Goal: Task Accomplishment & Management: Manage account settings

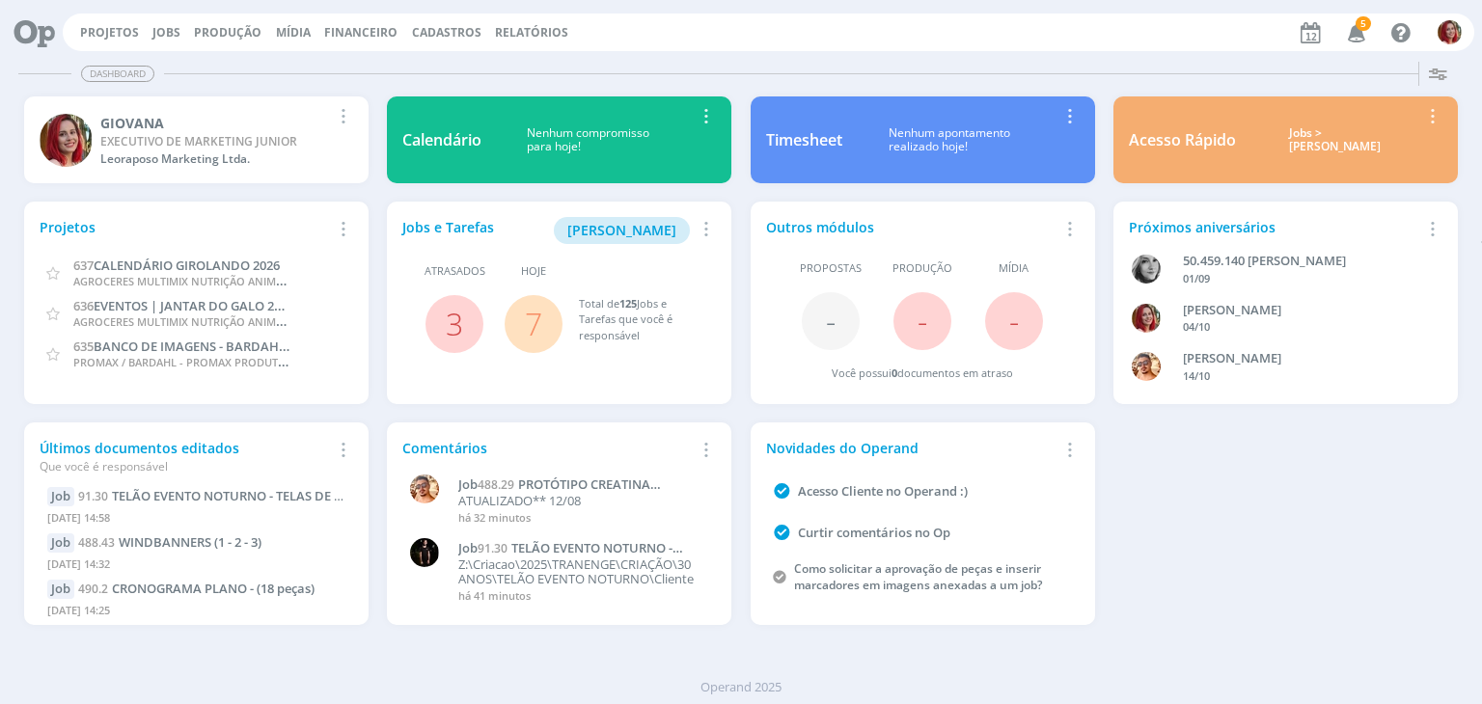
click at [1355, 23] on icon "button" at bounding box center [1357, 31] width 34 height 33
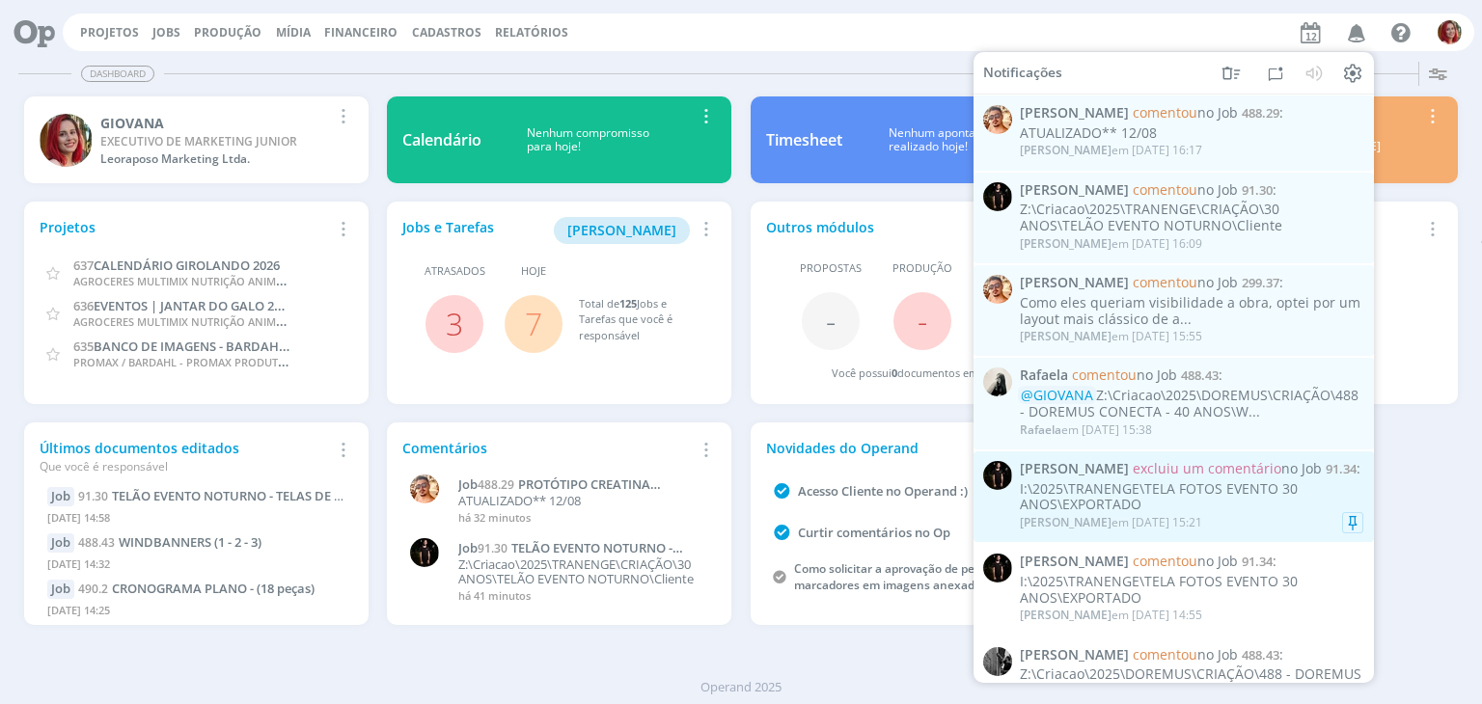
click at [1201, 533] on div "Claudio em 12/08 às 15:21" at bounding box center [1192, 522] width 344 height 19
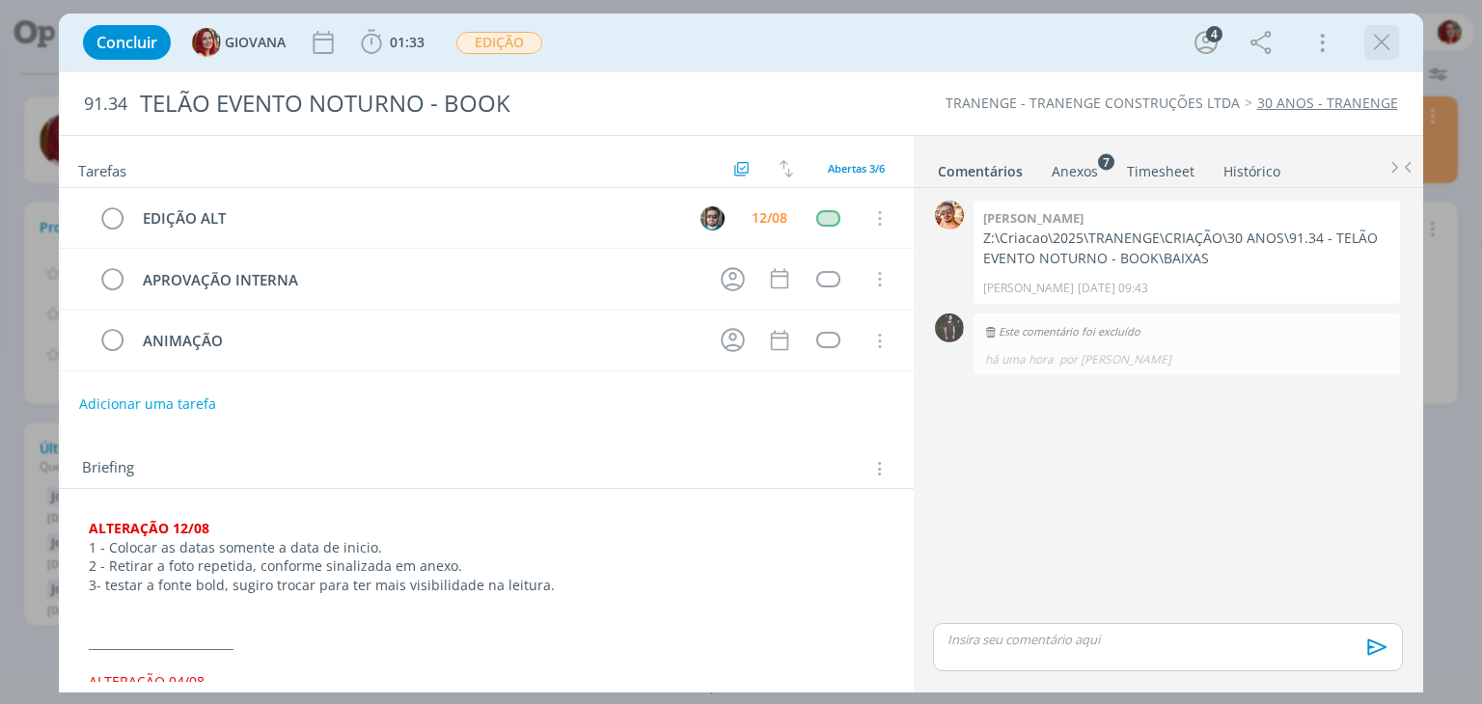
click at [1385, 42] on icon "dialog" at bounding box center [1381, 42] width 29 height 29
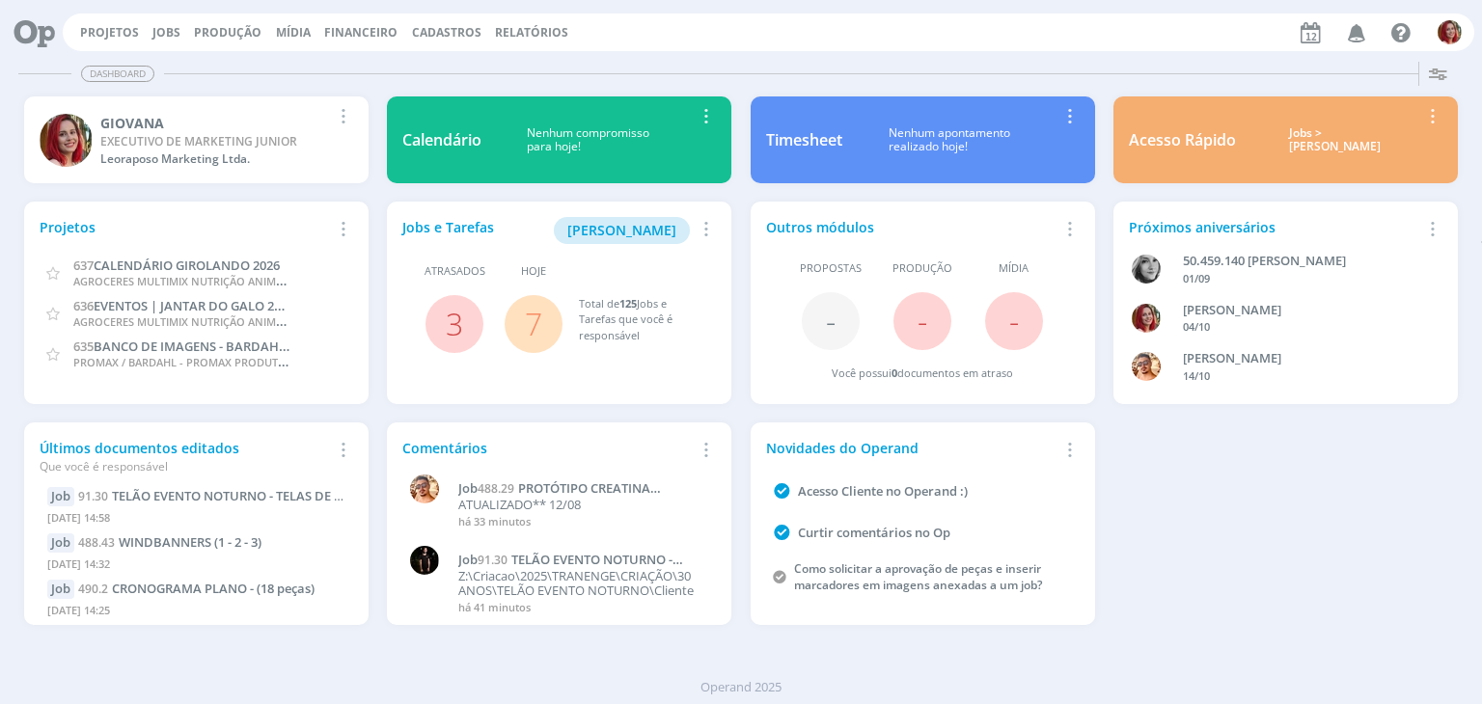
click at [1369, 41] on icon "button" at bounding box center [1357, 31] width 34 height 33
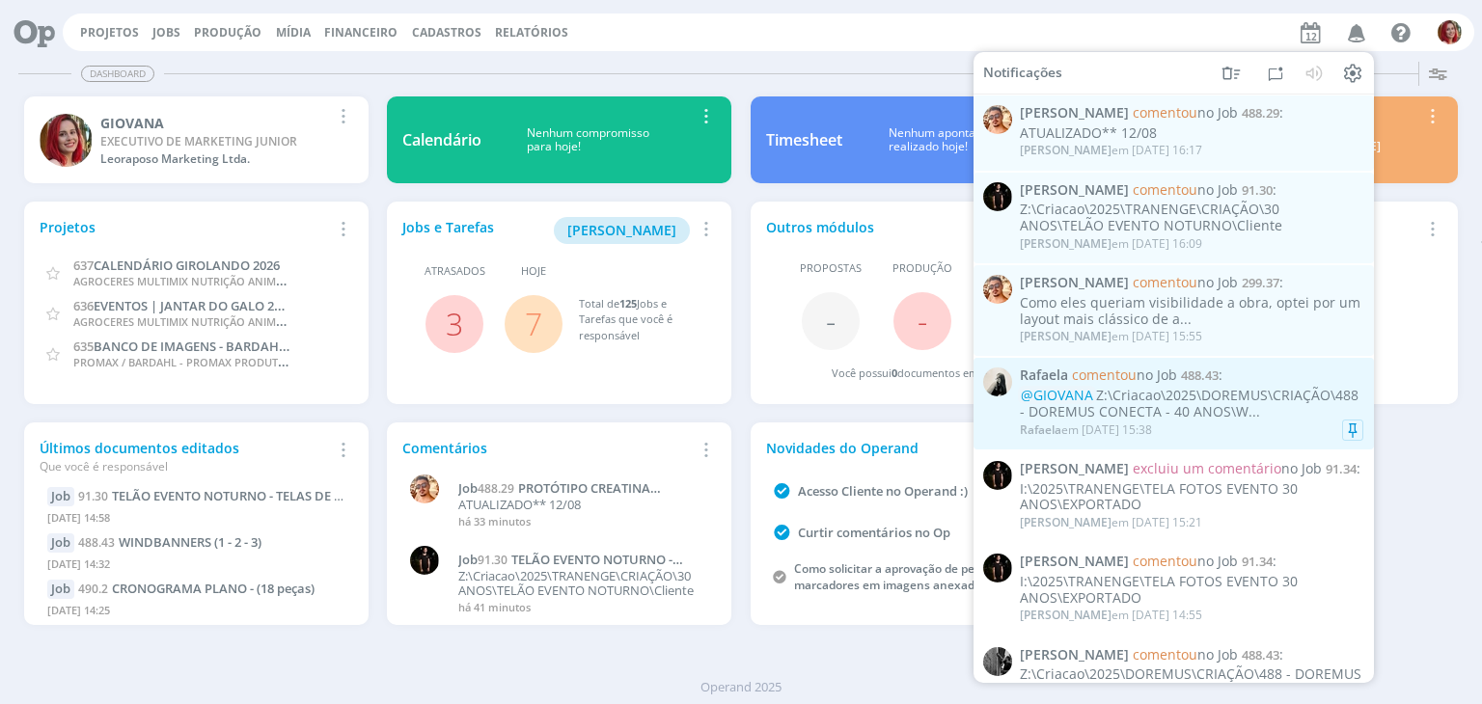
click at [1191, 421] on div "@GIOVANA Z:\Criacao\2025\DOREMUS\CRIAÇÃO\488 - DOREMUS CONECTA - 40 ANOS\W..." at bounding box center [1192, 404] width 344 height 33
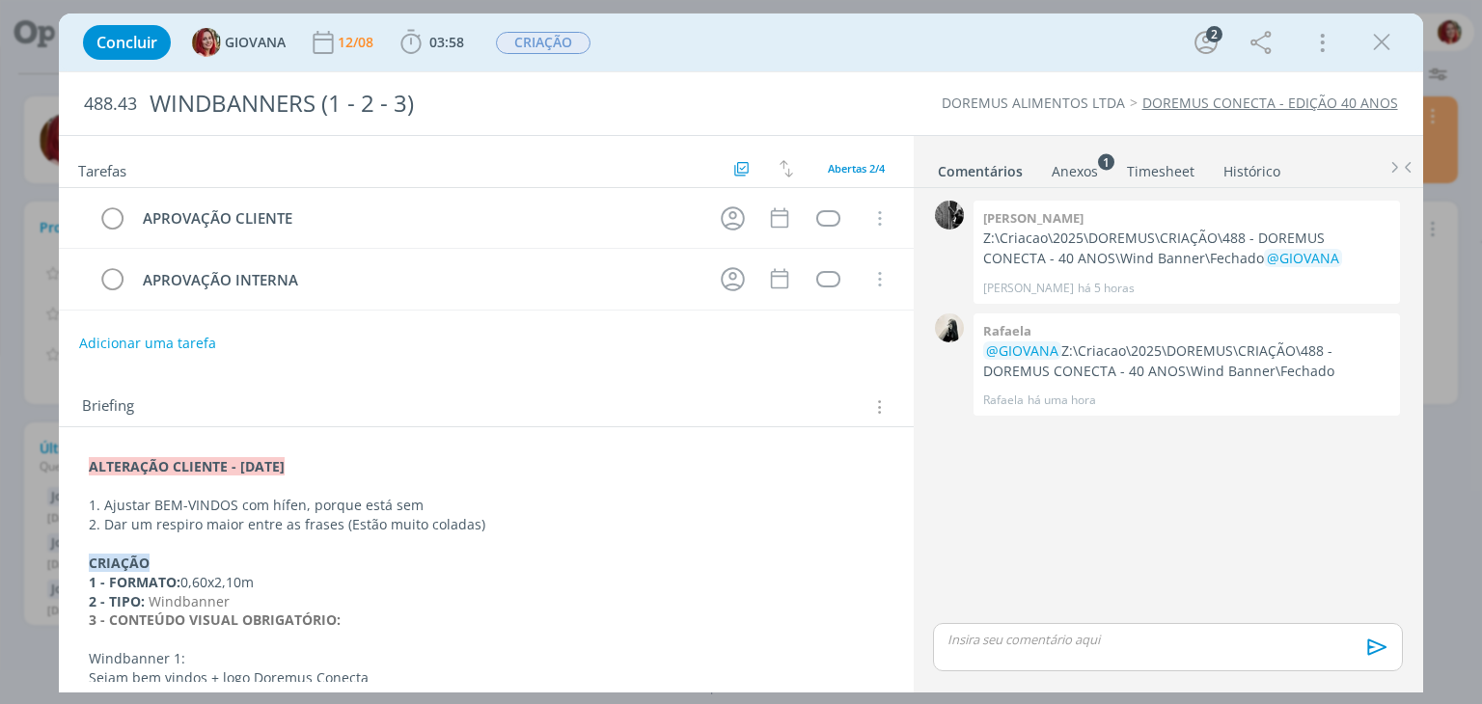
click at [87, 455] on div "﻿ALTERAÇÃO CLIENTE - 12/08/25 1. Ajustar BEM-VINDOS com hífen, porque está sem …" at bounding box center [485, 650] width 823 height 398
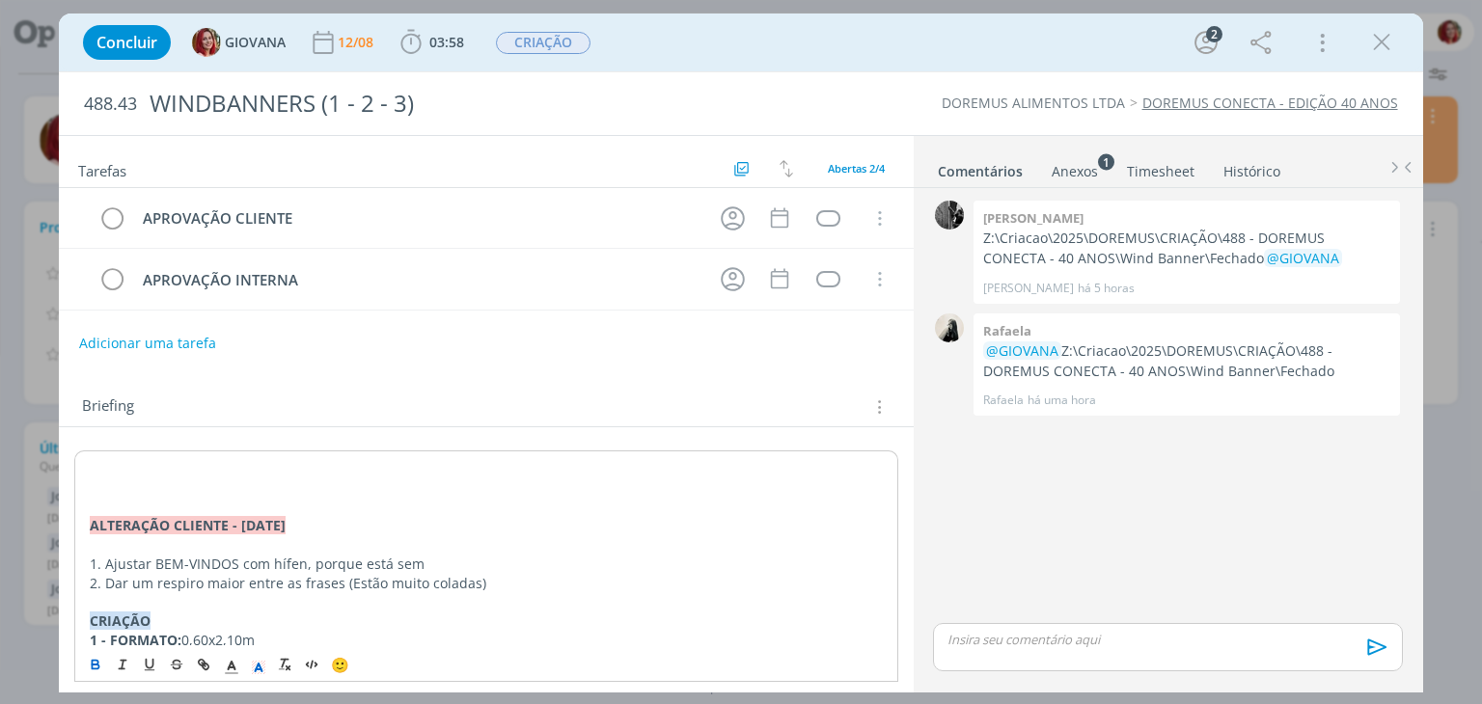
click at [110, 481] on p "dialog" at bounding box center [486, 487] width 792 height 19
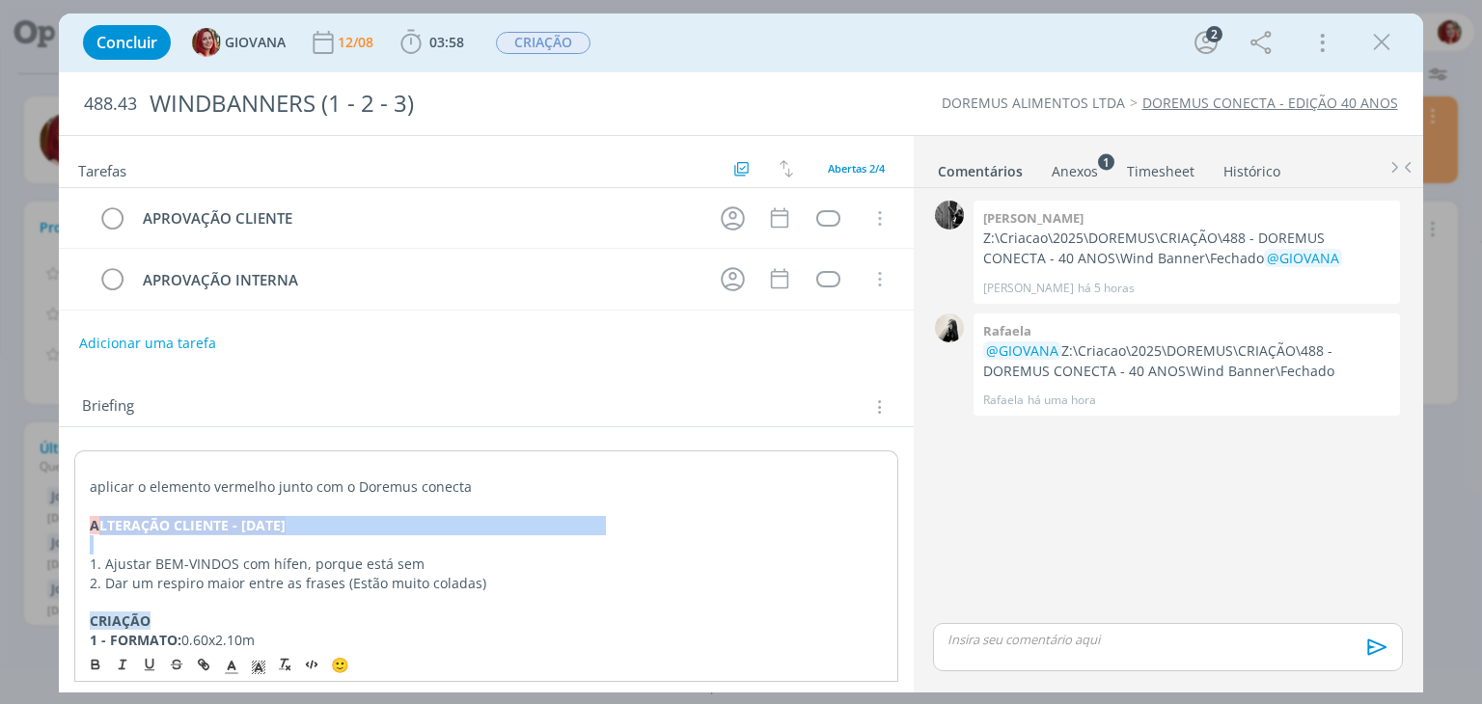
drag, startPoint x: 93, startPoint y: 528, endPoint x: 521, endPoint y: 547, distance: 428.9
click at [521, 547] on div "aplicar o elemento vermelho junto com o Doremus conecta ﻿ALTERAÇÃO CLIENTE - 12…" at bounding box center [485, 678] width 823 height 455
copy p "ALTERAÇÃO CLIENTE - 12/08/25"
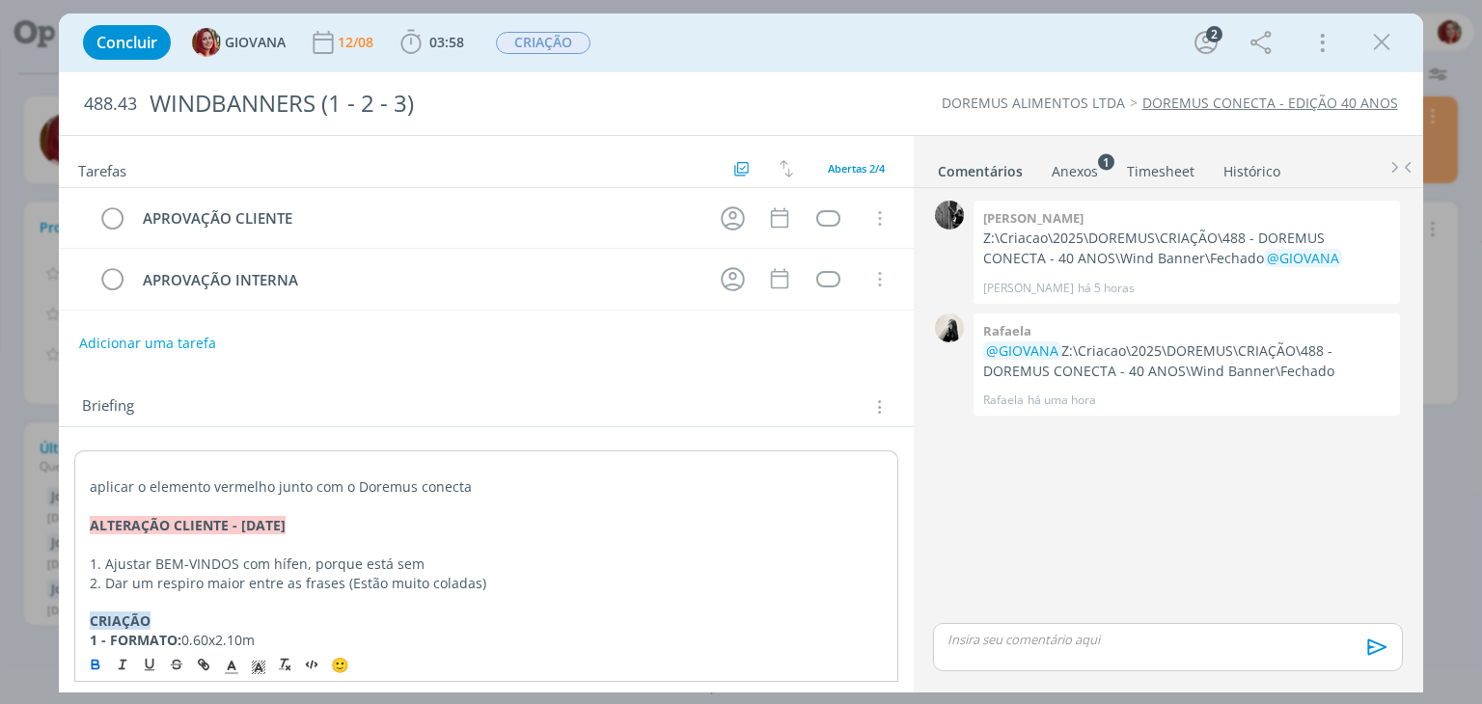
click at [97, 460] on p "dialog" at bounding box center [486, 467] width 792 height 19
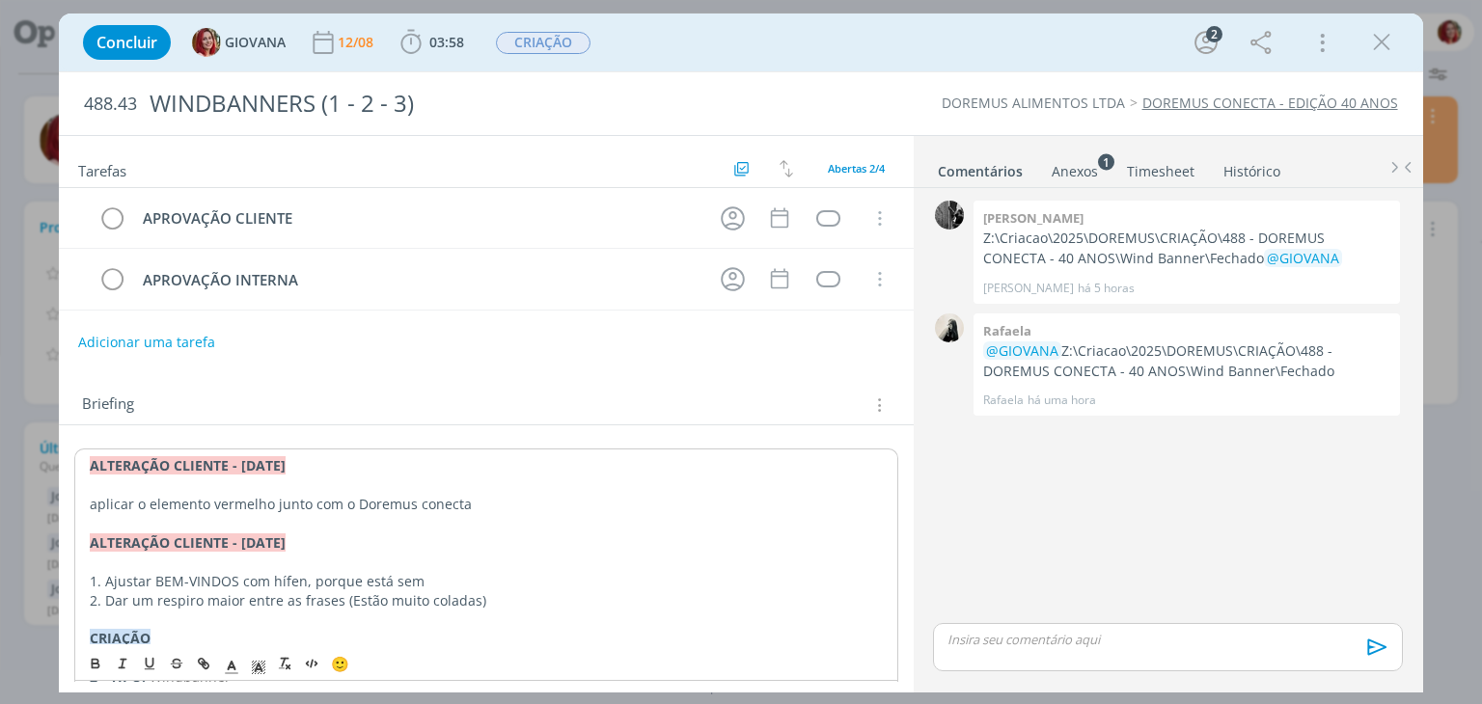
click at [176, 339] on button "Adicionar uma tarefa" at bounding box center [146, 342] width 137 height 33
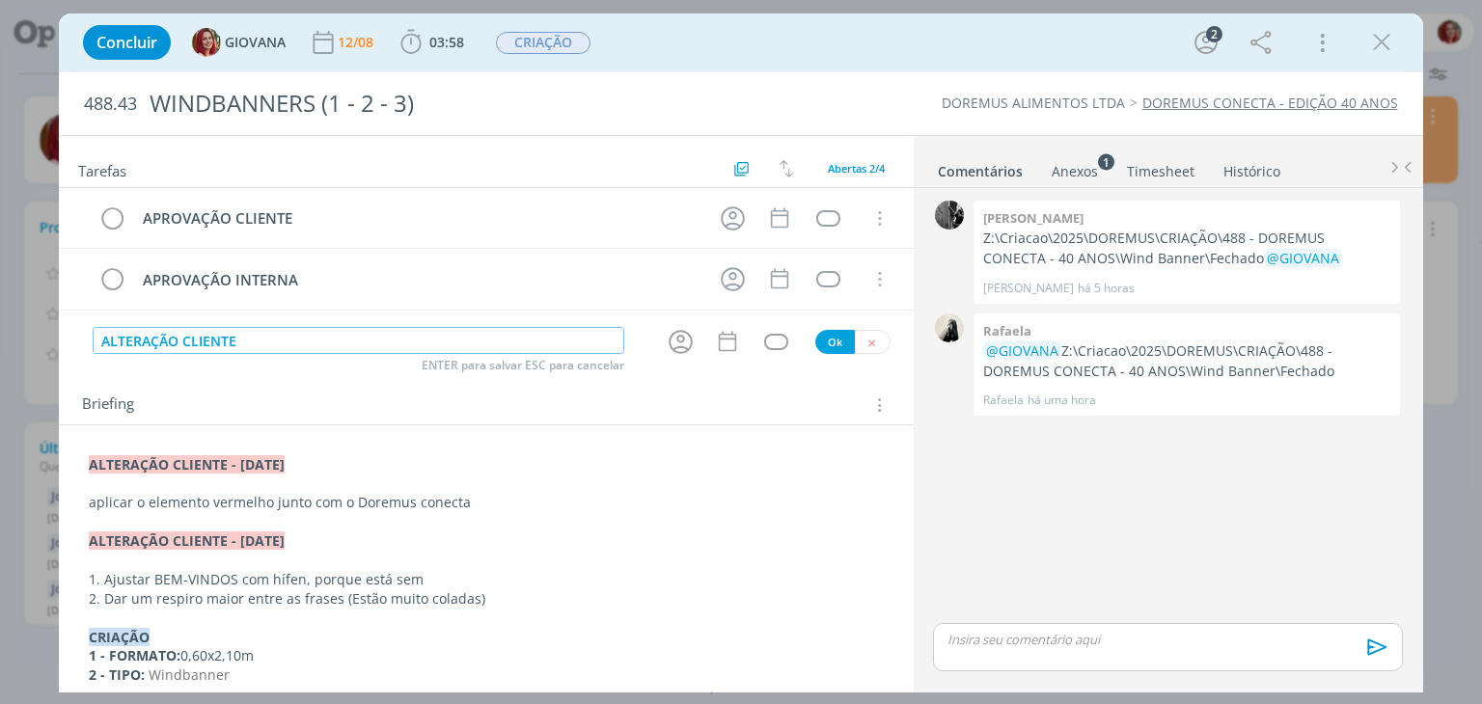
type input "ALTERAÇÃO CLIENTE"
click at [827, 343] on button "Ok" at bounding box center [835, 342] width 40 height 24
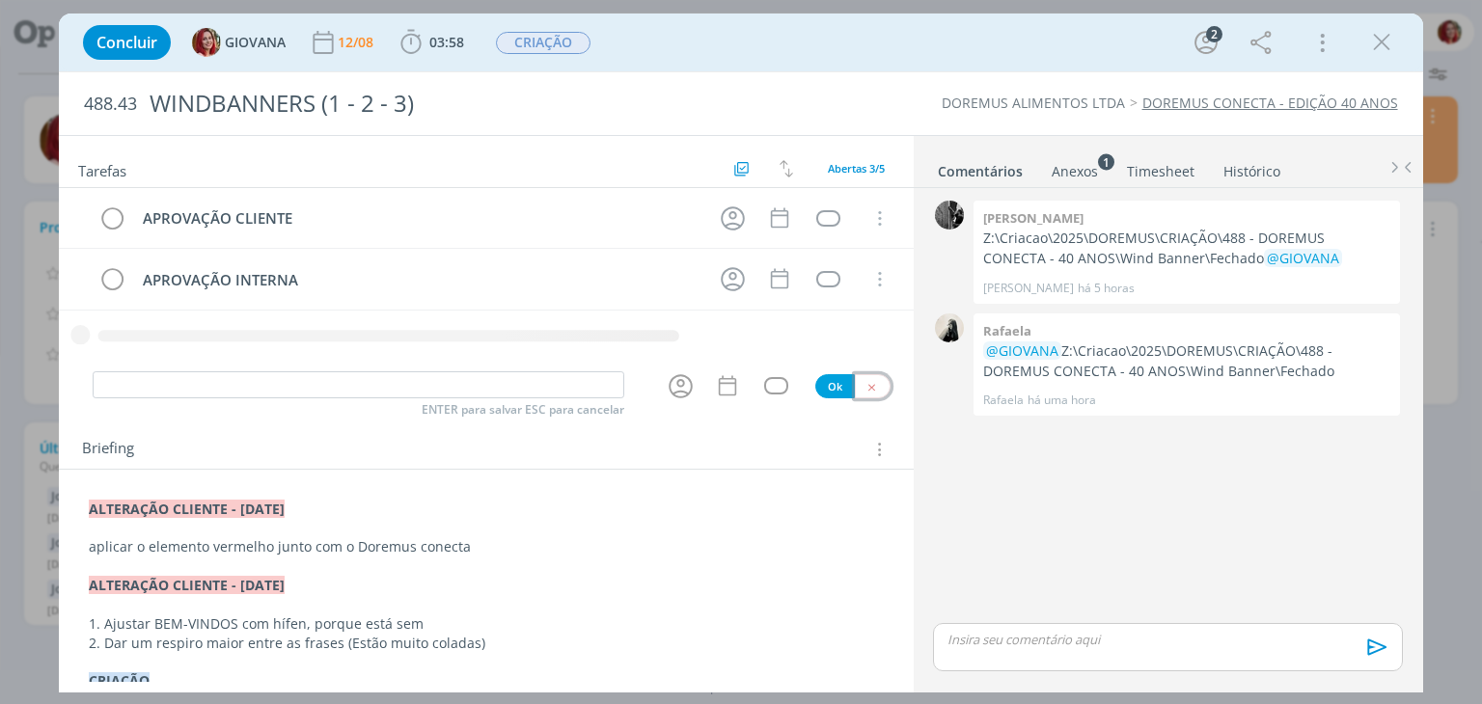
click at [868, 387] on icon "dialog" at bounding box center [872, 387] width 13 height 13
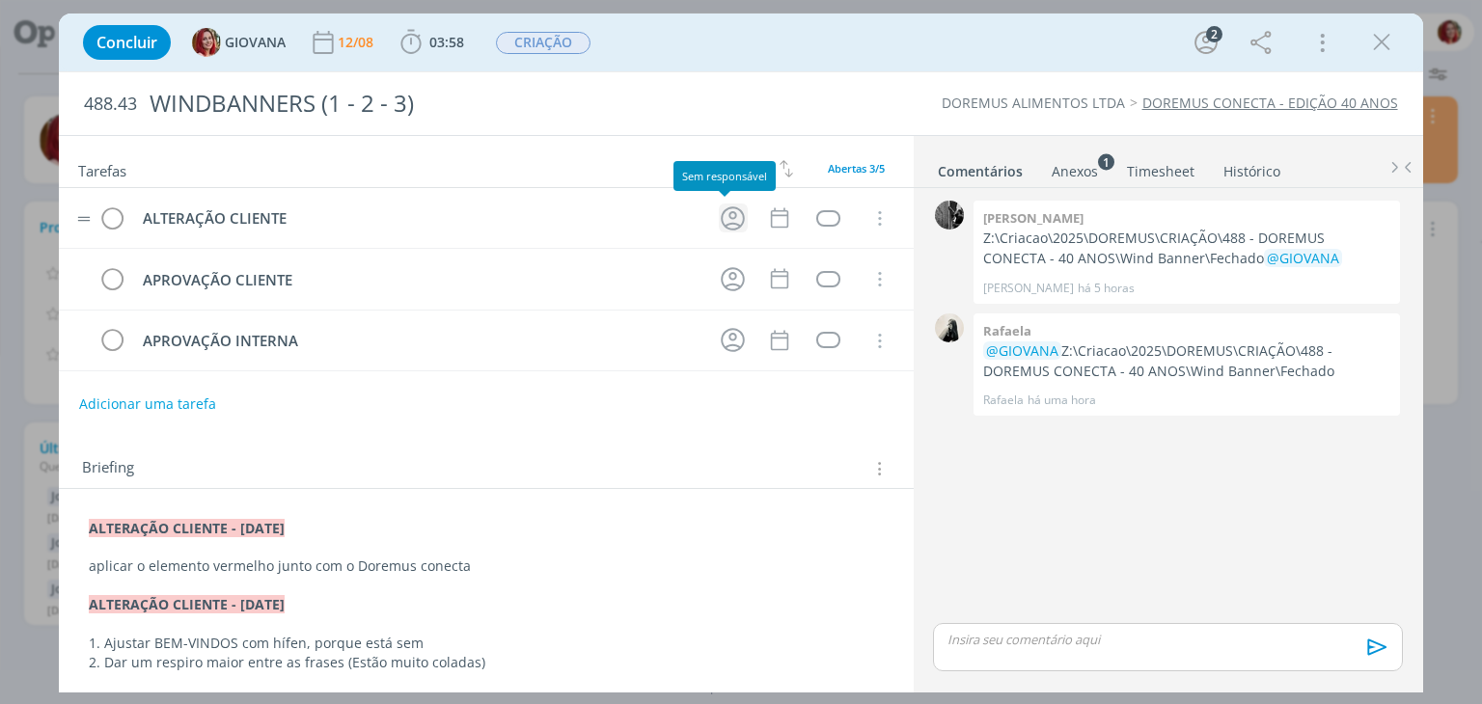
click at [733, 217] on icon "dialog" at bounding box center [733, 219] width 30 height 30
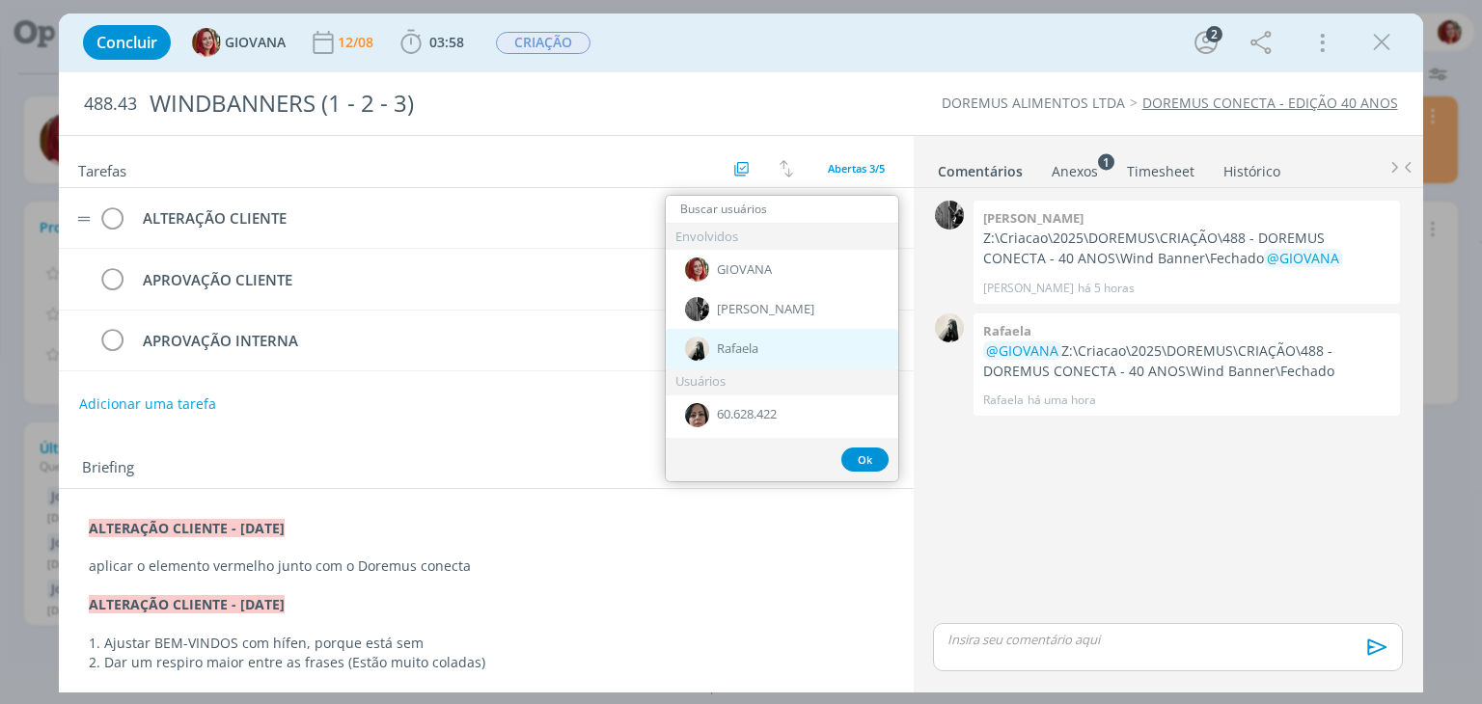
click at [718, 345] on span "Rafaela" at bounding box center [737, 349] width 41 height 15
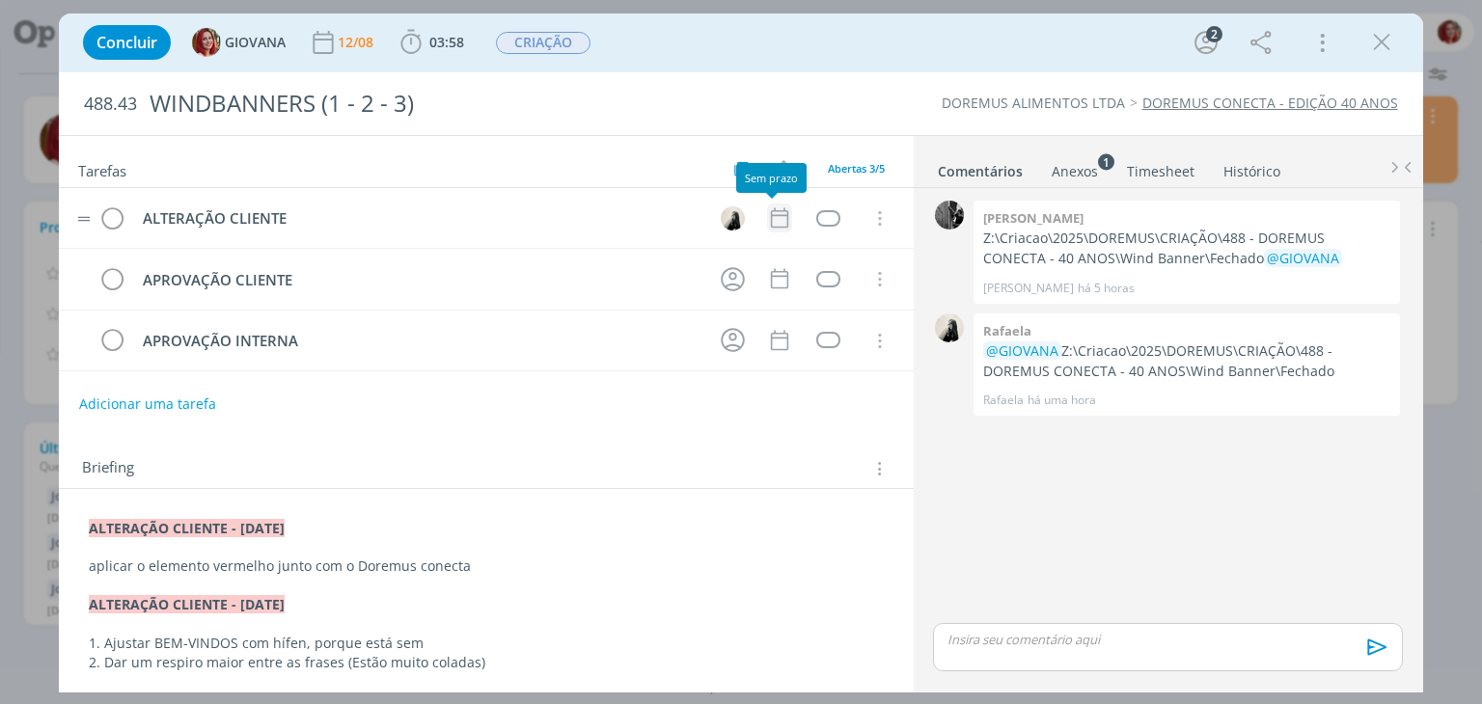
click at [776, 224] on icon "dialog" at bounding box center [779, 218] width 25 height 25
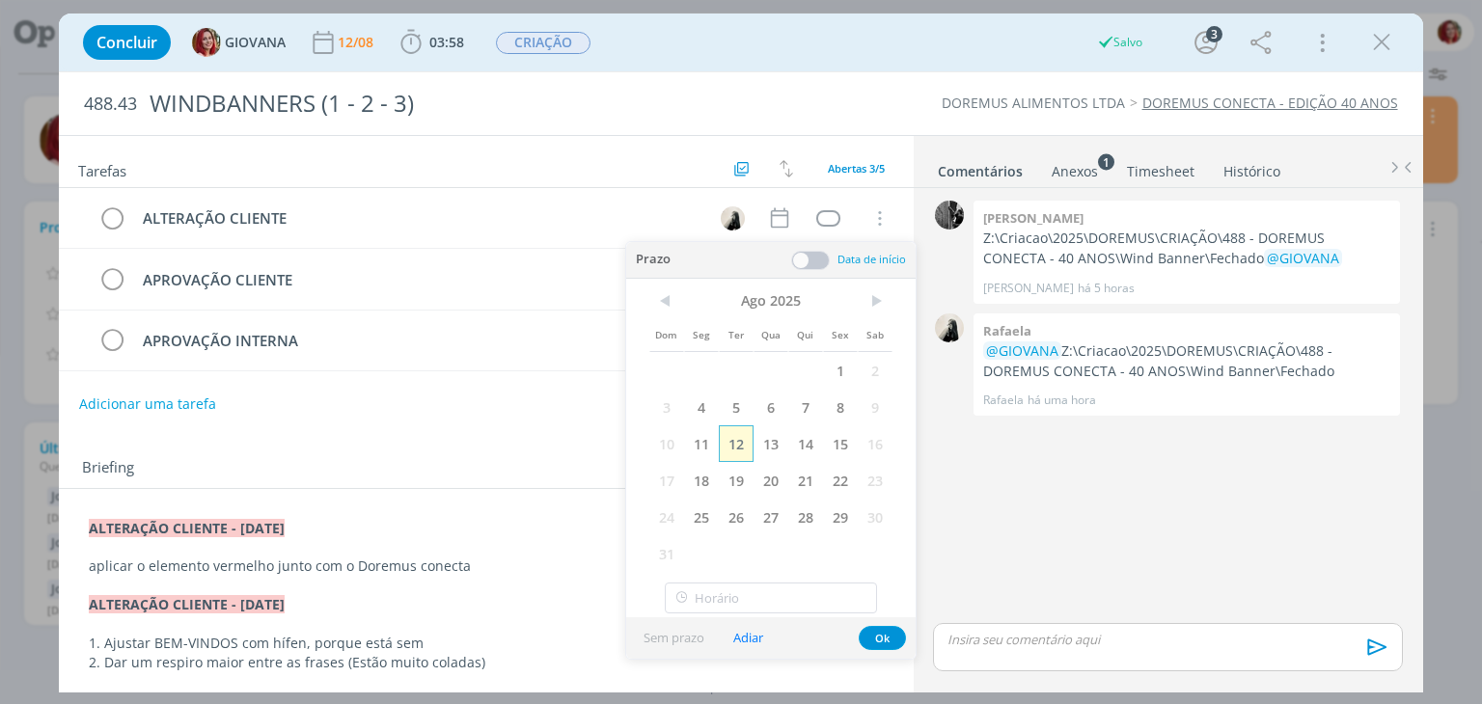
click at [727, 441] on span "12" at bounding box center [736, 444] width 35 height 37
drag, startPoint x: 869, startPoint y: 634, endPoint x: 868, endPoint y: 618, distance: 16.5
click at [871, 634] on button "Ok" at bounding box center [882, 638] width 47 height 24
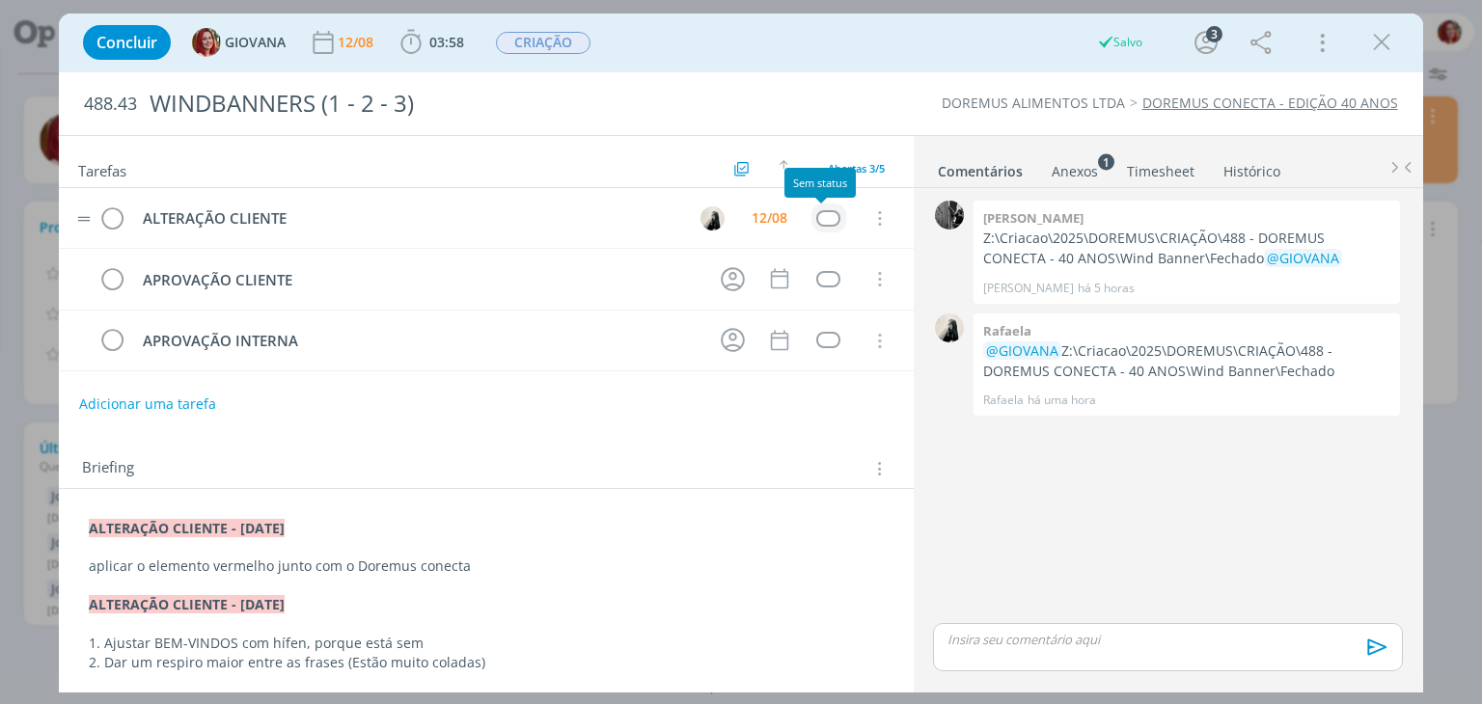
click at [816, 214] on div "dialog" at bounding box center [828, 218] width 24 height 16
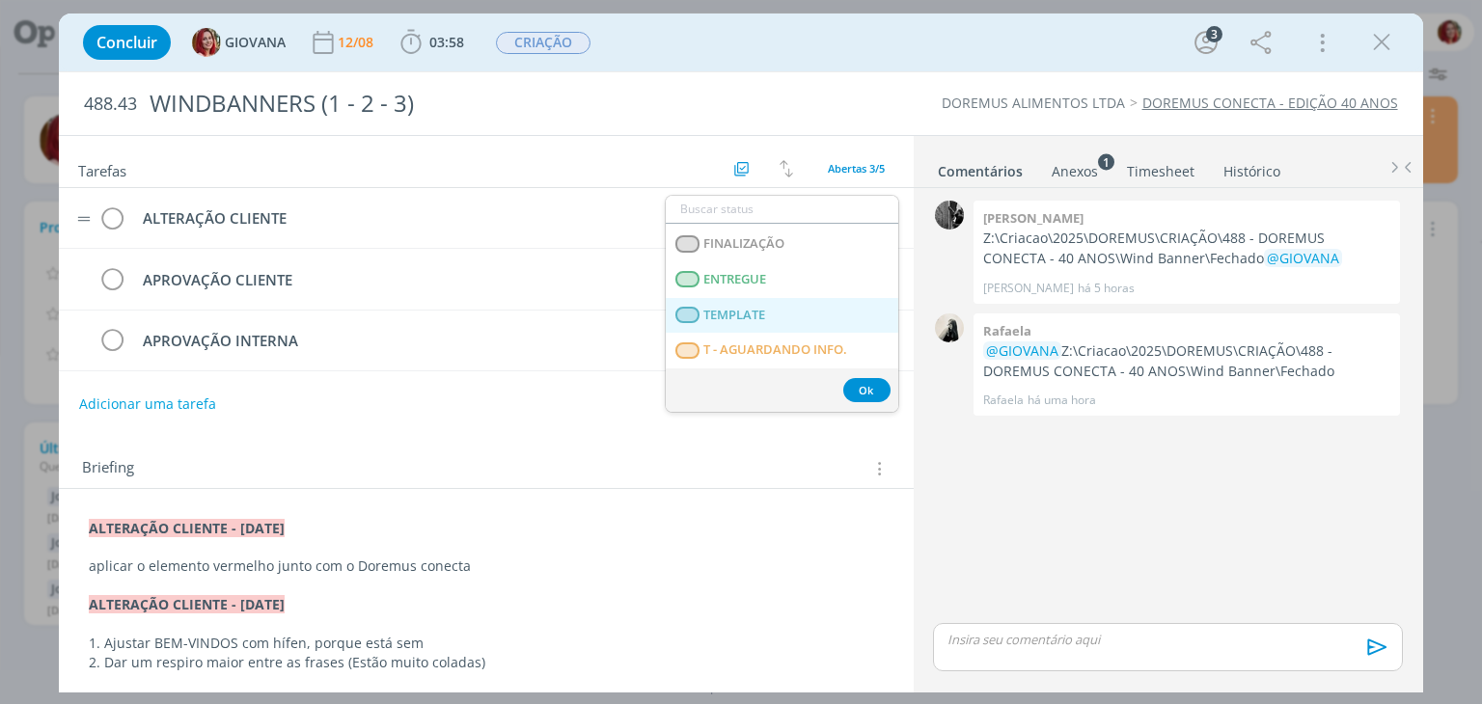
scroll to position [492, 0]
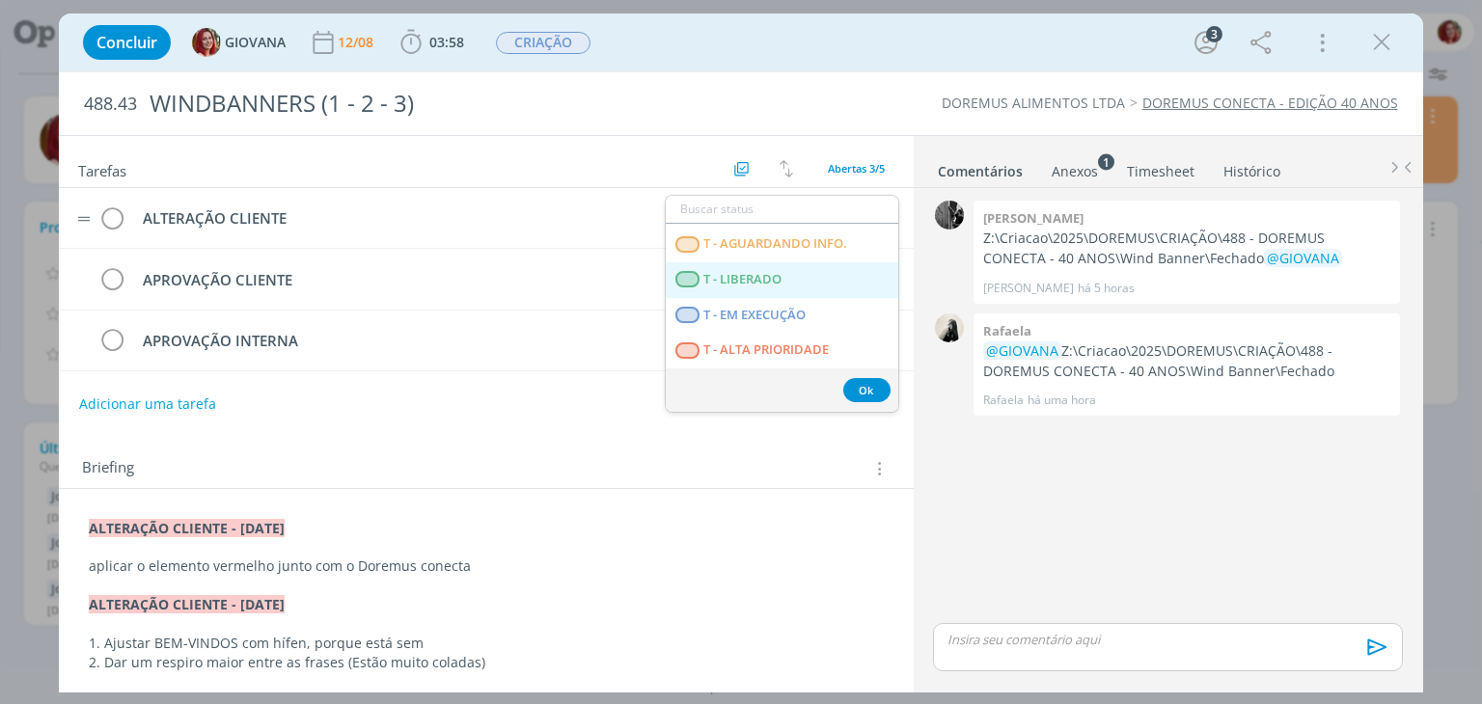
click at [784, 287] on LIBERADO "T - LIBERADO" at bounding box center [782, 280] width 233 height 36
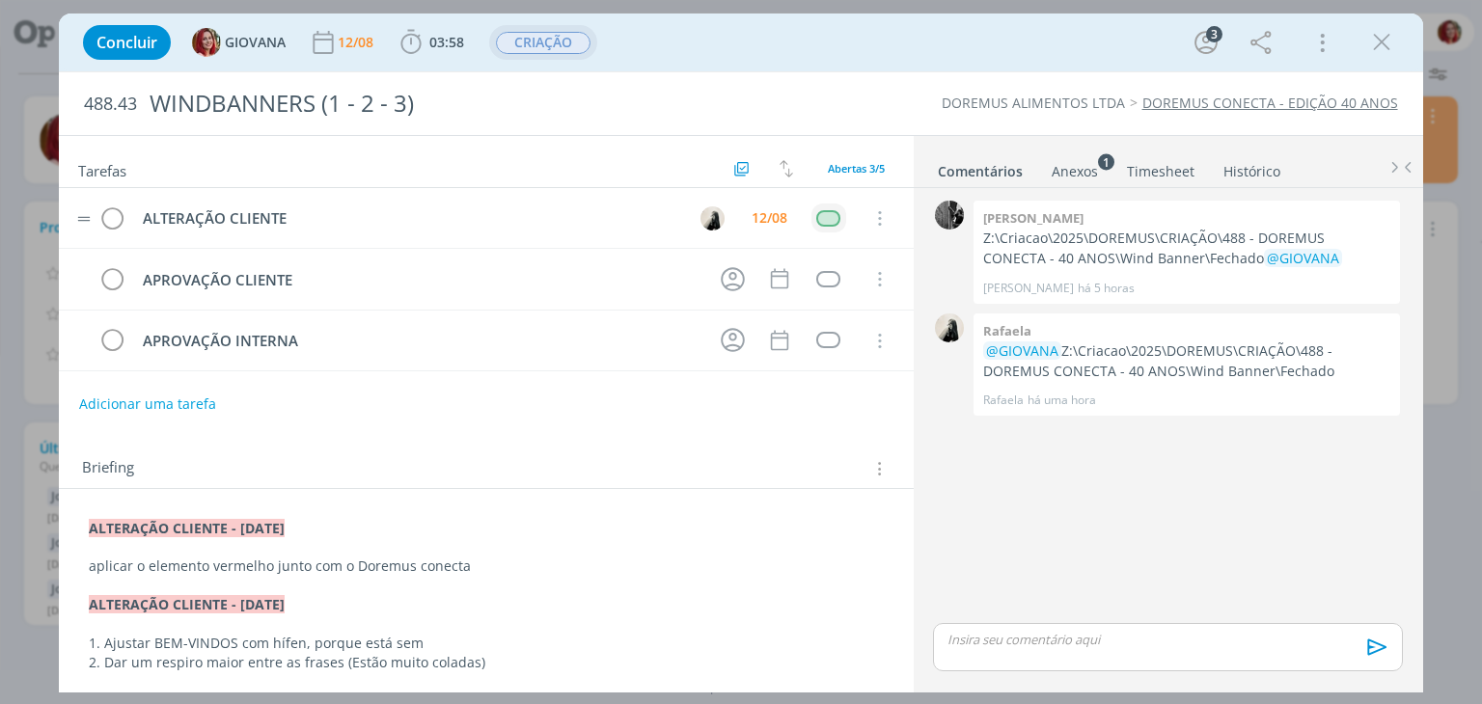
click at [564, 48] on span "CRIAÇÃO" at bounding box center [543, 43] width 95 height 22
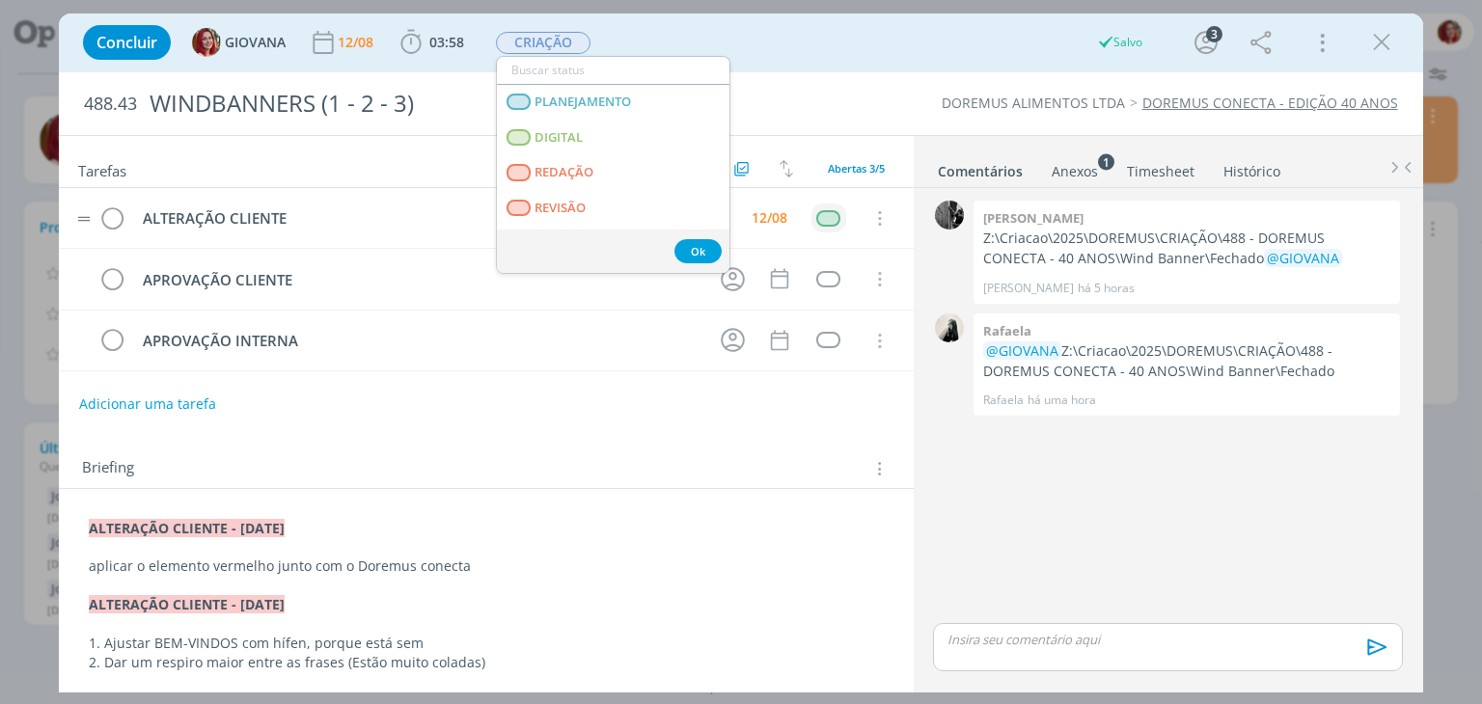
click at [691, 49] on div "Concluir GIOVANA 12/08 03:58 Iniciar Apontar Data * 12/08/2025 Horas * 00:00 Ta…" at bounding box center [740, 42] width 1335 height 46
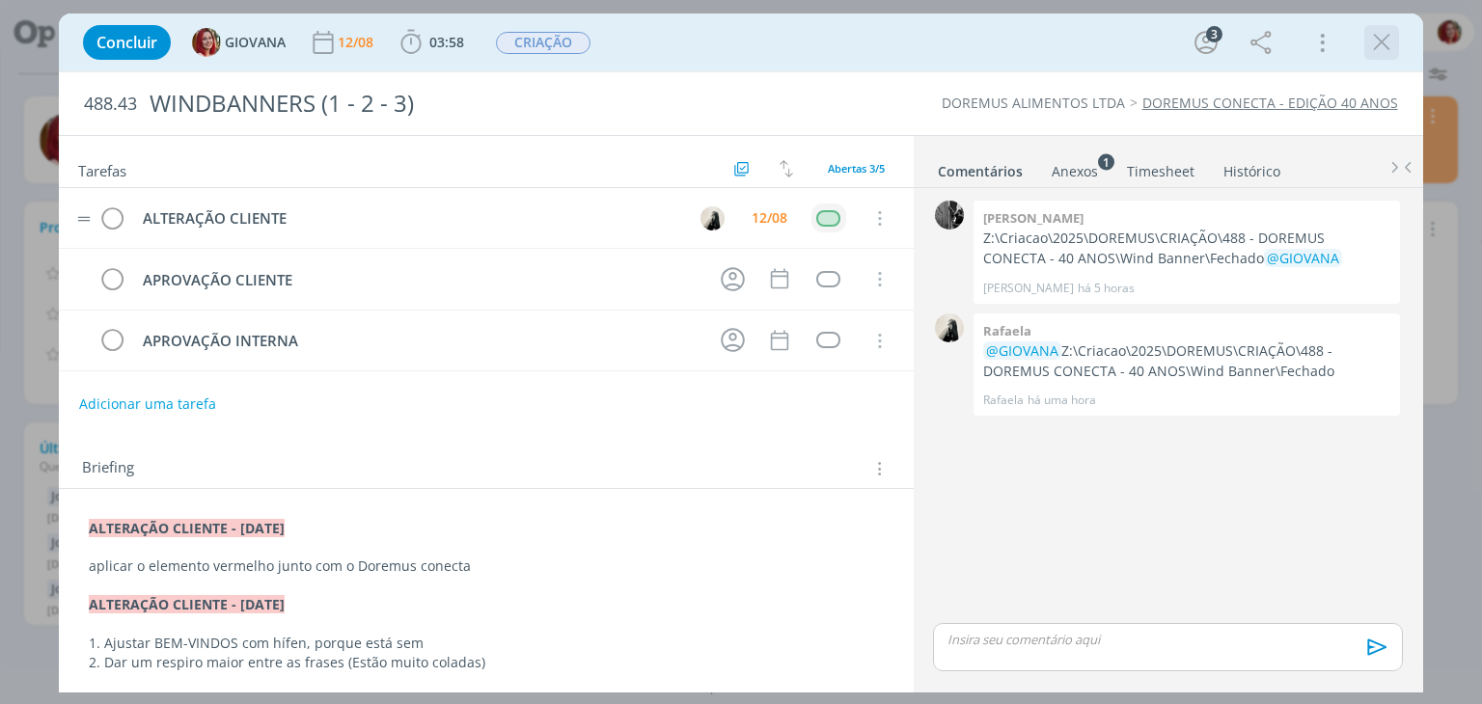
click at [1386, 41] on icon "dialog" at bounding box center [1381, 42] width 29 height 29
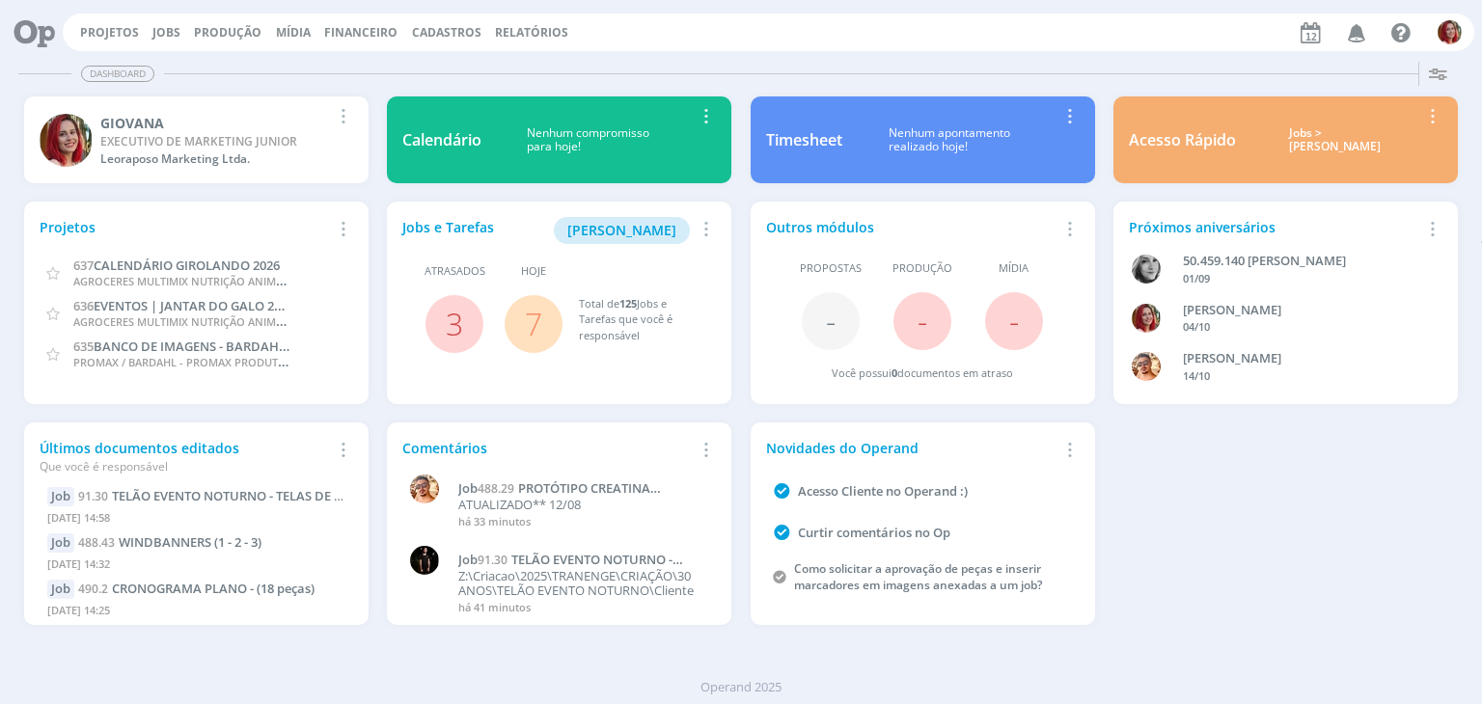
click at [1363, 32] on icon "button" at bounding box center [1357, 31] width 34 height 33
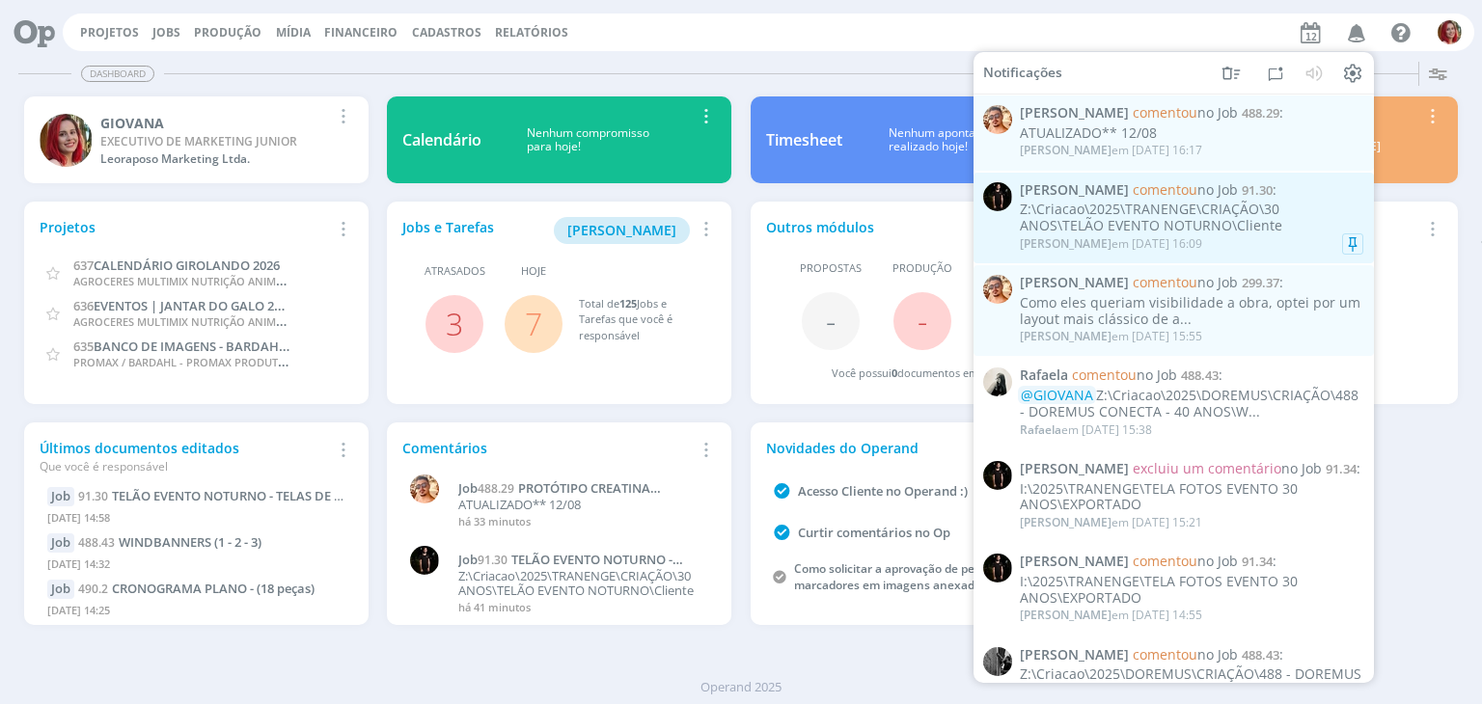
click at [1201, 204] on div "Z:\Criacao\2025\TRANENGE\CRIAÇÃO\30 ANOS\TELÃO EVENTO NOTURNO\Cliente" at bounding box center [1192, 218] width 344 height 33
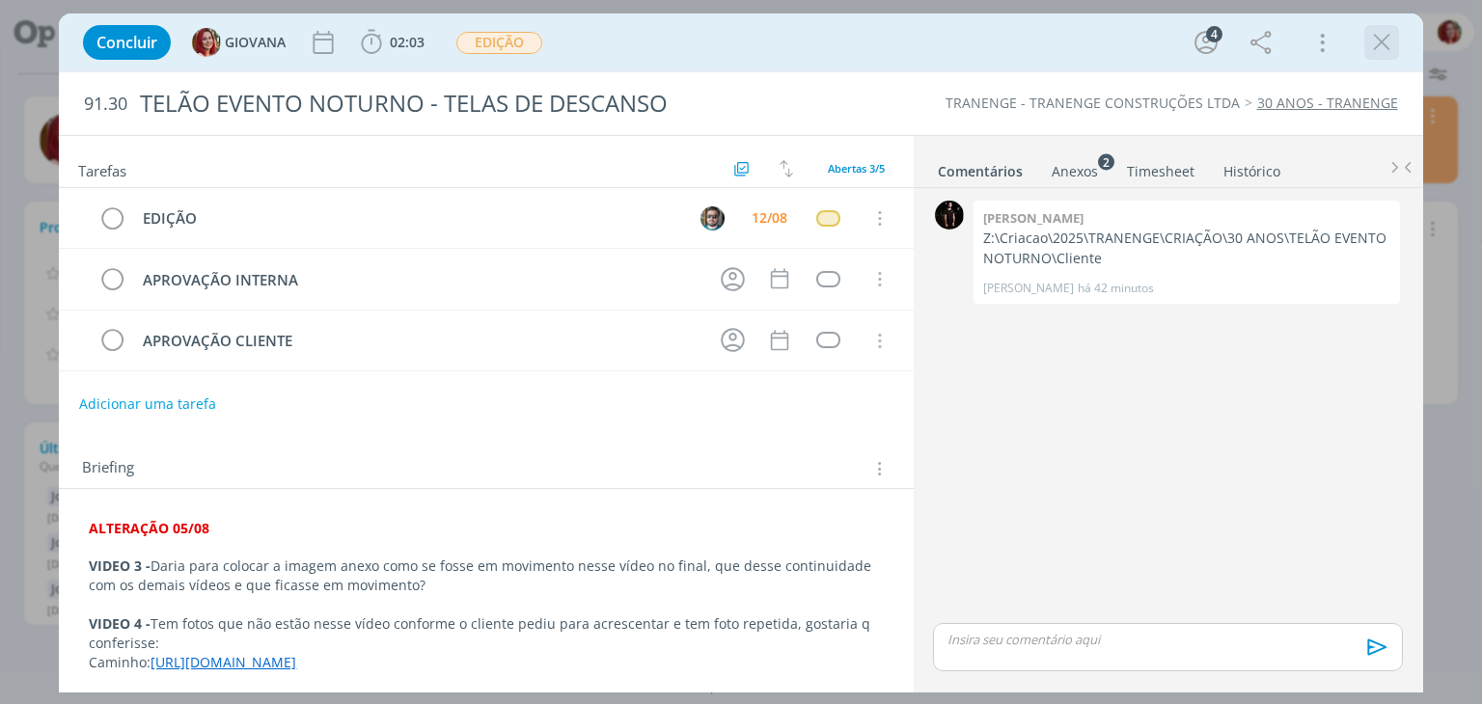
click at [1386, 41] on icon "dialog" at bounding box center [1381, 42] width 29 height 29
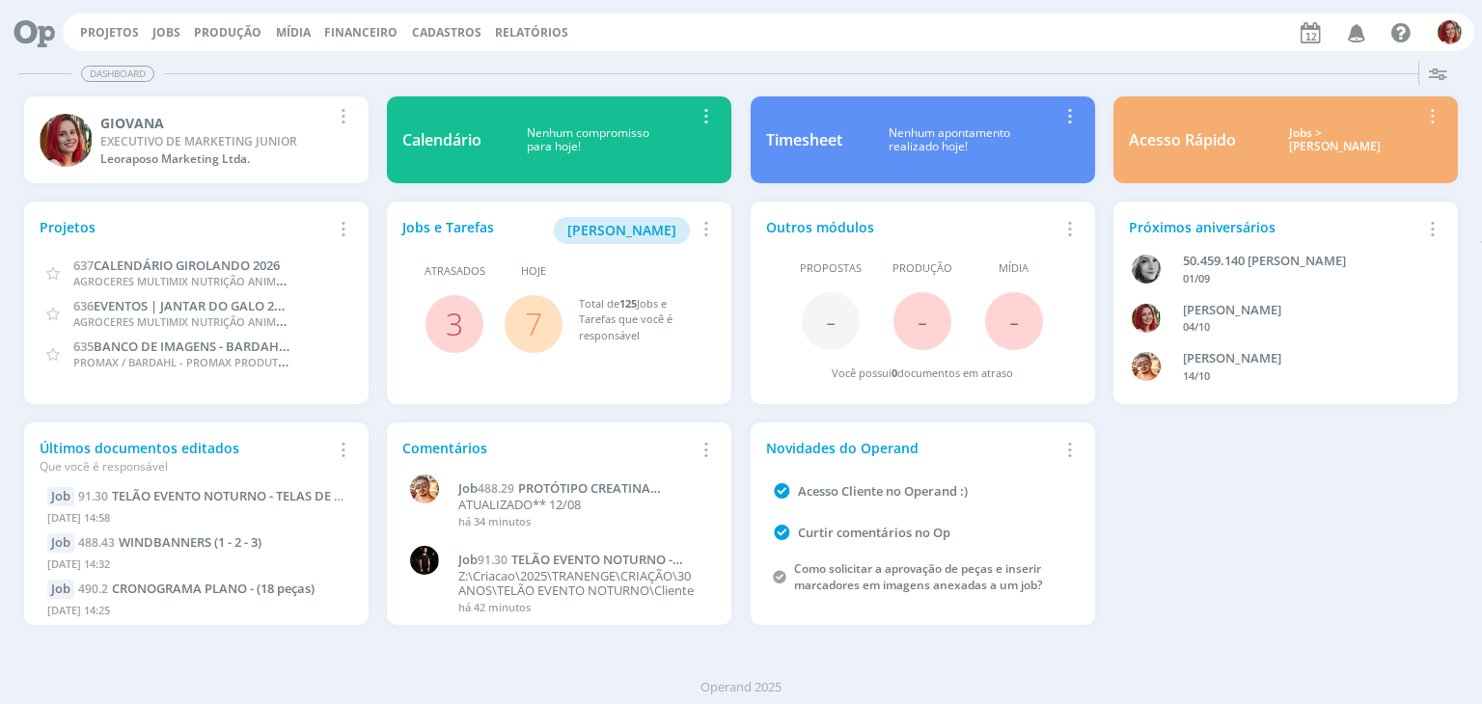
click at [1362, 38] on icon "button" at bounding box center [1357, 31] width 34 height 33
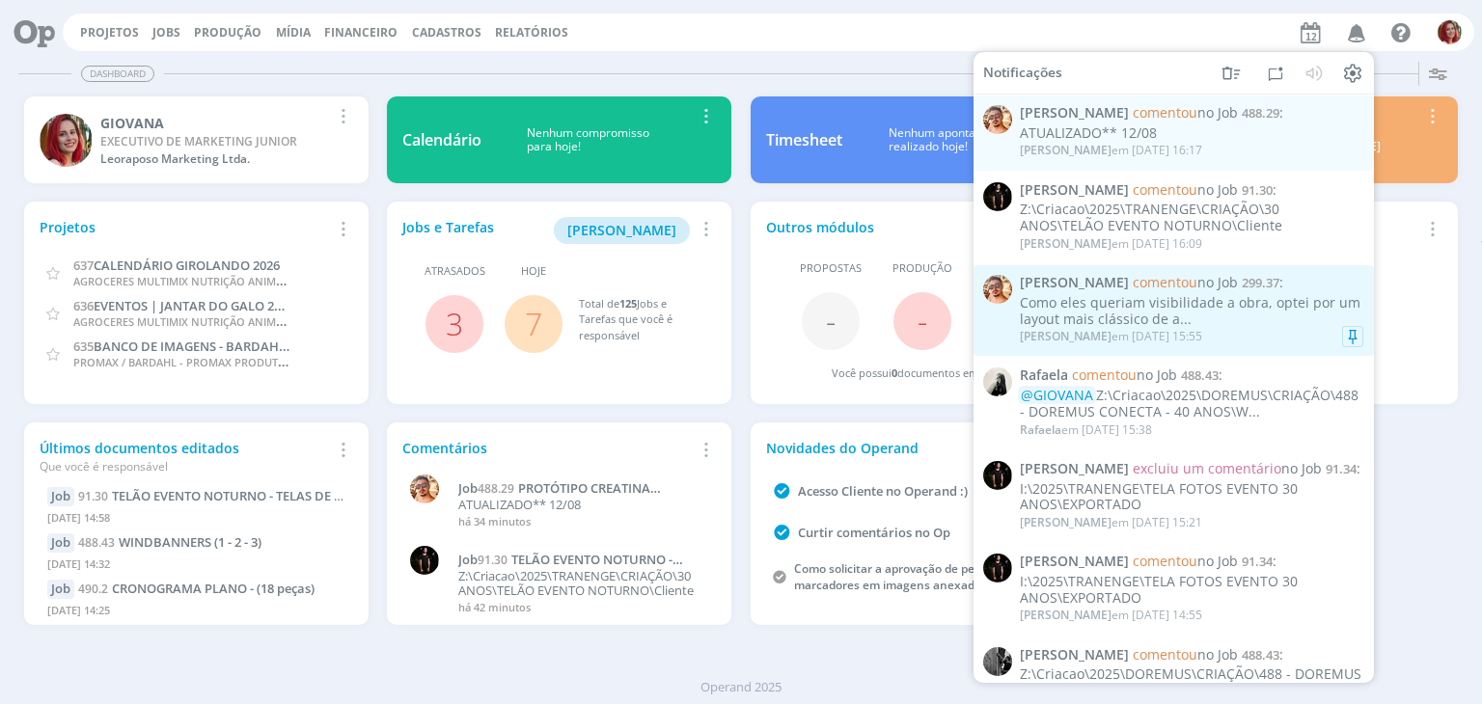
click at [1135, 315] on div "Como eles queriam visibilidade a obra, optei por um layout mais clássico de a..." at bounding box center [1192, 311] width 344 height 33
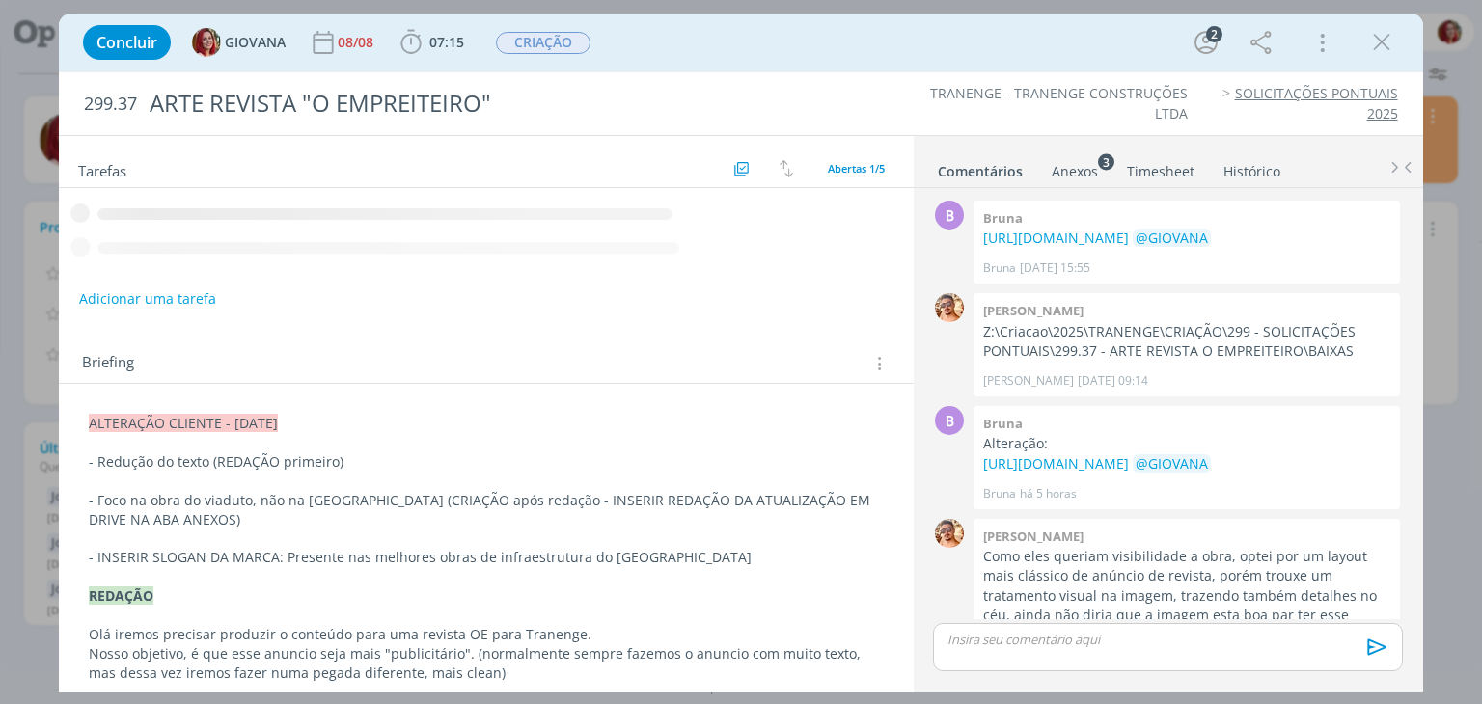
scroll to position [183, 0]
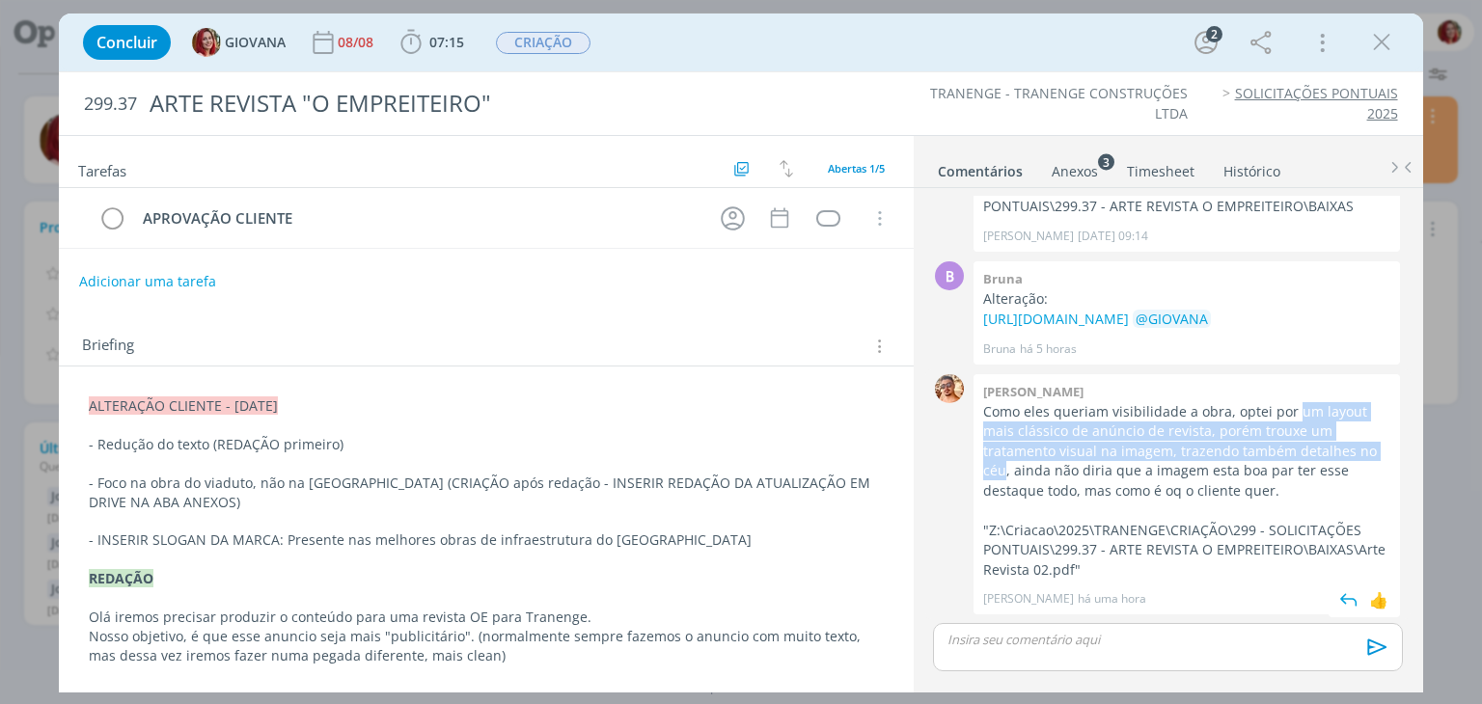
drag, startPoint x: 1294, startPoint y: 414, endPoint x: 1359, endPoint y: 449, distance: 73.4
click at [1359, 449] on p "Como eles queriam visibilidade a obra, optei por um layout mais clássico de anú…" at bounding box center [1186, 451] width 407 height 98
copy p "um layout mais clássico de anúncio de revista, porém trouxe um tratamento visua…"
click at [1111, 445] on p "Como eles queriam visibilidade a obra, optei por um layout mais clássico de anú…" at bounding box center [1186, 451] width 407 height 98
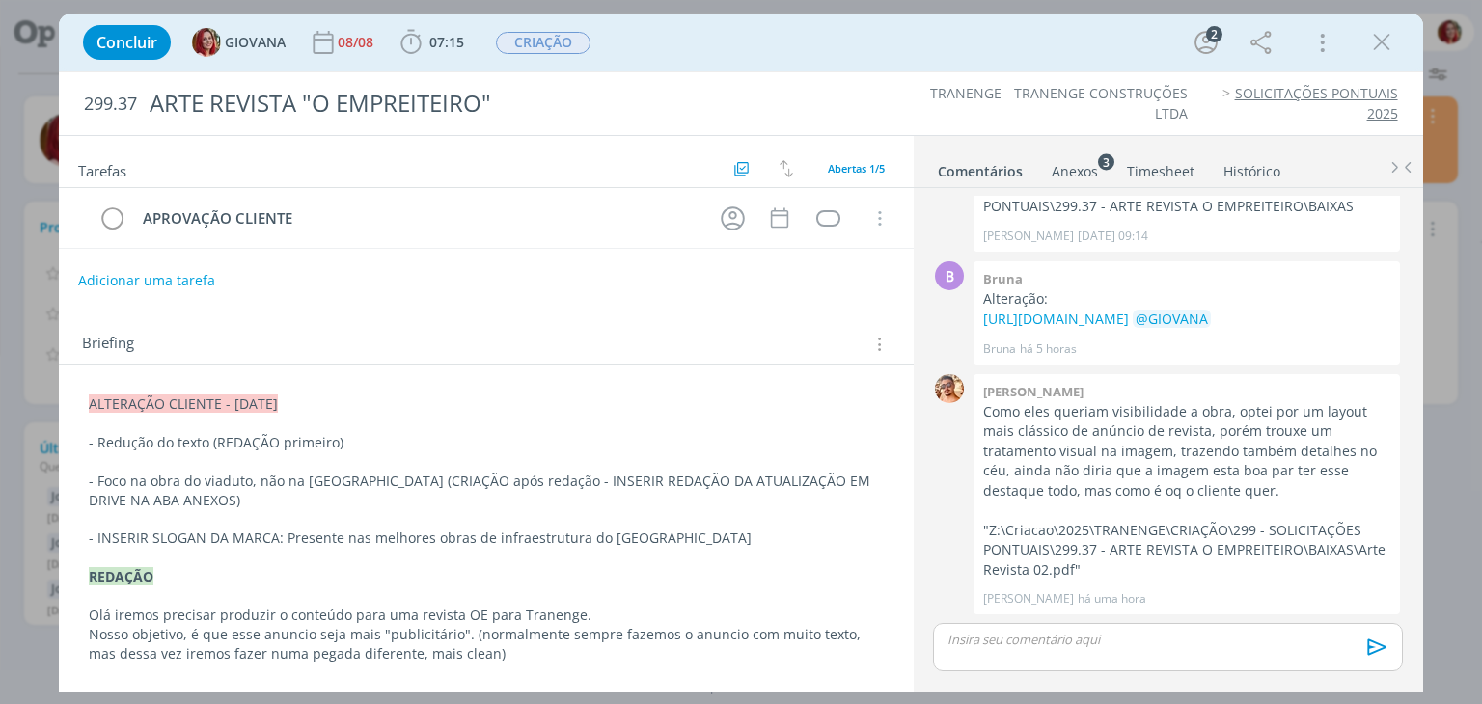
click at [170, 275] on button "Adicionar uma tarefa" at bounding box center [146, 280] width 137 height 33
drag, startPoint x: 94, startPoint y: 403, endPoint x: 349, endPoint y: 397, distance: 255.8
click at [349, 397] on p "ALTERAÇÃO CLIENTE - 12/08/25" at bounding box center [486, 403] width 794 height 19
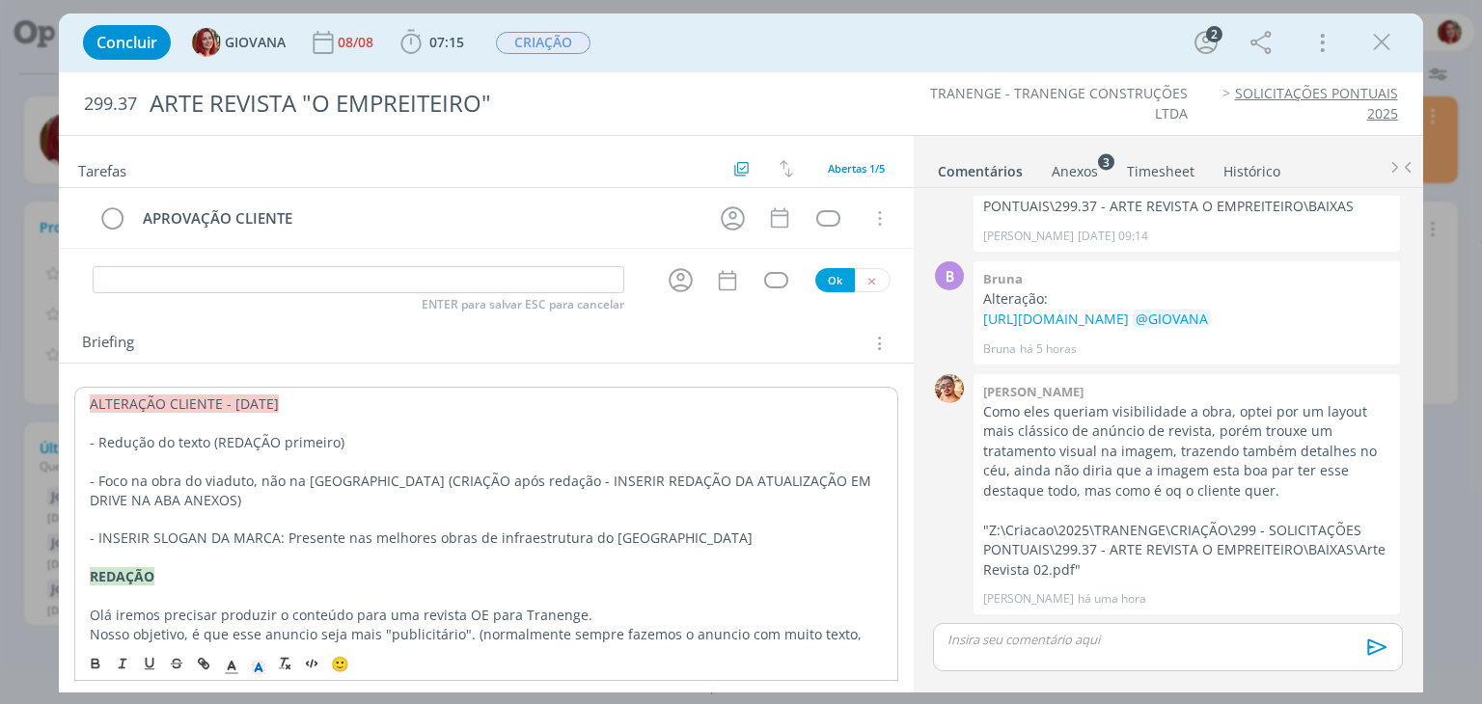
click at [316, 410] on p "ALTERAÇÃO CLIENTE - 12/08/25" at bounding box center [486, 404] width 792 height 19
drag, startPoint x: 316, startPoint y: 410, endPoint x: 37, endPoint y: 401, distance: 279.0
click at [37, 401] on div "Concluir GIOVANA 08/08 07:15 Iniciar Apontar Data * 12/08/2025 Horas * 00:00 Ta…" at bounding box center [741, 352] width 1482 height 704
copy span "ALTERAÇÃO CLIENTE - 12/08/25"
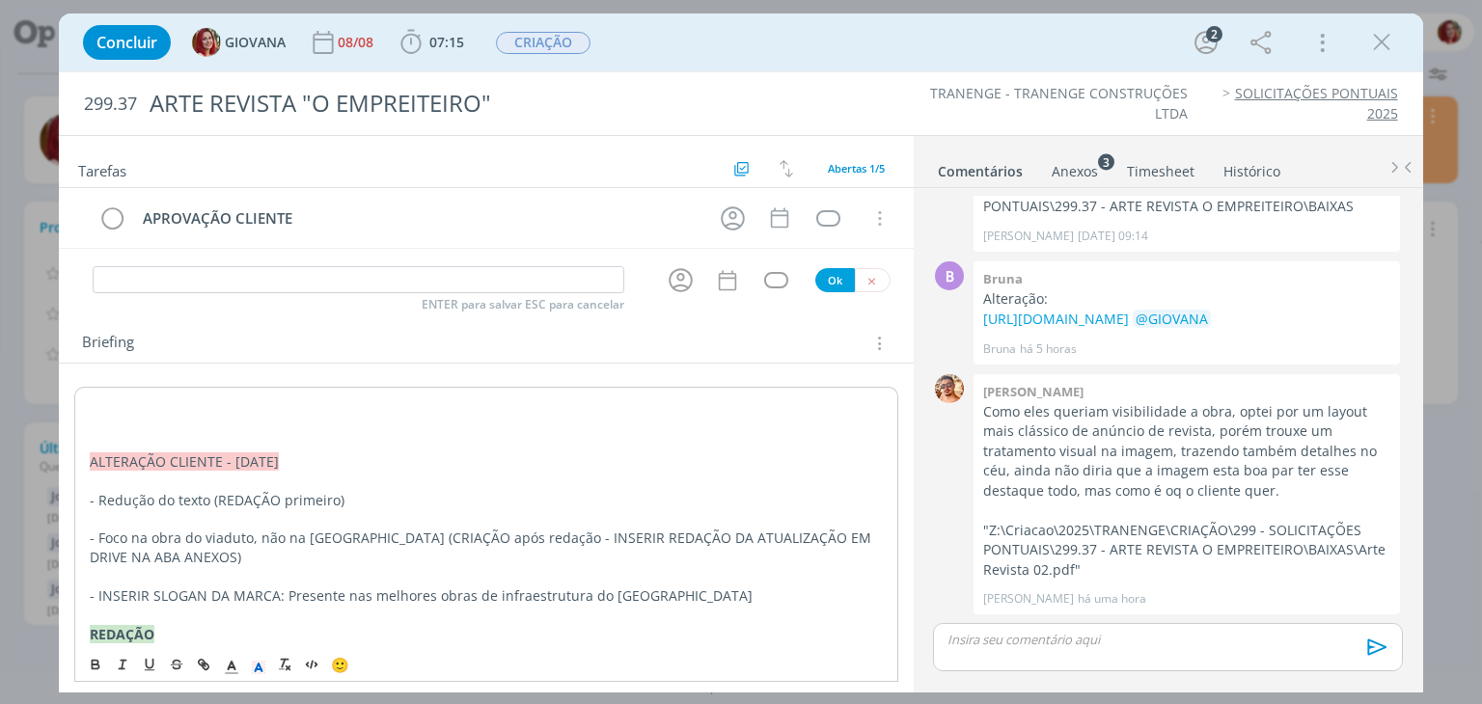
click at [96, 400] on p "dialog" at bounding box center [486, 404] width 792 height 19
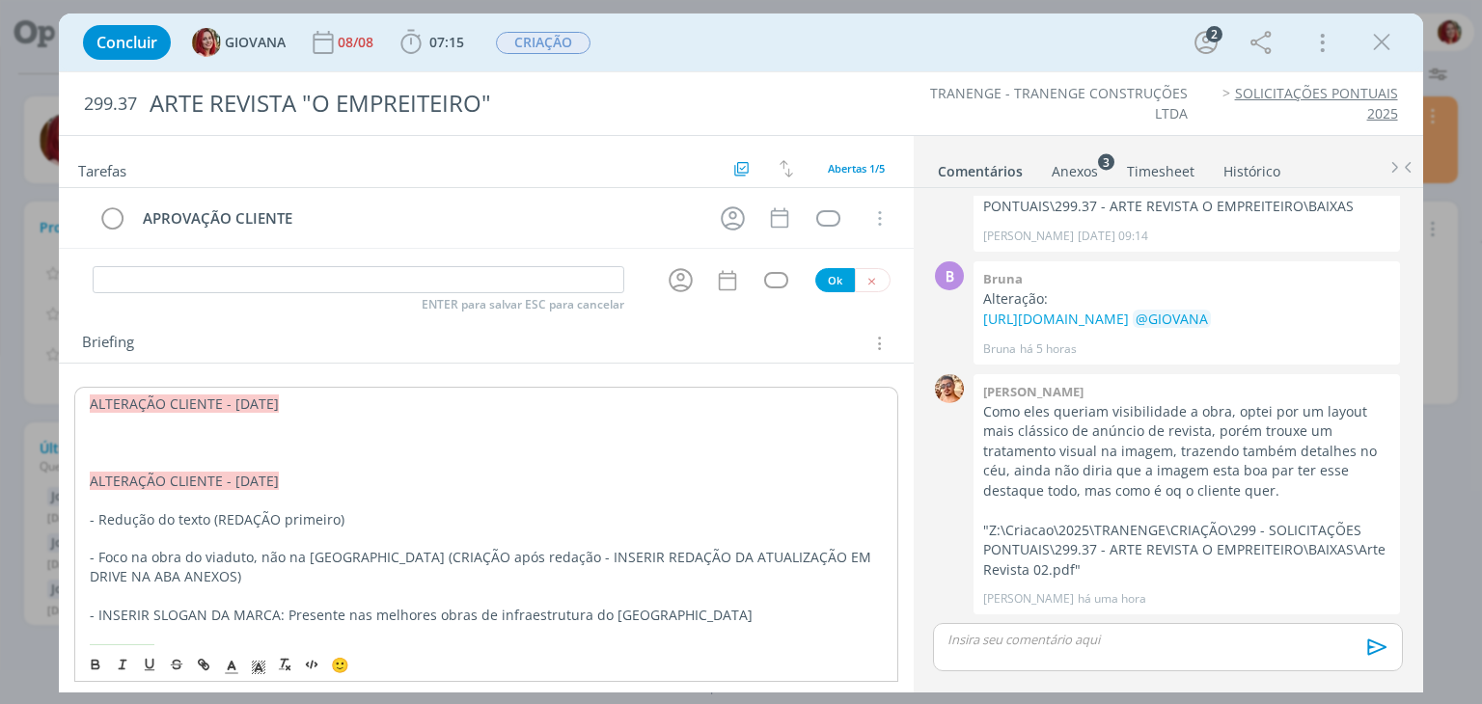
click at [120, 437] on p "dialog" at bounding box center [486, 442] width 792 height 19
click at [126, 437] on p "dialog" at bounding box center [486, 441] width 794 height 19
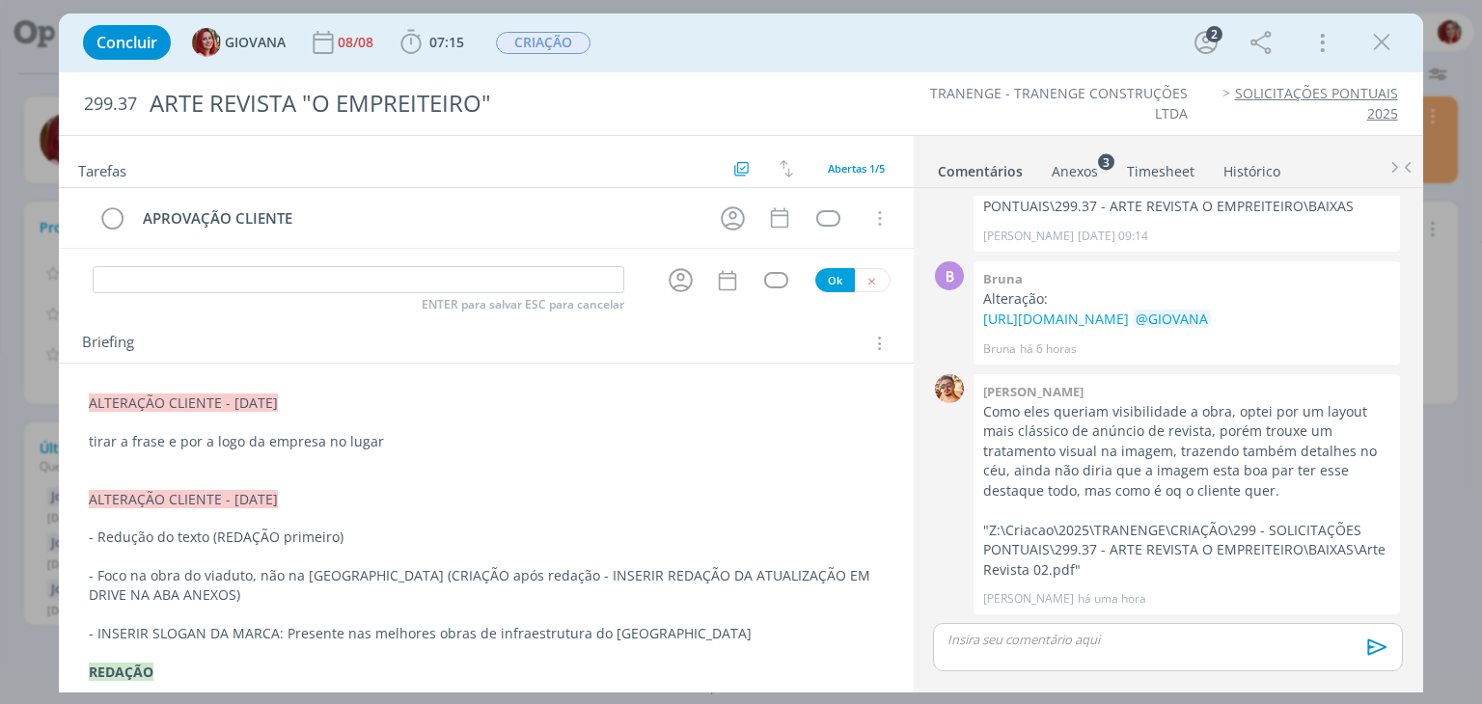
click at [228, 474] on p "dialog" at bounding box center [486, 480] width 794 height 19
click at [238, 471] on p "dialog" at bounding box center [486, 480] width 794 height 19
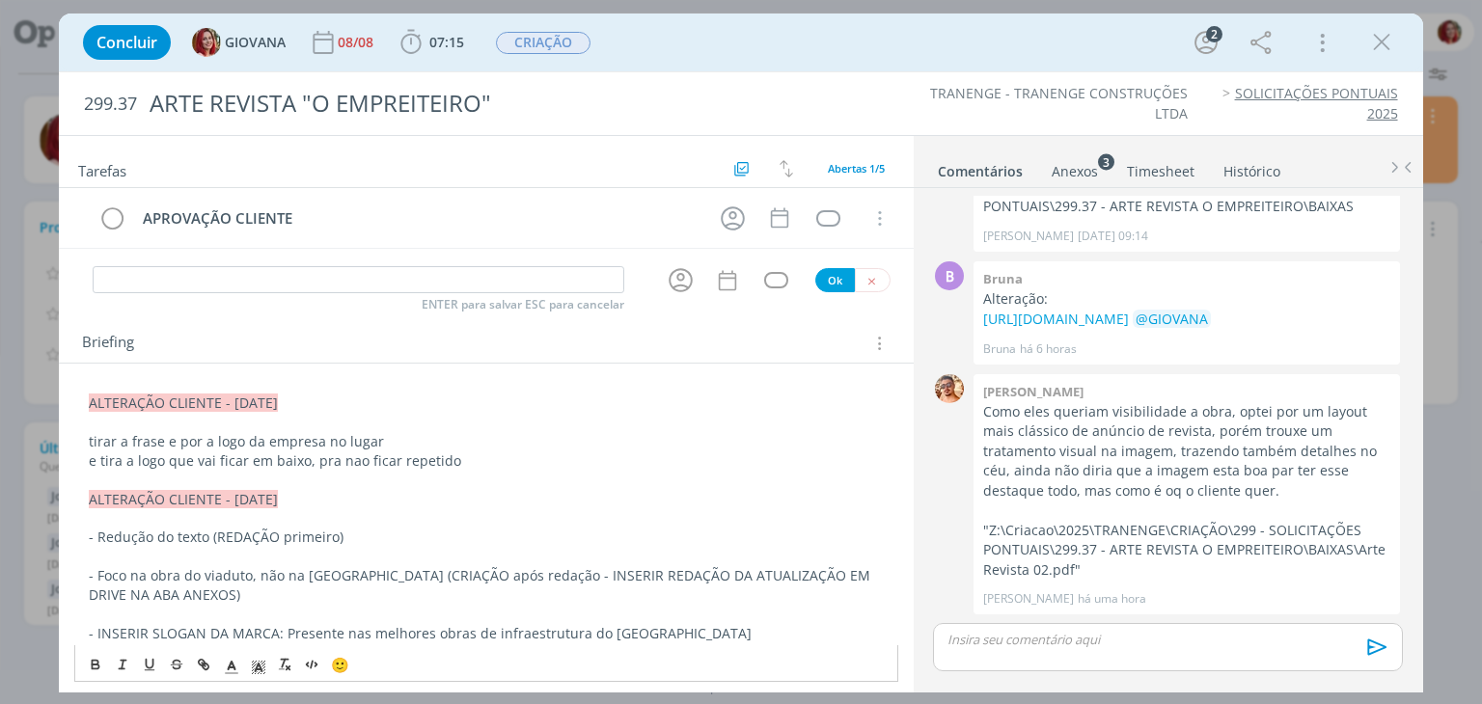
click at [100, 462] on p "e tira a logo que vai ficar em baixo, pra nao ficar repetido" at bounding box center [486, 461] width 794 height 19
click at [455, 455] on p "tira a logo que vai ficar em baixo, pra nao ficar repetido" at bounding box center [486, 461] width 794 height 19
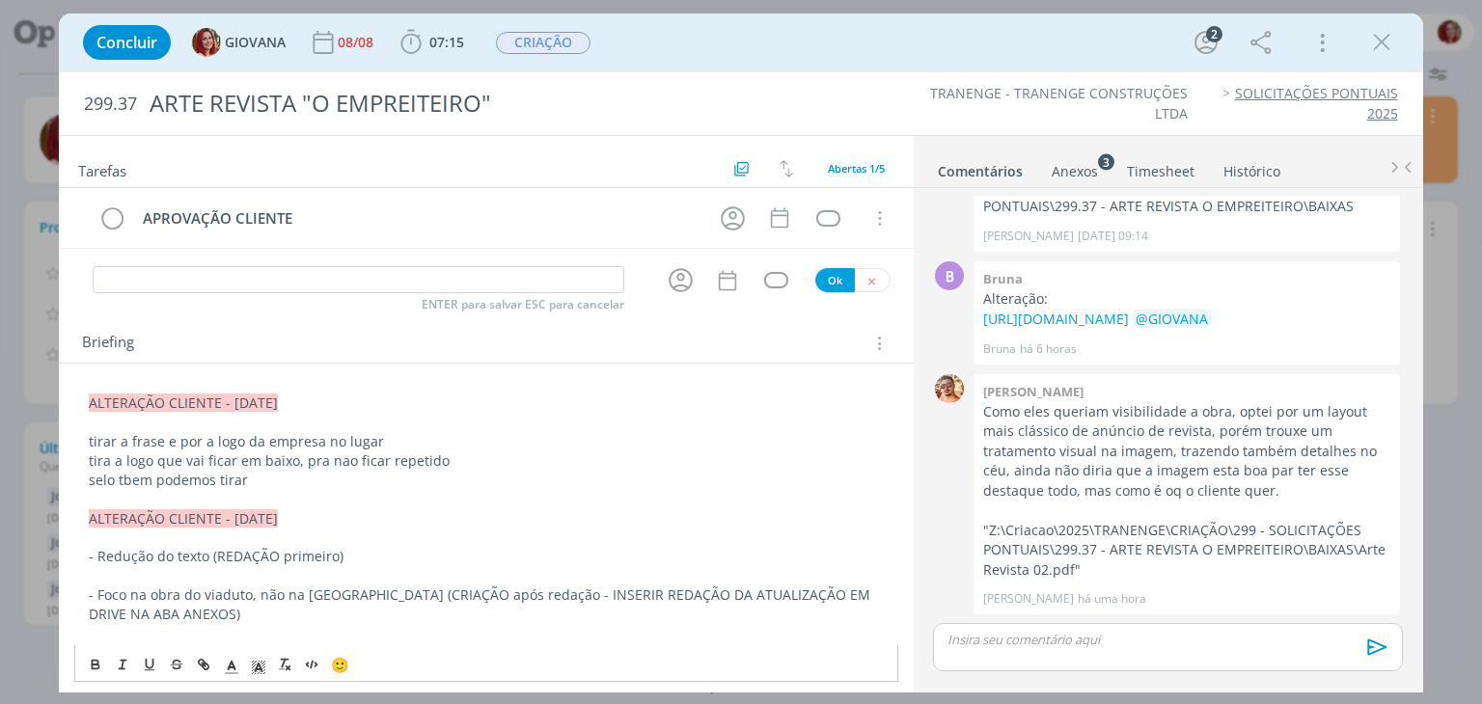
click at [124, 476] on p "selo tbem podemos tirar" at bounding box center [486, 480] width 794 height 19
click at [158, 476] on p "selo tambem podemos tirar" at bounding box center [486, 480] width 794 height 19
click at [108, 460] on p "tira a logo que vai ficar em baixo, pra nao ficar repetido" at bounding box center [486, 461] width 794 height 19
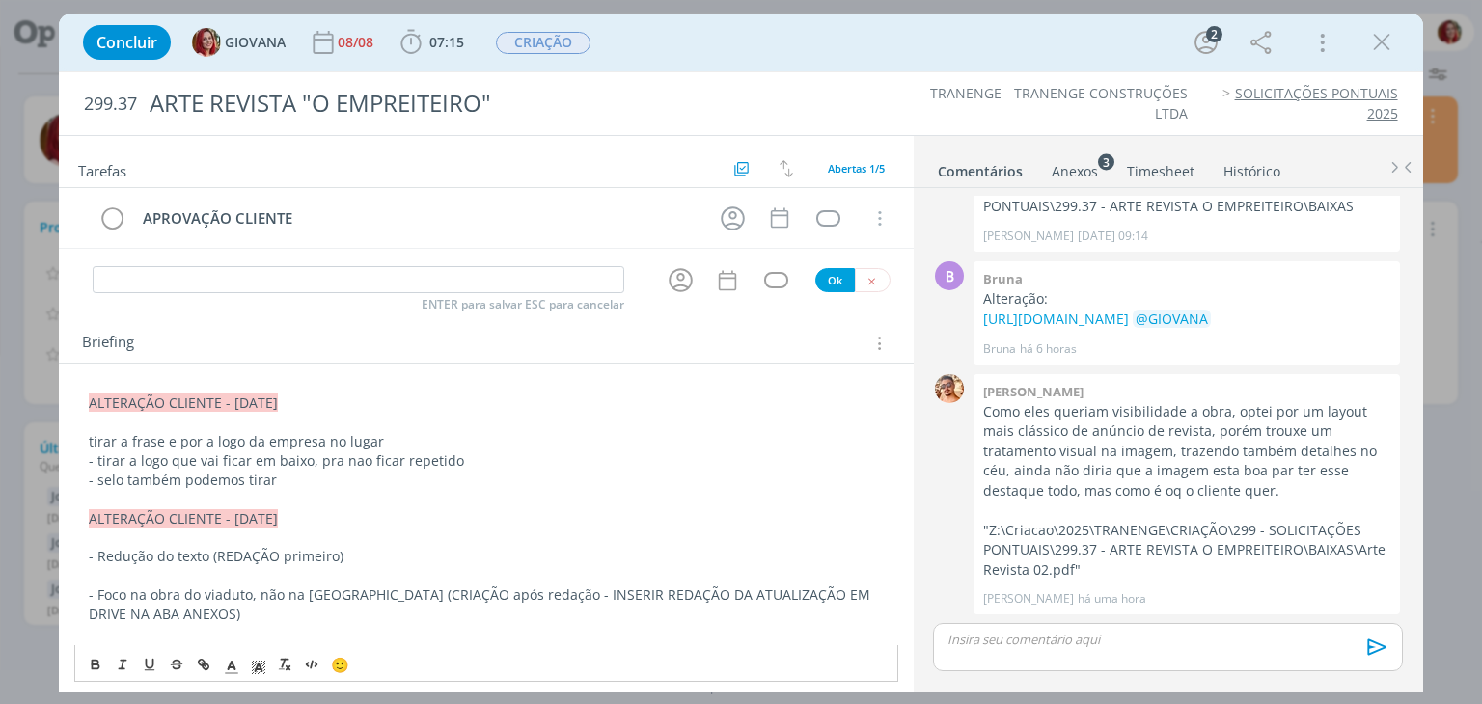
click at [89, 438] on p "tirar a frase e por a logo da empresa no lugar" at bounding box center [486, 441] width 794 height 19
click at [263, 284] on input "dialog" at bounding box center [359, 279] width 532 height 27
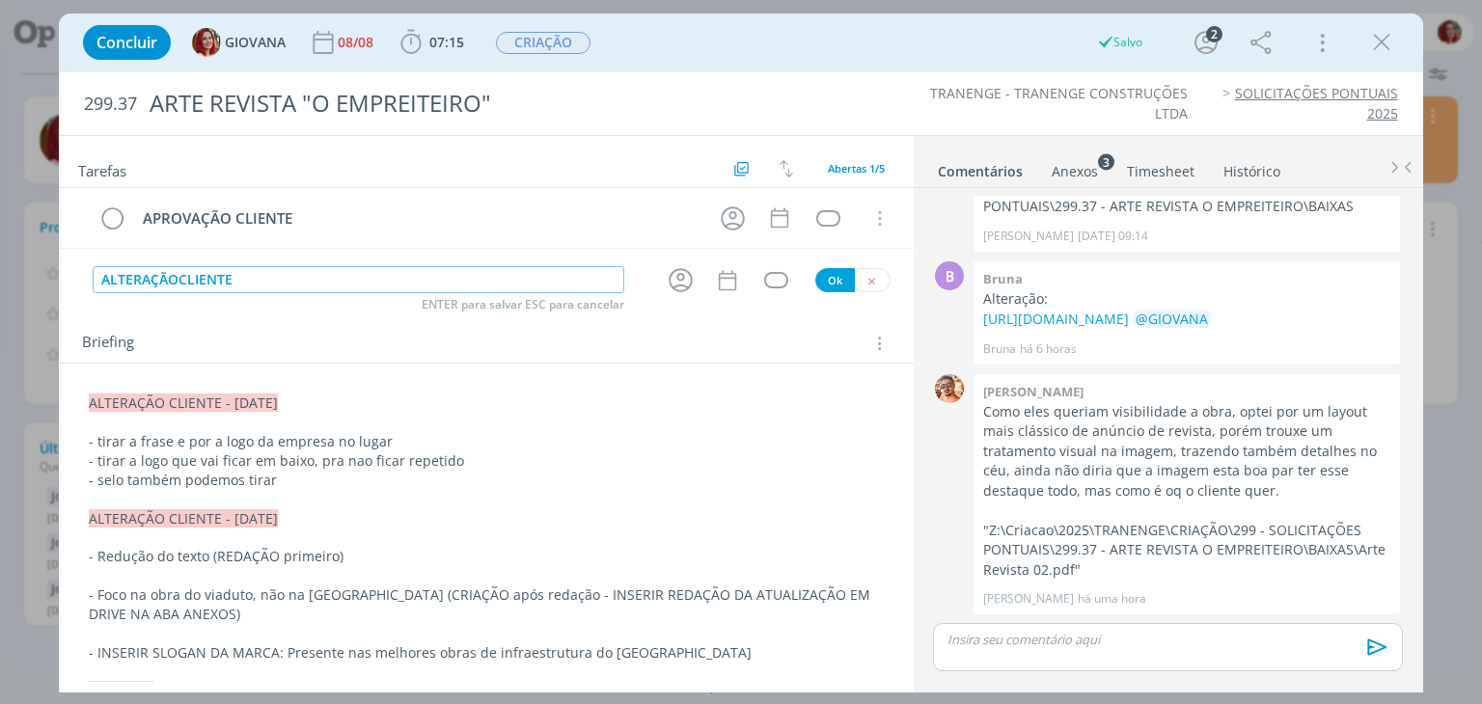
click at [180, 271] on input "ALTERAÇÃOCLIENTE" at bounding box center [359, 279] width 532 height 27
type input "ALTERAÇÃO CLIENTE"
click at [834, 283] on button "Ok" at bounding box center [835, 280] width 40 height 24
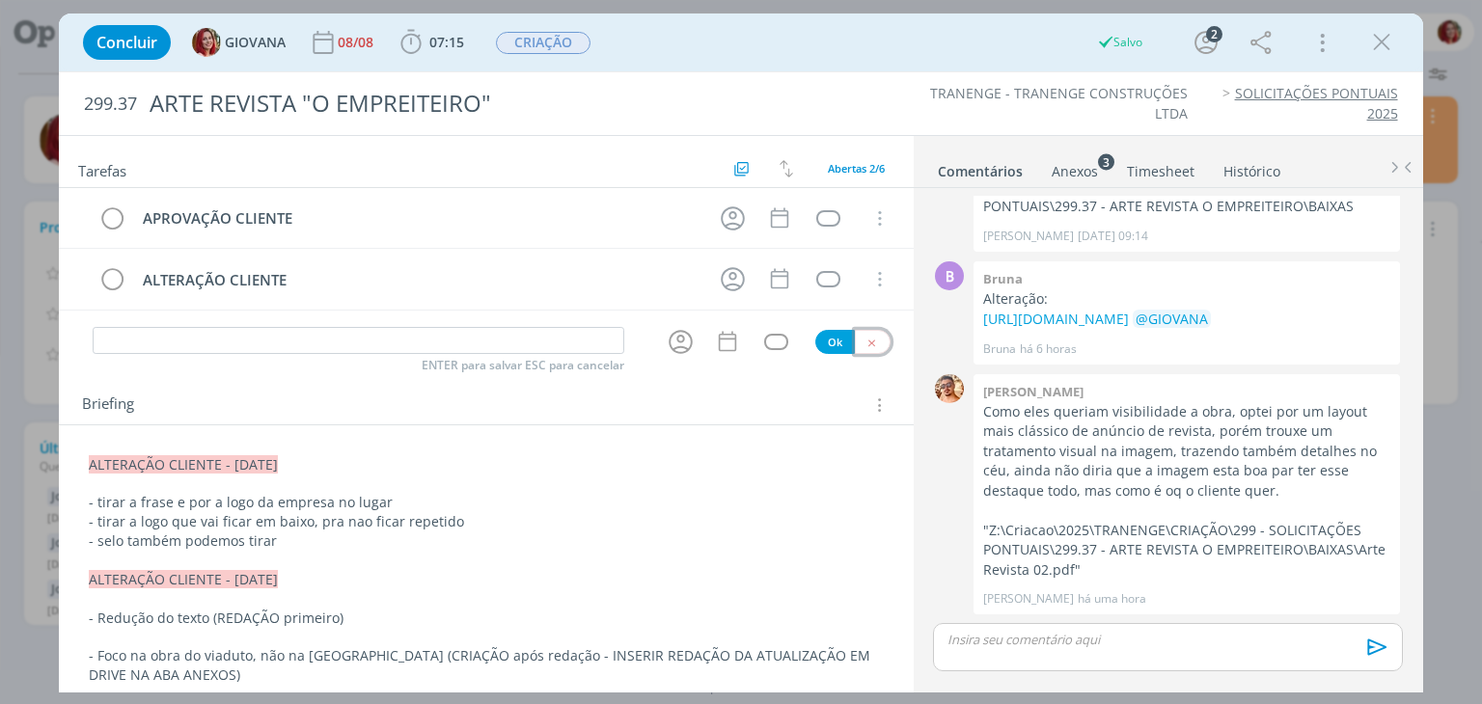
click at [866, 341] on icon "dialog" at bounding box center [872, 343] width 13 height 13
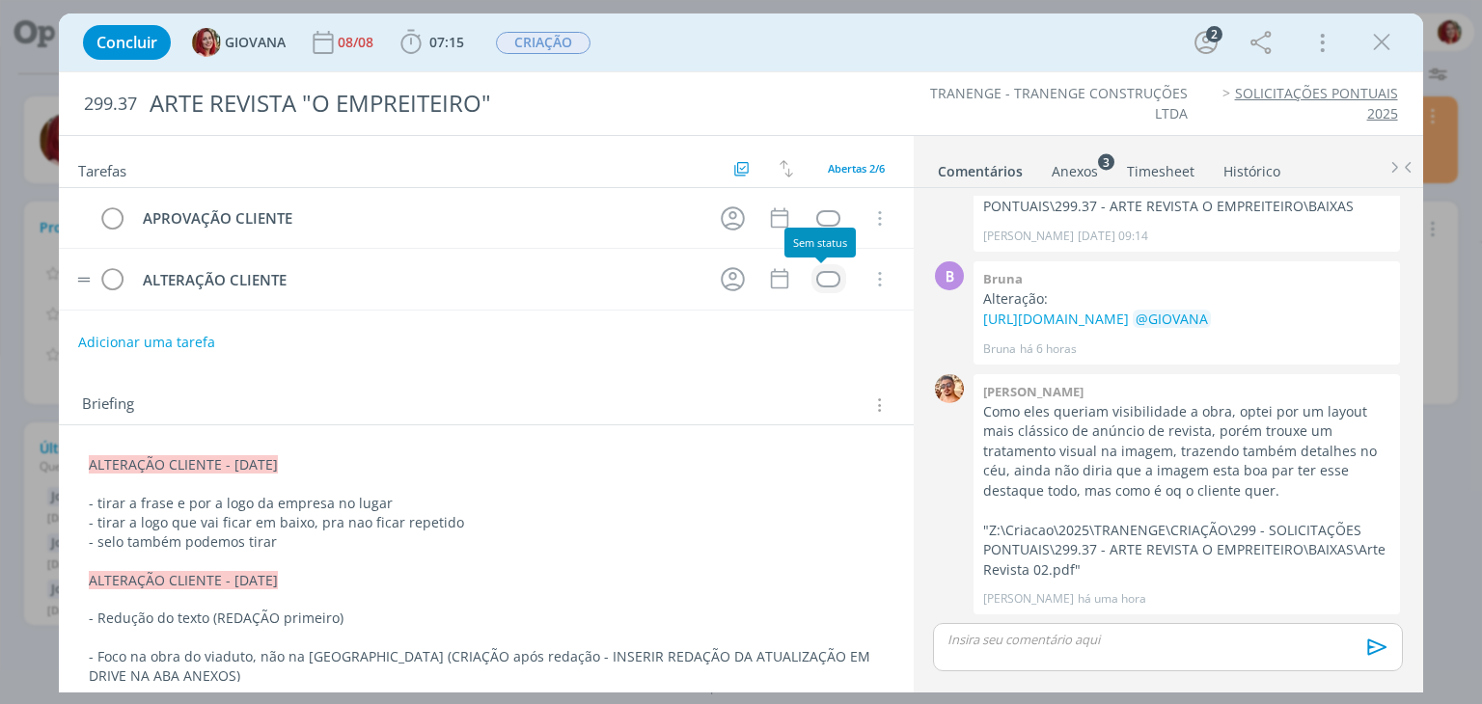
click at [822, 273] on div "dialog" at bounding box center [828, 279] width 24 height 16
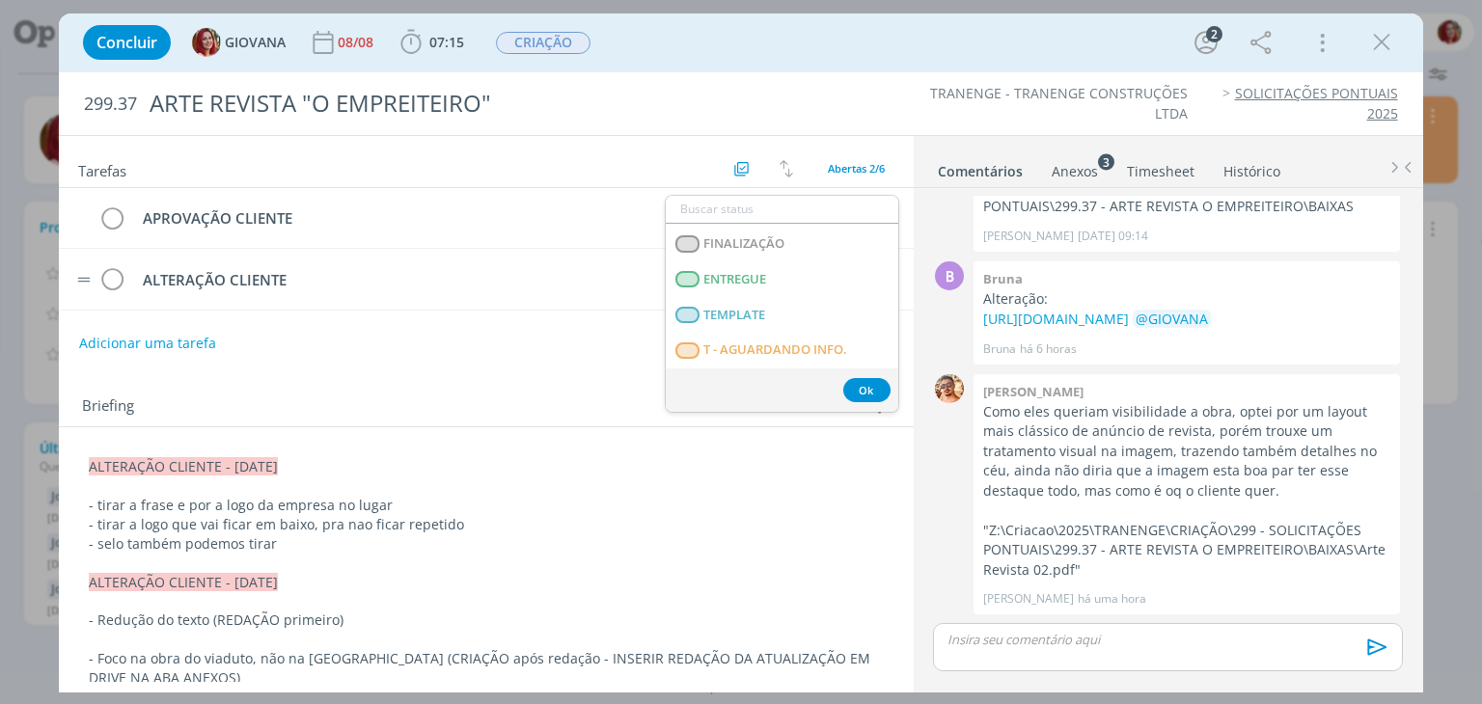
scroll to position [483, 0]
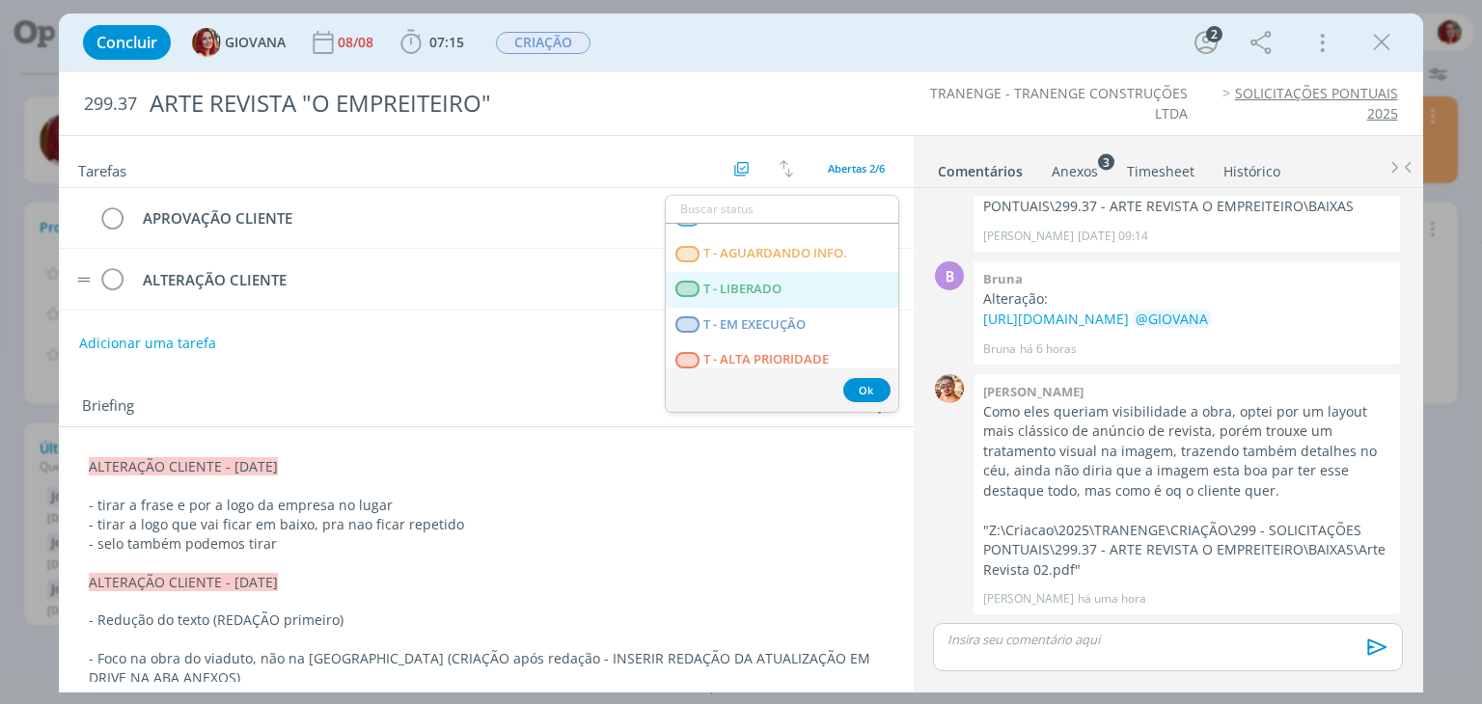
click at [776, 295] on span "T - LIBERADO" at bounding box center [743, 289] width 78 height 15
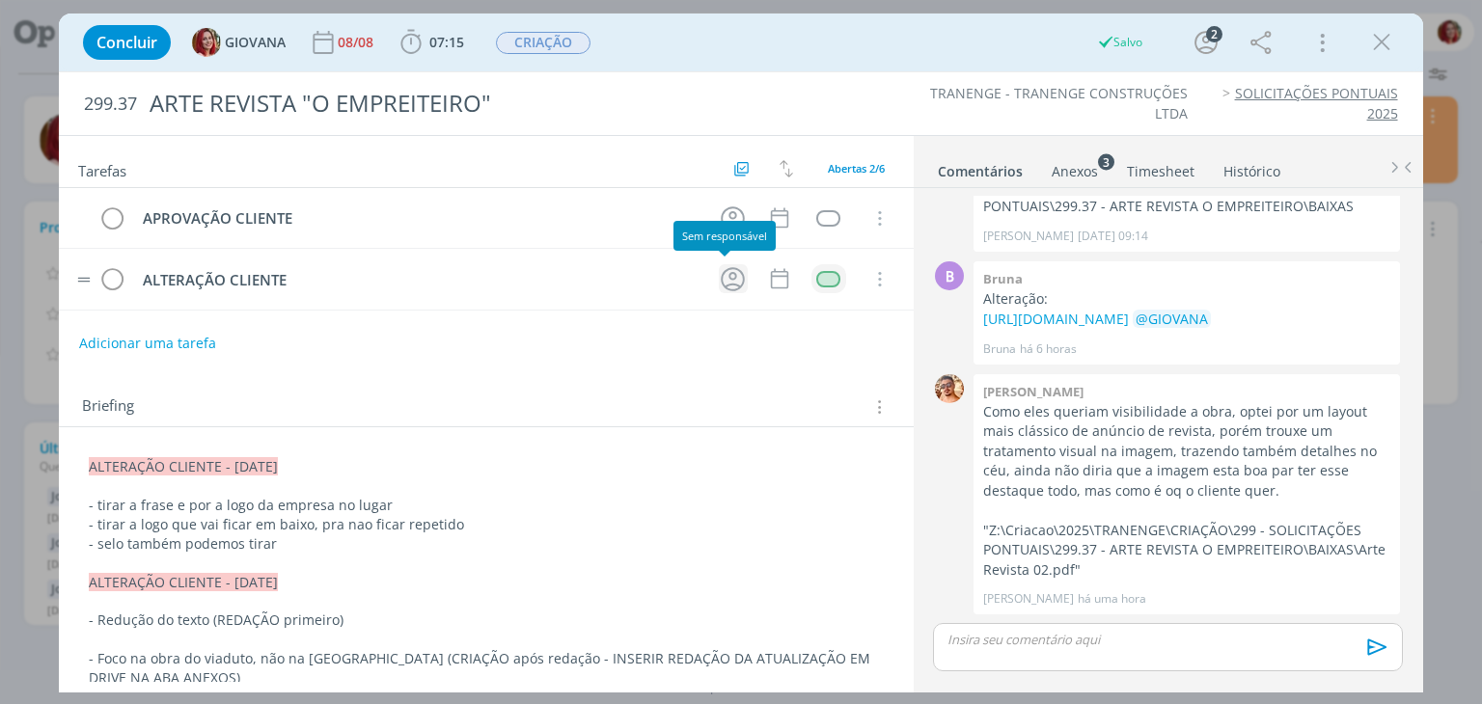
click at [723, 279] on icon "dialog" at bounding box center [733, 279] width 30 height 30
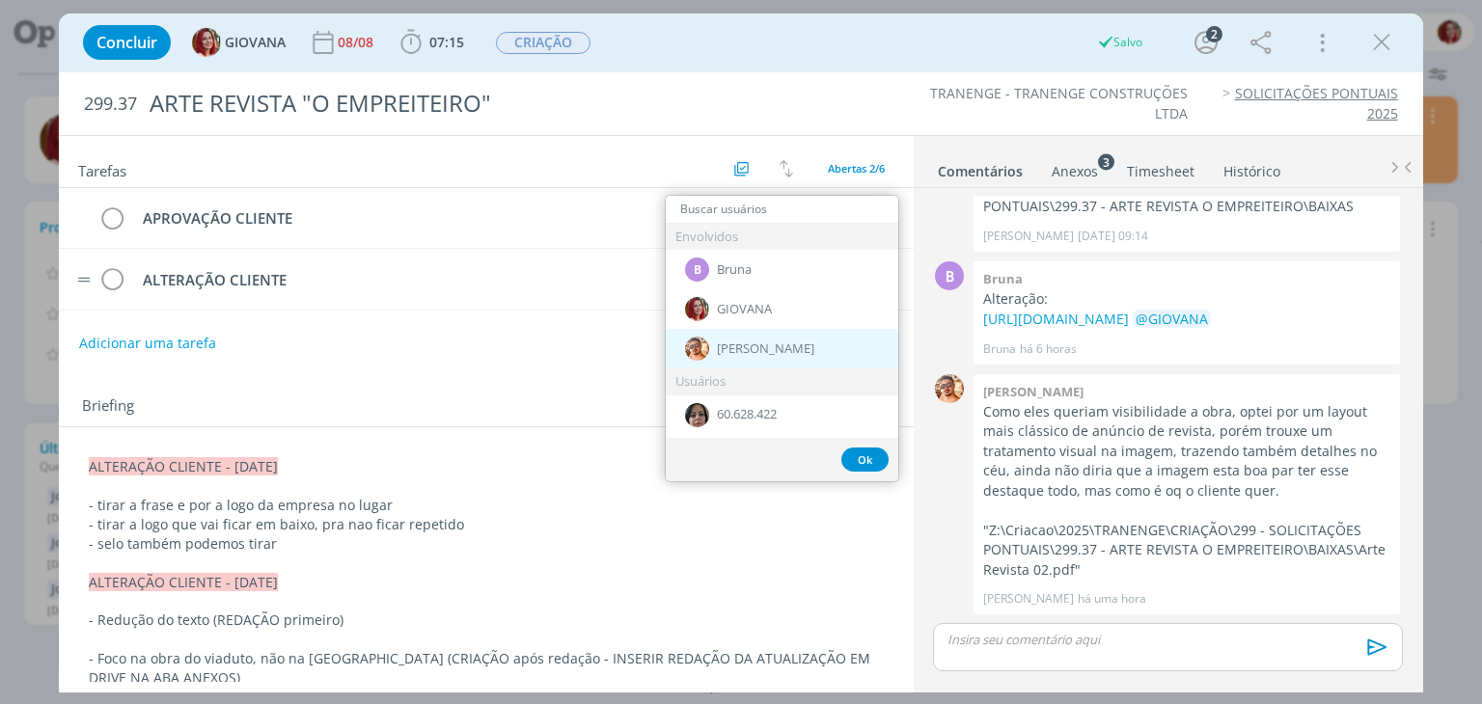
click at [706, 345] on img "dialog" at bounding box center [697, 349] width 24 height 24
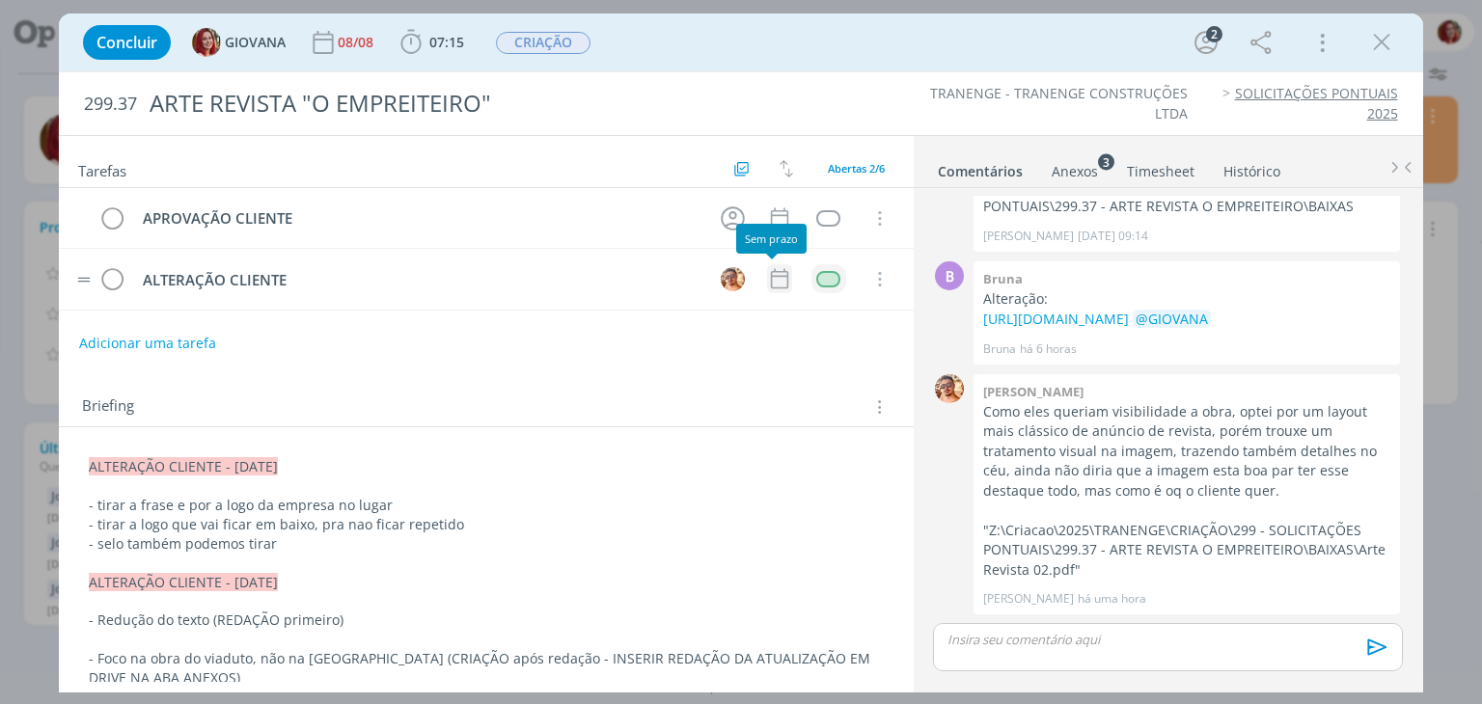
click at [775, 279] on icon "dialog" at bounding box center [779, 278] width 25 height 25
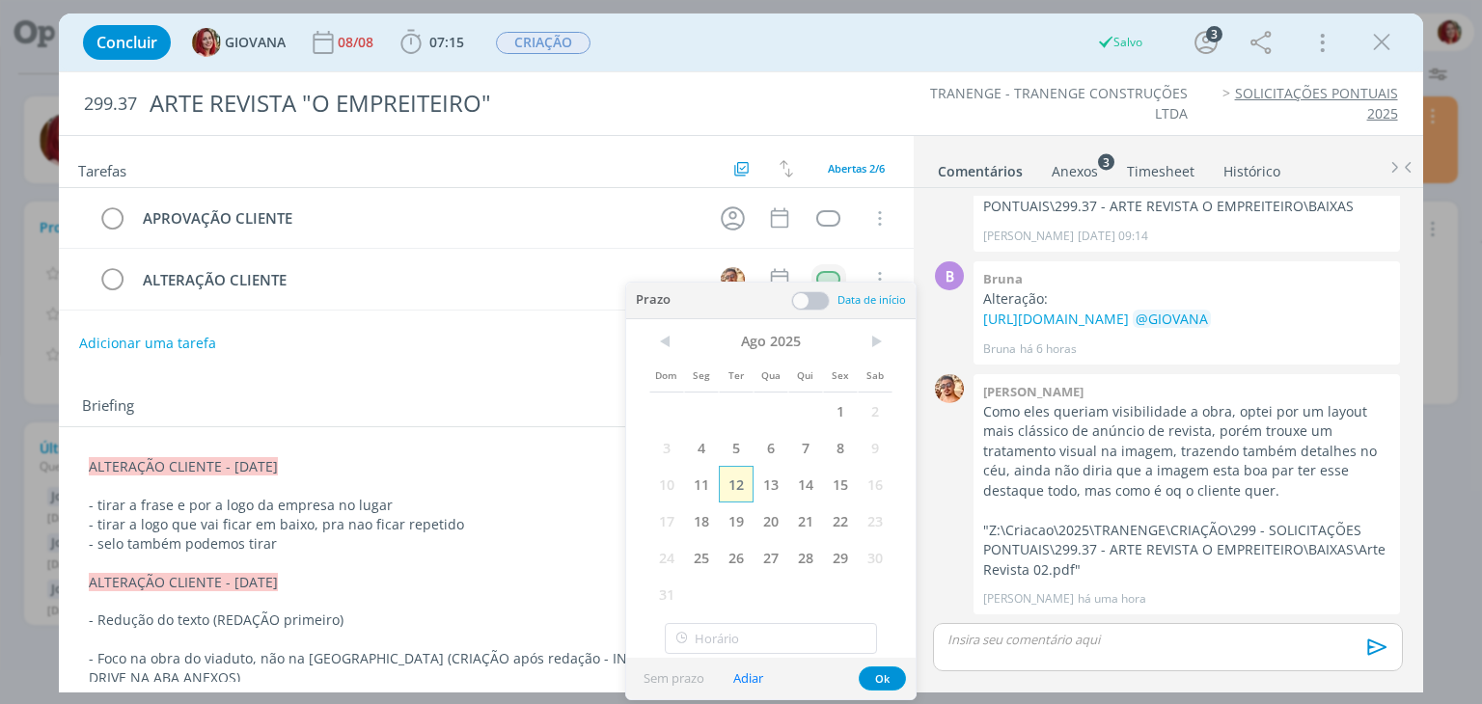
click at [745, 483] on span "12" at bounding box center [736, 484] width 35 height 37
click at [867, 674] on button "Ok" at bounding box center [882, 679] width 47 height 24
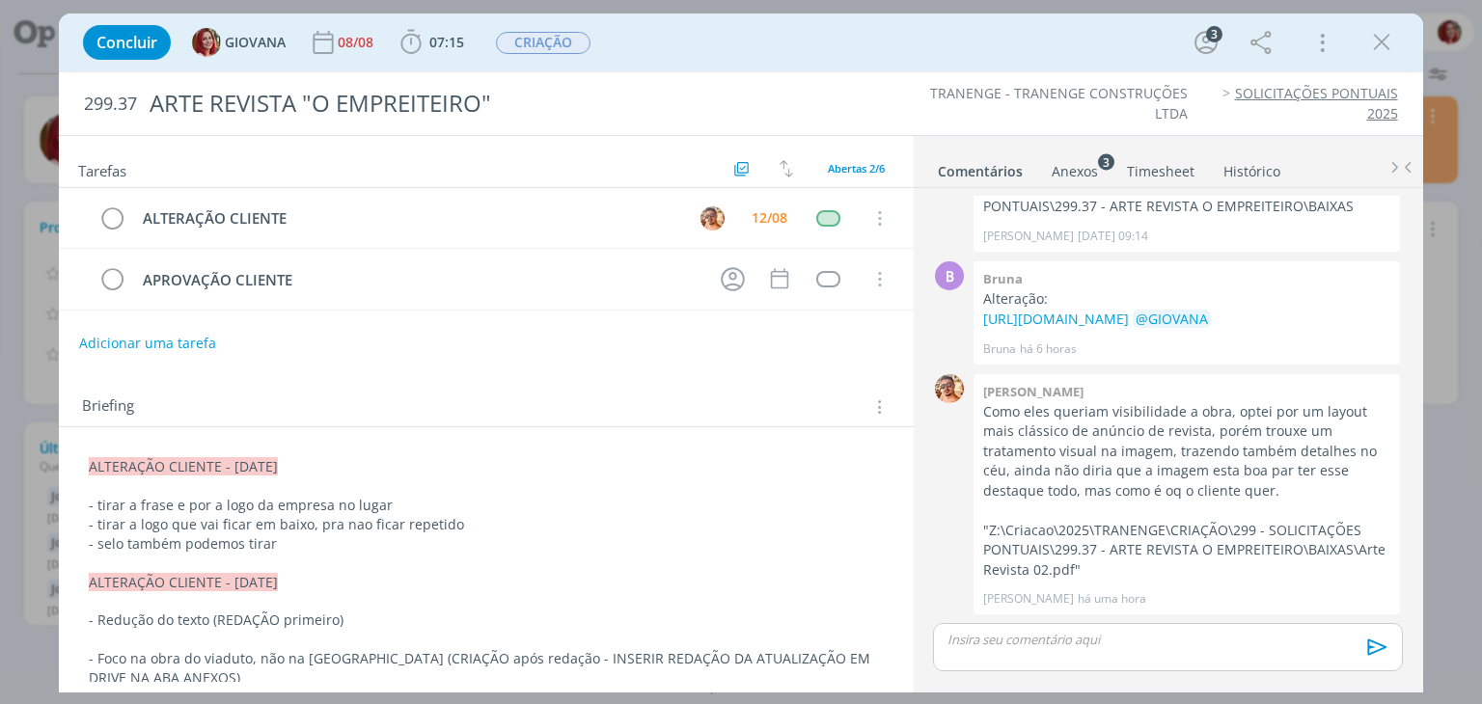
click at [1391, 48] on icon "dialog" at bounding box center [1381, 42] width 29 height 29
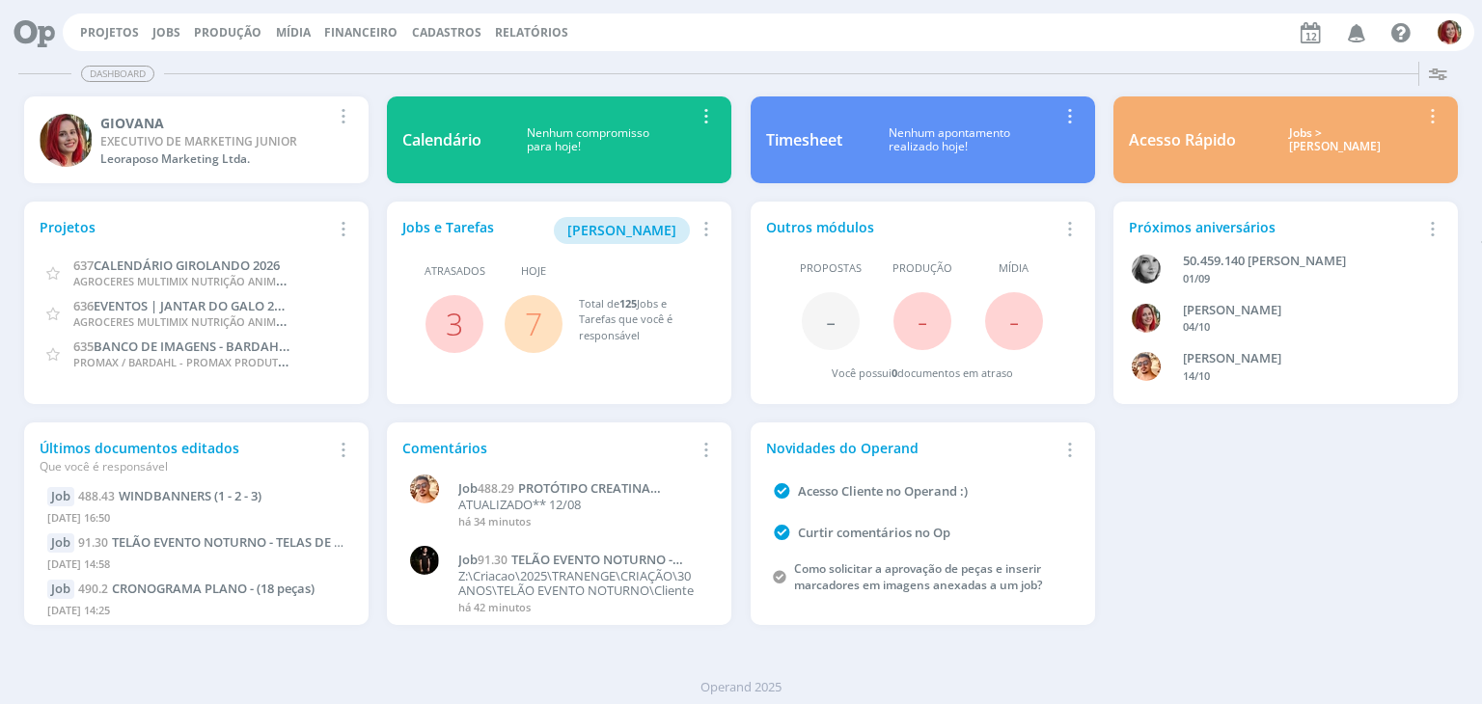
click at [1355, 31] on icon "button" at bounding box center [1357, 31] width 34 height 33
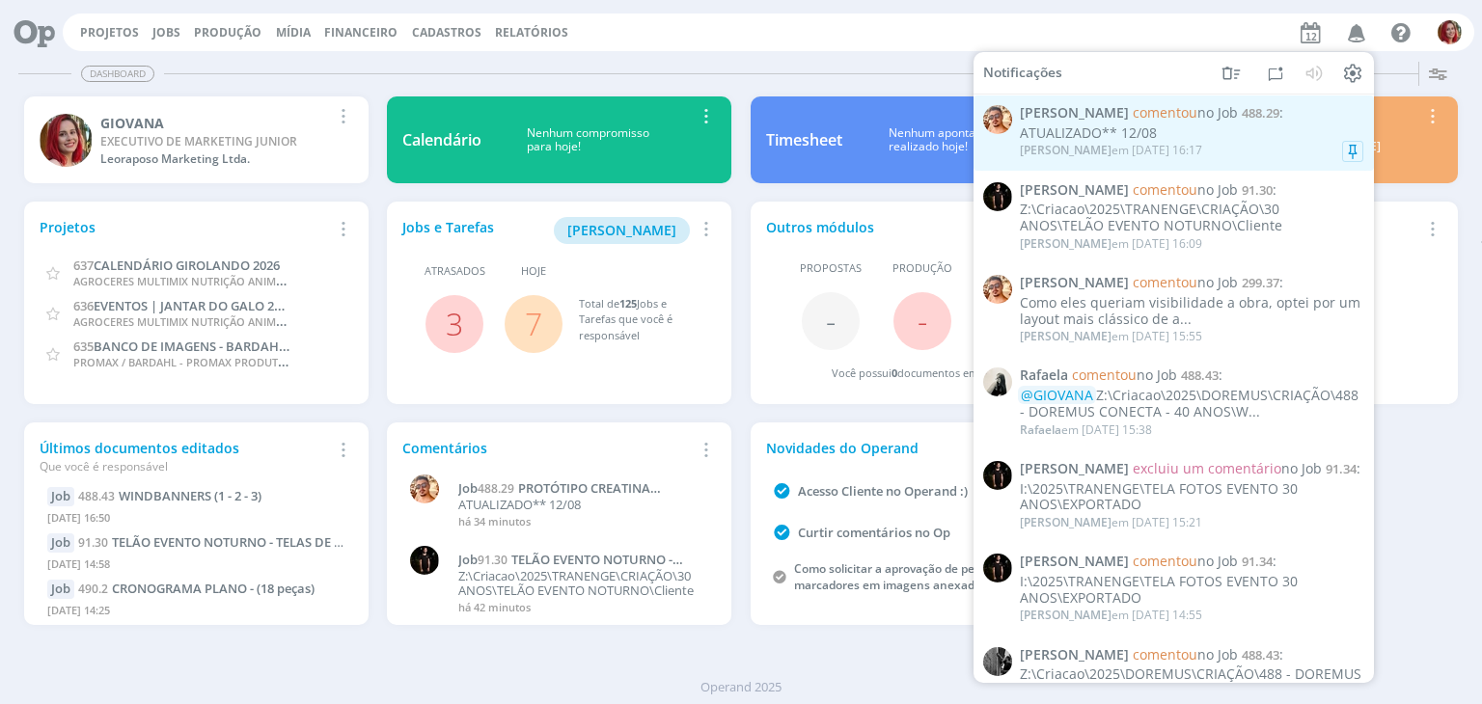
click at [1183, 146] on div "Victor M. em 12/08 às 16:17" at bounding box center [1192, 150] width 344 height 19
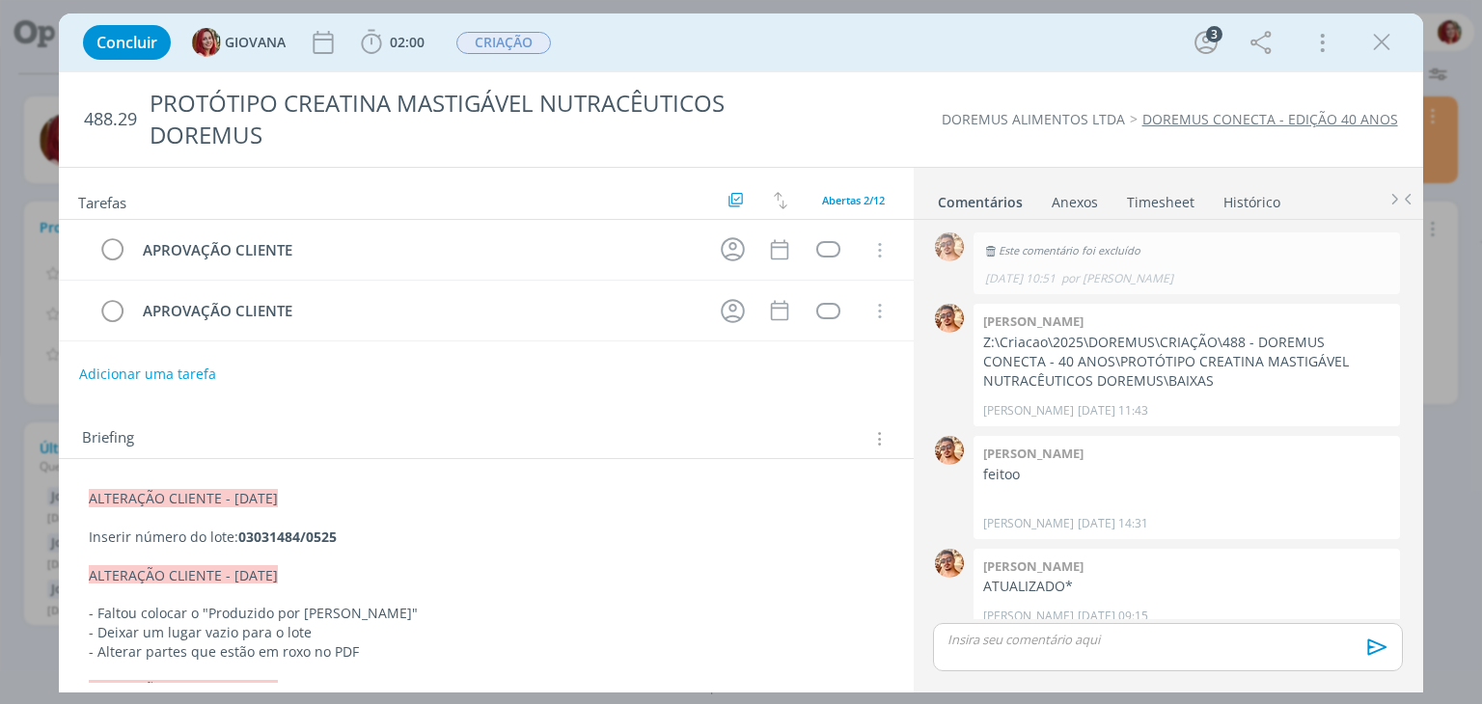
scroll to position [539, 0]
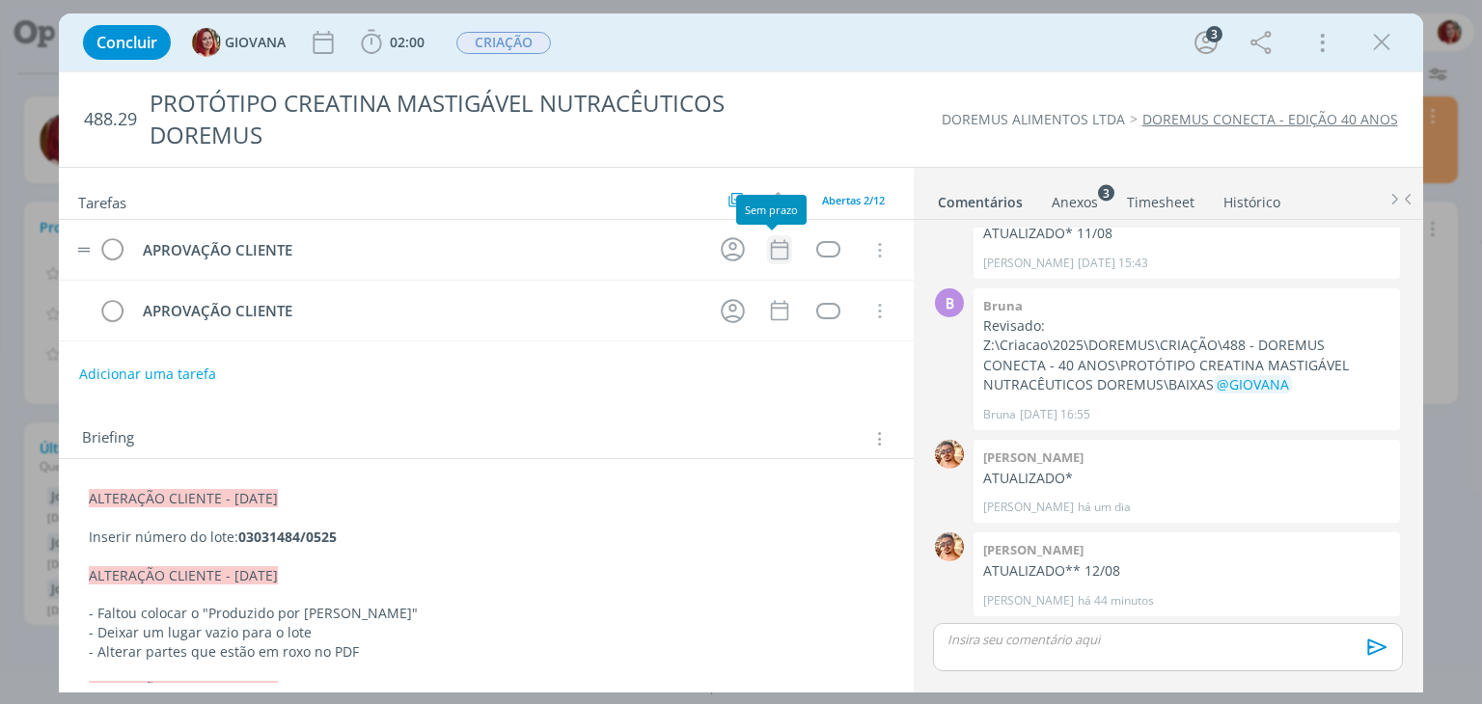
click at [774, 252] on icon "dialog" at bounding box center [779, 249] width 25 height 25
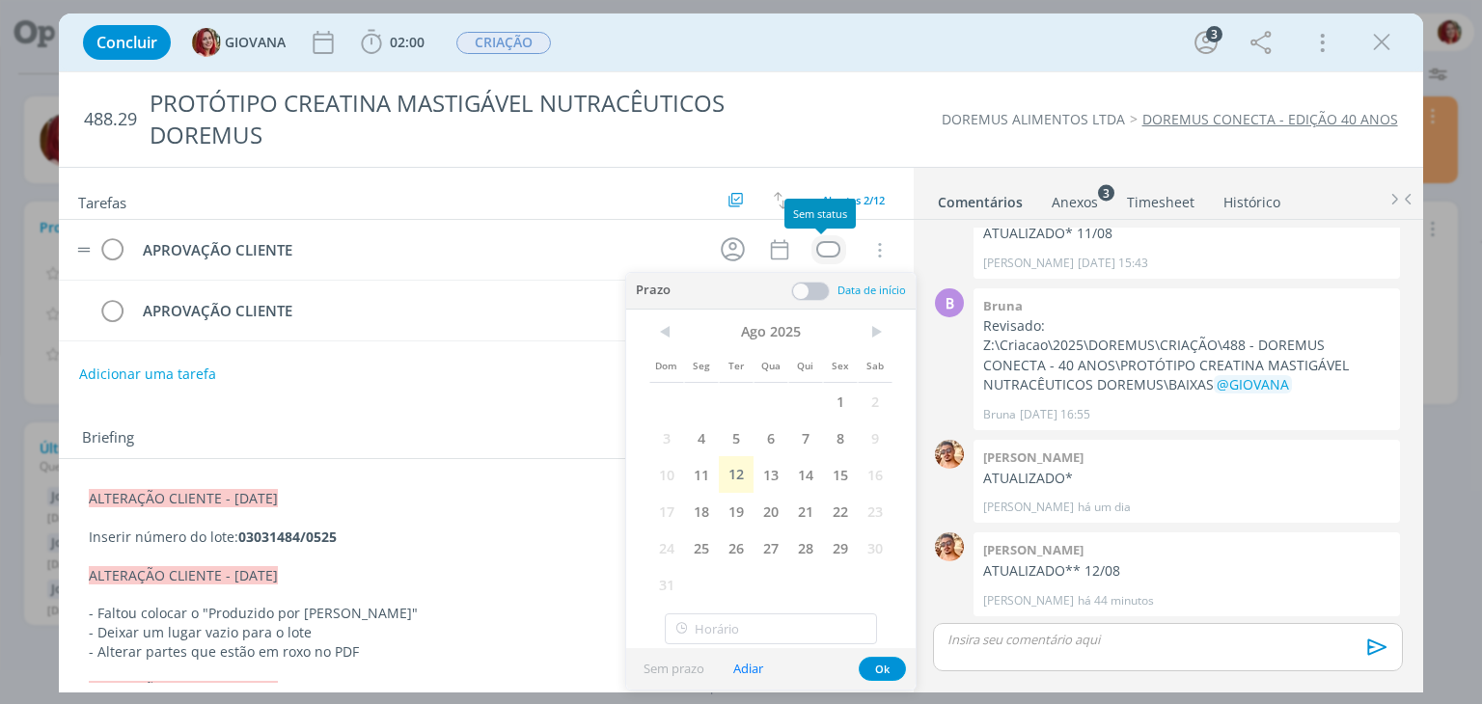
click at [822, 247] on div "dialog" at bounding box center [828, 249] width 24 height 16
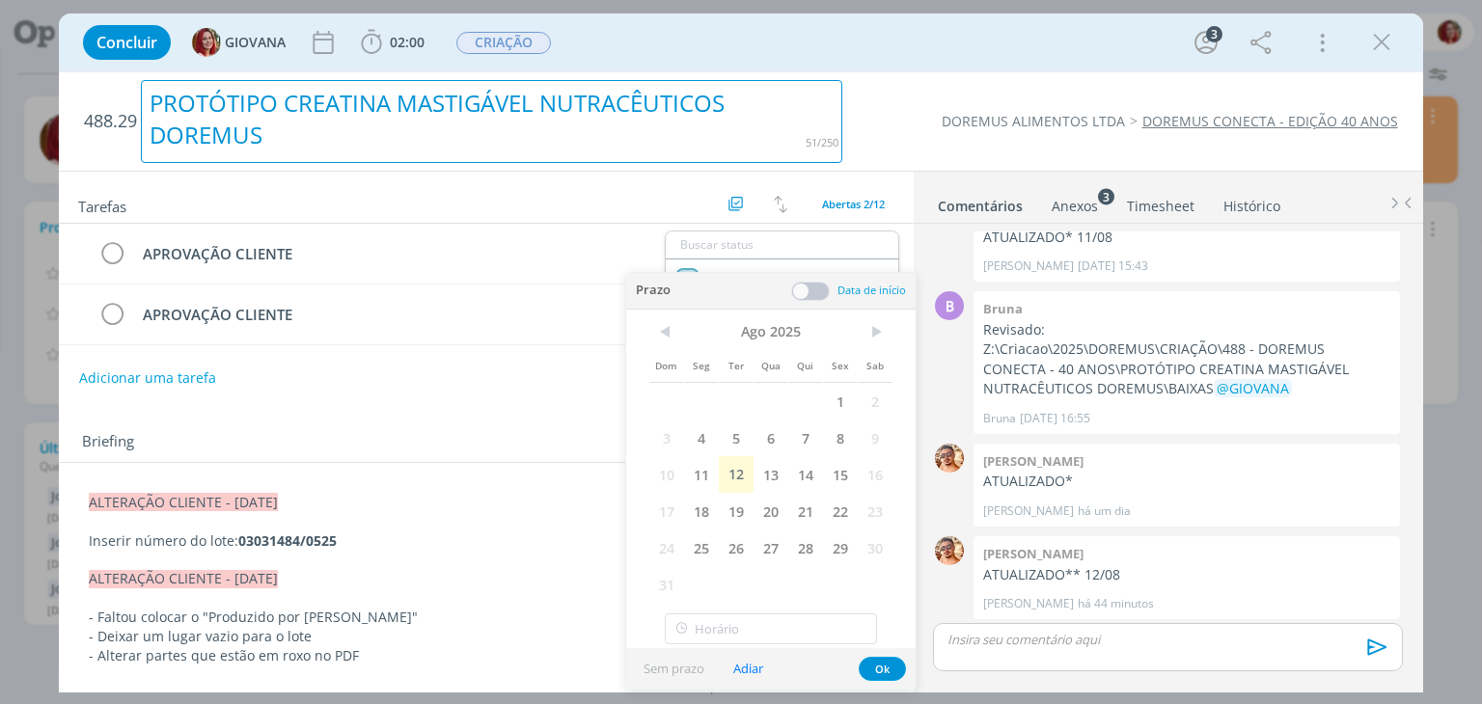
click at [601, 148] on div "PROTÓTIPO CREATINA MASTIGÁVEL NUTRACÊUTICOS DOREMUS" at bounding box center [492, 121] width 702 height 83
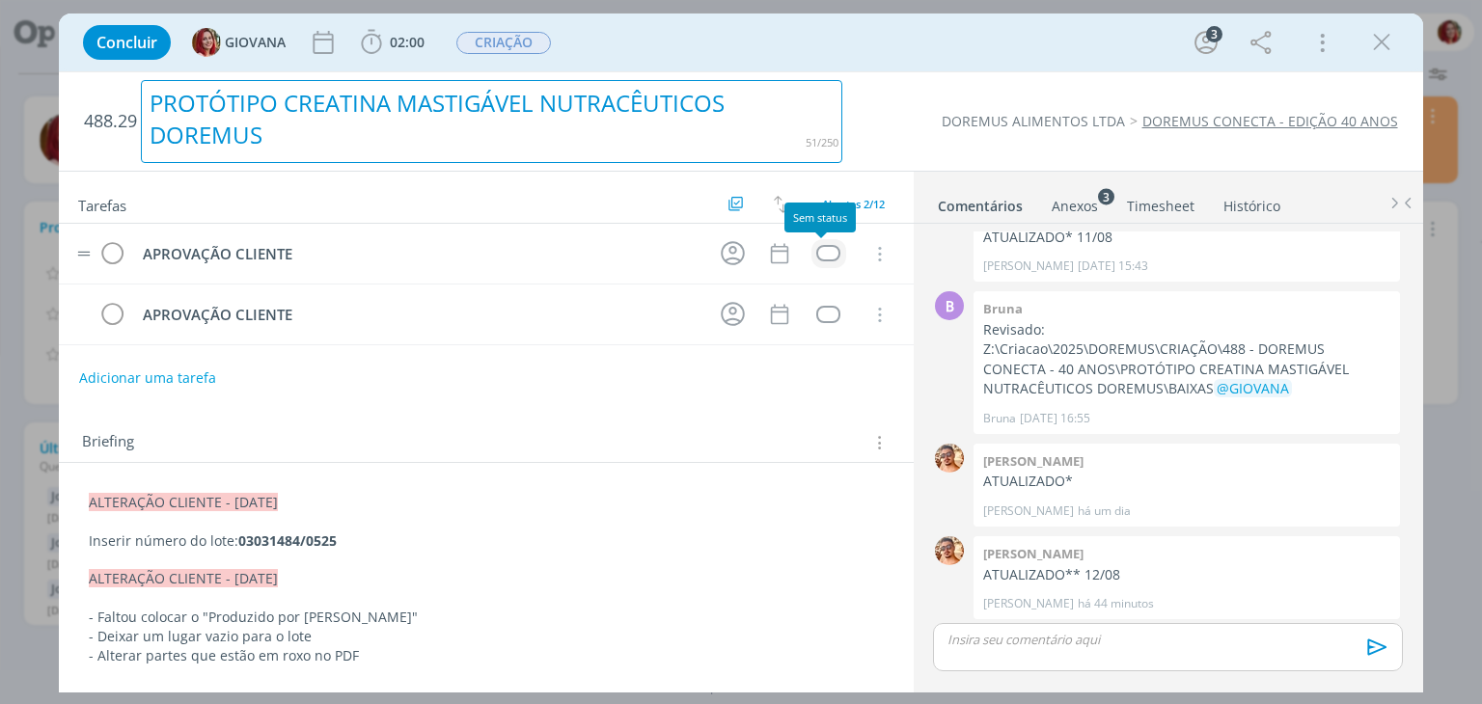
click at [816, 255] on div "dialog" at bounding box center [828, 253] width 24 height 16
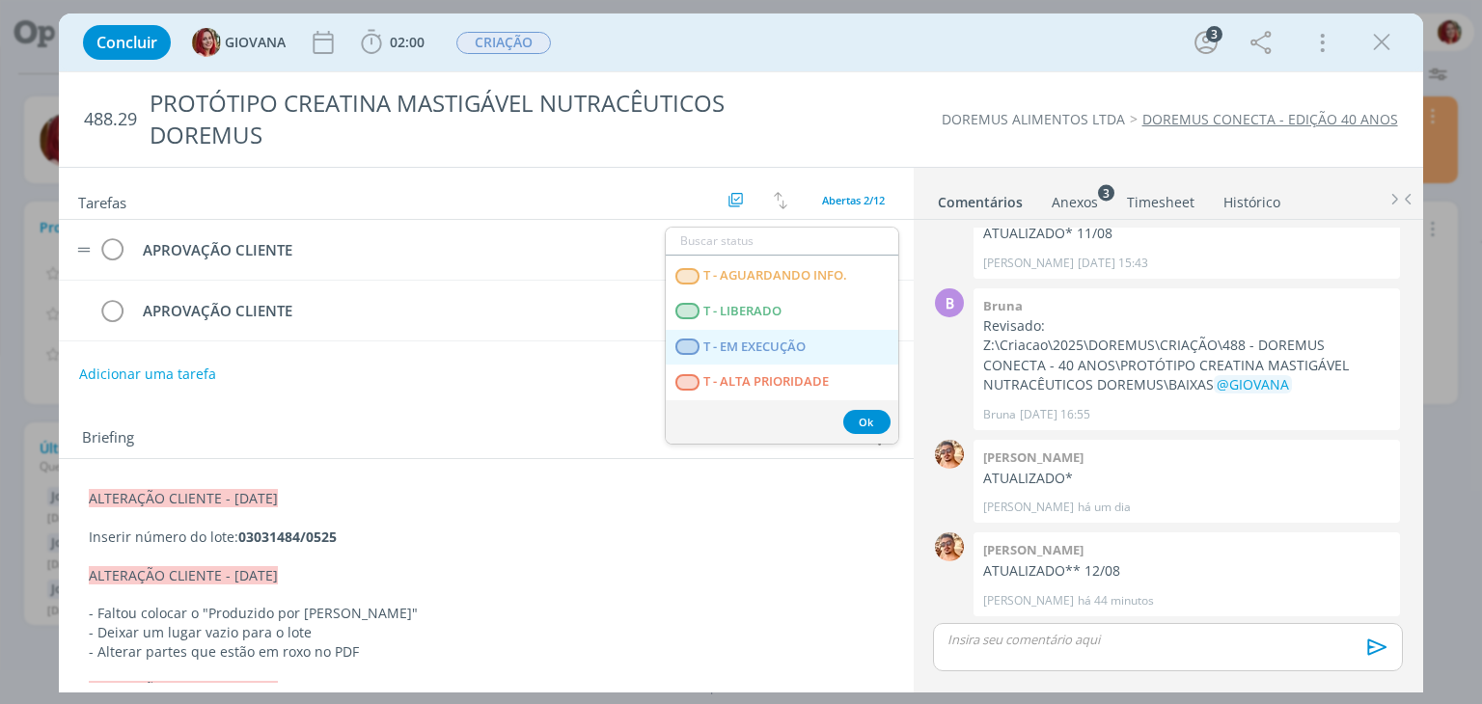
scroll to position [299, 0]
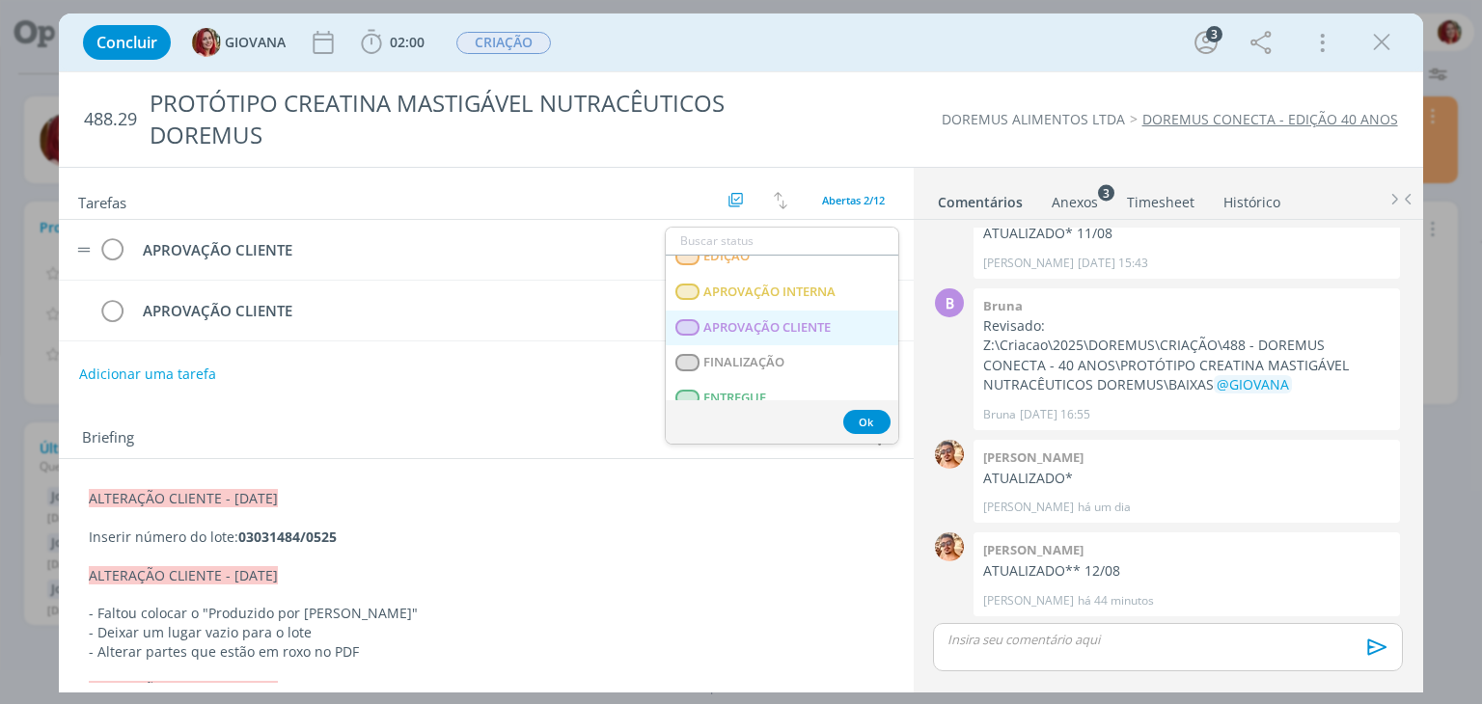
click at [795, 319] on span "APROVAÇÃO CLIENTE" at bounding box center [767, 326] width 127 height 15
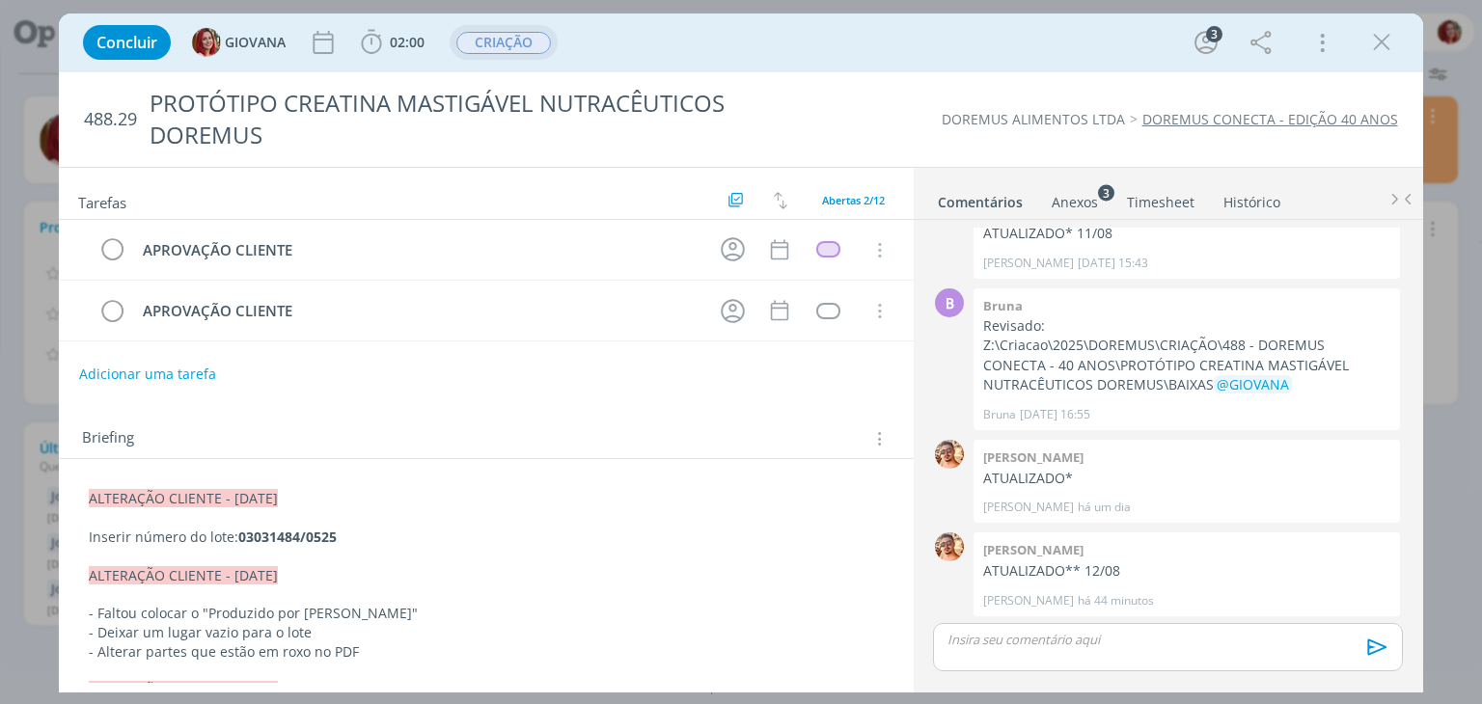
click at [495, 47] on span "CRIAÇÃO" at bounding box center [503, 43] width 95 height 22
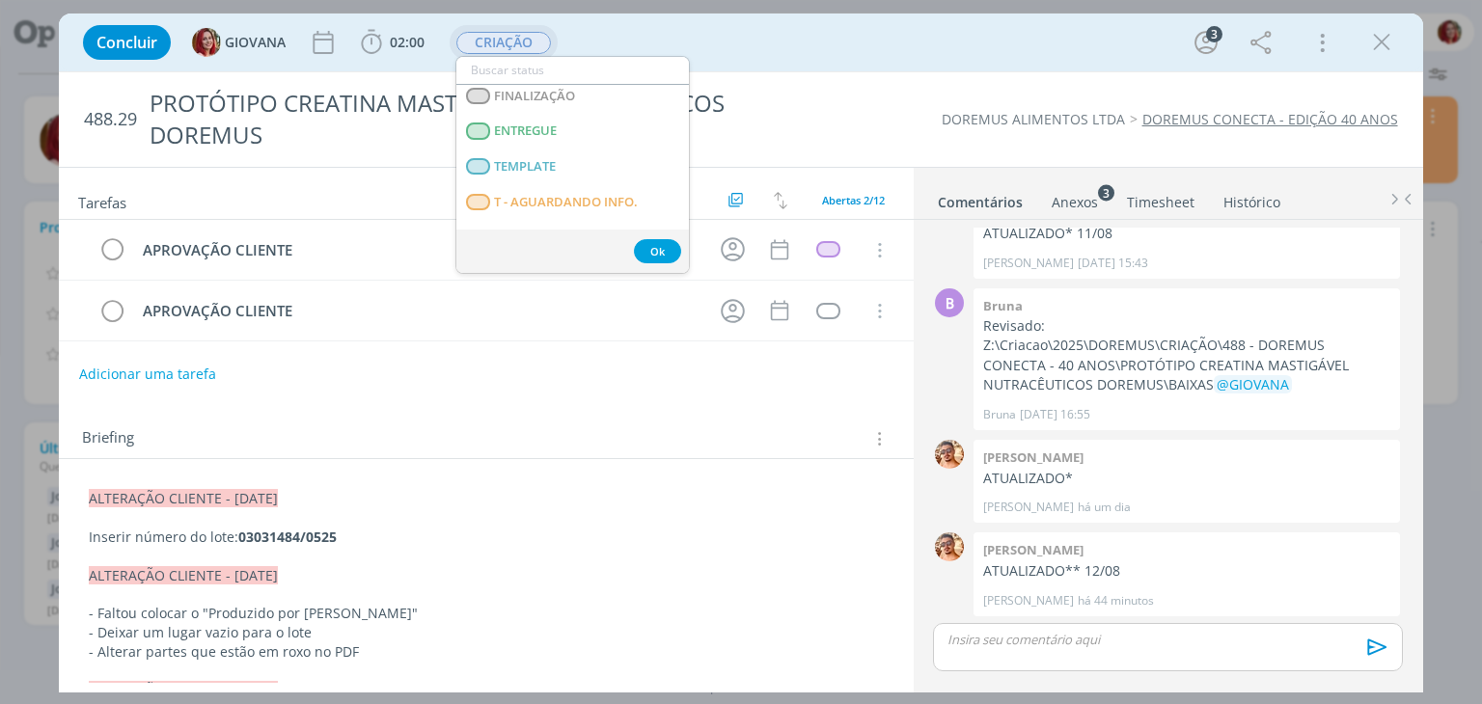
scroll to position [263, 0]
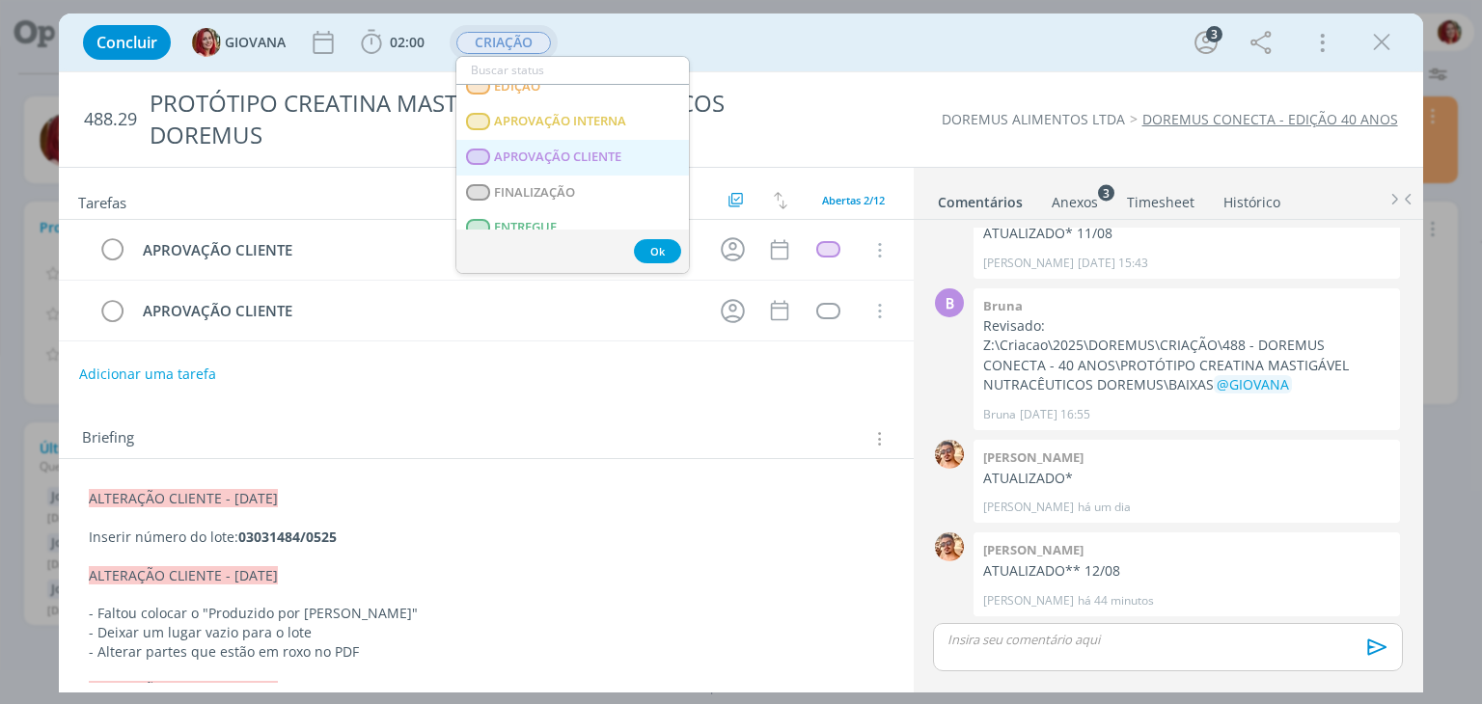
click at [560, 159] on span "APROVAÇÃO CLIENTE" at bounding box center [558, 157] width 127 height 15
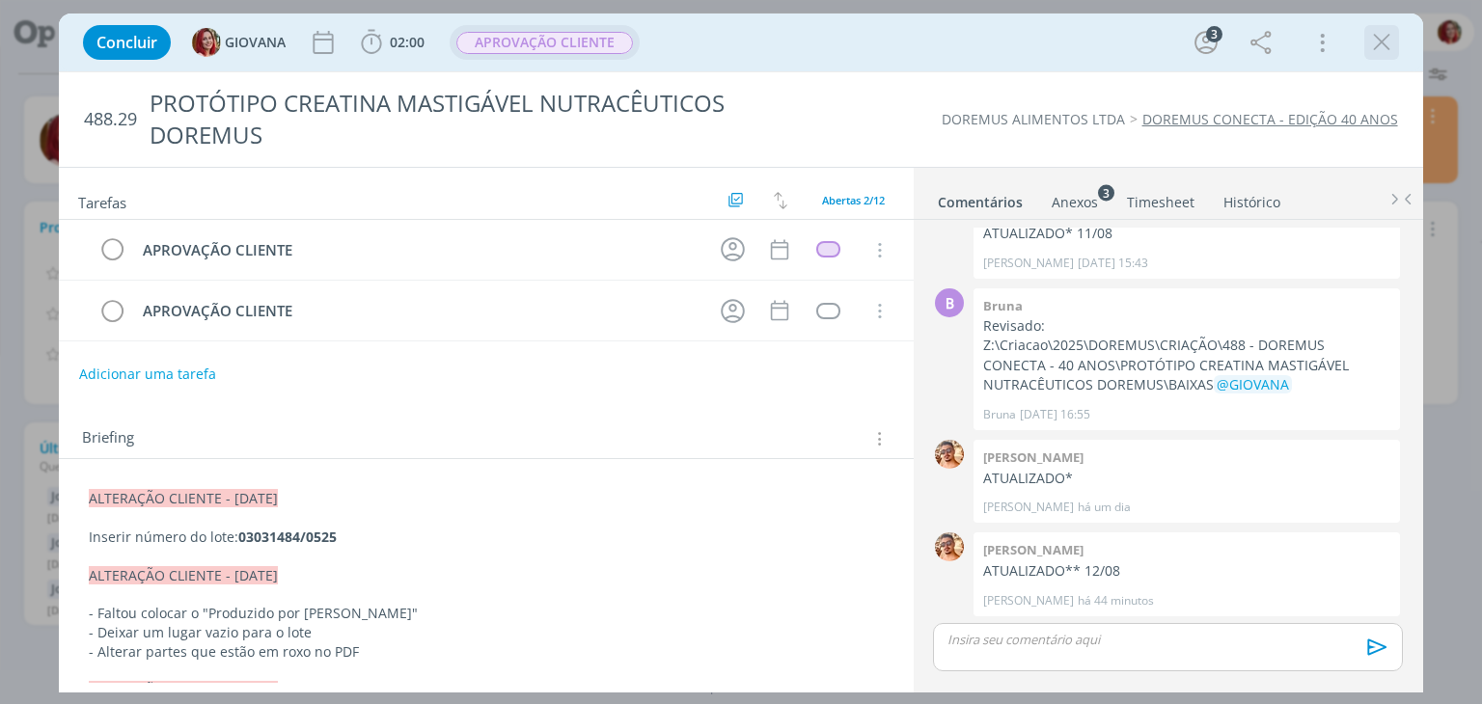
click at [1365, 43] on div "dialog" at bounding box center [1382, 42] width 35 height 35
click at [1390, 48] on icon "dialog" at bounding box center [1381, 42] width 29 height 29
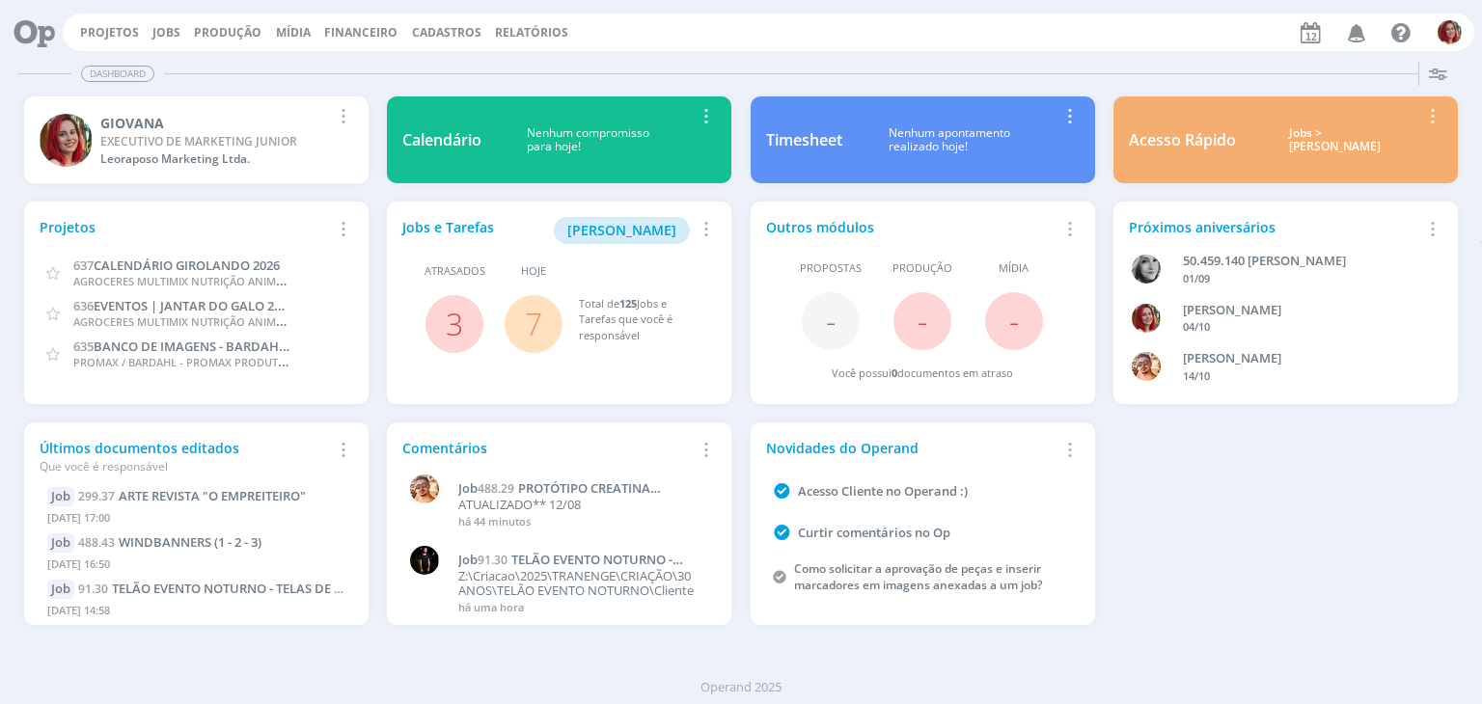
click at [39, 32] on icon at bounding box center [28, 33] width 40 height 38
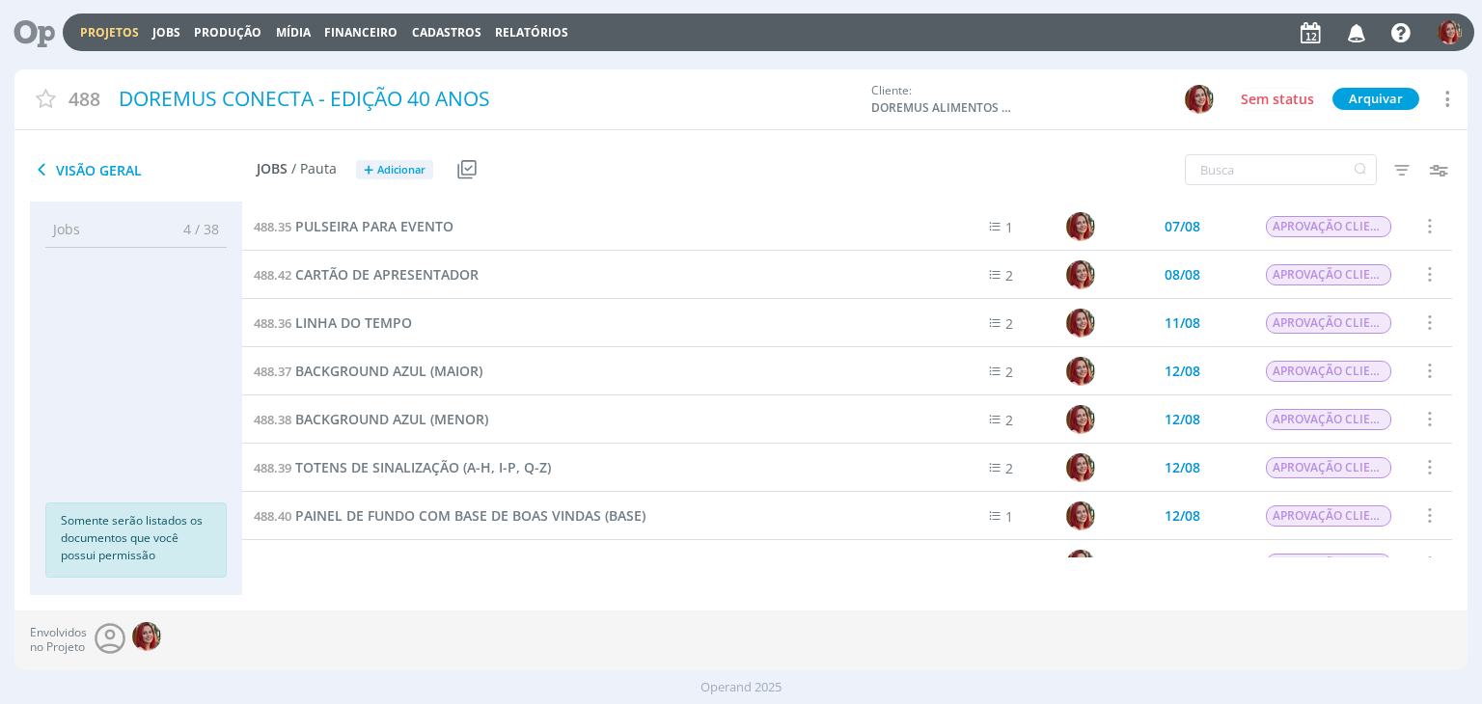
scroll to position [320, 0]
click at [384, 418] on span "BACKGROUND AZUL (MENOR)" at bounding box center [391, 419] width 193 height 18
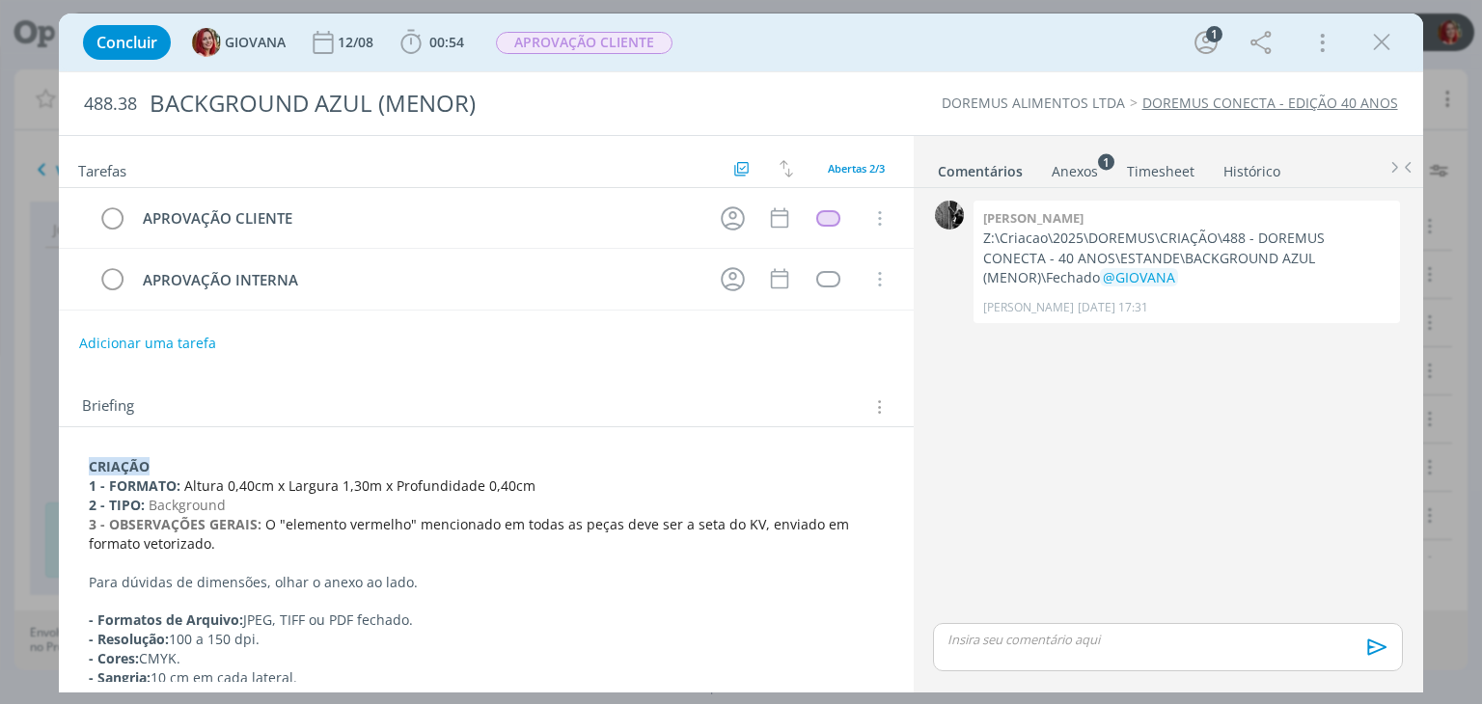
click at [1070, 164] on div "Anexos 1" at bounding box center [1075, 171] width 46 height 19
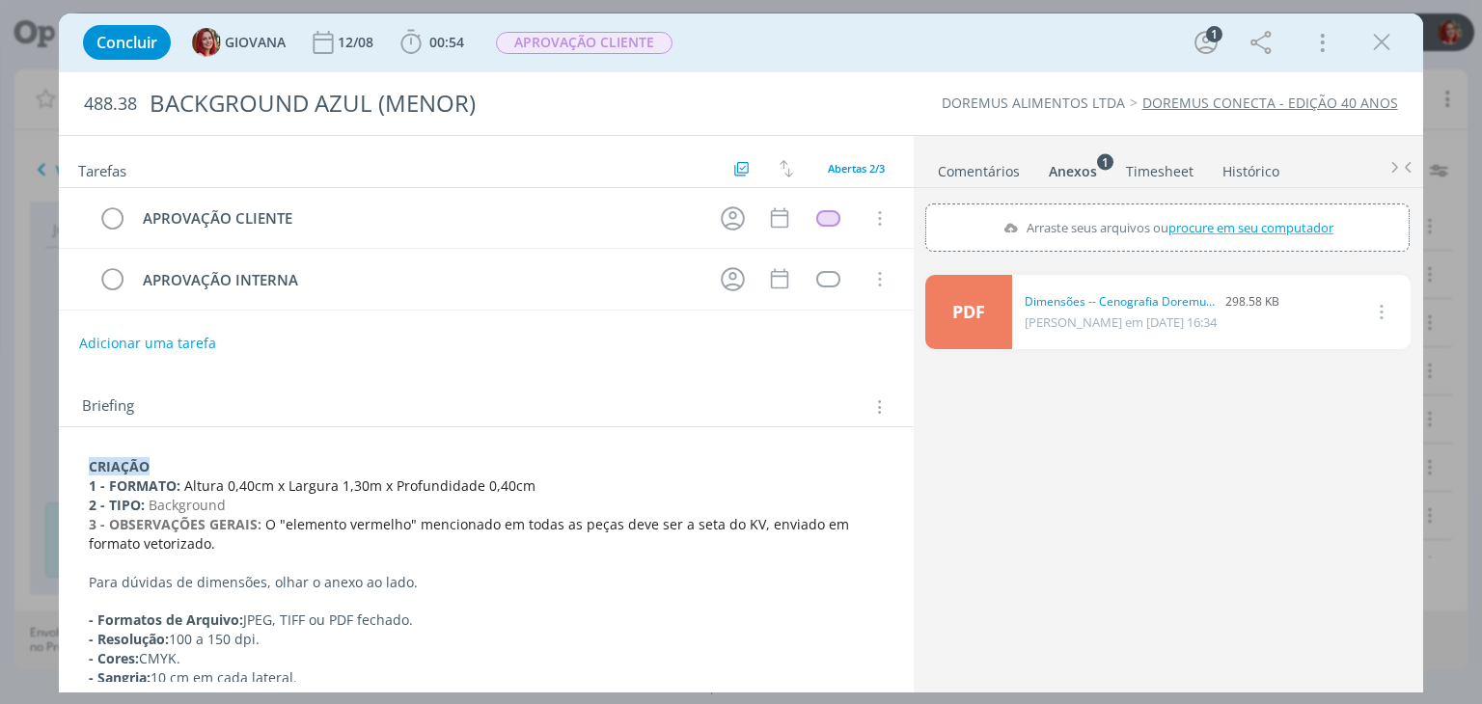
click at [1377, 301] on icon "dialog" at bounding box center [1379, 311] width 21 height 23
click at [956, 429] on div "PDF 0 Dimensões -- Cenografia Doremus.pdf 298.58 KB GIOVANA em 07/08 às 16:34 E…" at bounding box center [1167, 478] width 484 height 422
click at [967, 321] on link "PDF" at bounding box center [968, 312] width 87 height 74
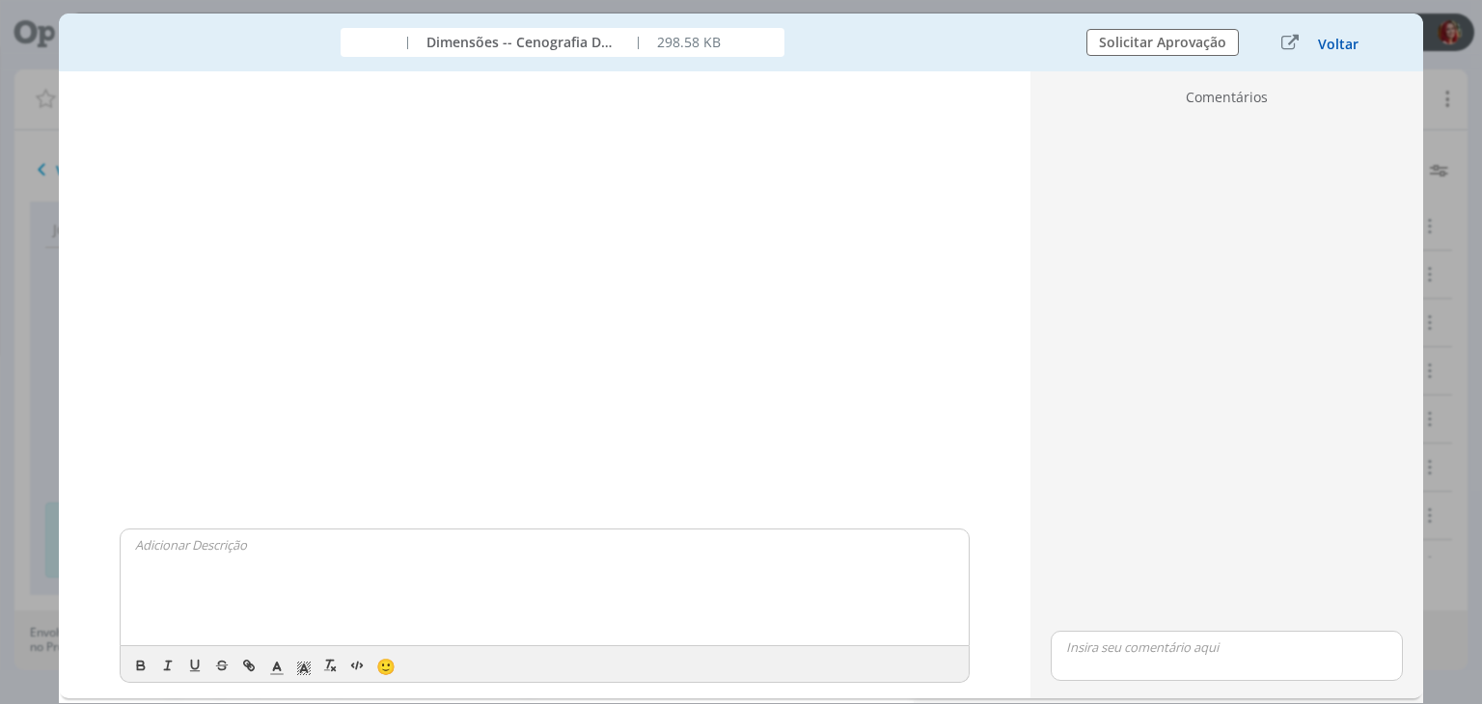
click at [1339, 43] on button "Voltar" at bounding box center [1338, 44] width 42 height 15
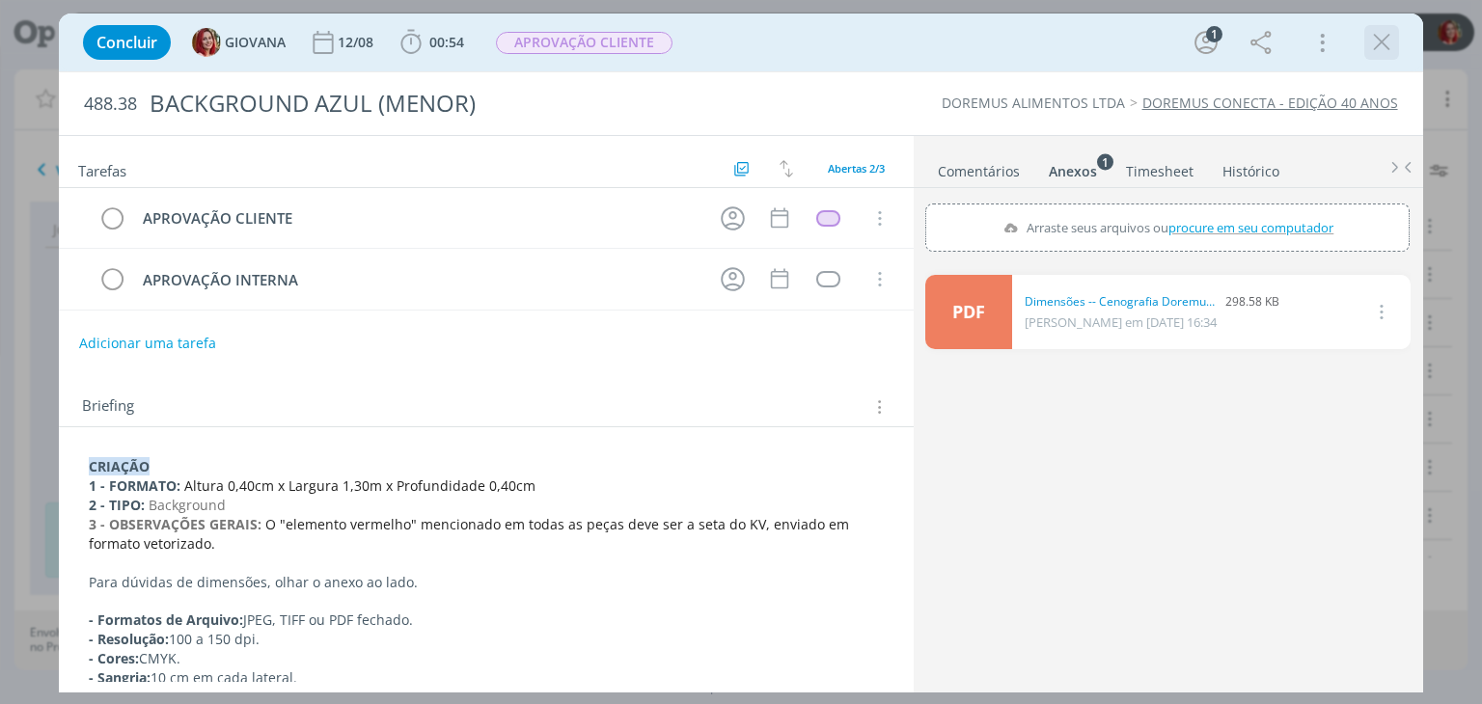
click at [1381, 43] on icon "dialog" at bounding box center [1381, 42] width 29 height 29
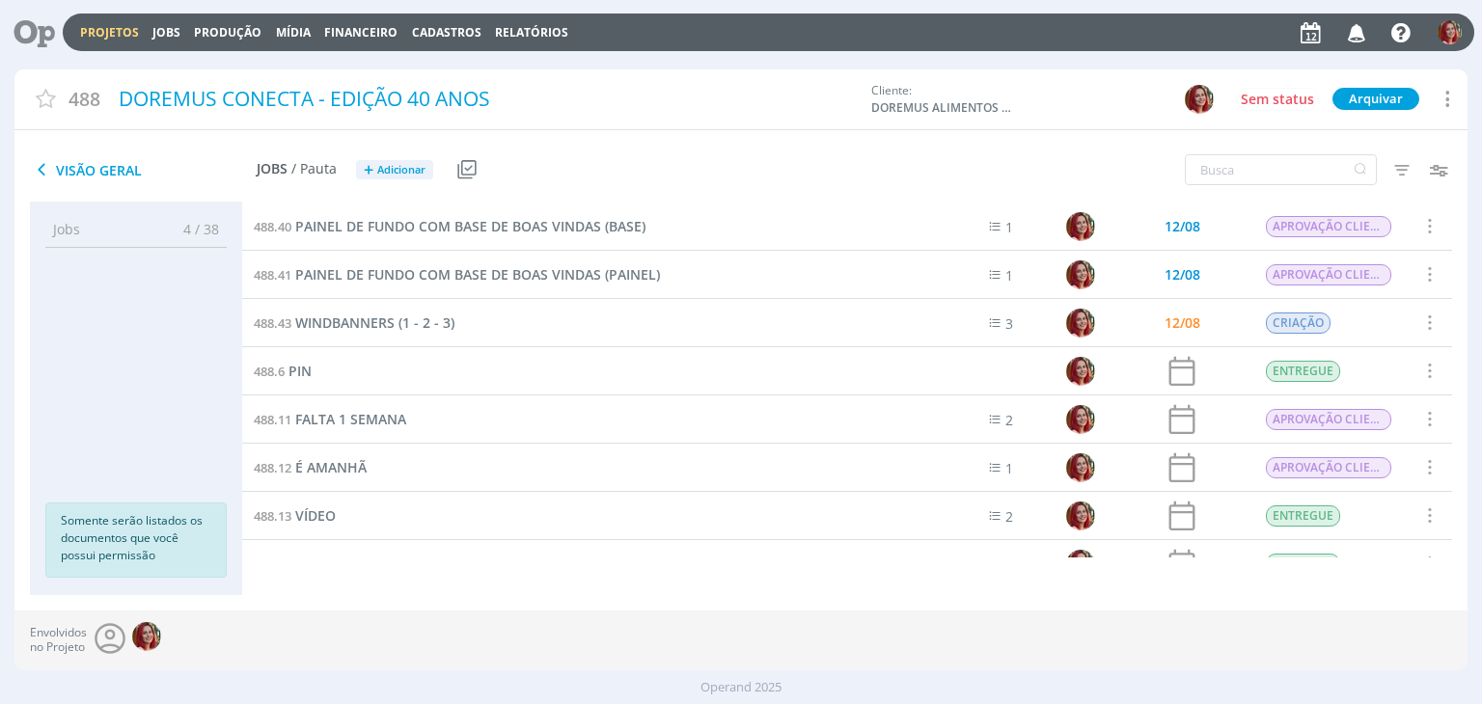
scroll to position [483, 0]
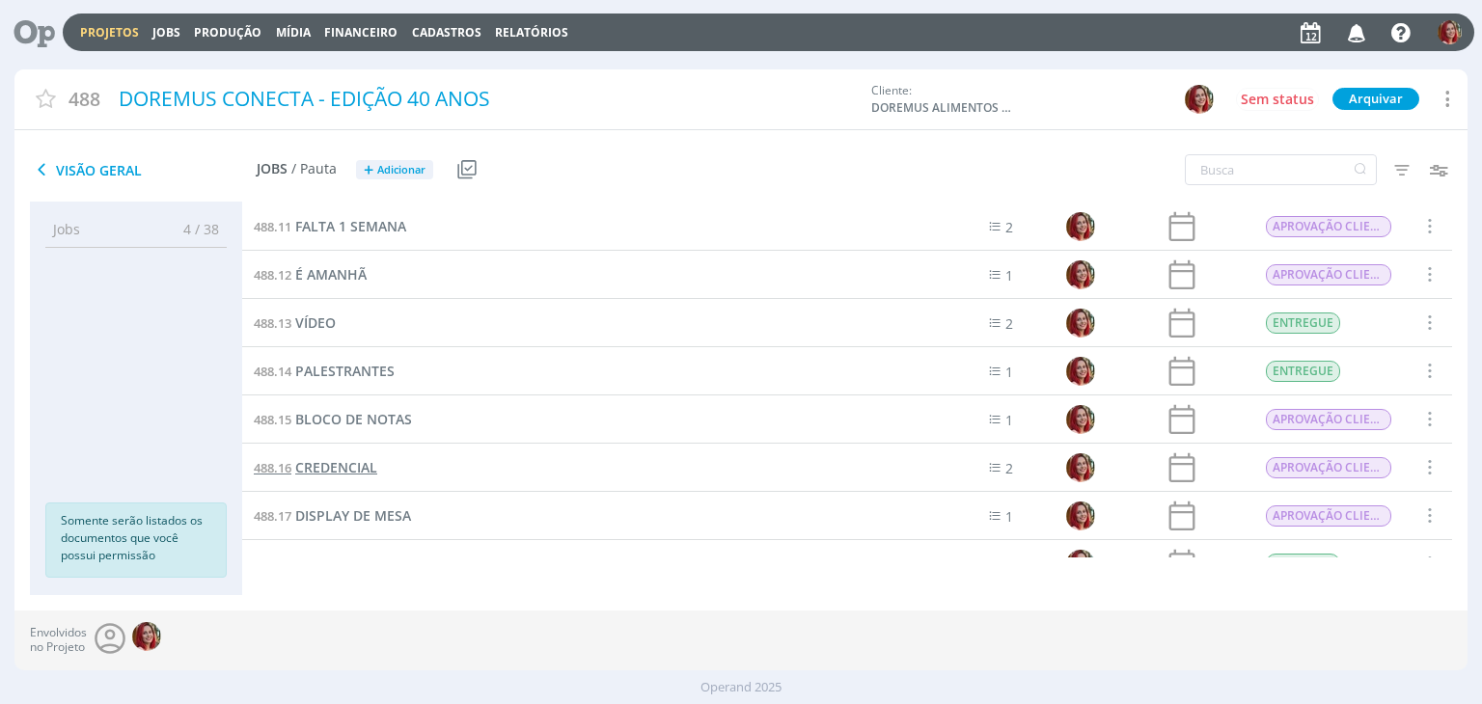
click at [344, 464] on span "CREDENCIAL" at bounding box center [336, 467] width 82 height 18
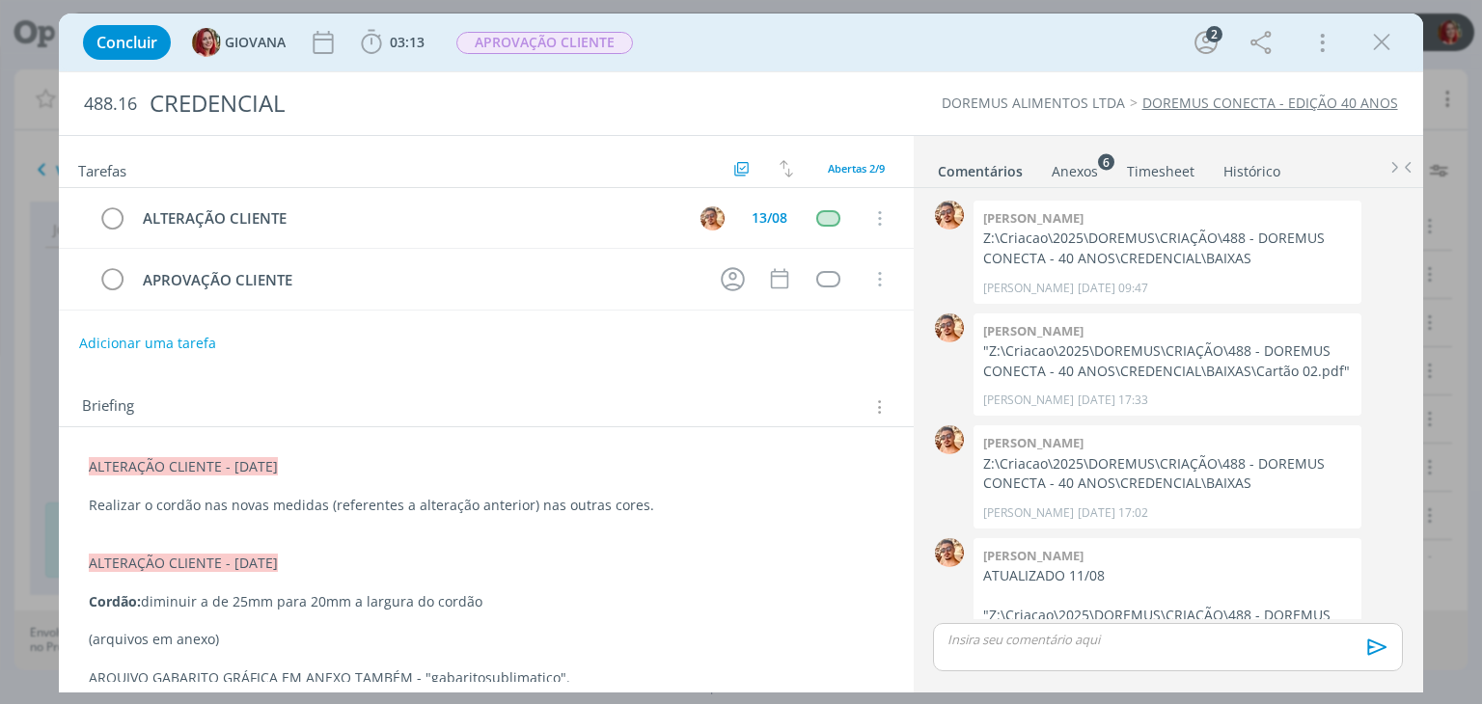
scroll to position [290, 0]
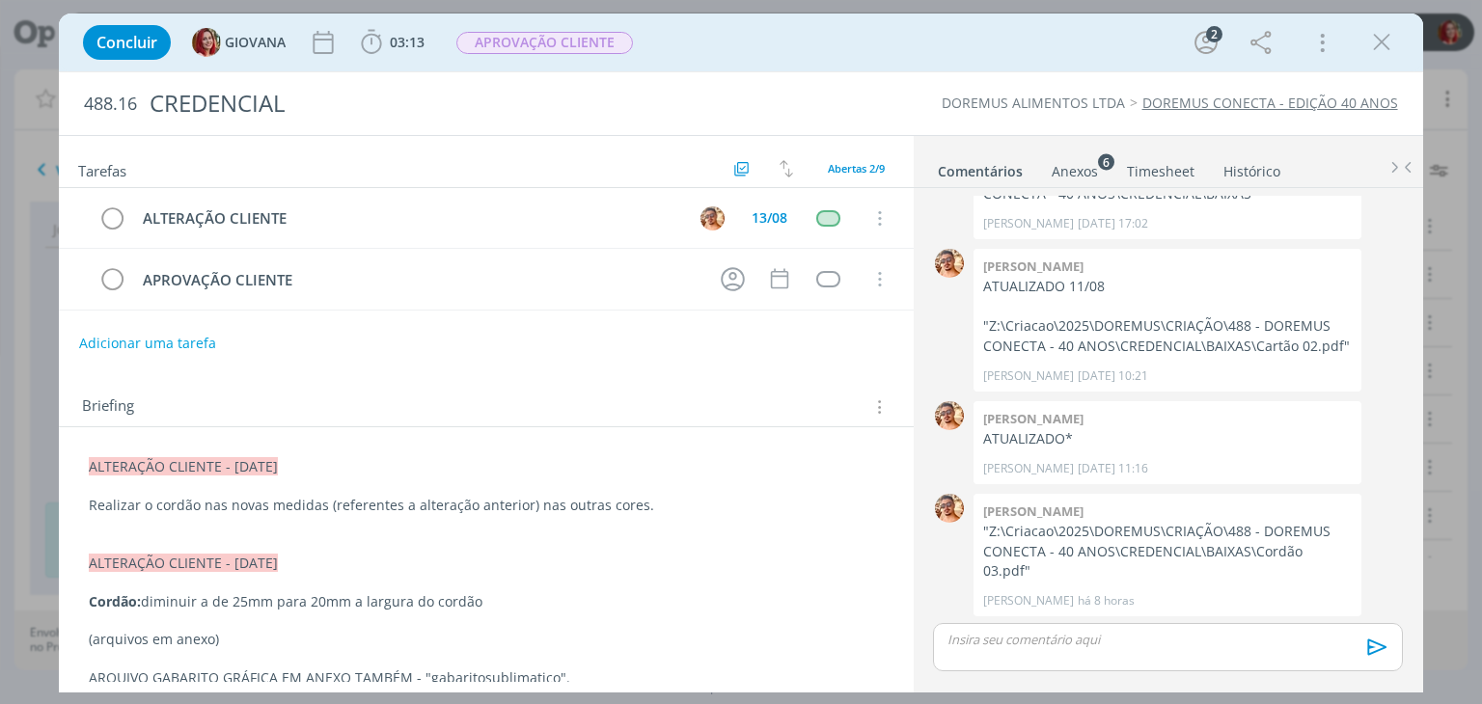
click at [89, 465] on p "ALTERAÇÃO CLIENTE - 12/08/25" at bounding box center [486, 466] width 794 height 19
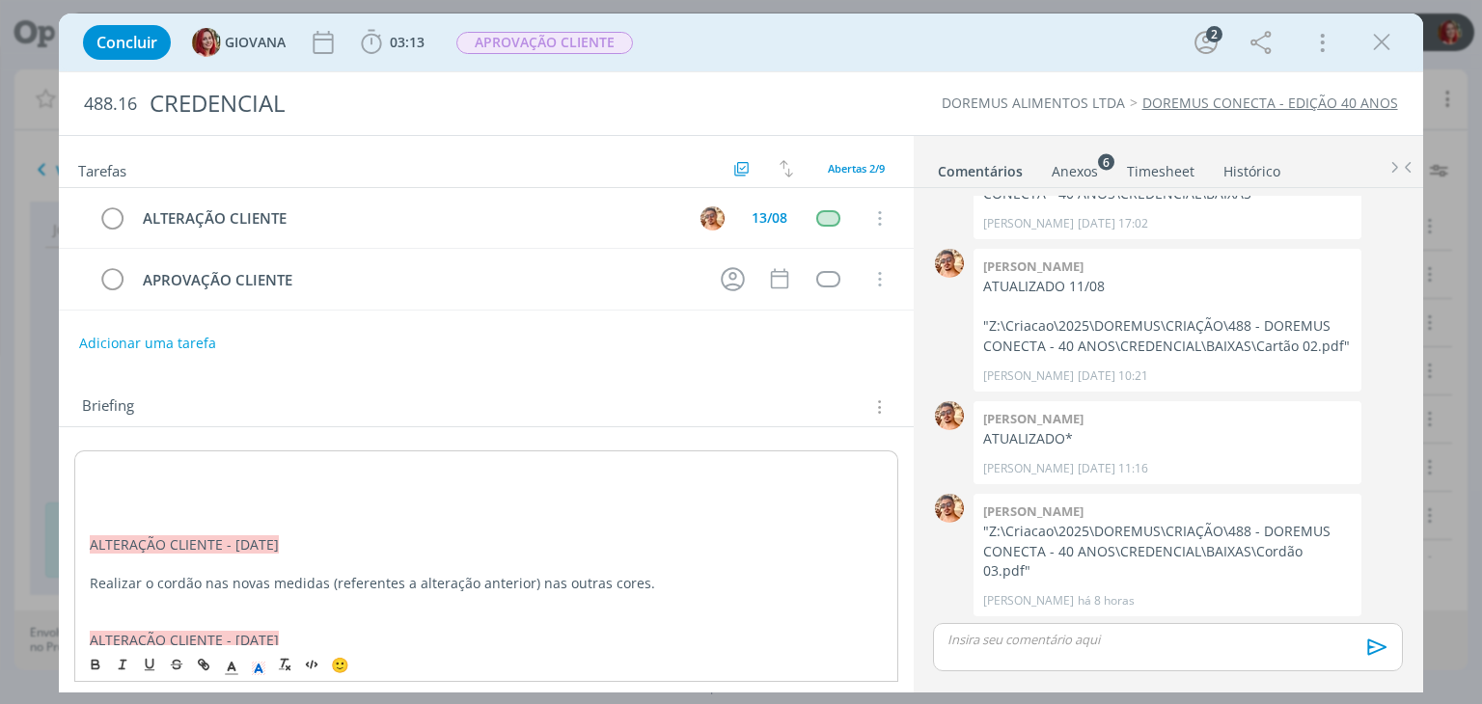
drag, startPoint x: 89, startPoint y: 541, endPoint x: 328, endPoint y: 542, distance: 239.3
click at [328, 542] on p "﻿ ALTERAÇÃO CLIENTE - 12/08/25" at bounding box center [486, 545] width 792 height 19
copy span "﻿ ALTERAÇÃO CLIENTE - 12/08/25"
click at [97, 471] on p "dialog" at bounding box center [486, 467] width 792 height 19
click at [114, 497] on p "dialog" at bounding box center [486, 506] width 792 height 19
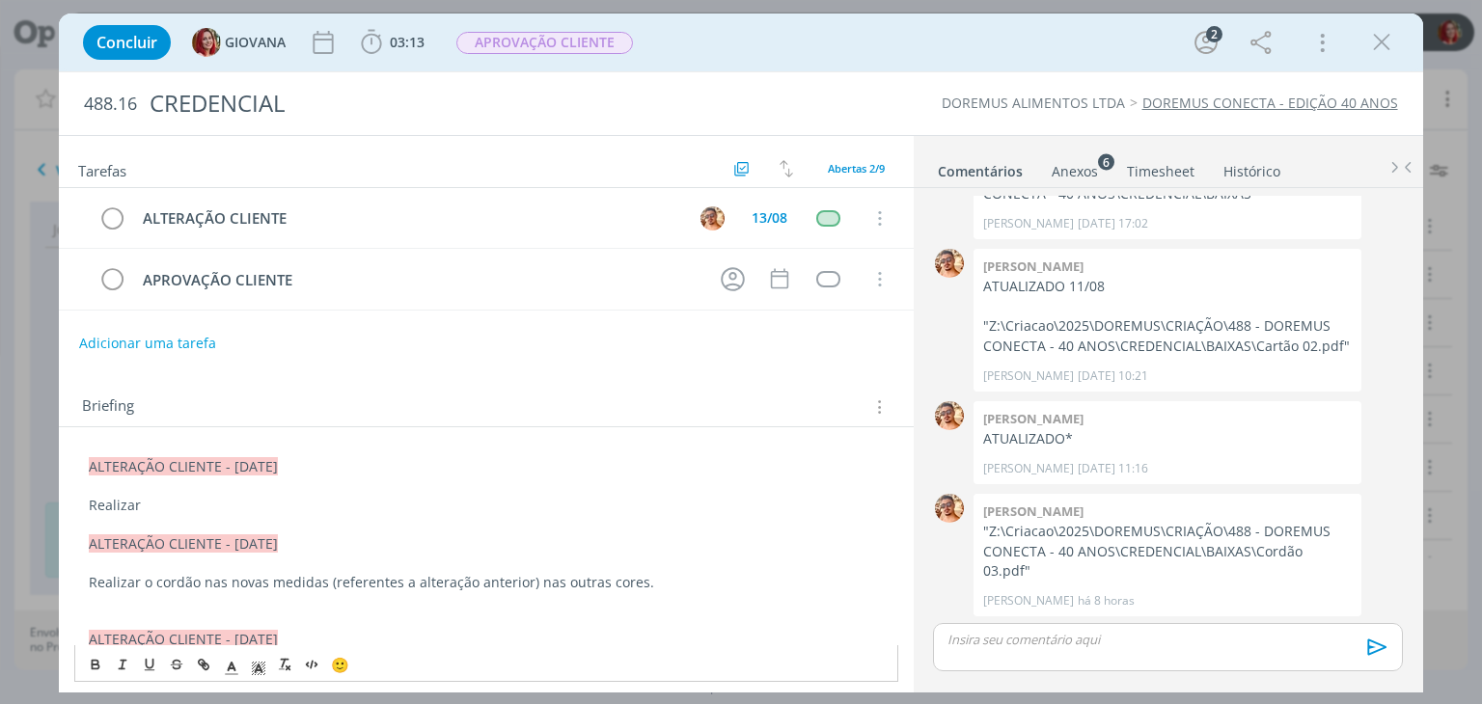
click at [181, 503] on p "Realizar" at bounding box center [486, 505] width 794 height 19
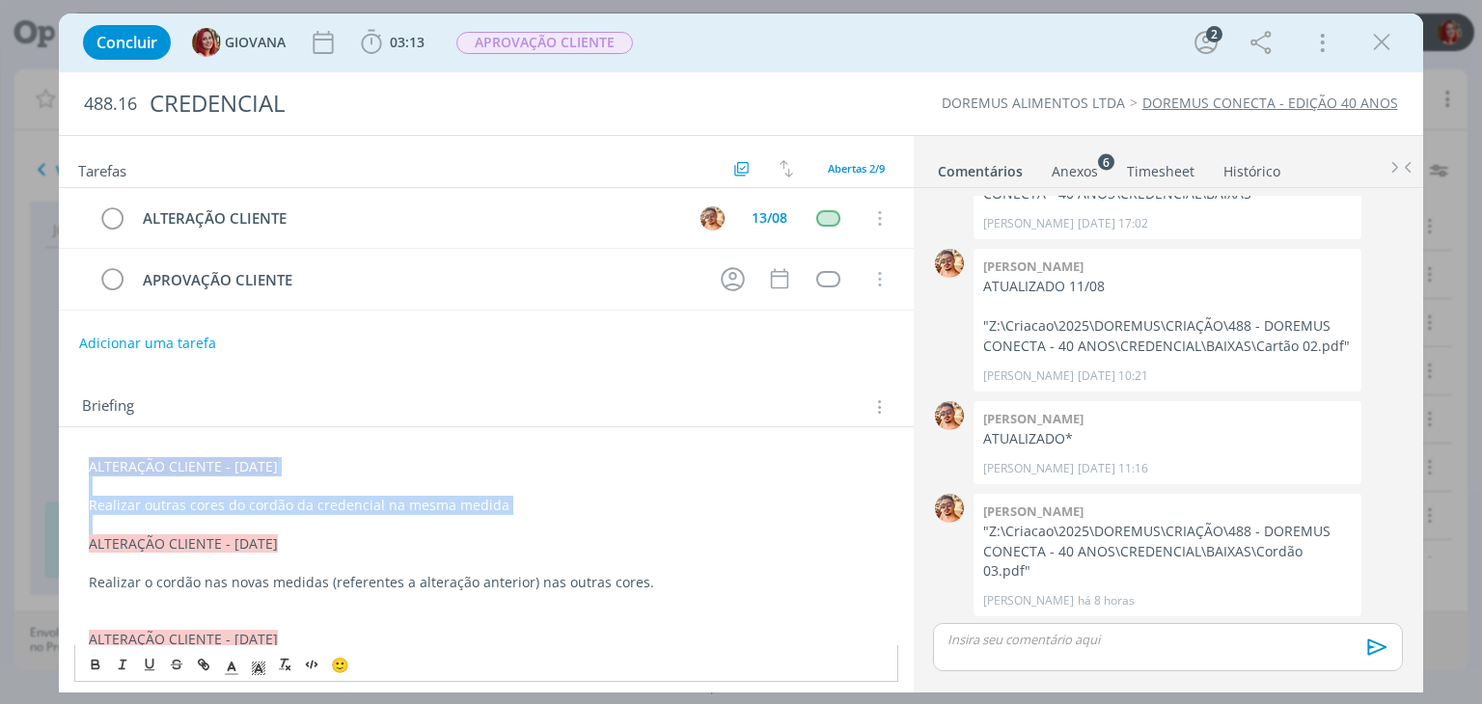
drag, startPoint x: 85, startPoint y: 538, endPoint x: 69, endPoint y: 455, distance: 84.4
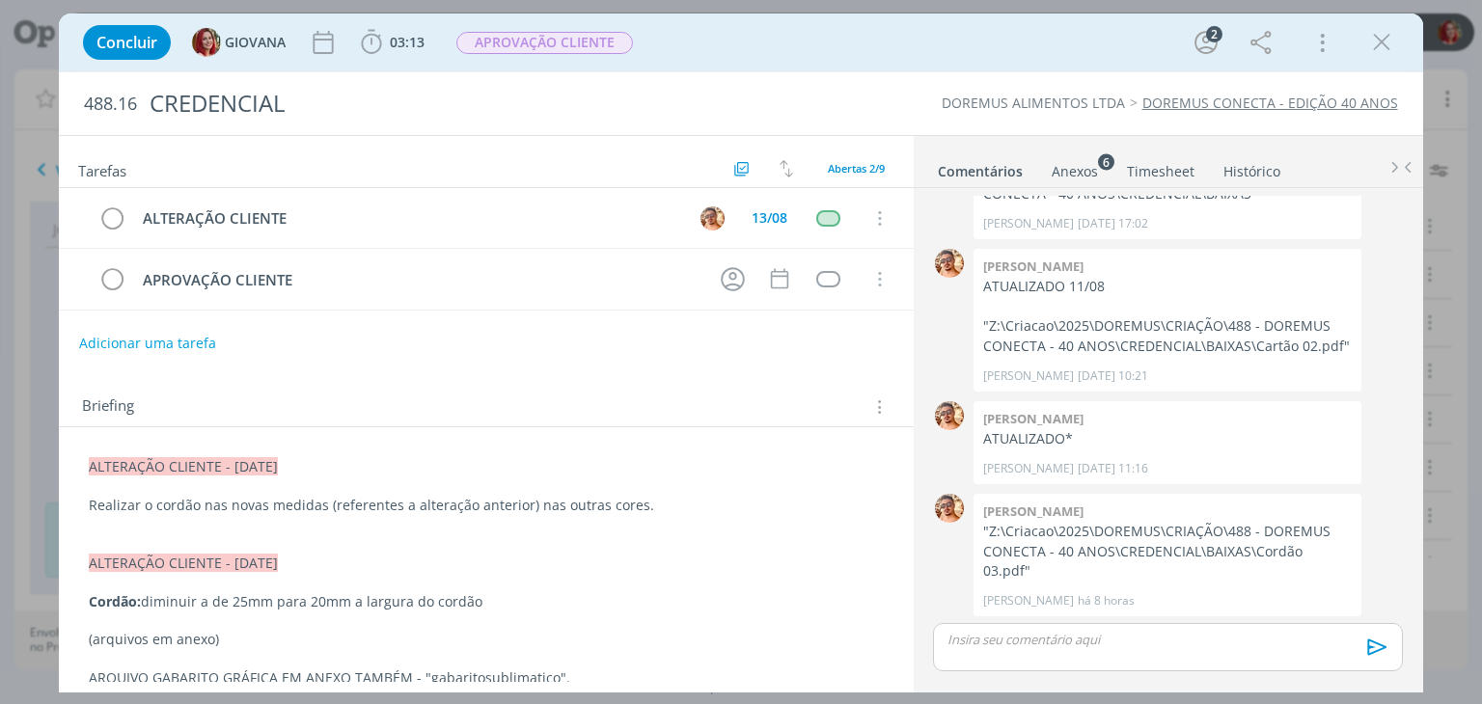
click at [1367, 47] on icon "dialog" at bounding box center [1381, 42] width 29 height 29
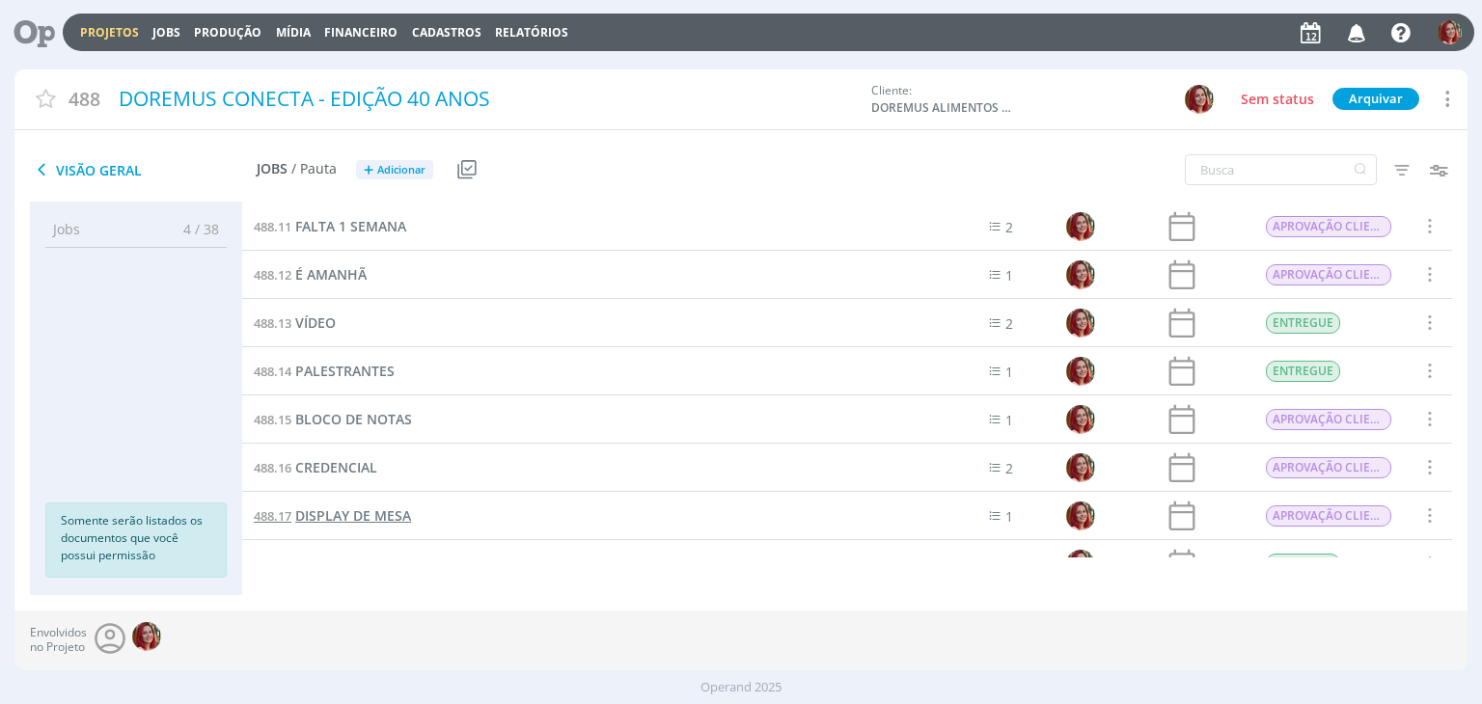
click at [368, 515] on span "DISPLAY DE MESA" at bounding box center [353, 516] width 116 height 18
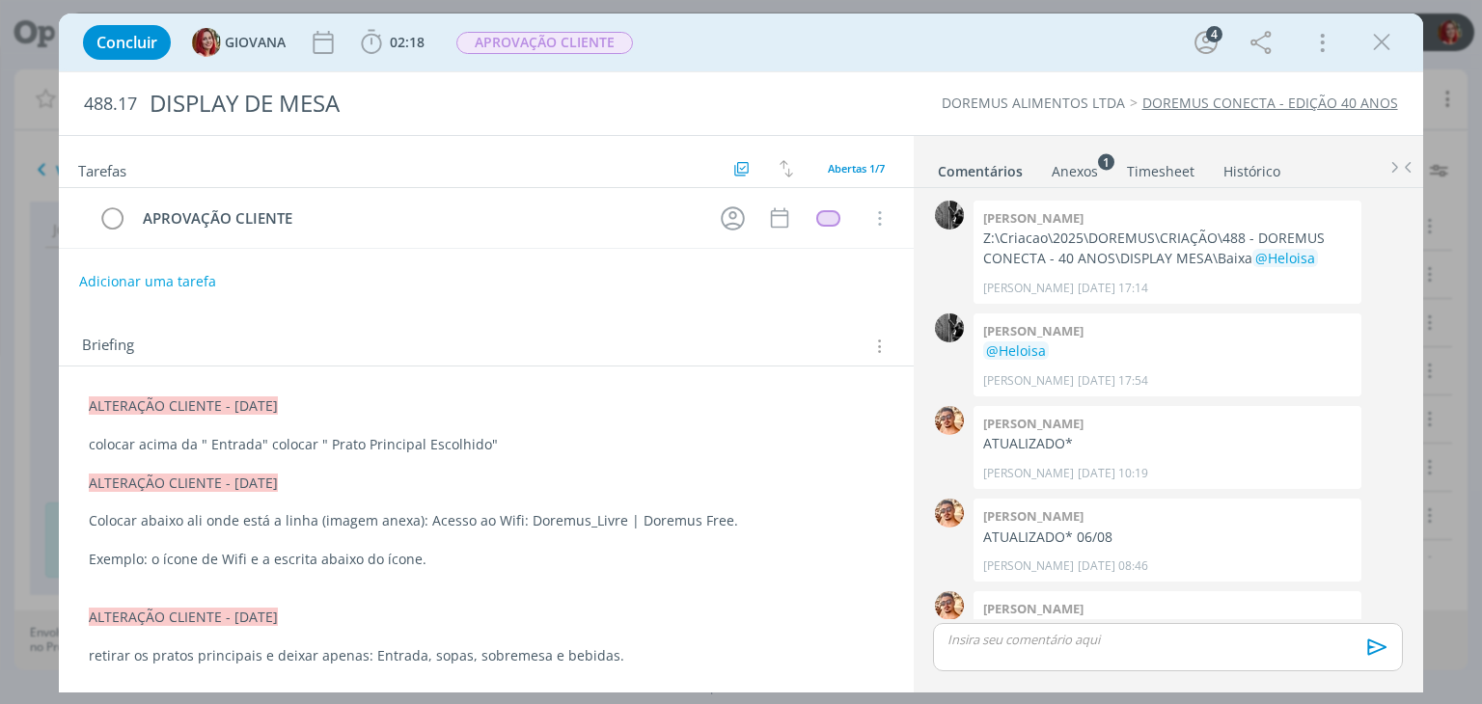
scroll to position [59, 0]
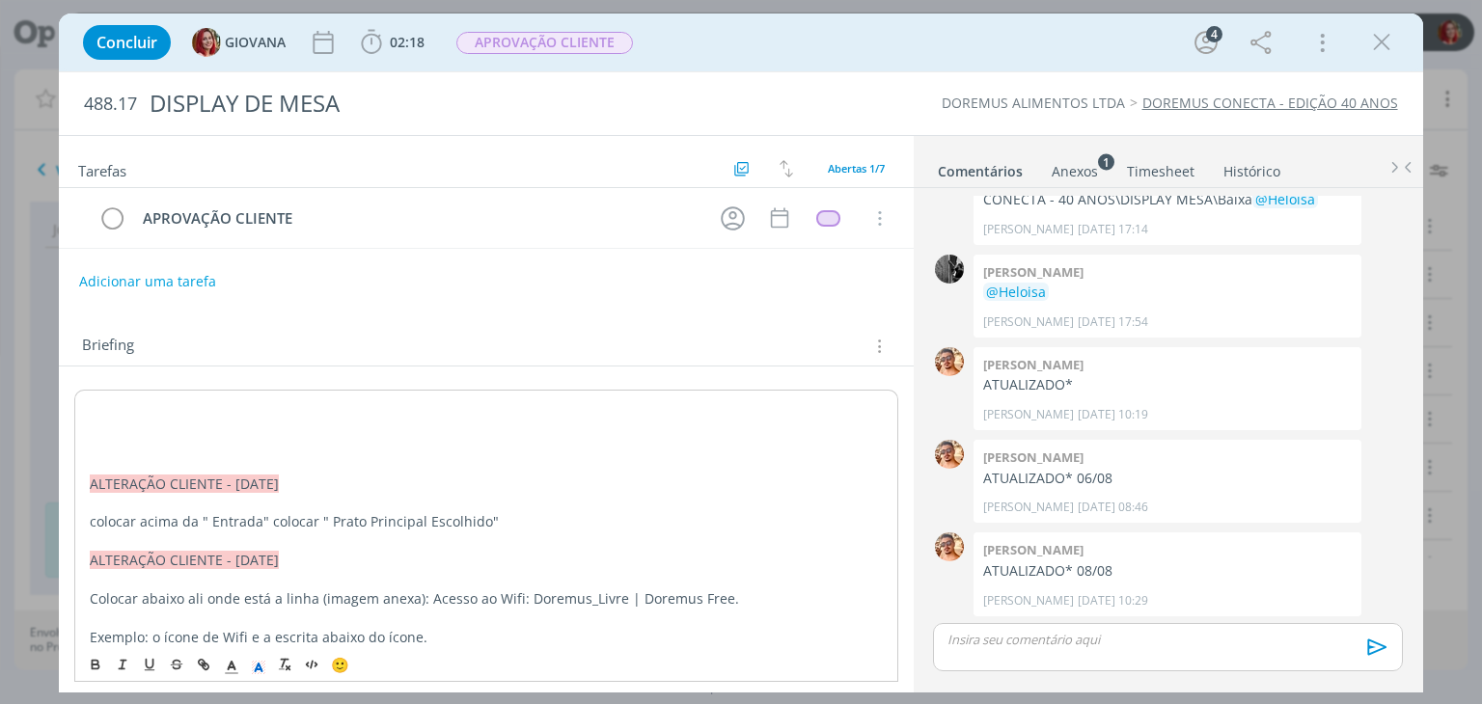
click at [96, 403] on p "dialog" at bounding box center [486, 407] width 792 height 19
click at [200, 436] on p "dialog" at bounding box center [486, 445] width 792 height 19
click at [168, 436] on p "dialog" at bounding box center [486, 444] width 794 height 19
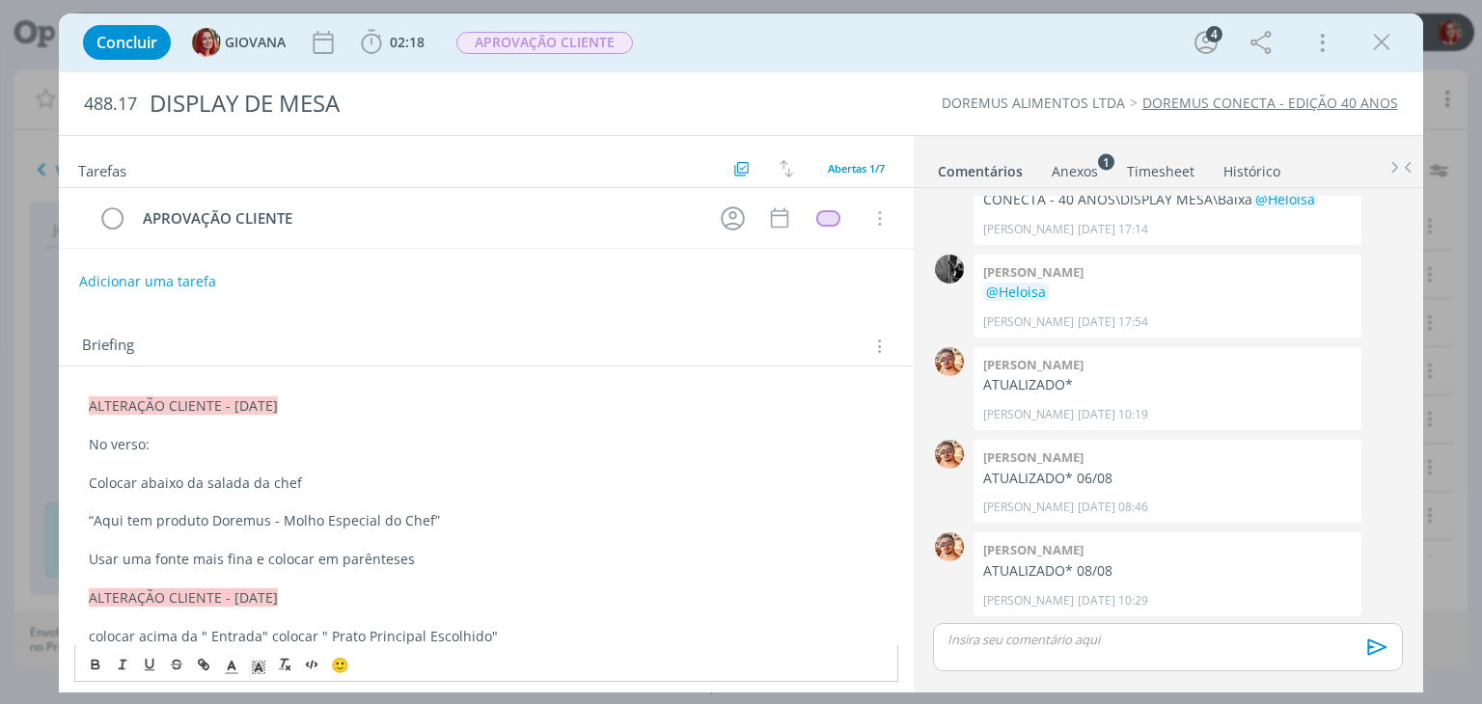
click at [300, 479] on p "Colocar abaixo da salada da chef" at bounding box center [486, 483] width 794 height 19
click at [174, 271] on button "Adicionar uma tarefa" at bounding box center [146, 280] width 137 height 33
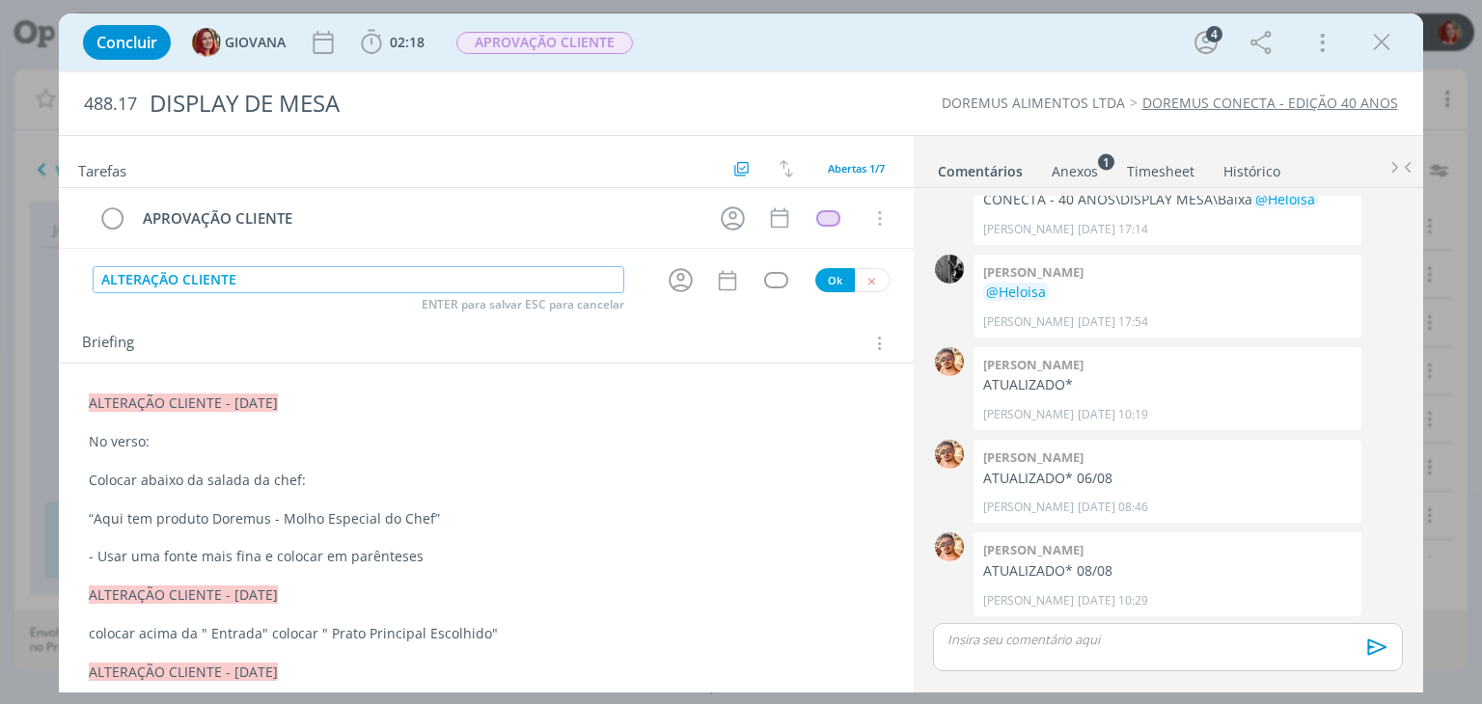
type input "ALTERAÇÃO CLIENTE"
click at [822, 283] on button "Ok" at bounding box center [835, 280] width 40 height 24
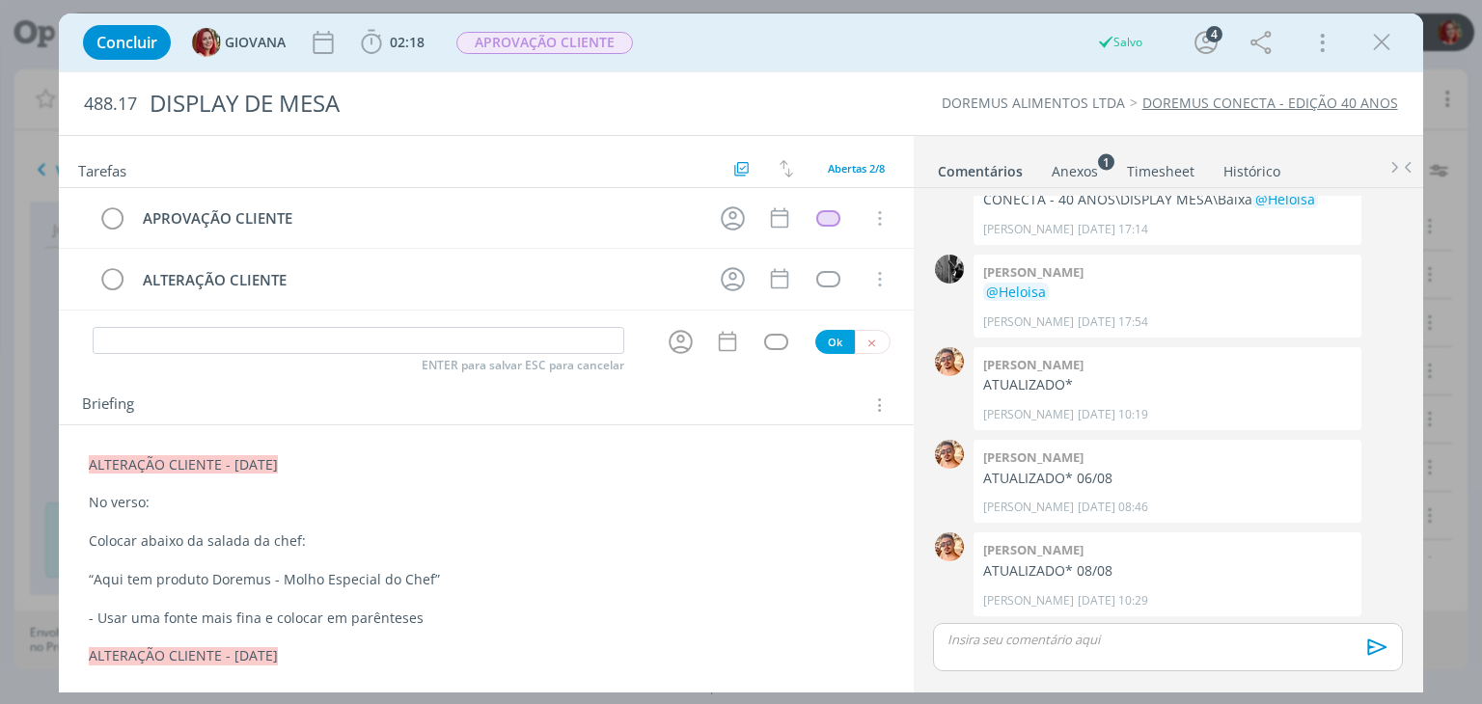
click at [865, 326] on div "ENTER para salvar ESC para cancelar Ok" at bounding box center [486, 342] width 854 height 32
click at [865, 331] on button "dialog" at bounding box center [873, 342] width 36 height 24
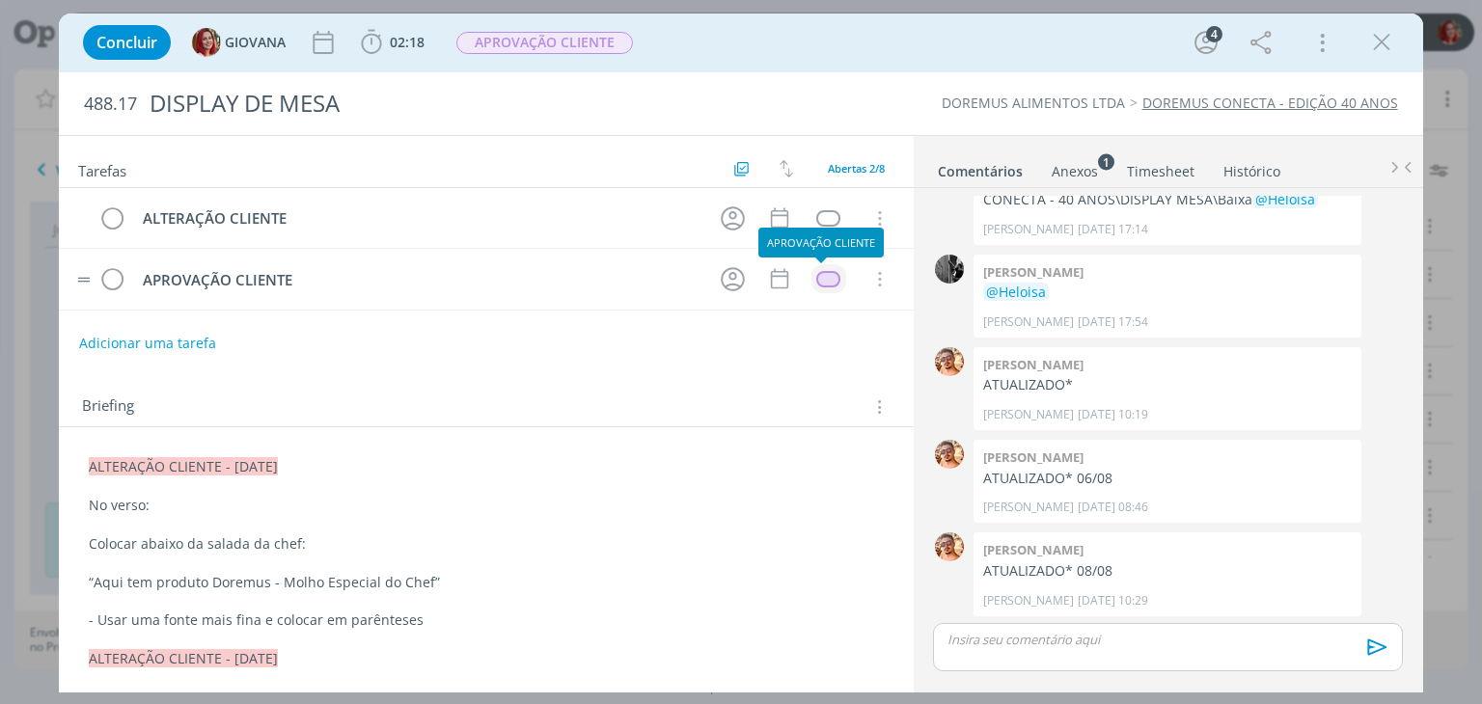
click at [818, 275] on div "dialog" at bounding box center [828, 279] width 24 height 16
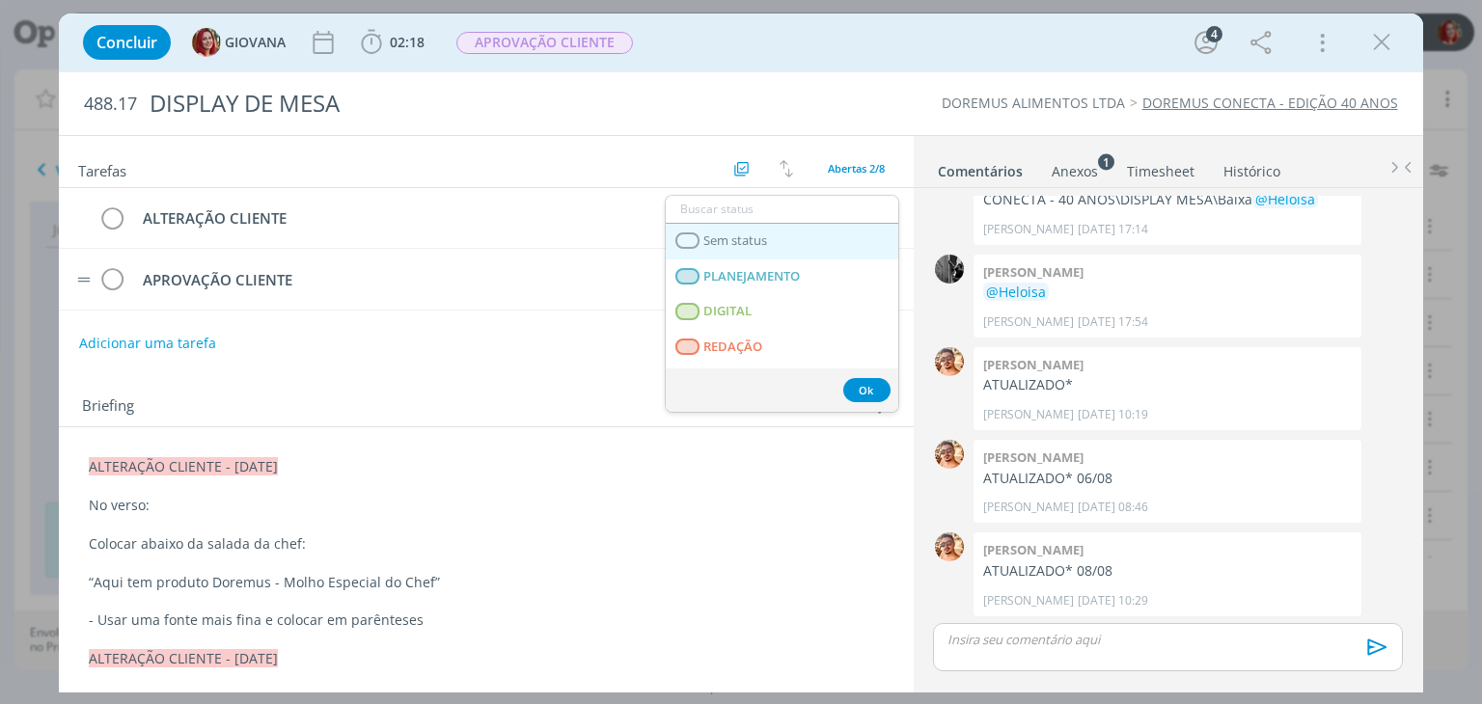
click at [803, 240] on link "Sem status" at bounding box center [782, 242] width 233 height 36
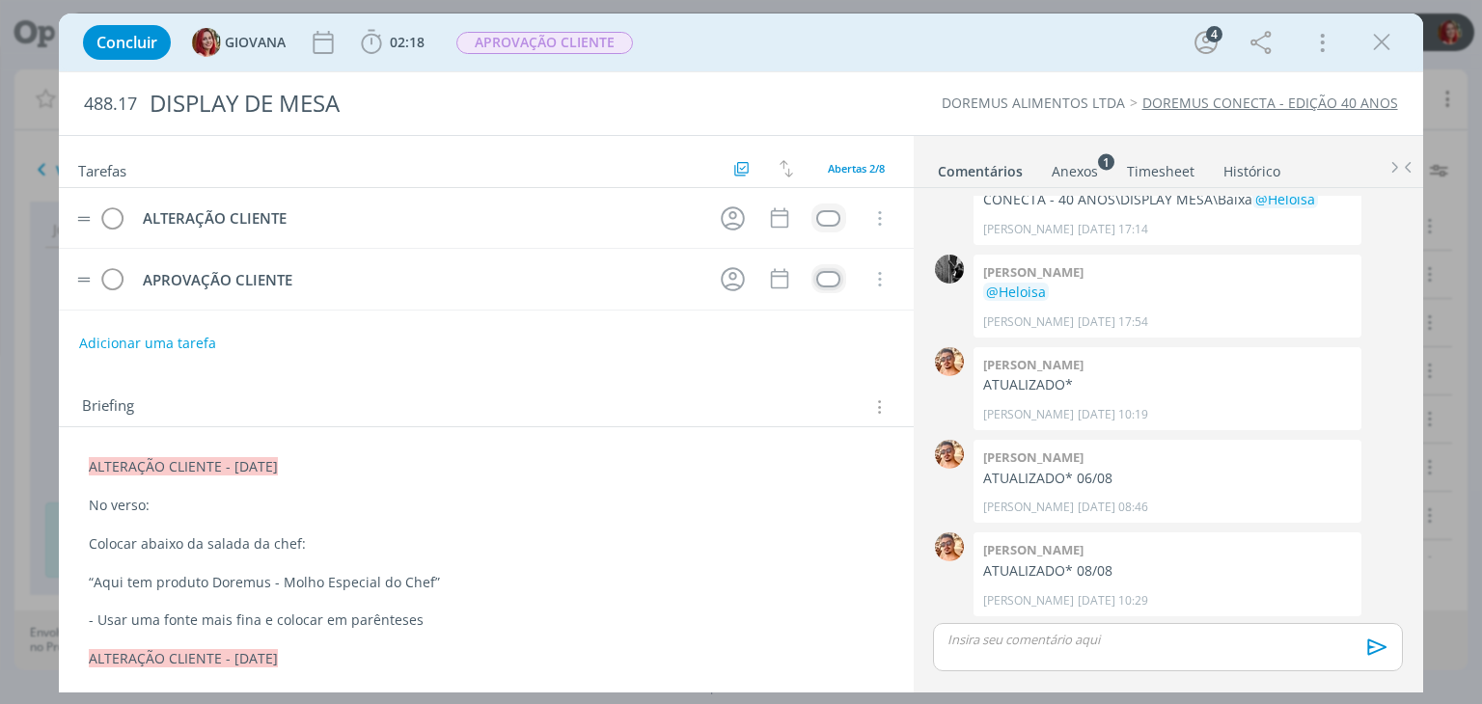
click at [816, 213] on div "dialog" at bounding box center [828, 218] width 24 height 16
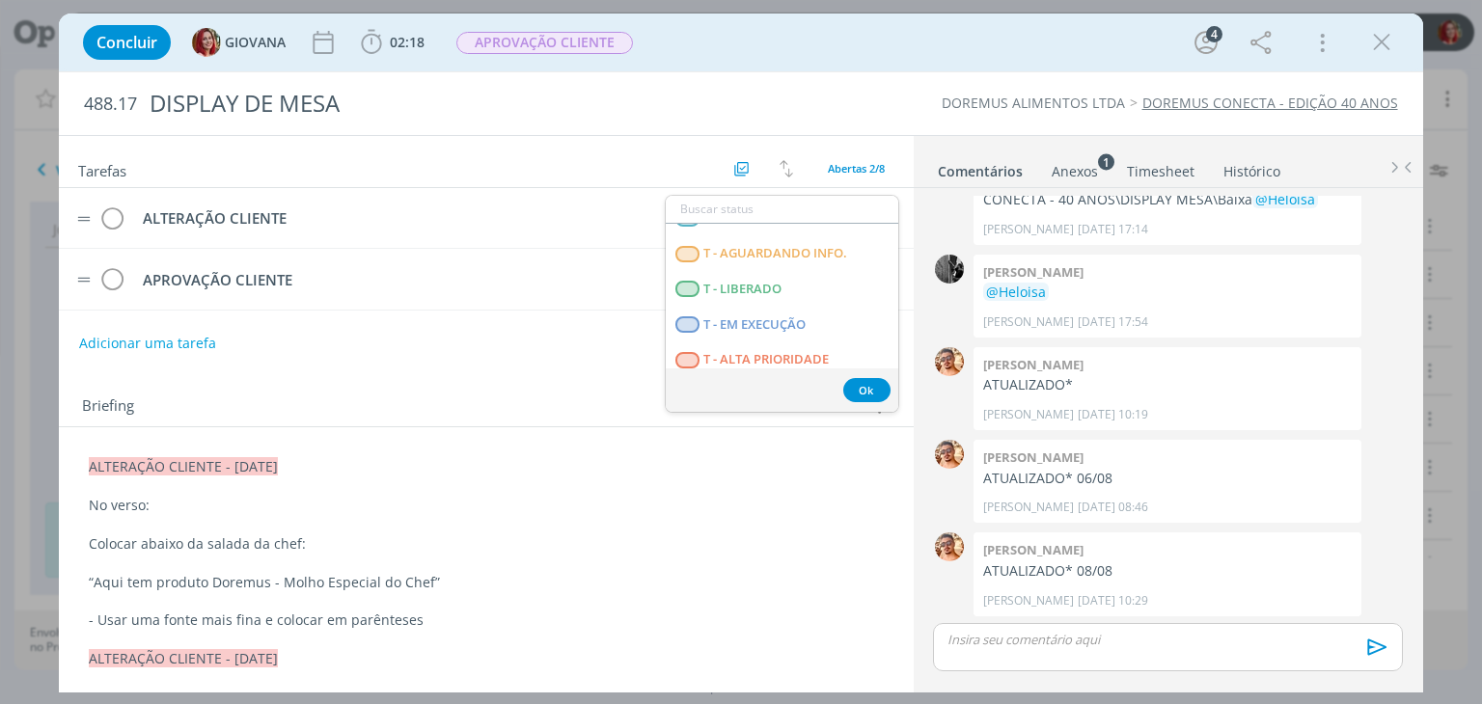
scroll to position [492, 0]
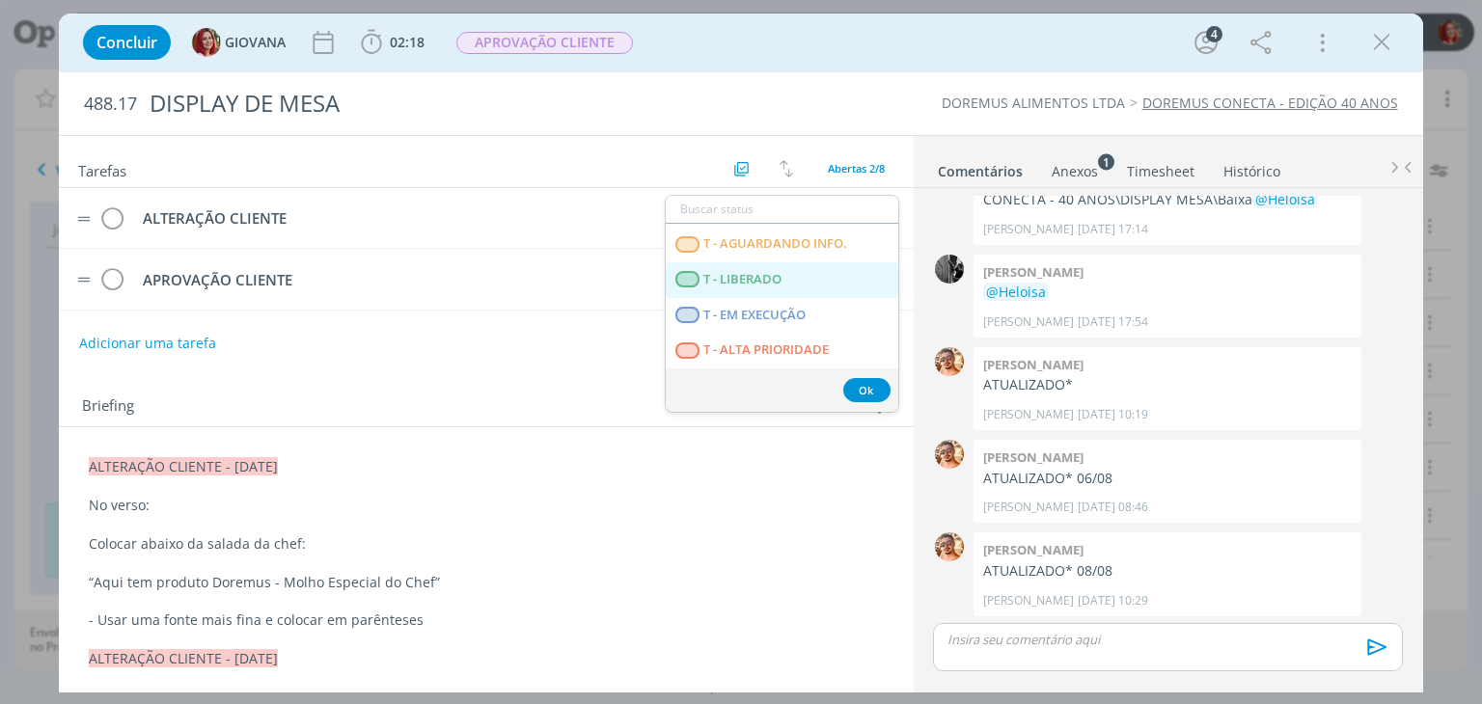
click at [788, 287] on LIBERADO "T - LIBERADO" at bounding box center [782, 280] width 233 height 36
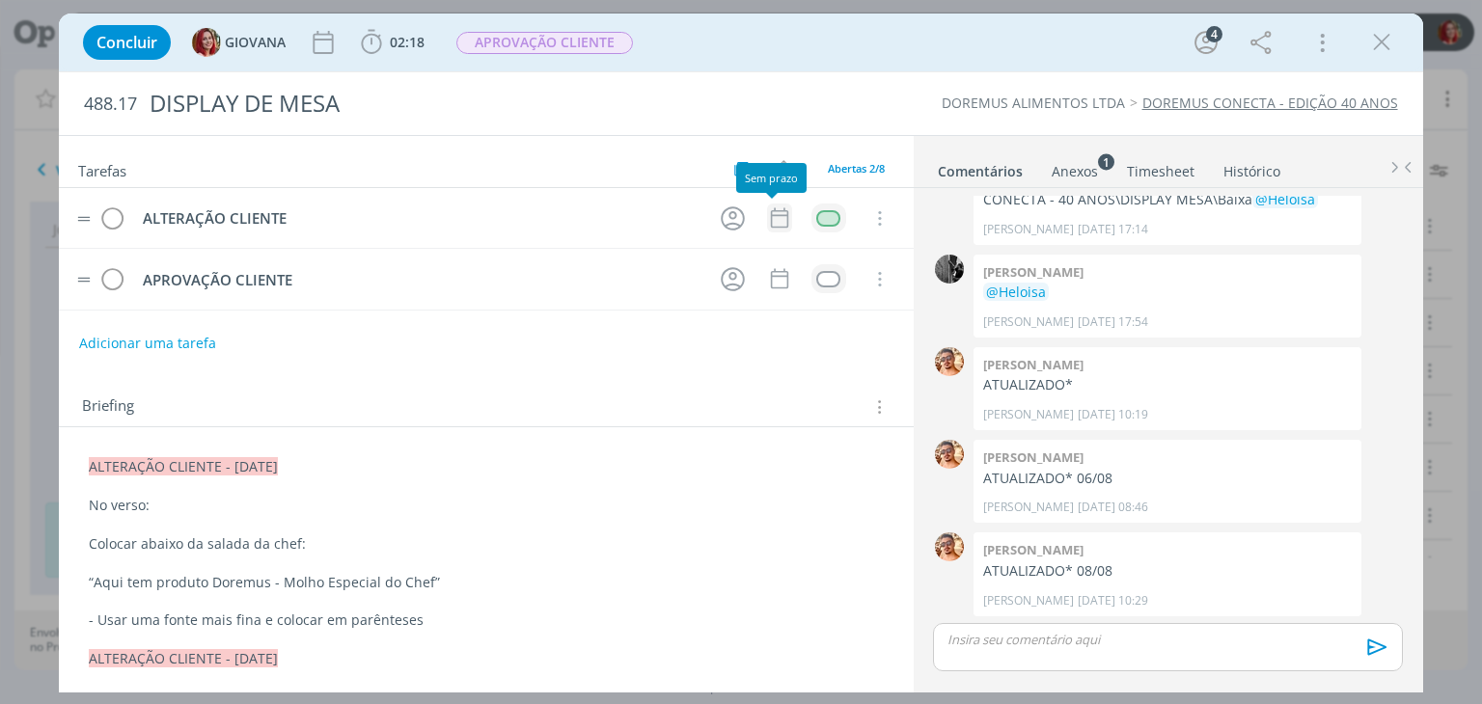
click at [770, 214] on icon "dialog" at bounding box center [778, 218] width 17 height 20
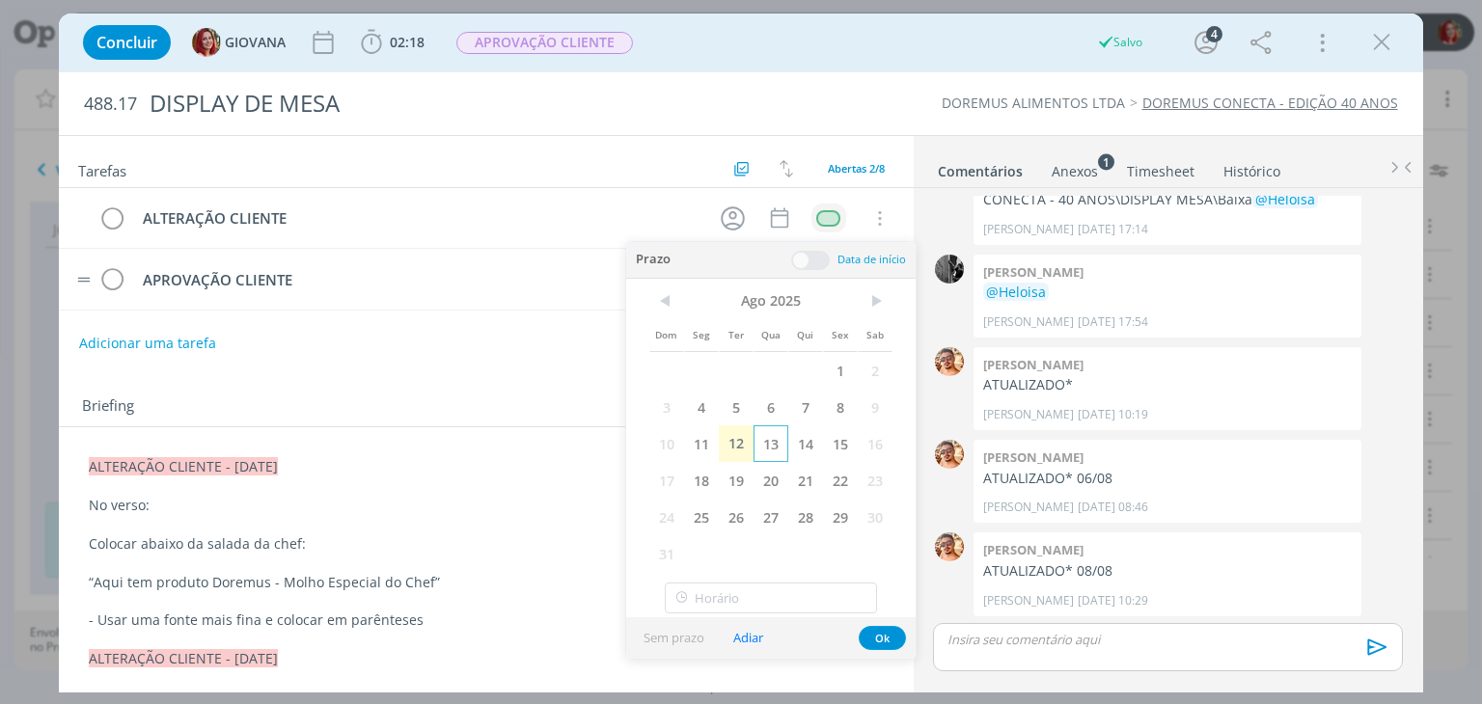
click at [767, 433] on span "13" at bounding box center [771, 444] width 35 height 37
click at [888, 634] on button "Ok" at bounding box center [882, 638] width 47 height 24
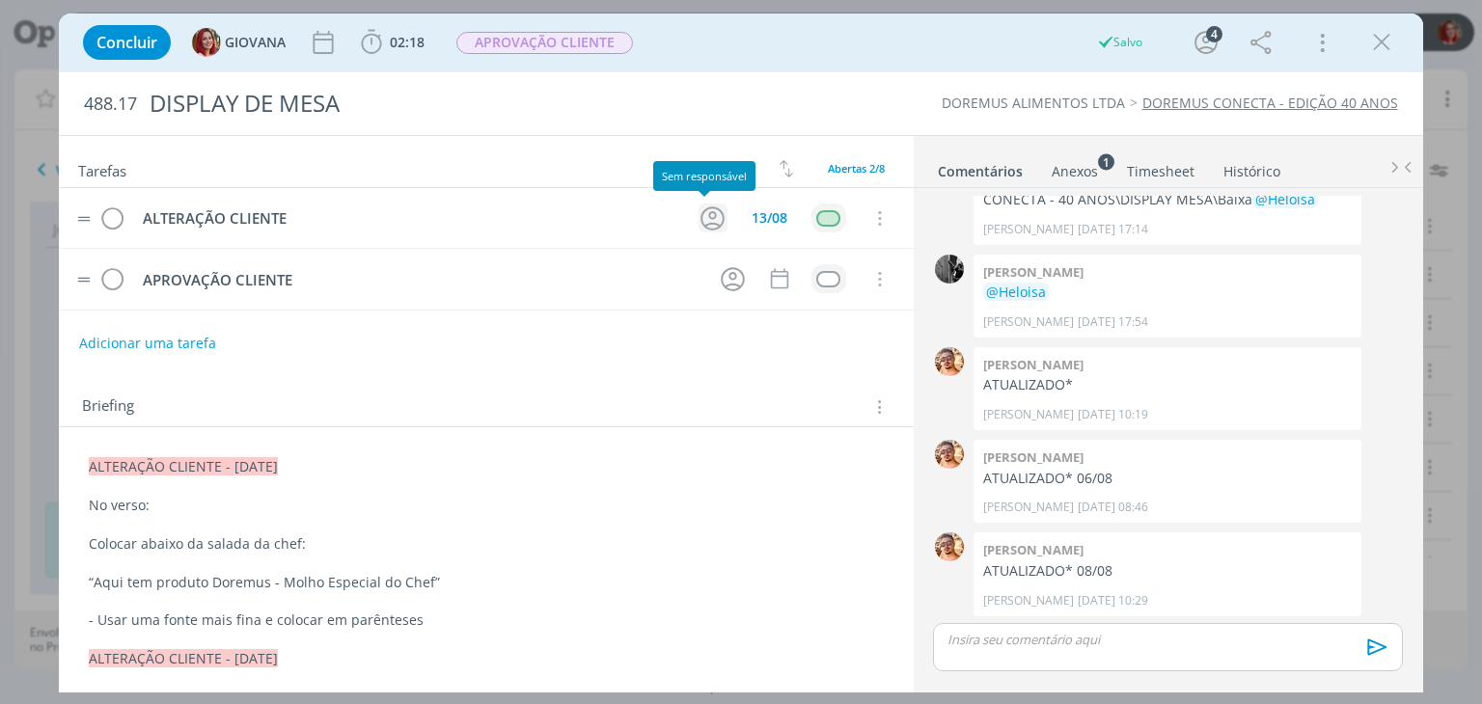
click at [700, 216] on icon "dialog" at bounding box center [713, 219] width 30 height 30
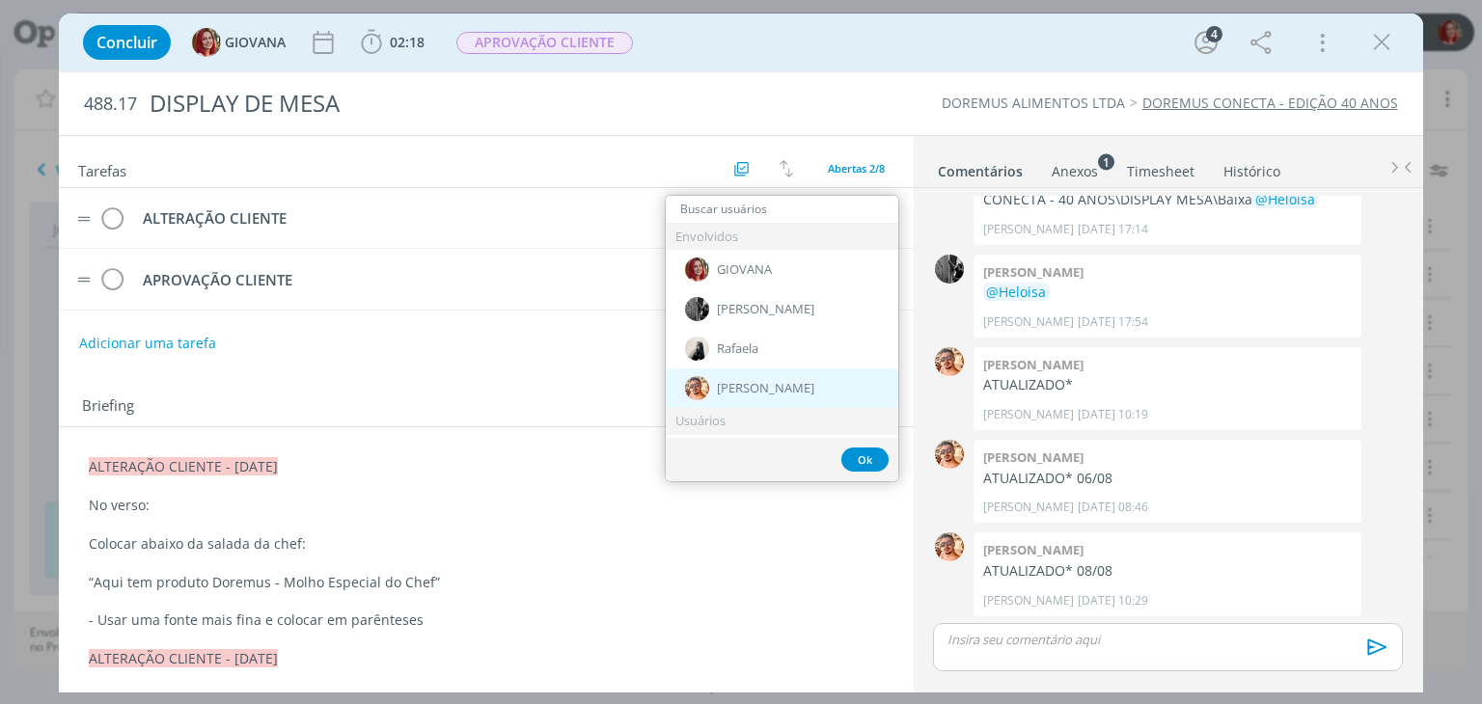
click at [768, 395] on div "[PERSON_NAME]" at bounding box center [782, 389] width 233 height 40
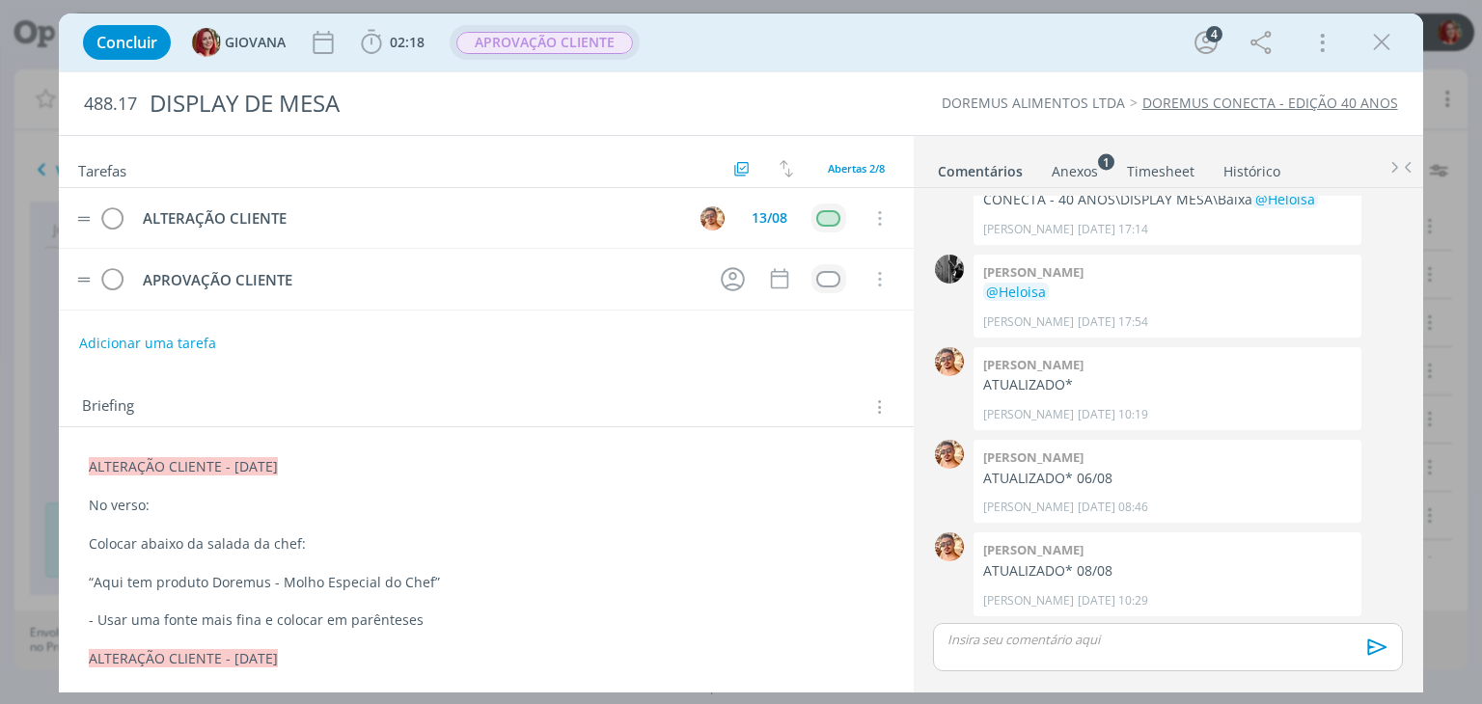
click at [598, 38] on span "APROVAÇÃO CLIENTE" at bounding box center [544, 43] width 177 height 22
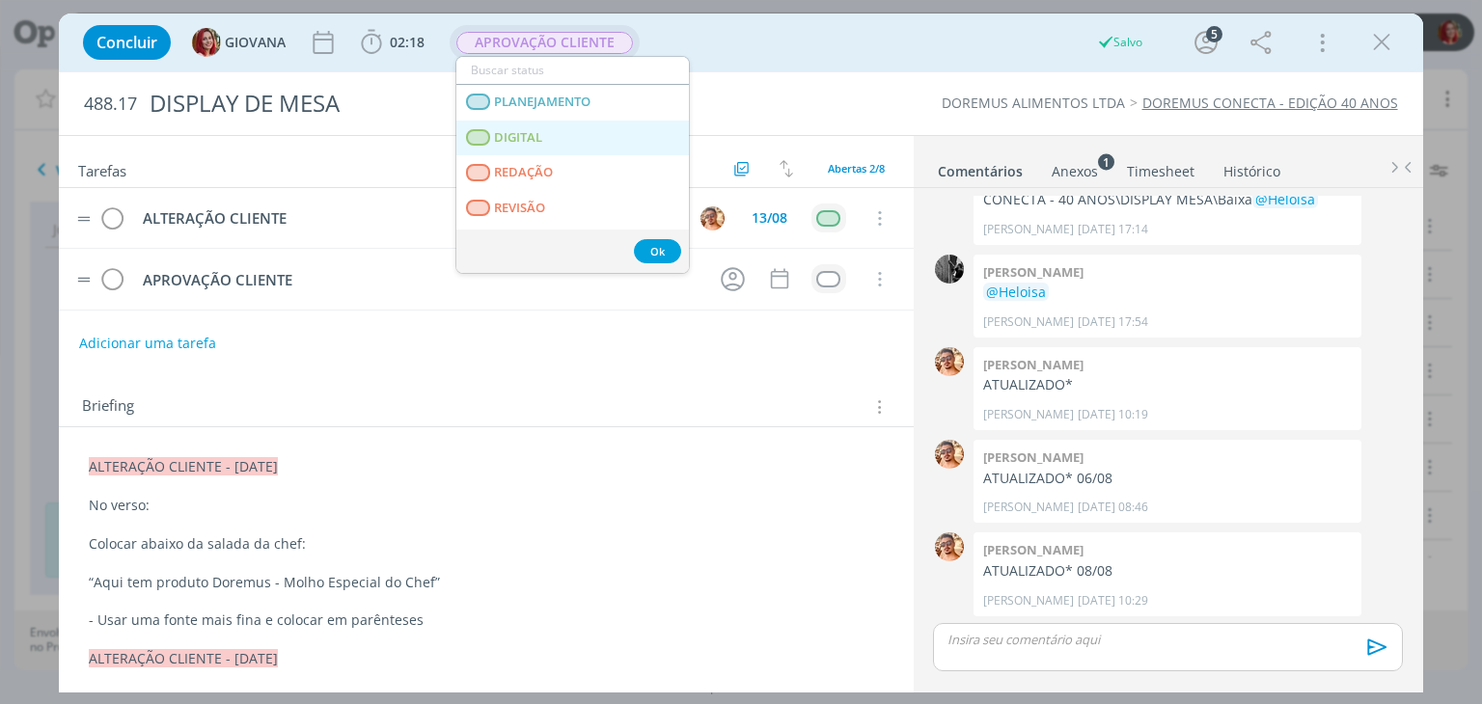
scroll to position [97, 0]
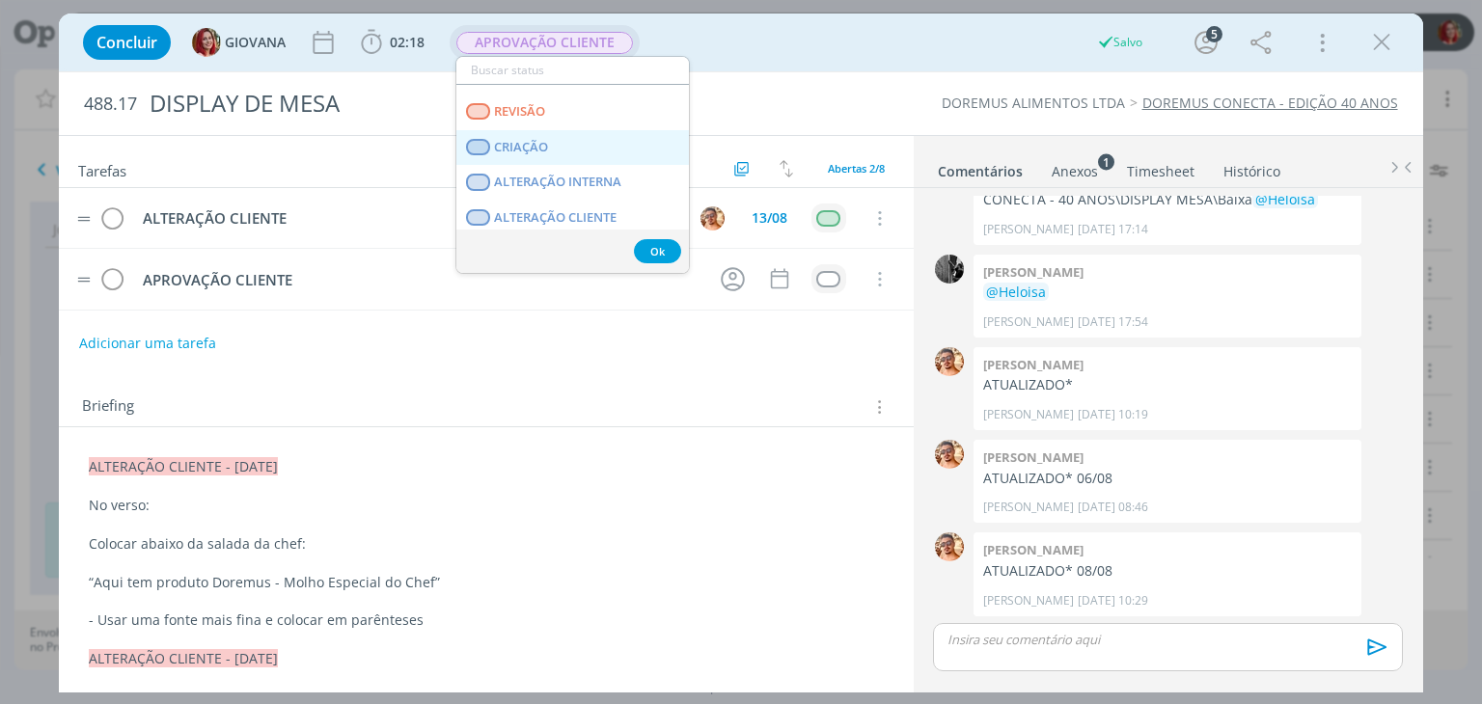
click at [573, 142] on link "CRIAÇÃO" at bounding box center [572, 148] width 233 height 36
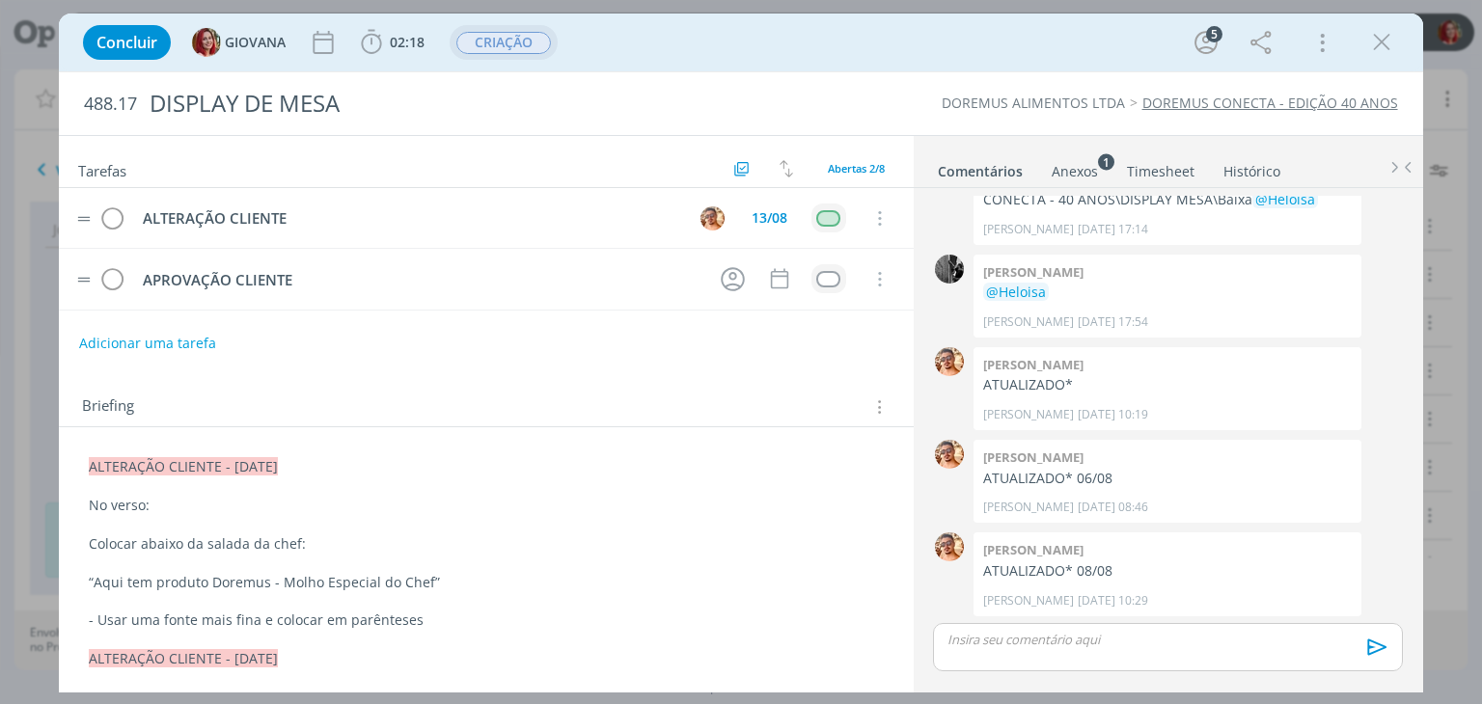
click at [1385, 40] on icon "dialog" at bounding box center [1381, 42] width 29 height 29
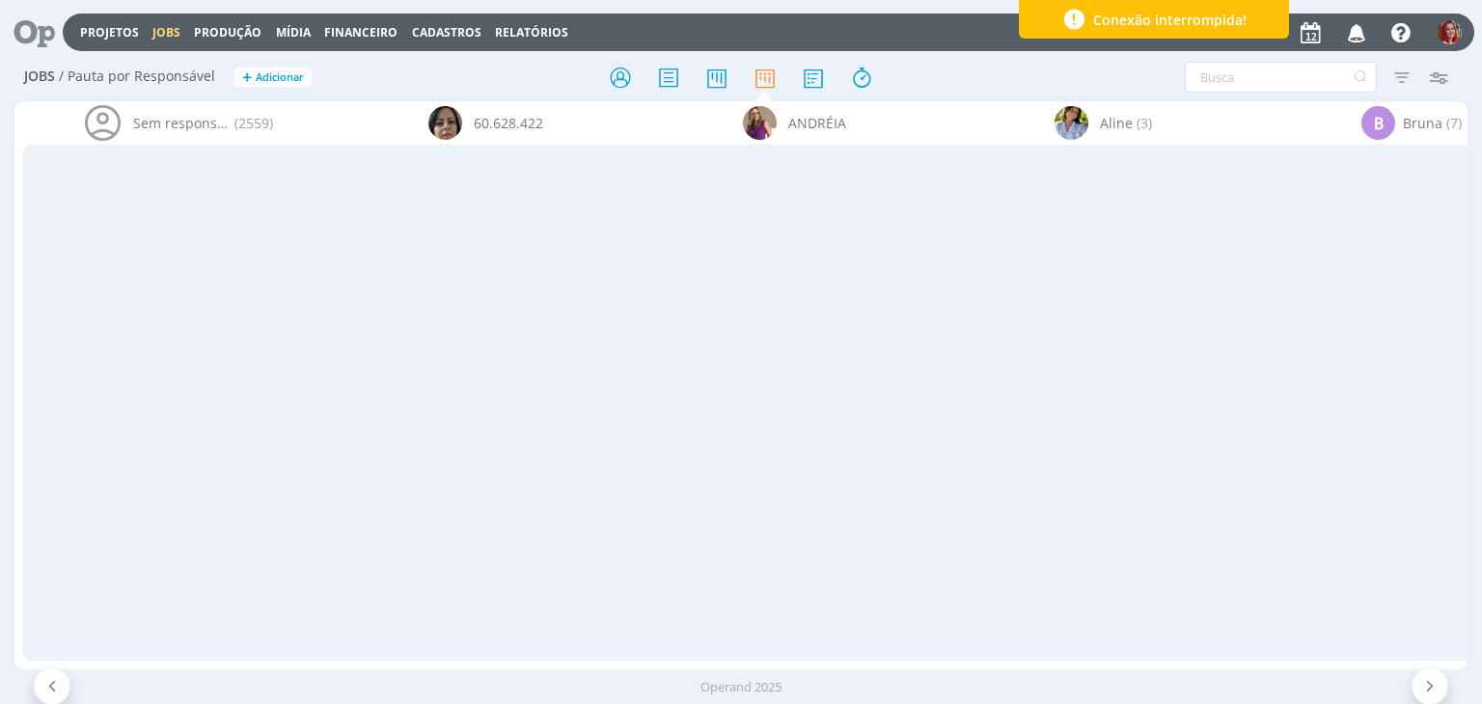
scroll to position [0, 5627]
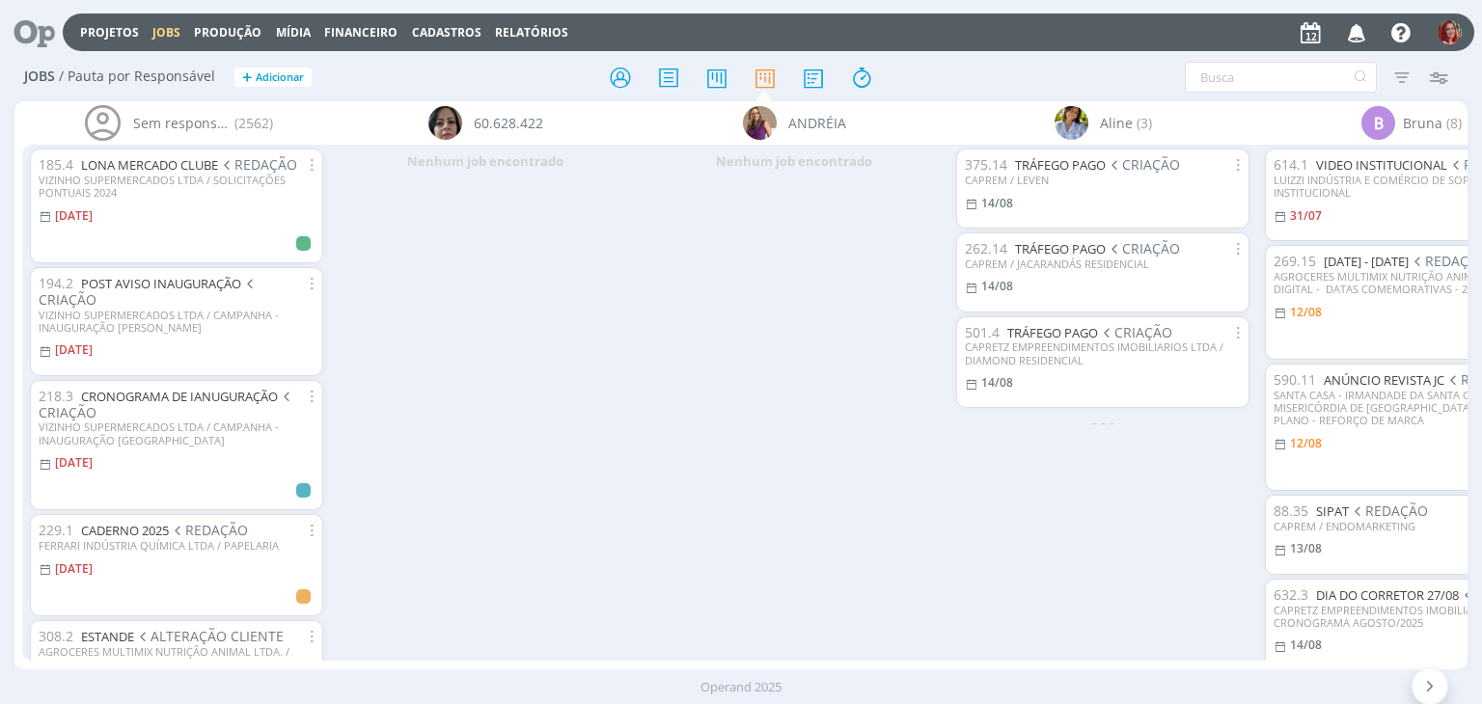
click at [1362, 32] on icon "button" at bounding box center [1357, 31] width 34 height 33
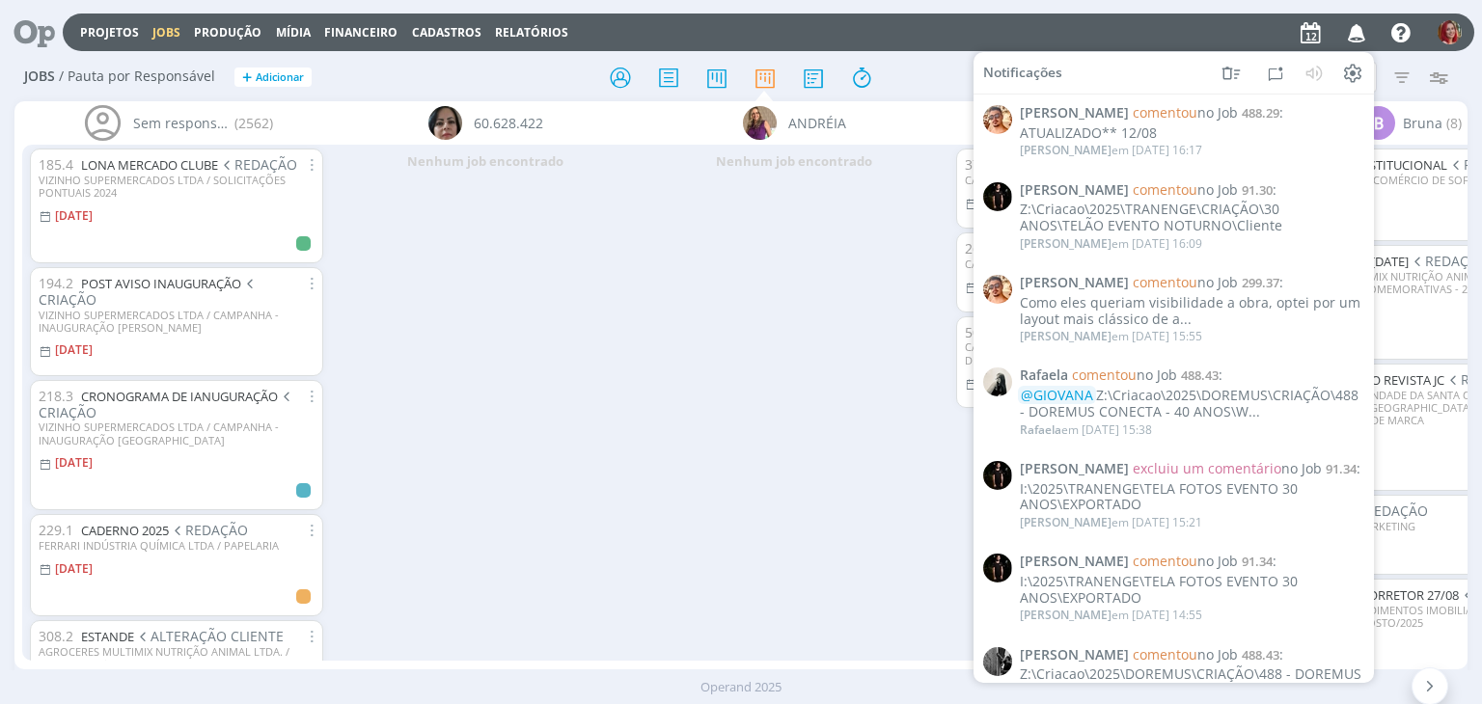
drag, startPoint x: 589, startPoint y: 366, endPoint x: 501, endPoint y: 404, distance: 95.9
click at [589, 366] on div "Nenhum job encontrado" at bounding box center [485, 402] width 309 height 515
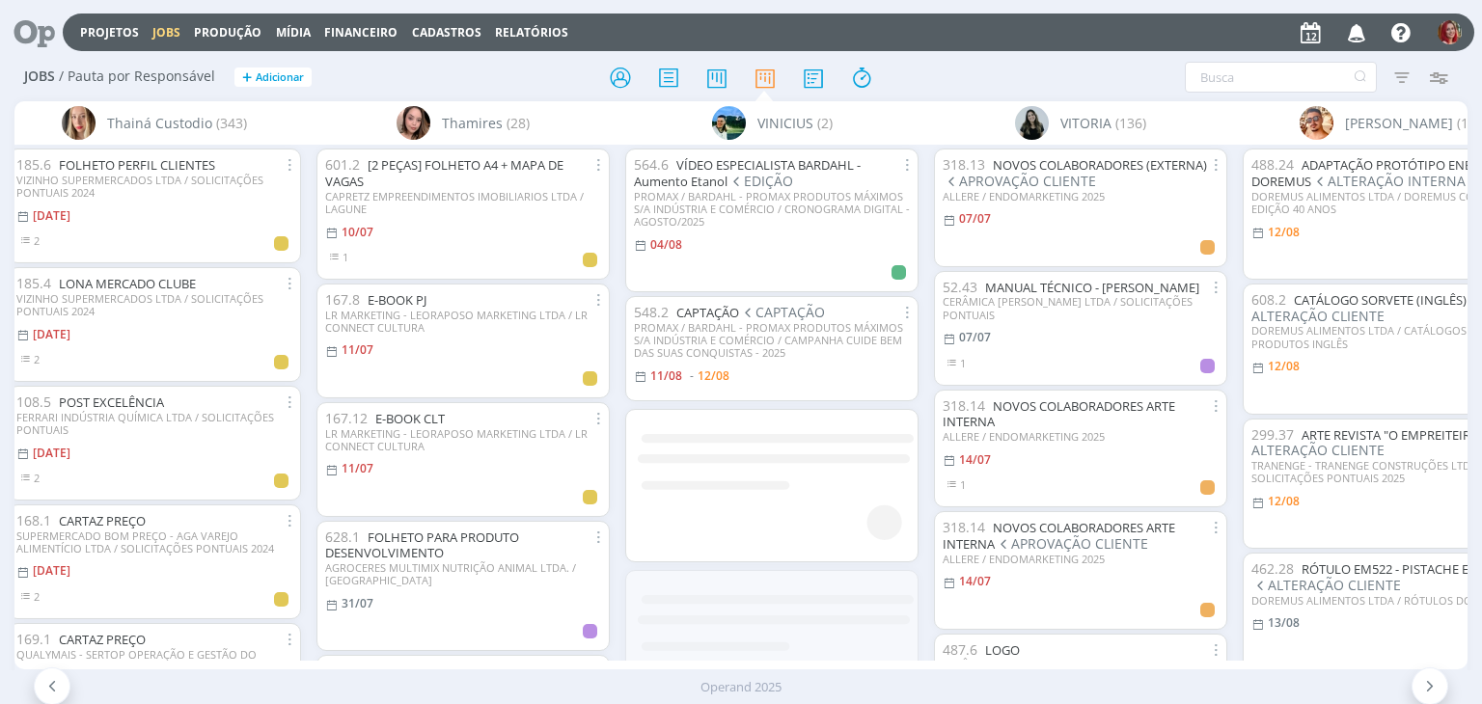
scroll to position [0, 6900]
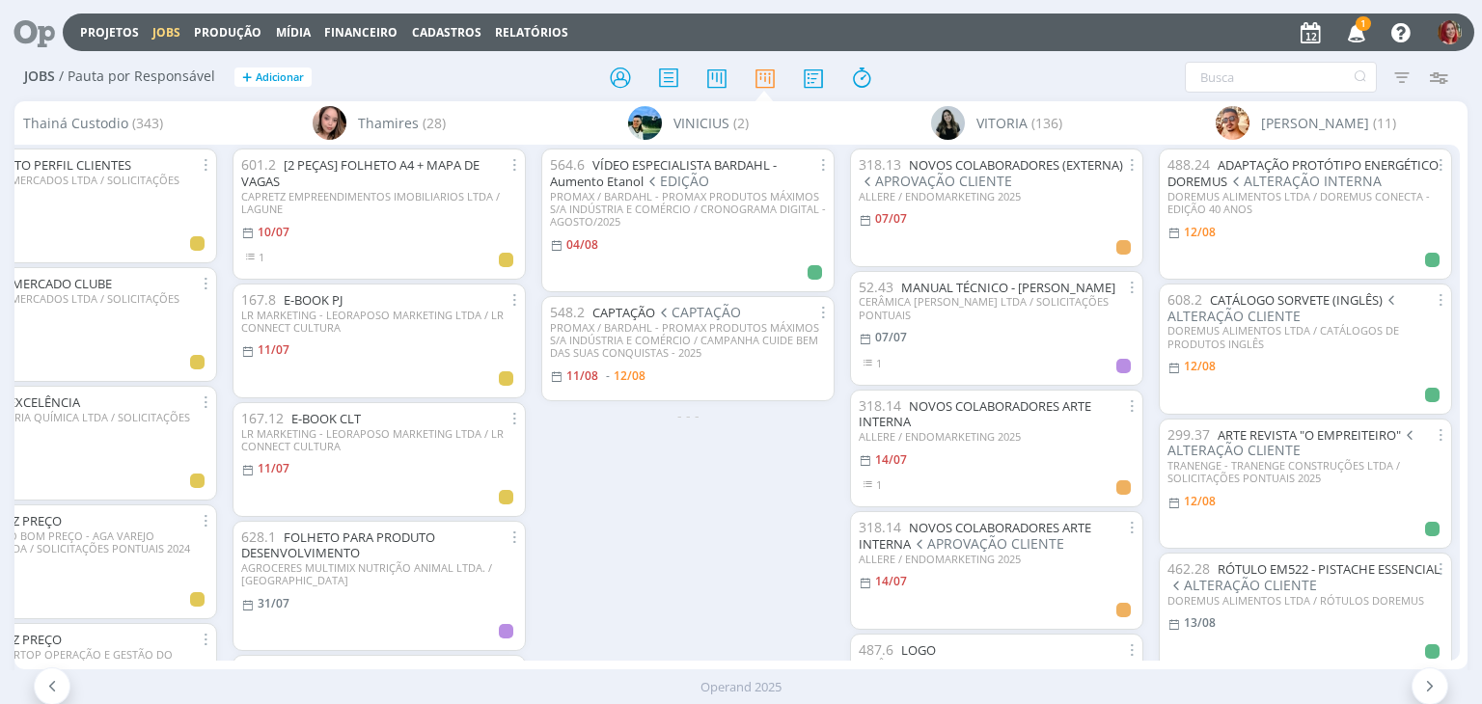
click at [1365, 34] on icon "button" at bounding box center [1357, 31] width 34 height 33
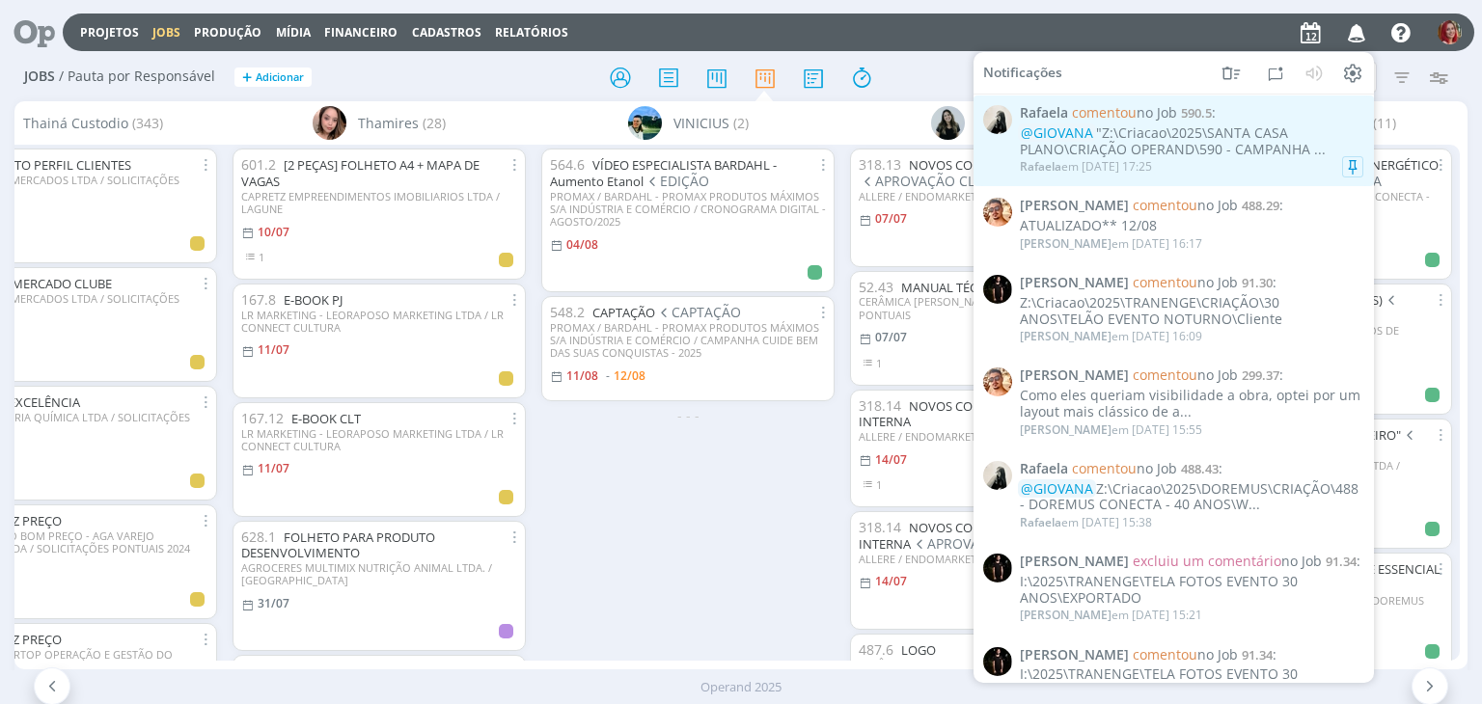
click at [1212, 162] on div "Rafaela em 12/08 às 17:25" at bounding box center [1192, 166] width 344 height 19
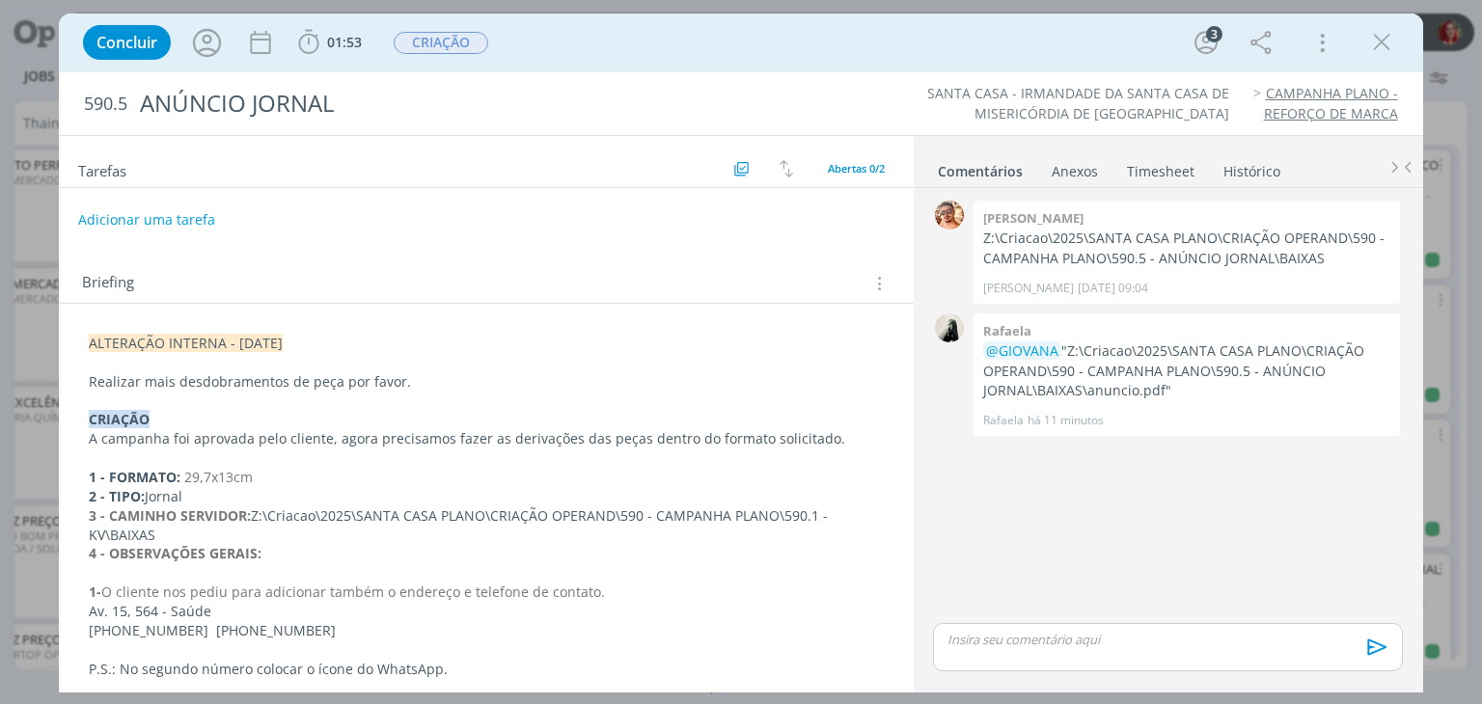
click at [154, 213] on button "Adicionar uma tarefa" at bounding box center [146, 220] width 137 height 33
type input "ALTERAÇÃO CLIENTE"
click at [816, 216] on button "Ok" at bounding box center [835, 219] width 40 height 24
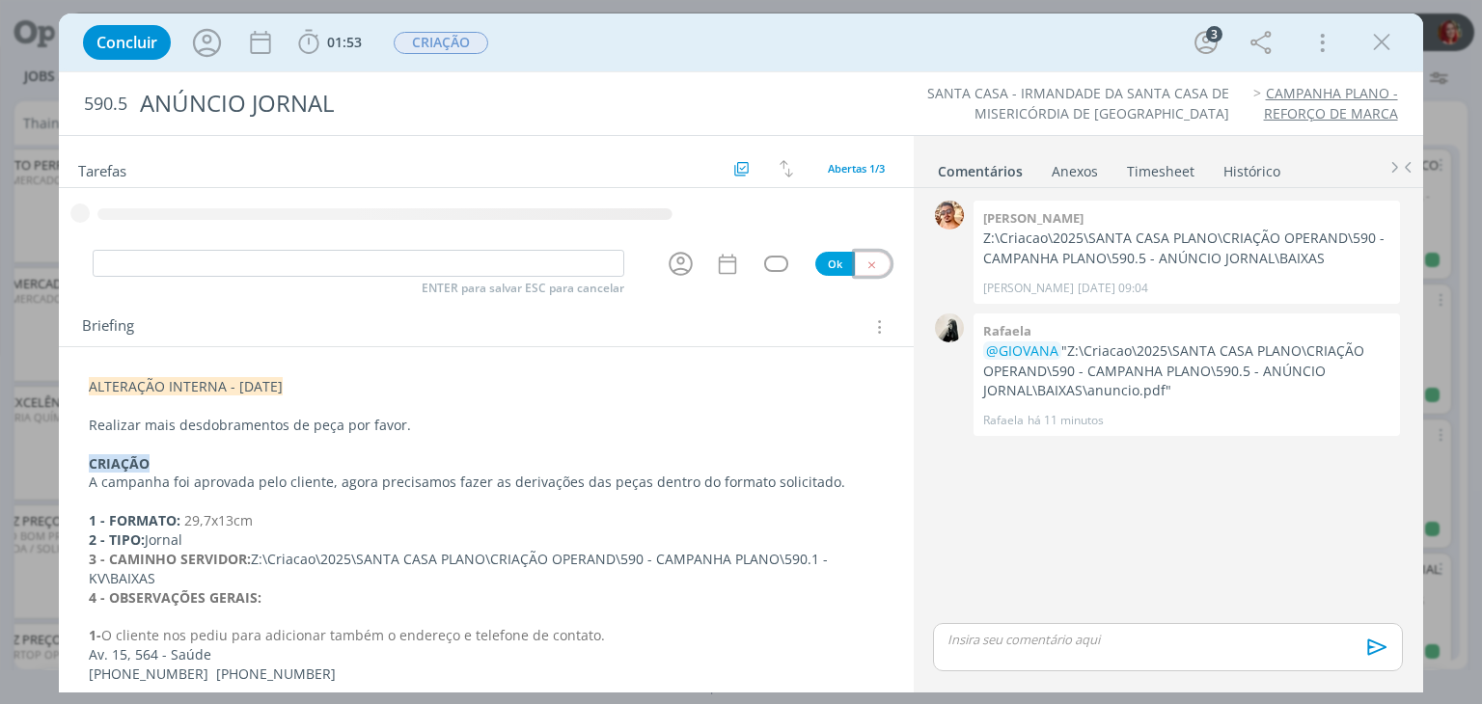
click at [866, 264] on icon "dialog" at bounding box center [872, 265] width 13 height 13
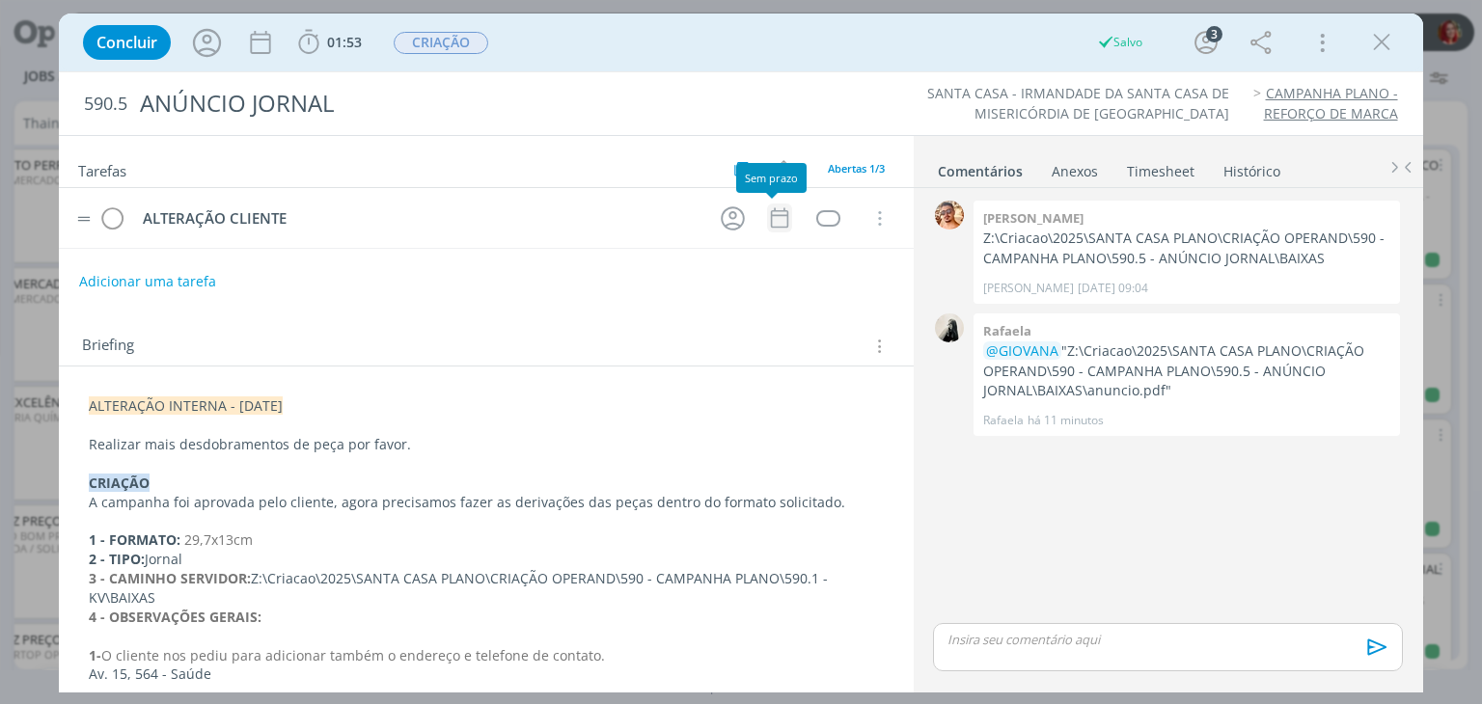
click at [770, 213] on icon "dialog" at bounding box center [778, 218] width 17 height 20
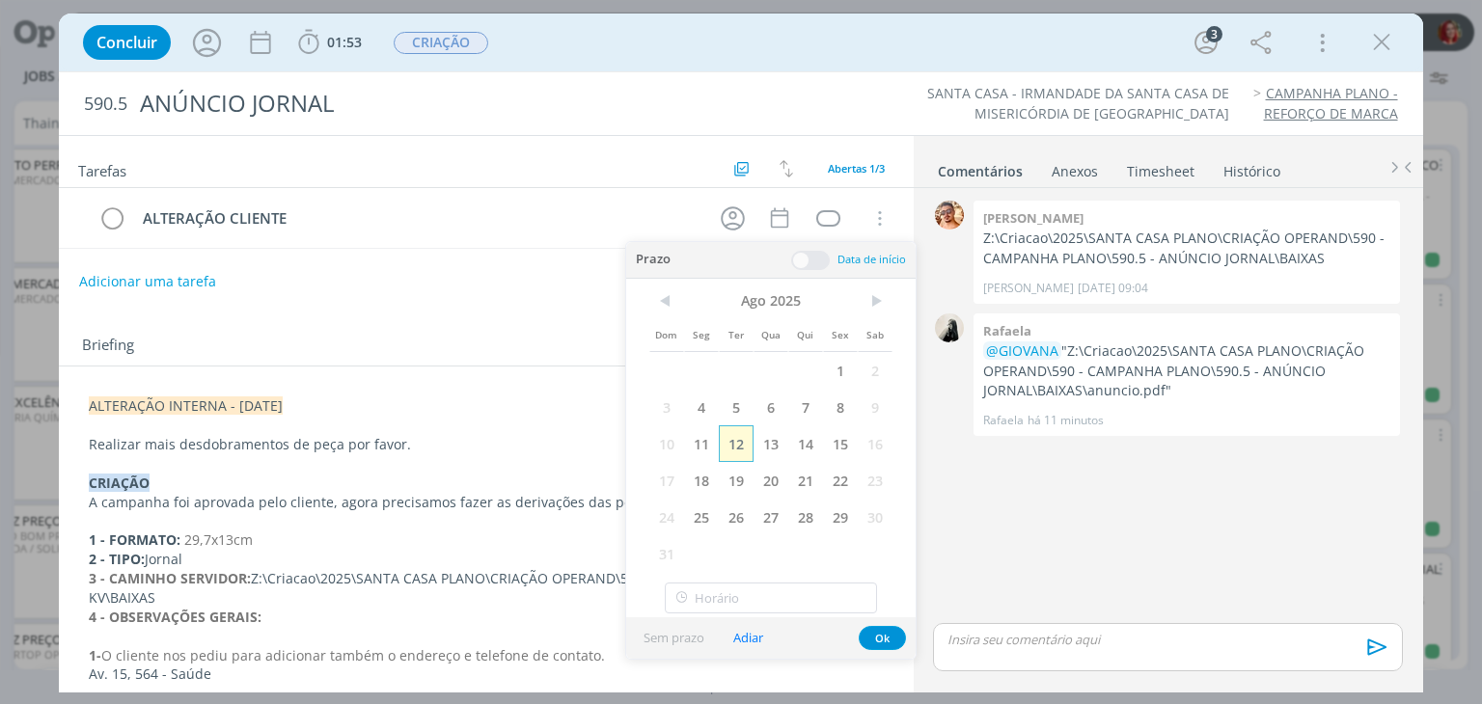
click at [727, 448] on span "12" at bounding box center [736, 444] width 35 height 37
click at [878, 631] on button "Ok" at bounding box center [882, 638] width 47 height 24
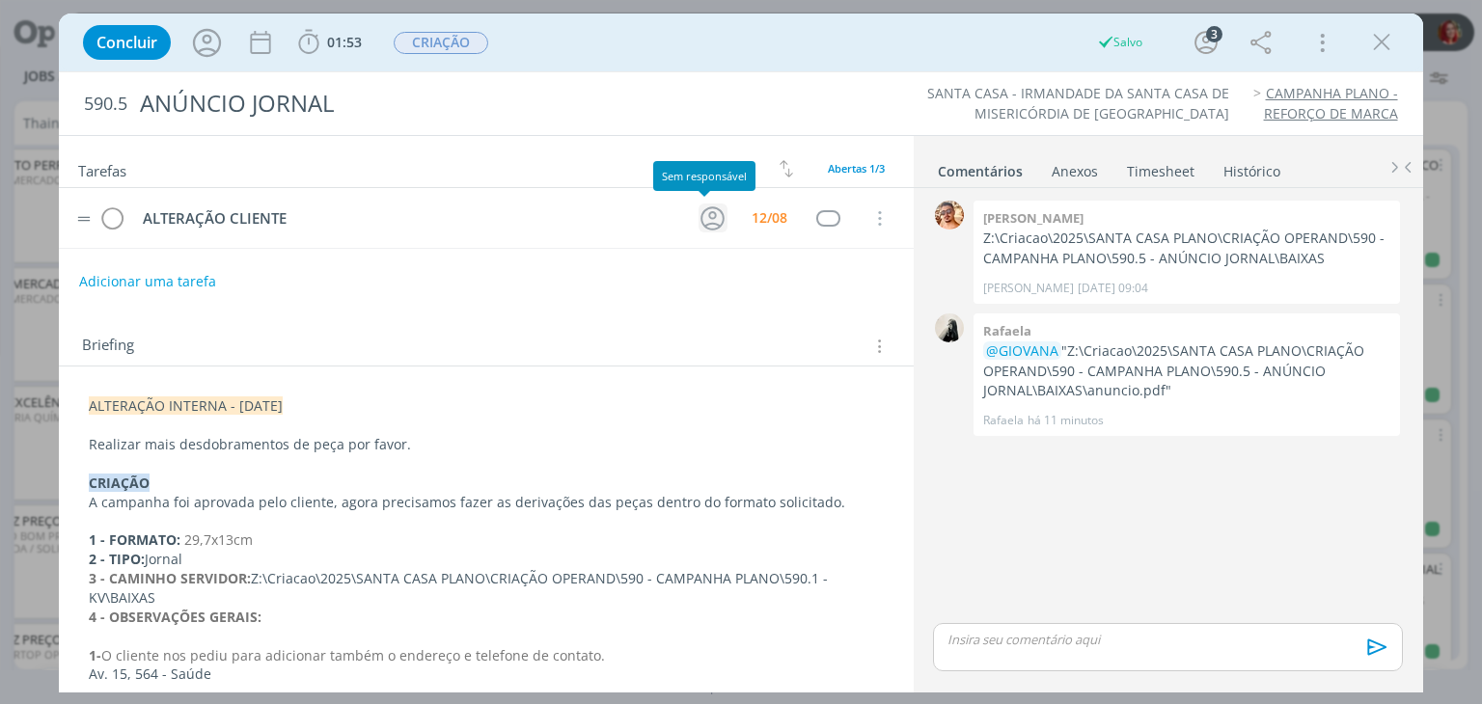
click at [709, 216] on icon "dialog" at bounding box center [713, 219] width 30 height 30
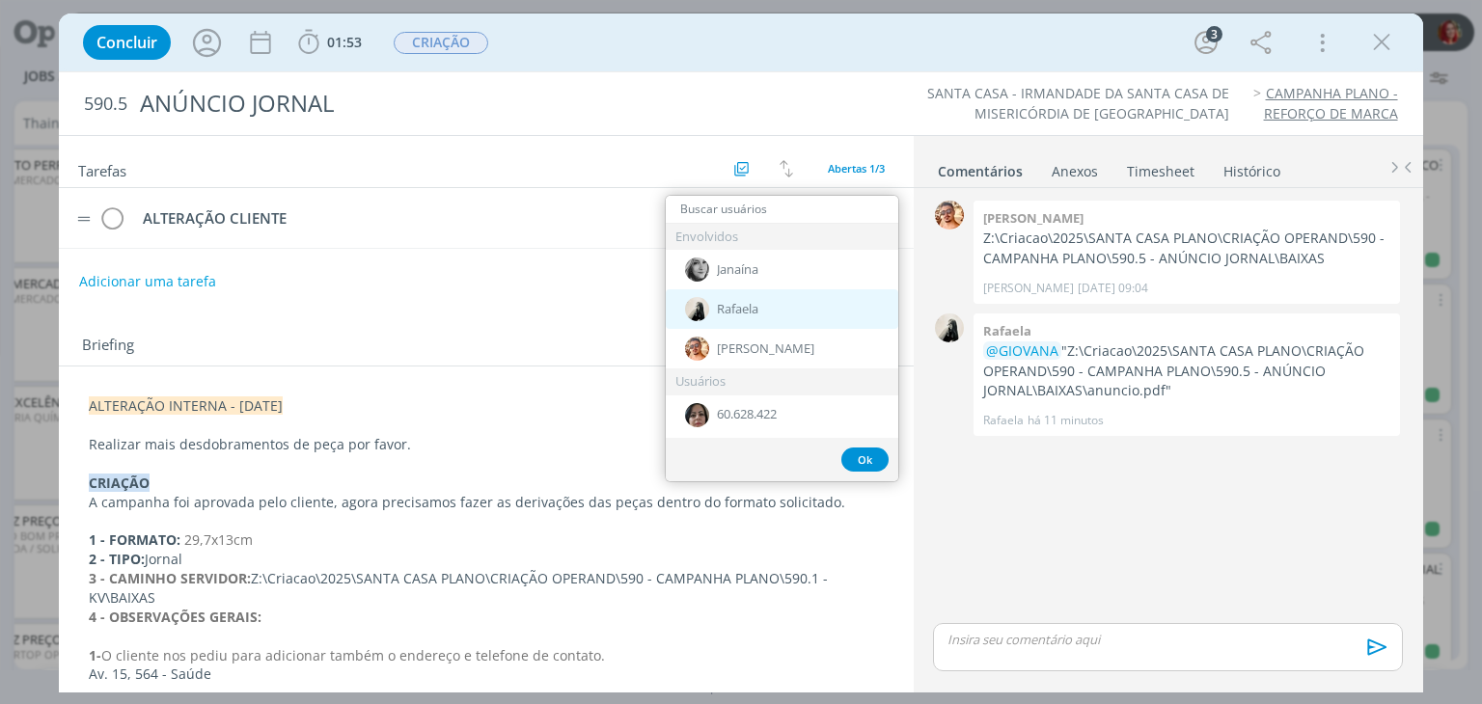
click at [745, 312] on span "Rafaela" at bounding box center [737, 309] width 41 height 15
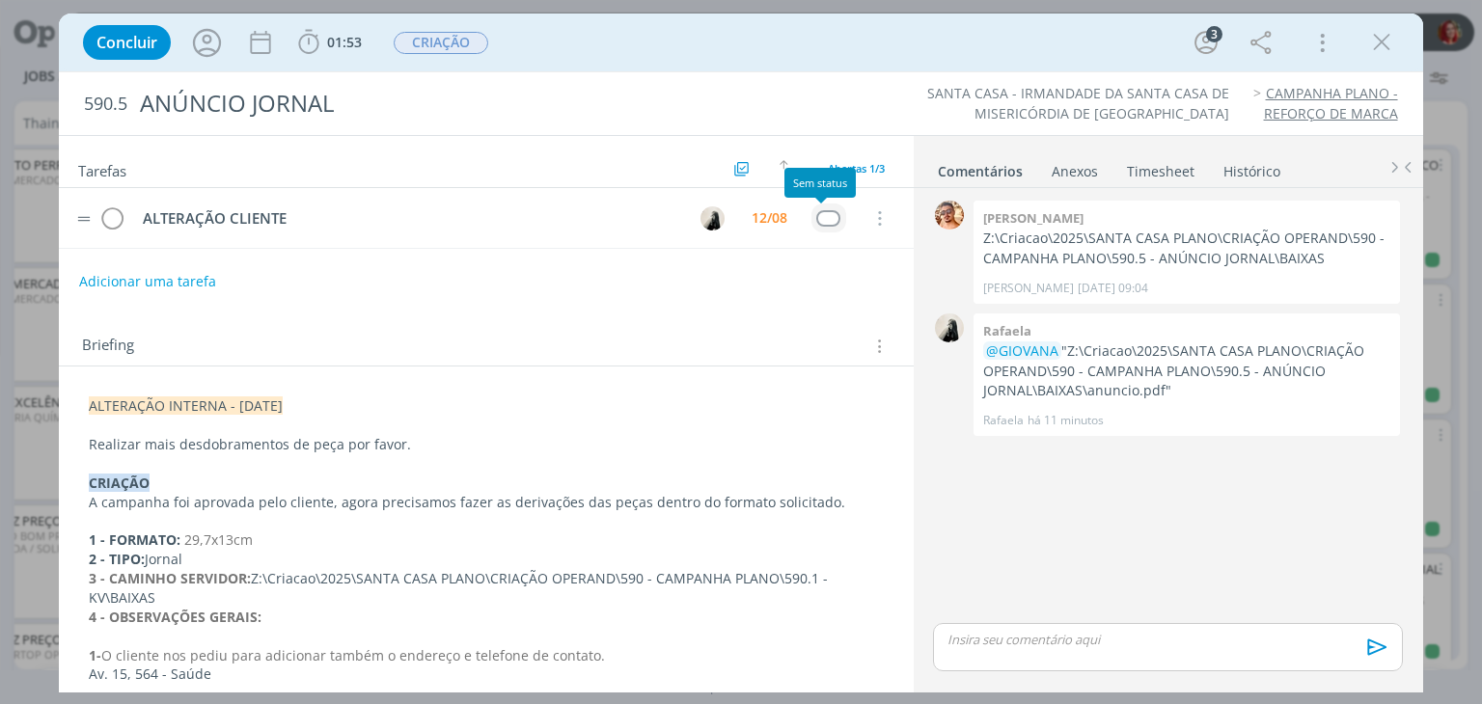
click at [820, 210] on div "dialog" at bounding box center [828, 218] width 24 height 16
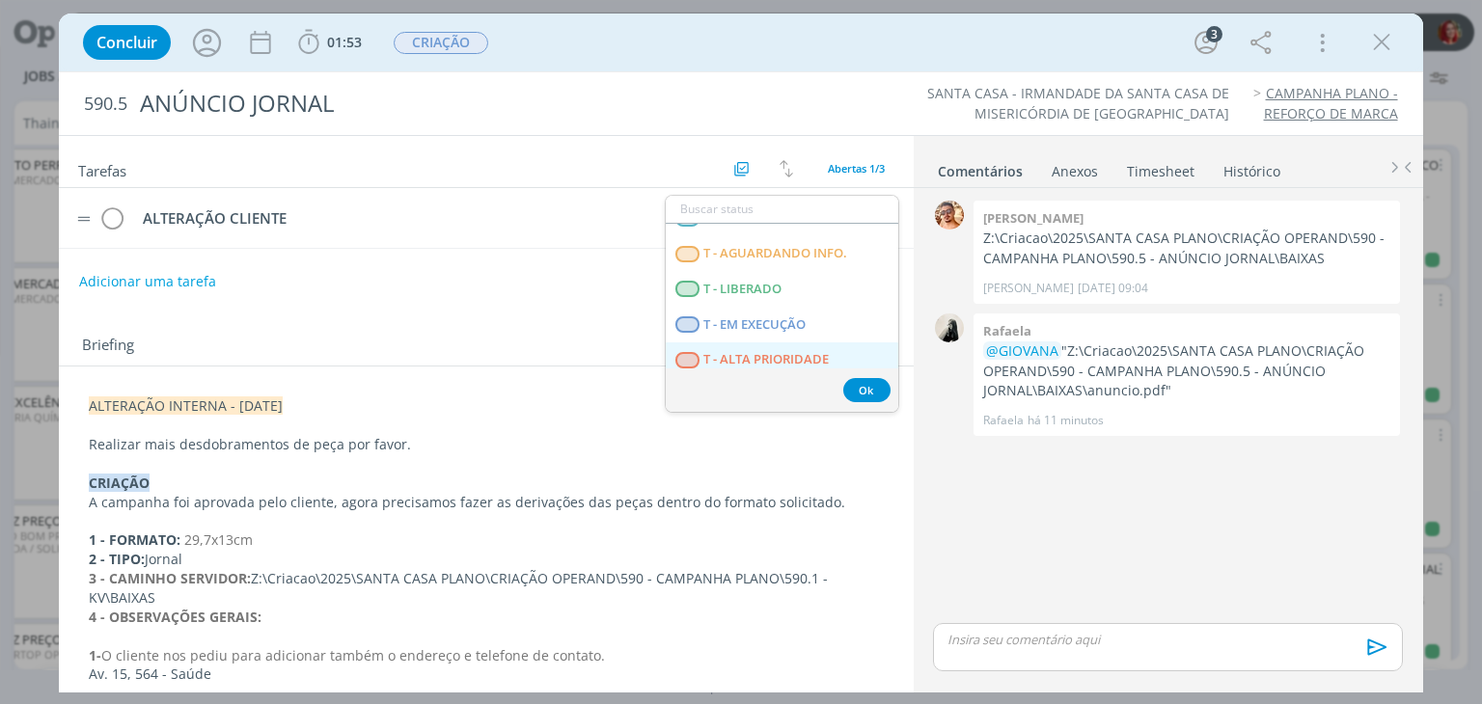
scroll to position [492, 0]
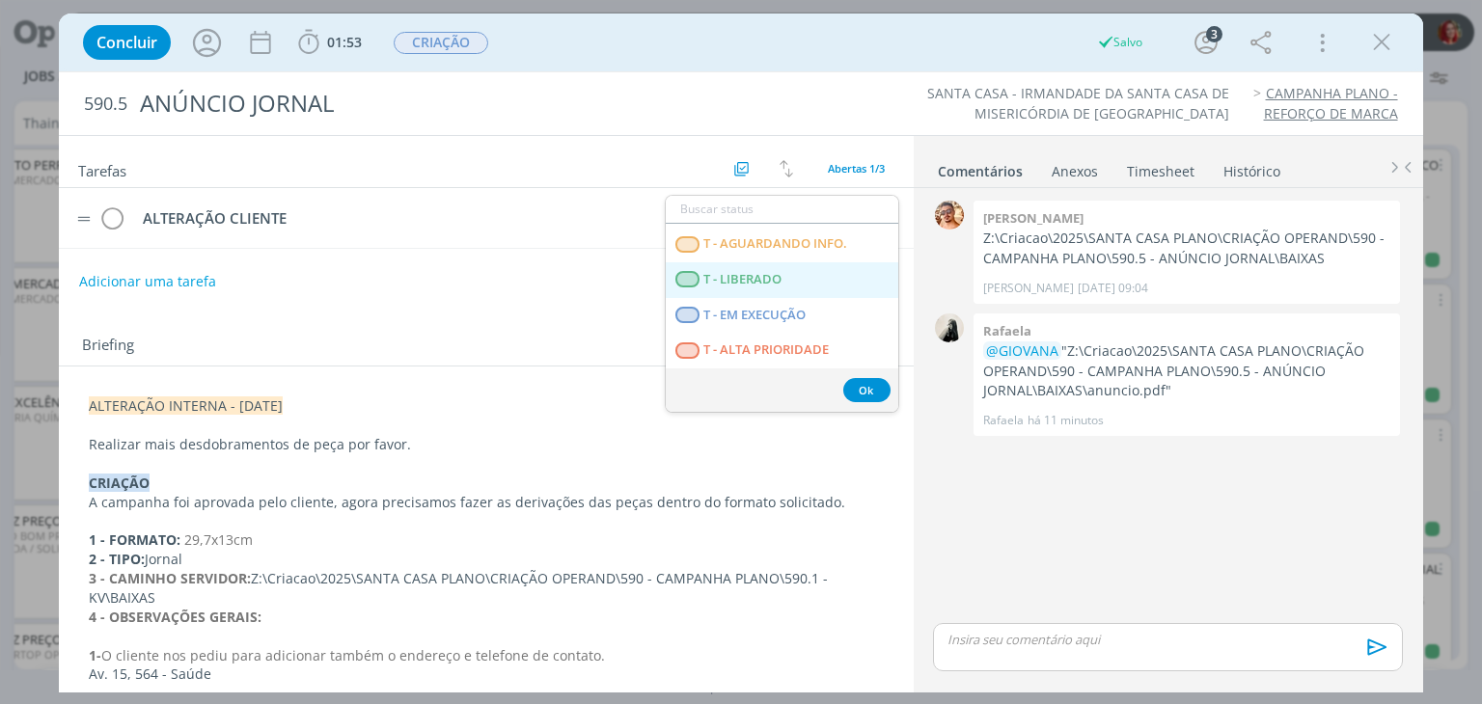
click at [779, 283] on span "T - LIBERADO" at bounding box center [743, 279] width 78 height 15
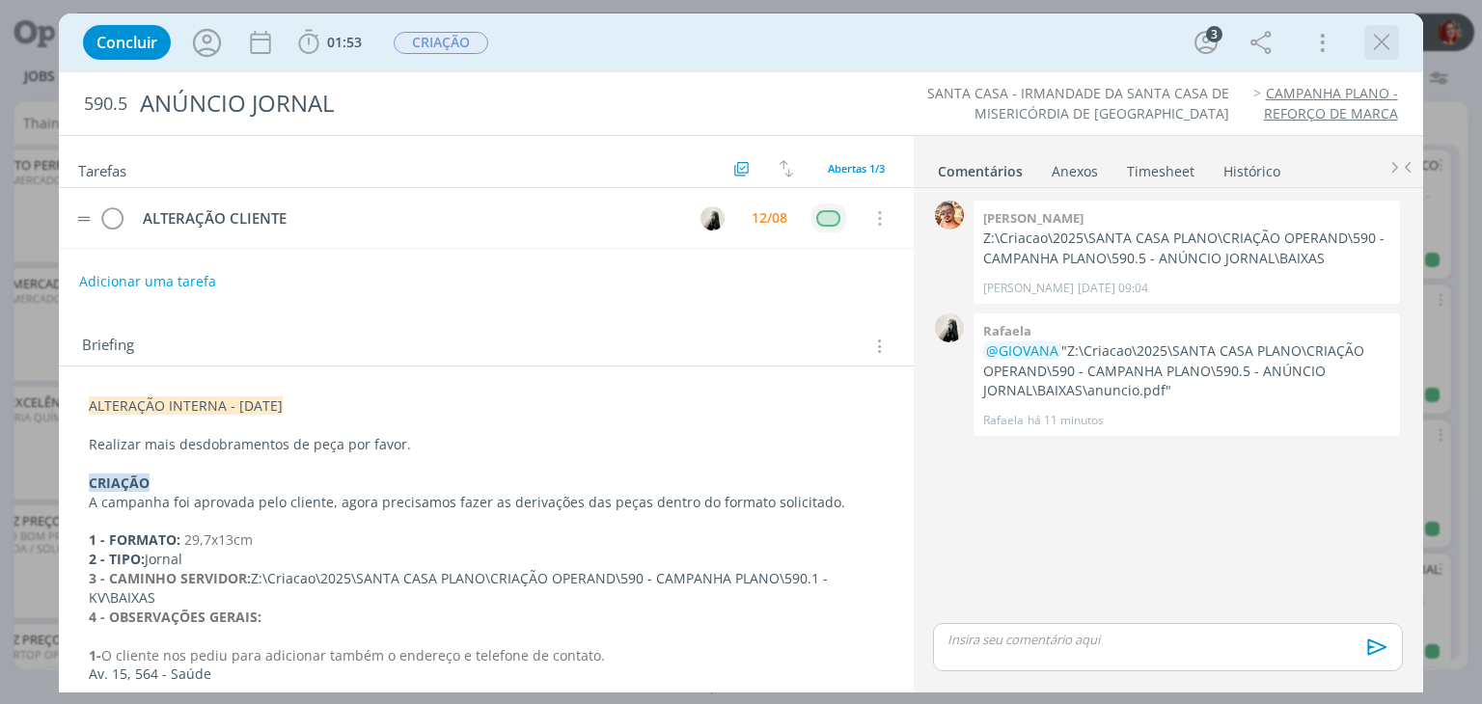
click at [1370, 39] on icon "dialog" at bounding box center [1381, 42] width 29 height 29
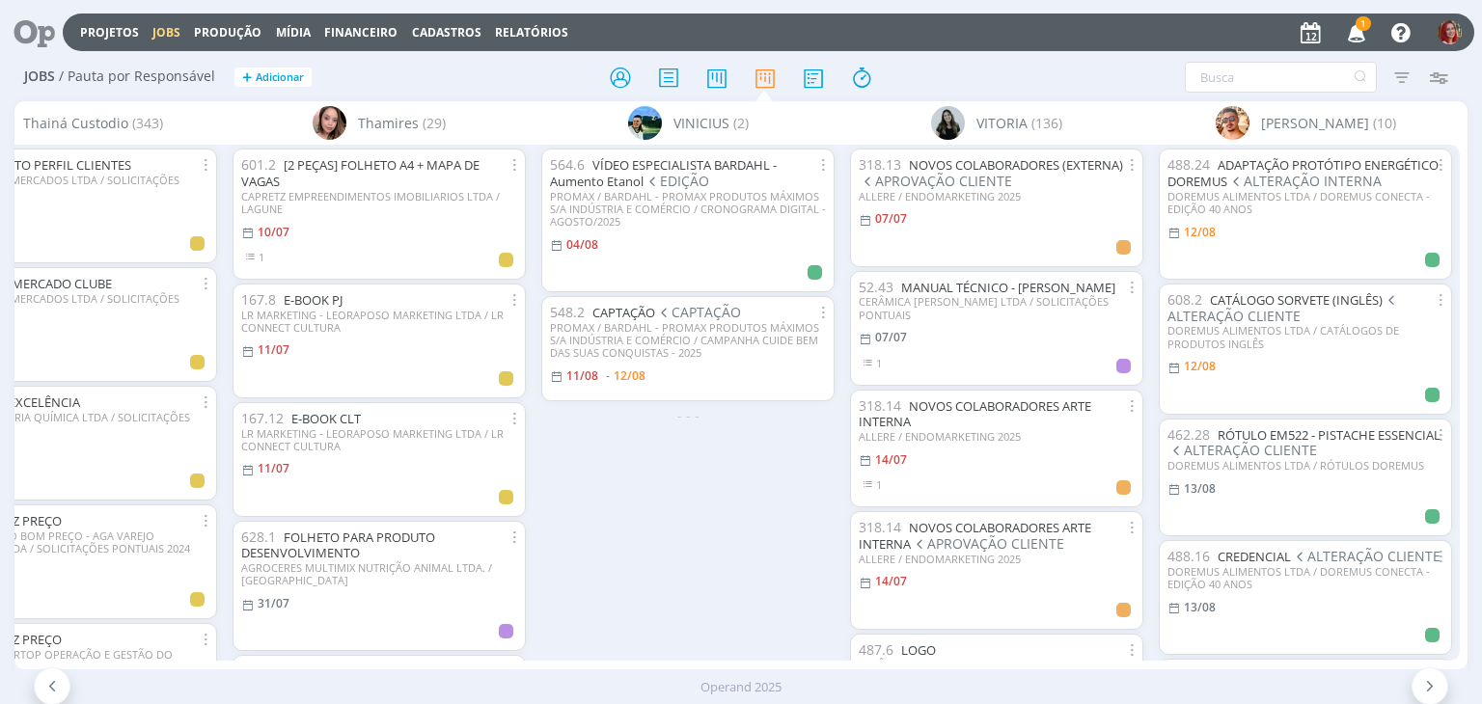
click at [1359, 29] on icon "button" at bounding box center [1357, 31] width 34 height 33
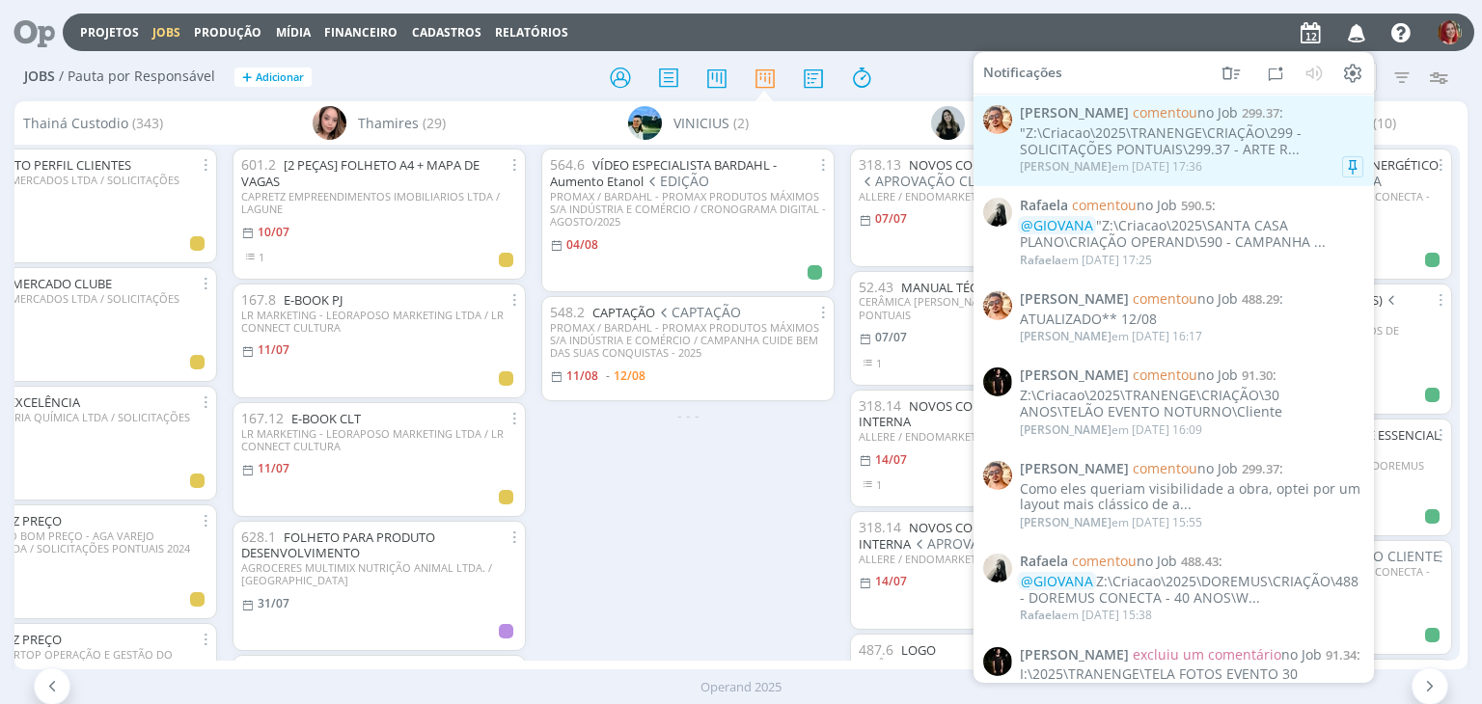
click at [1122, 156] on div ""Z:\Criacao\2025\TRANENGE\CRIAÇÃO\299 - SOLICITAÇÕES PONTUAIS\299.37 - ARTE R..." at bounding box center [1192, 141] width 344 height 33
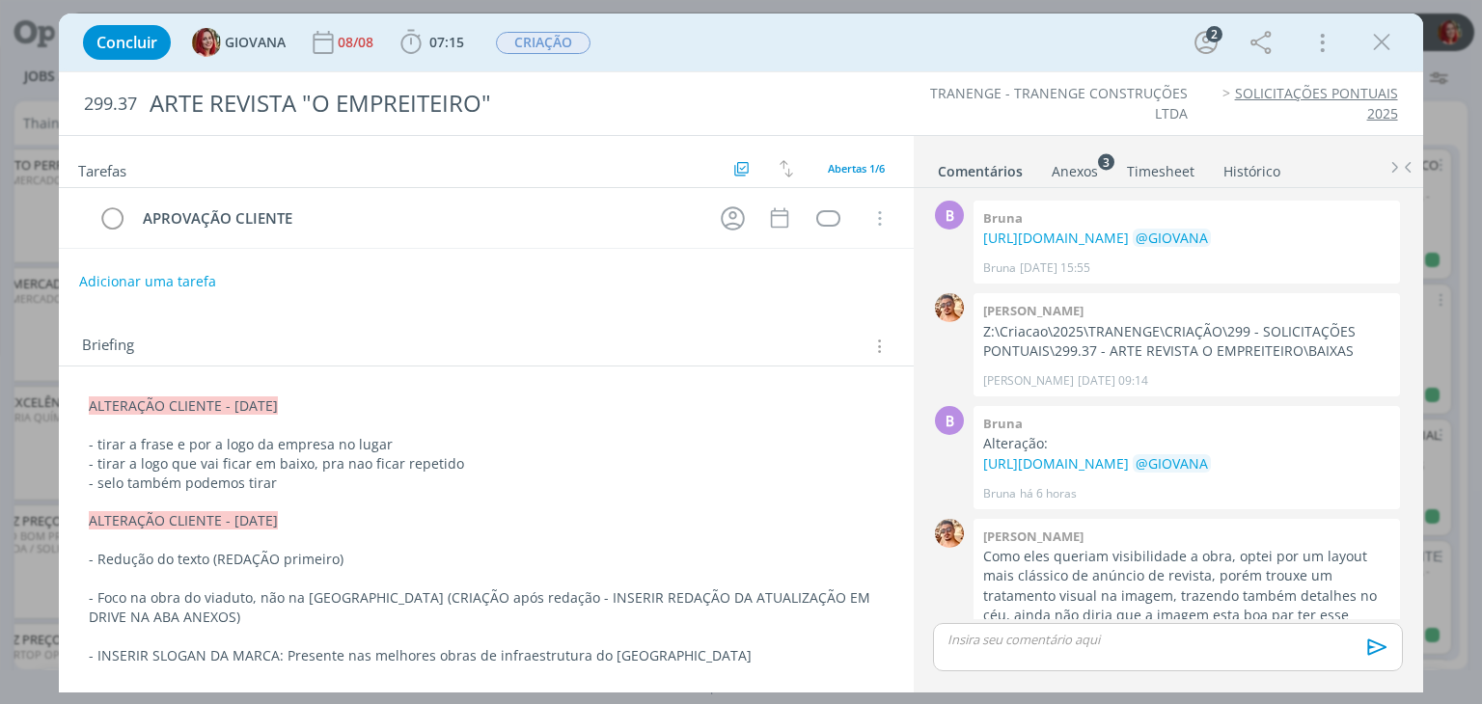
scroll to position [316, 0]
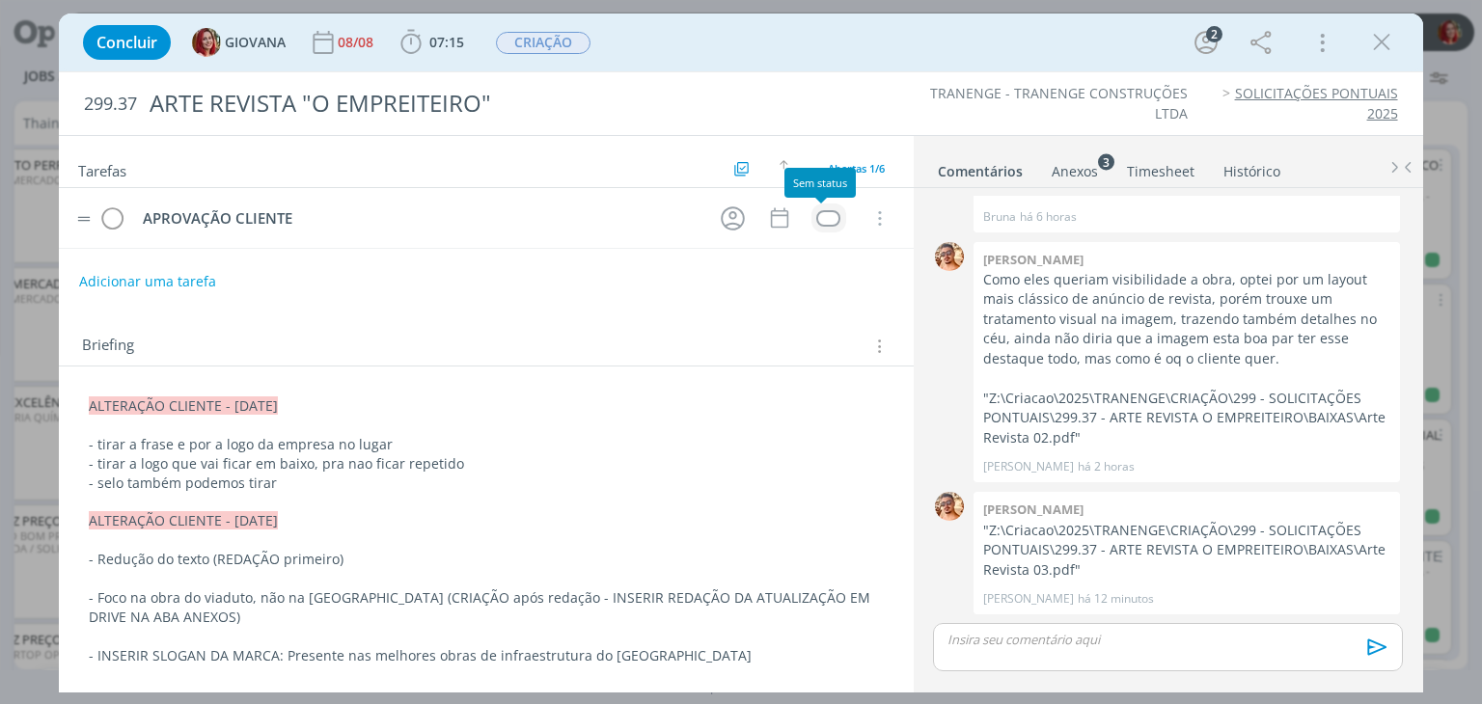
click at [827, 217] on div "dialog" at bounding box center [828, 218] width 24 height 16
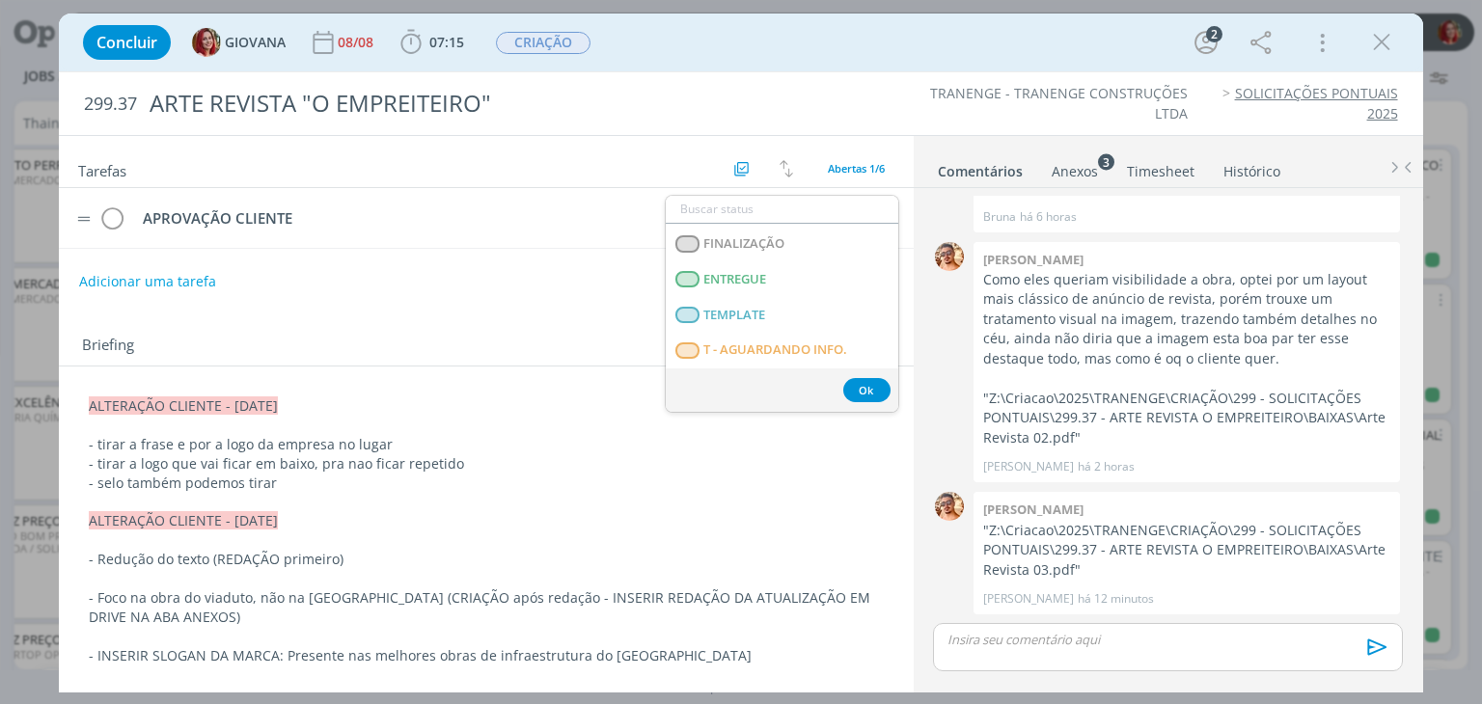
scroll to position [290, 0]
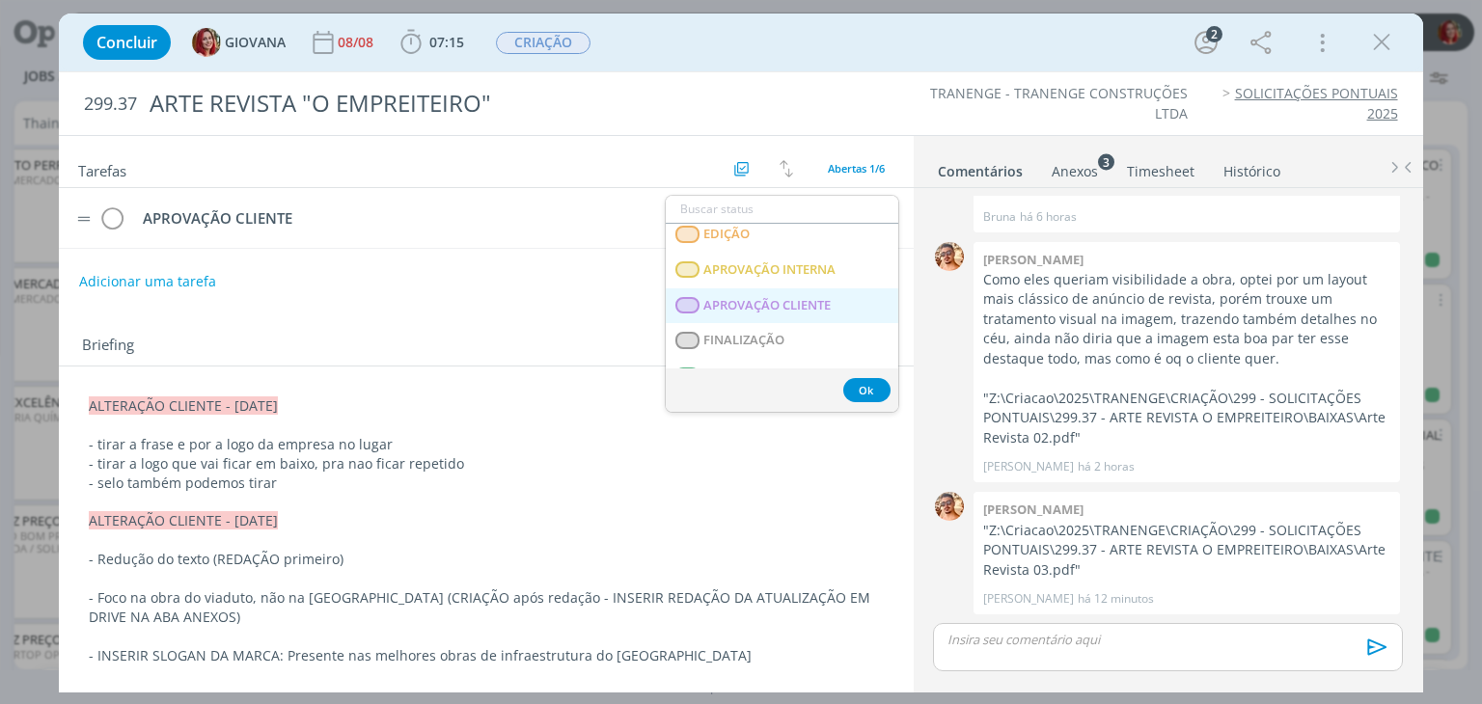
click at [758, 310] on span "APROVAÇÃO CLIENTE" at bounding box center [767, 305] width 127 height 15
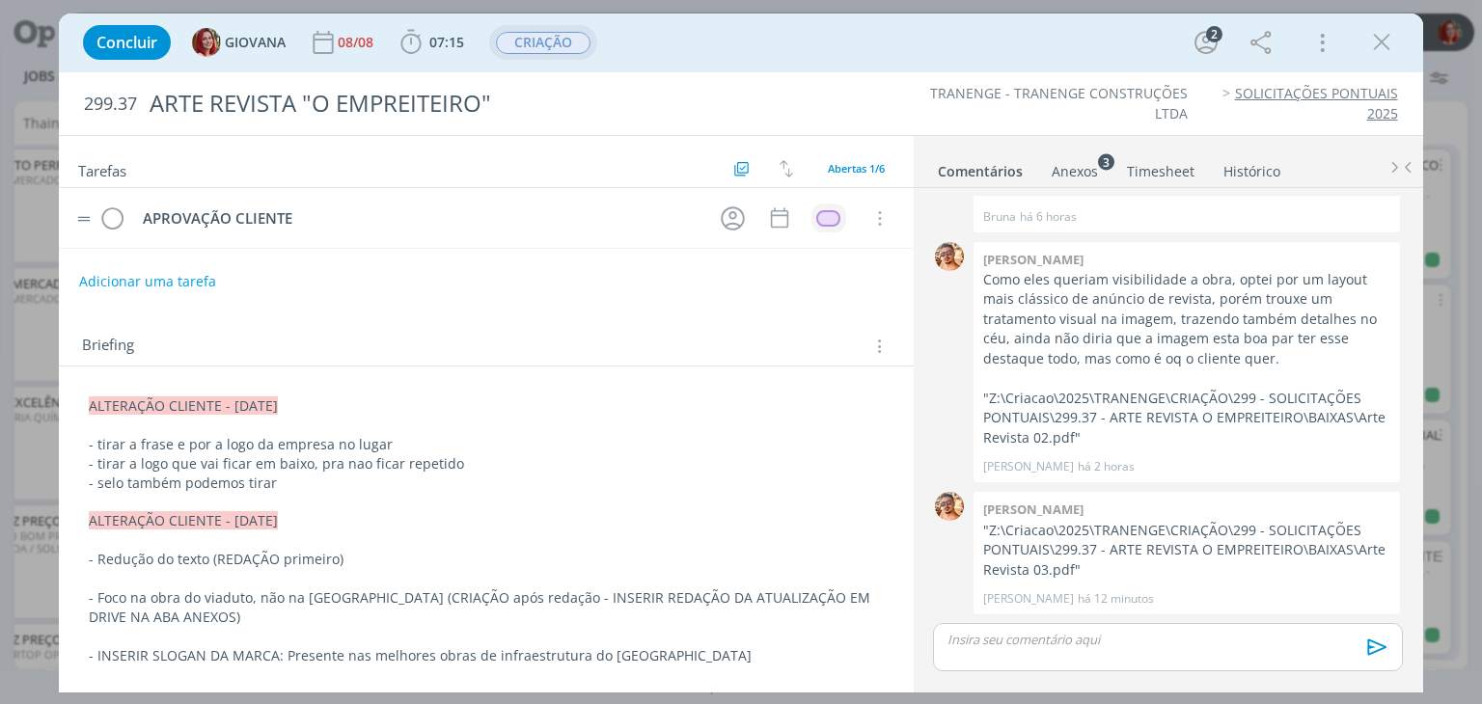
click at [564, 33] on span "CRIAÇÃO" at bounding box center [543, 43] width 95 height 22
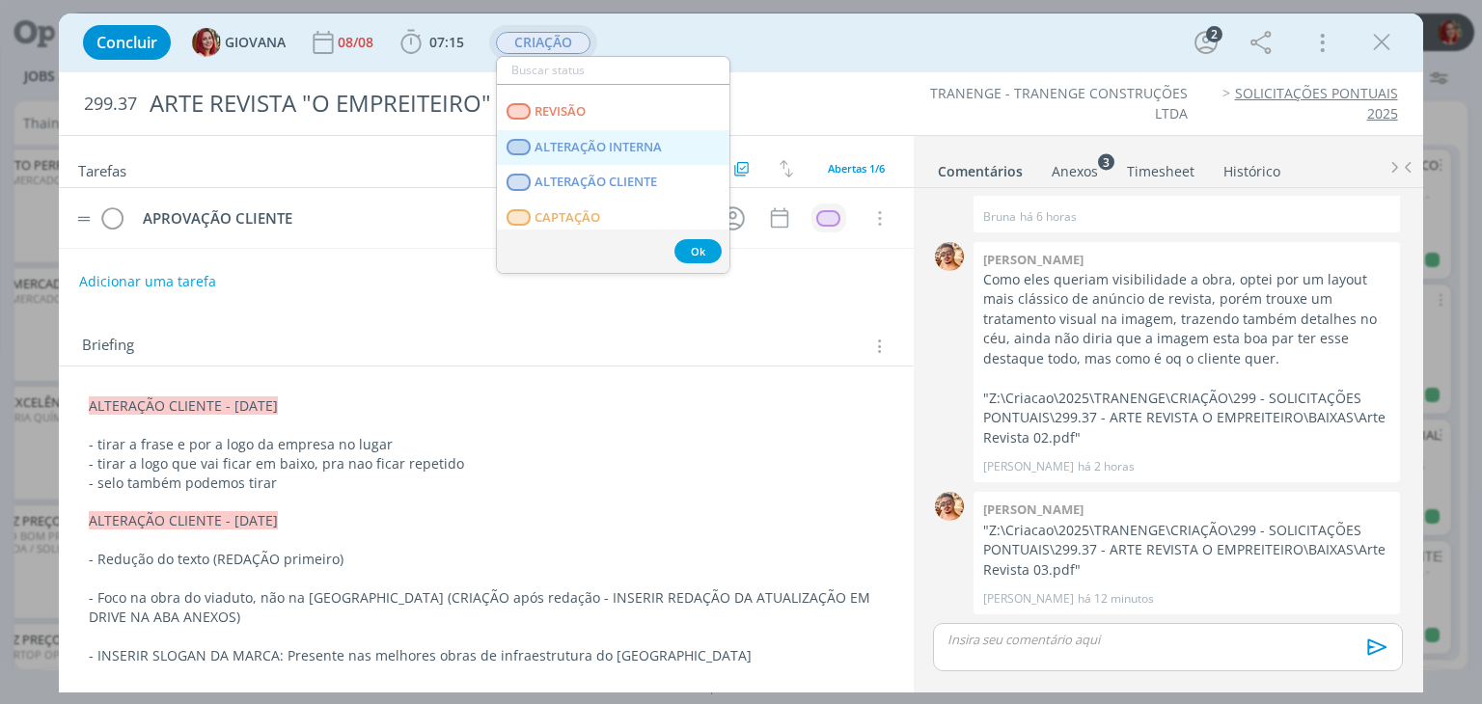
scroll to position [193, 0]
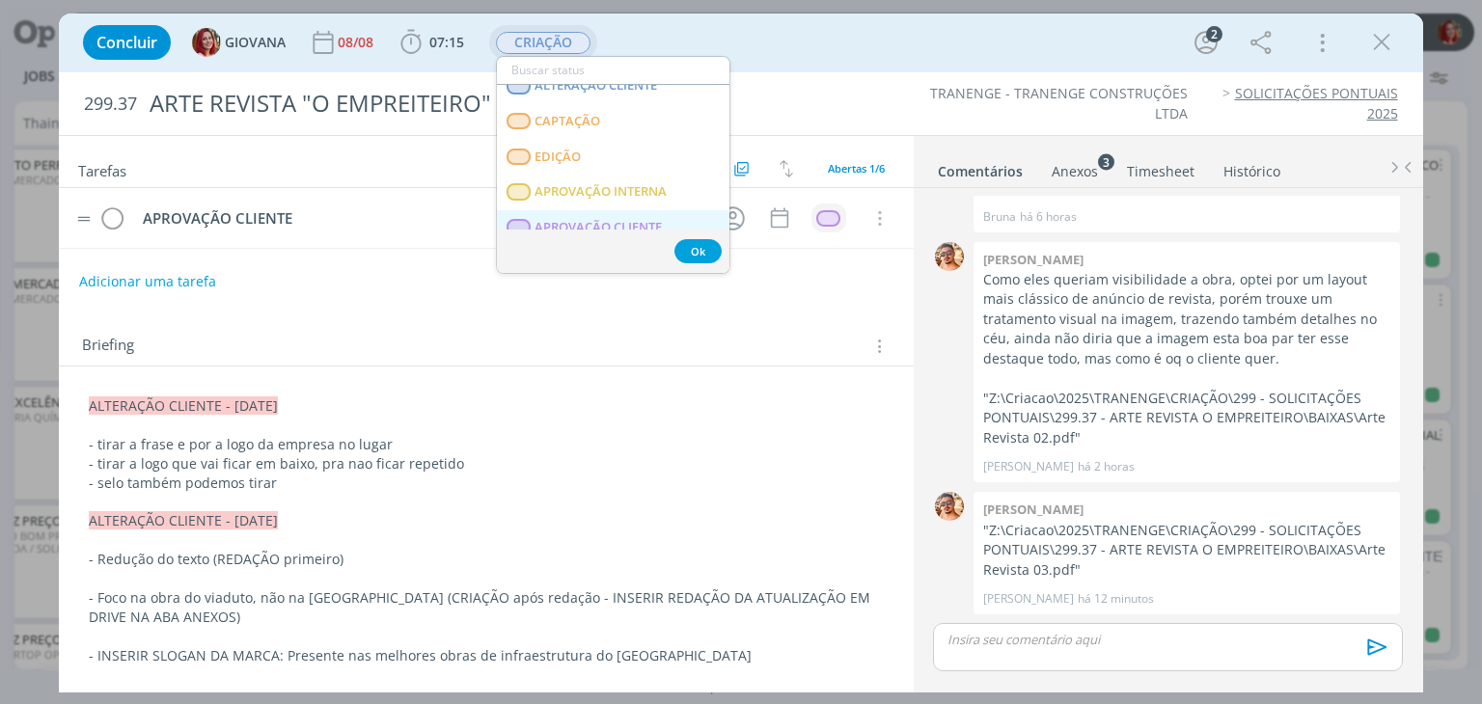
click at [549, 217] on CLIENTE "APROVAÇÃO CLIENTE" at bounding box center [613, 228] width 233 height 36
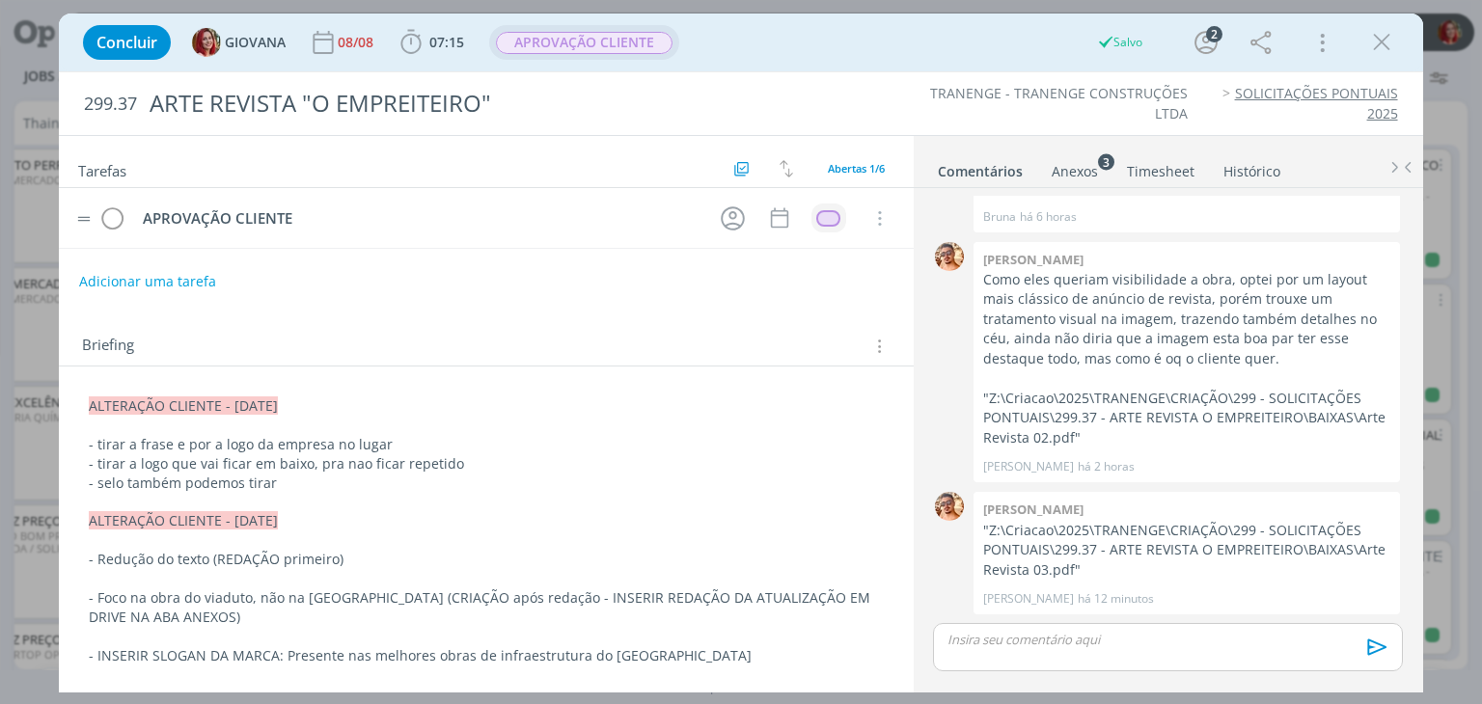
click at [1382, 43] on icon "dialog" at bounding box center [1381, 42] width 29 height 29
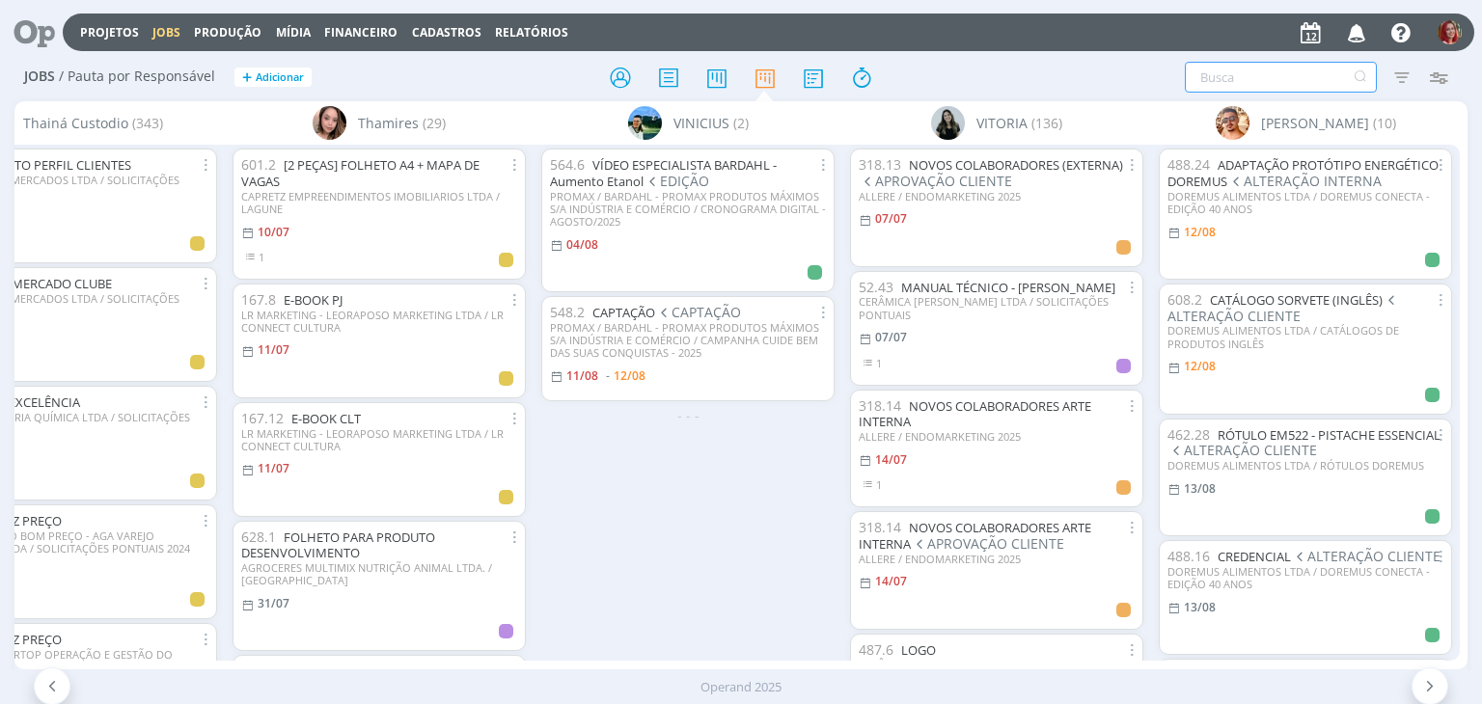
click at [1259, 75] on input "text" at bounding box center [1281, 77] width 192 height 31
click at [1310, 165] on link "ADAPTAÇÃO PROTÓTIPO ENERGÉTICO DOREMUS" at bounding box center [1303, 173] width 271 height 34
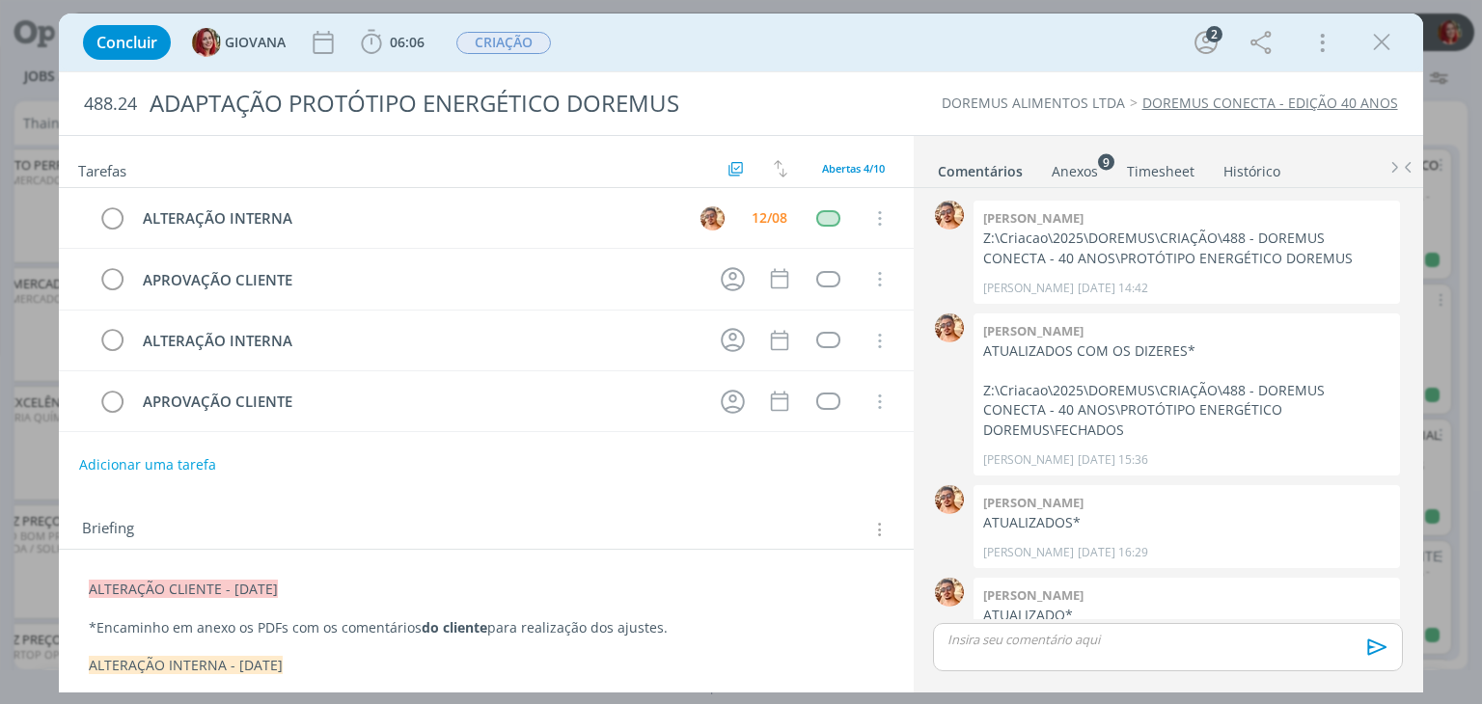
scroll to position [138, 0]
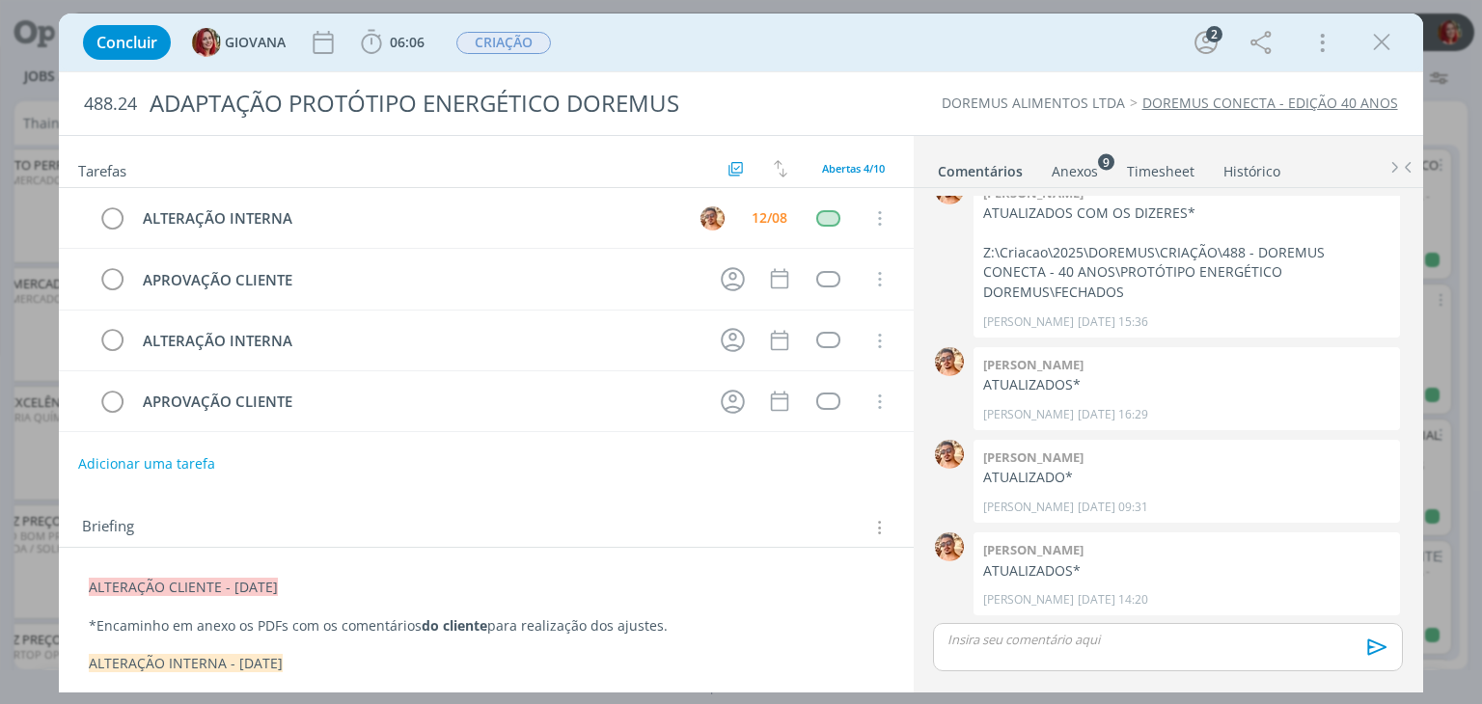
click at [179, 456] on button "Adicionar uma tarefa" at bounding box center [146, 464] width 137 height 33
type input "APROVAÇÃO CLIENTE"
click at [834, 455] on button "Ok" at bounding box center [835, 464] width 40 height 24
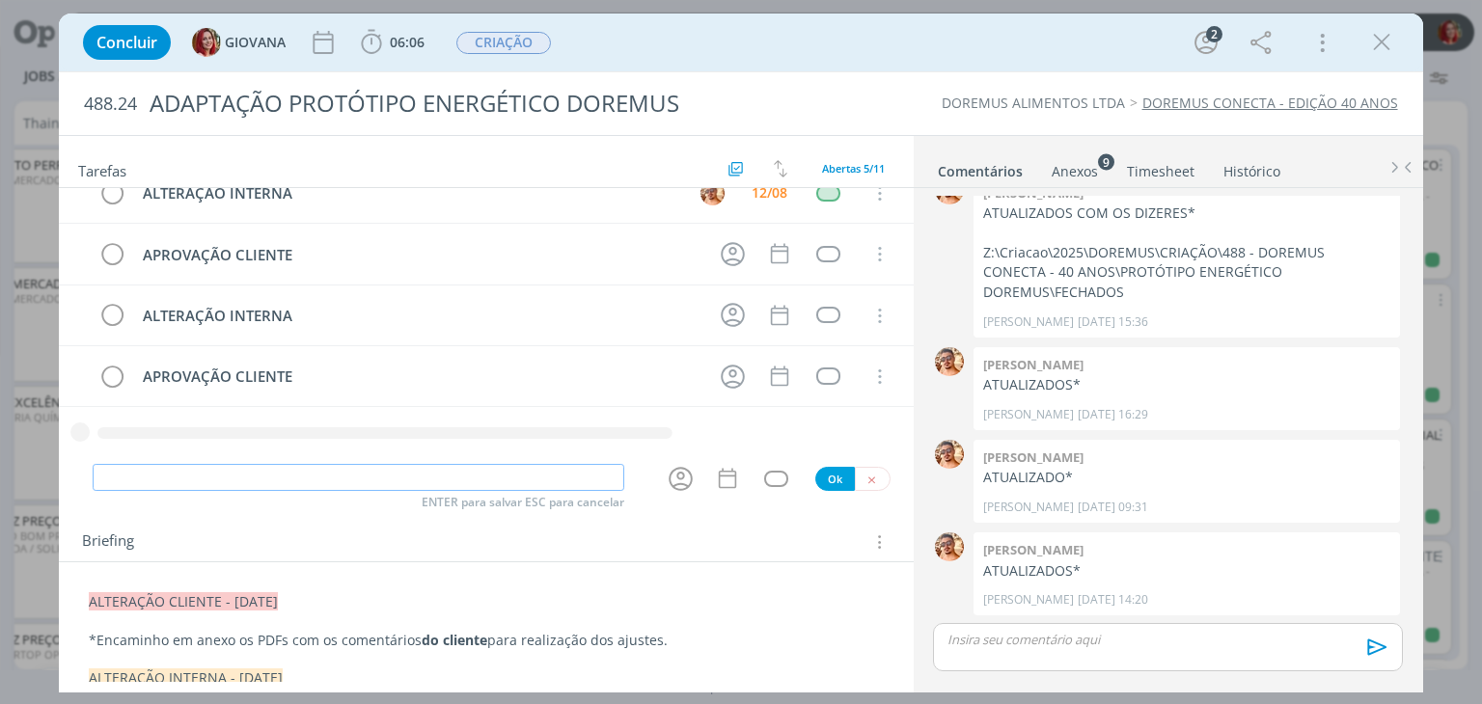
scroll to position [0, 0]
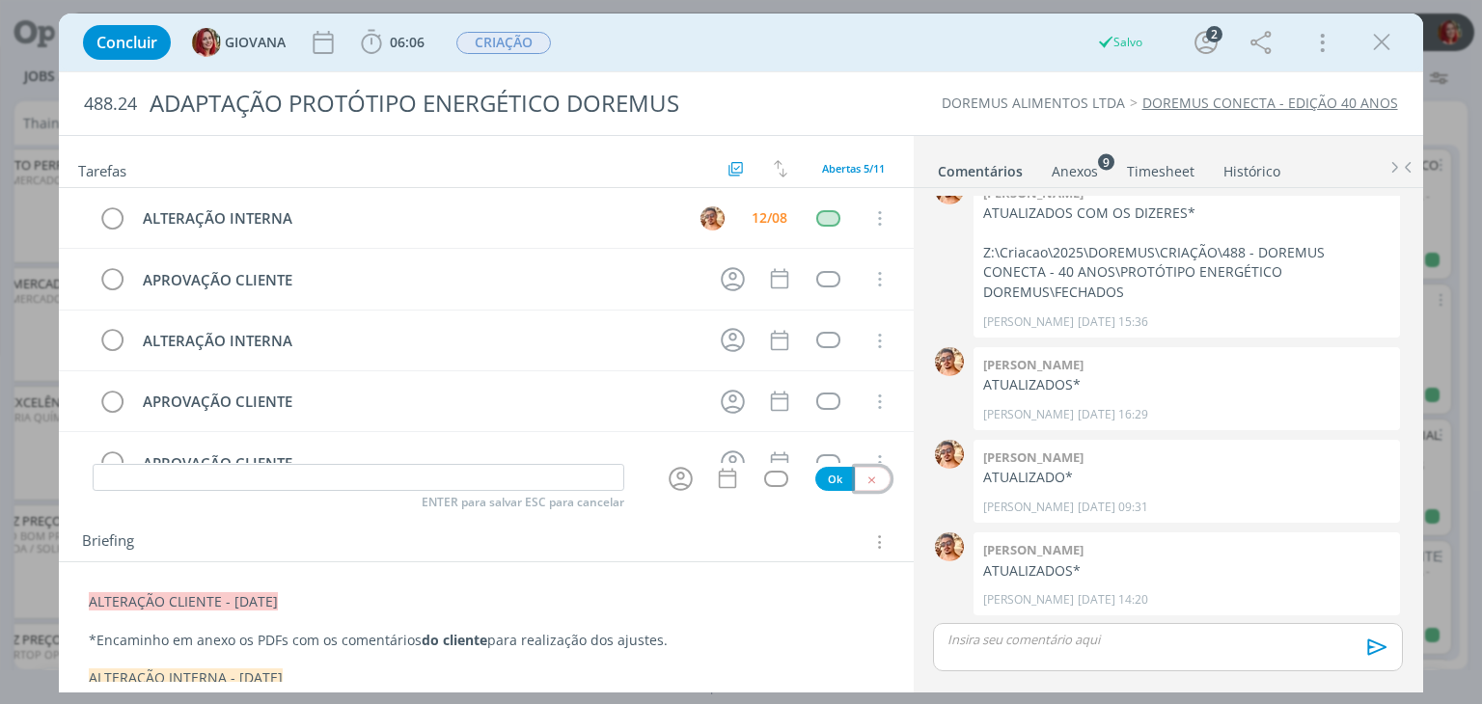
click at [866, 480] on icon "dialog" at bounding box center [872, 480] width 13 height 13
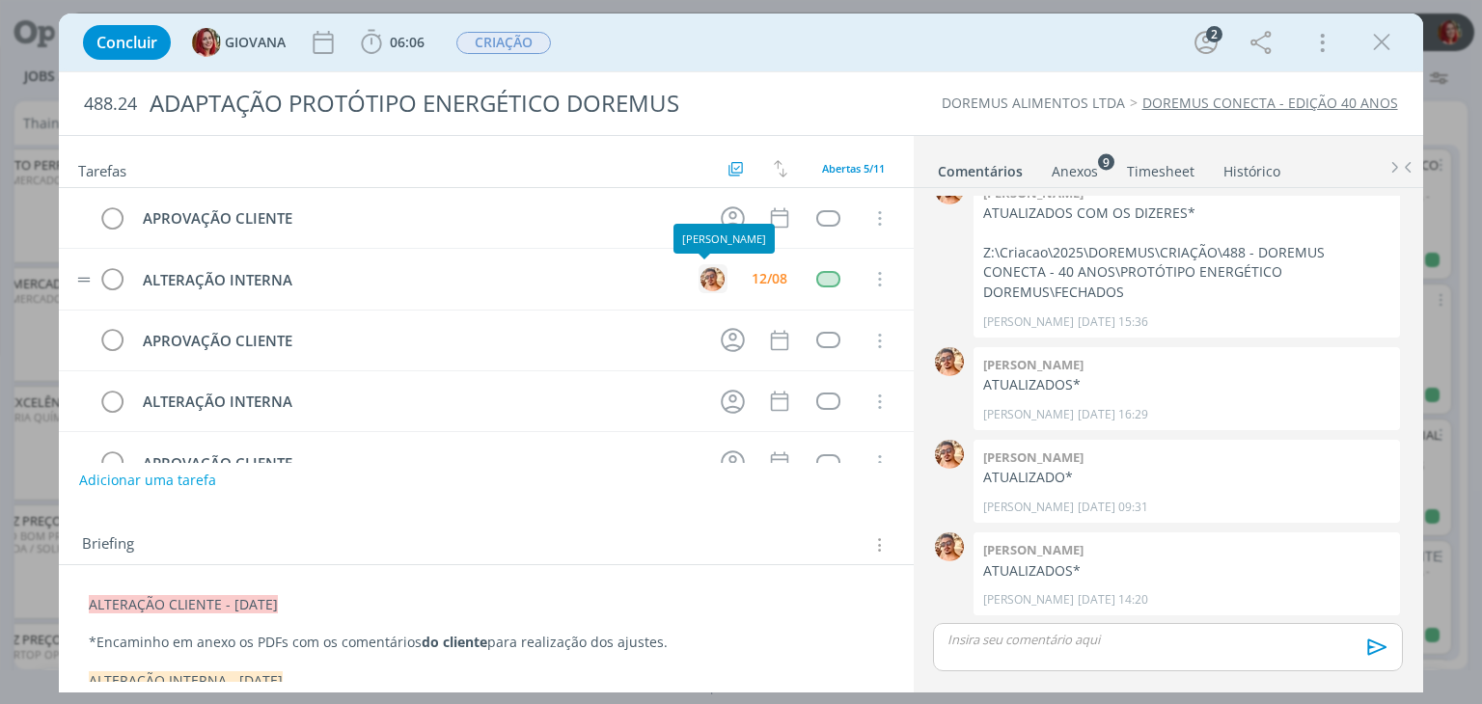
click at [706, 285] on img "dialog" at bounding box center [713, 279] width 24 height 24
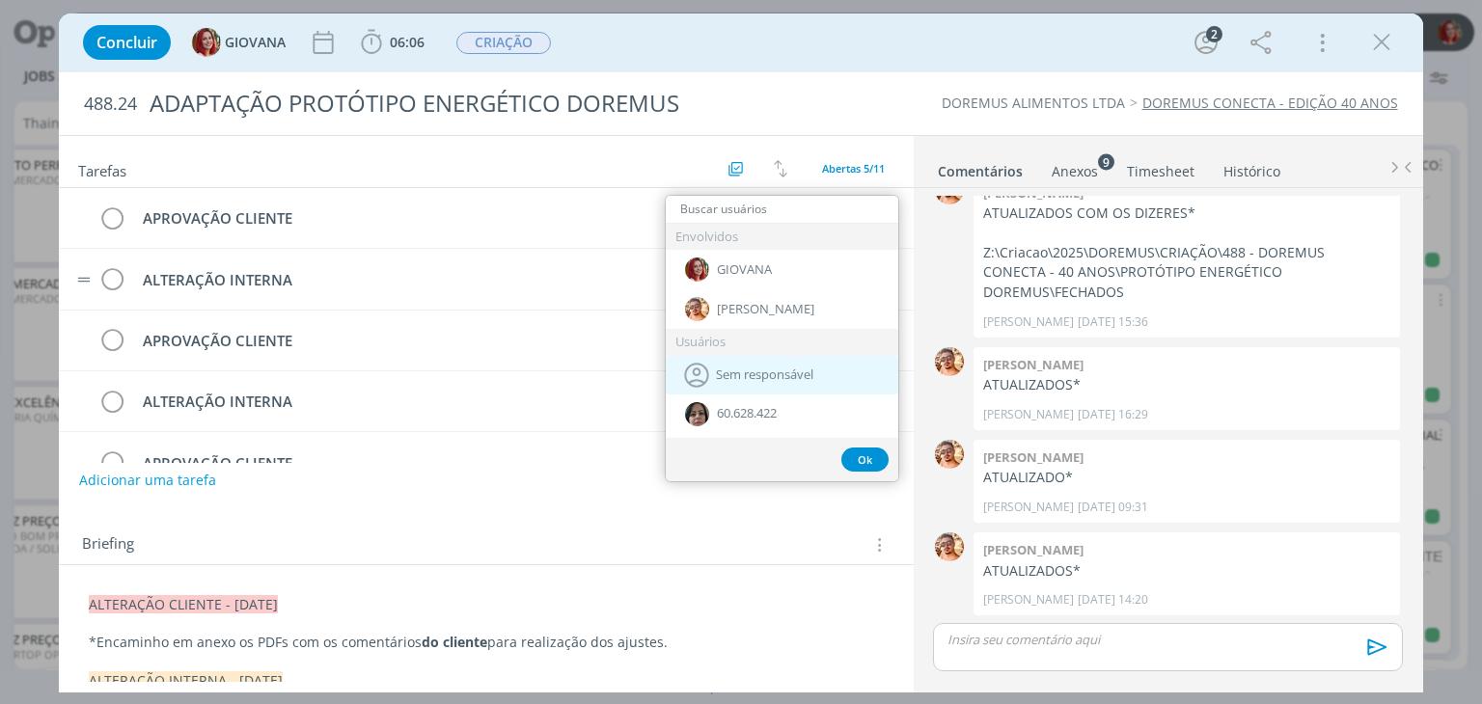
click at [773, 379] on span "Sem responsável" at bounding box center [764, 375] width 97 height 15
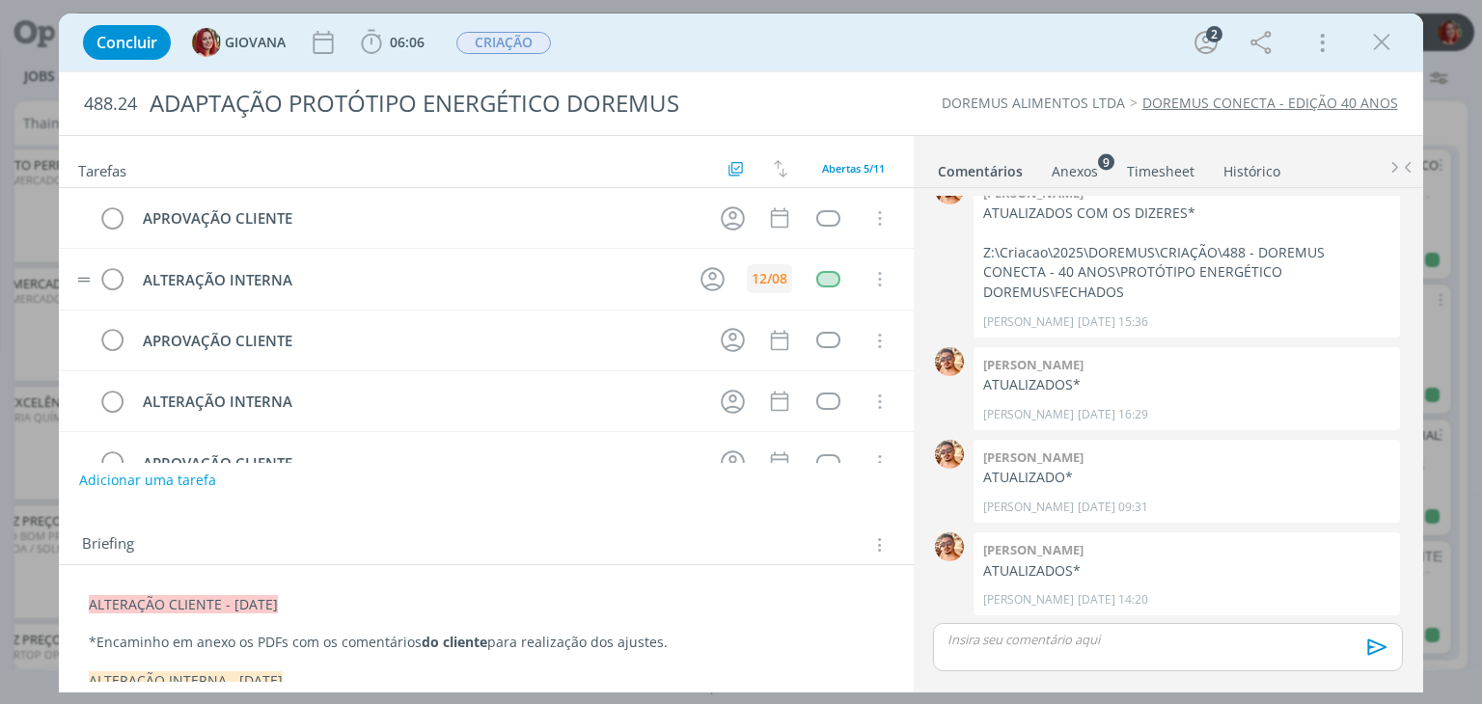
click at [769, 272] on div "12/08" at bounding box center [770, 279] width 36 height 14
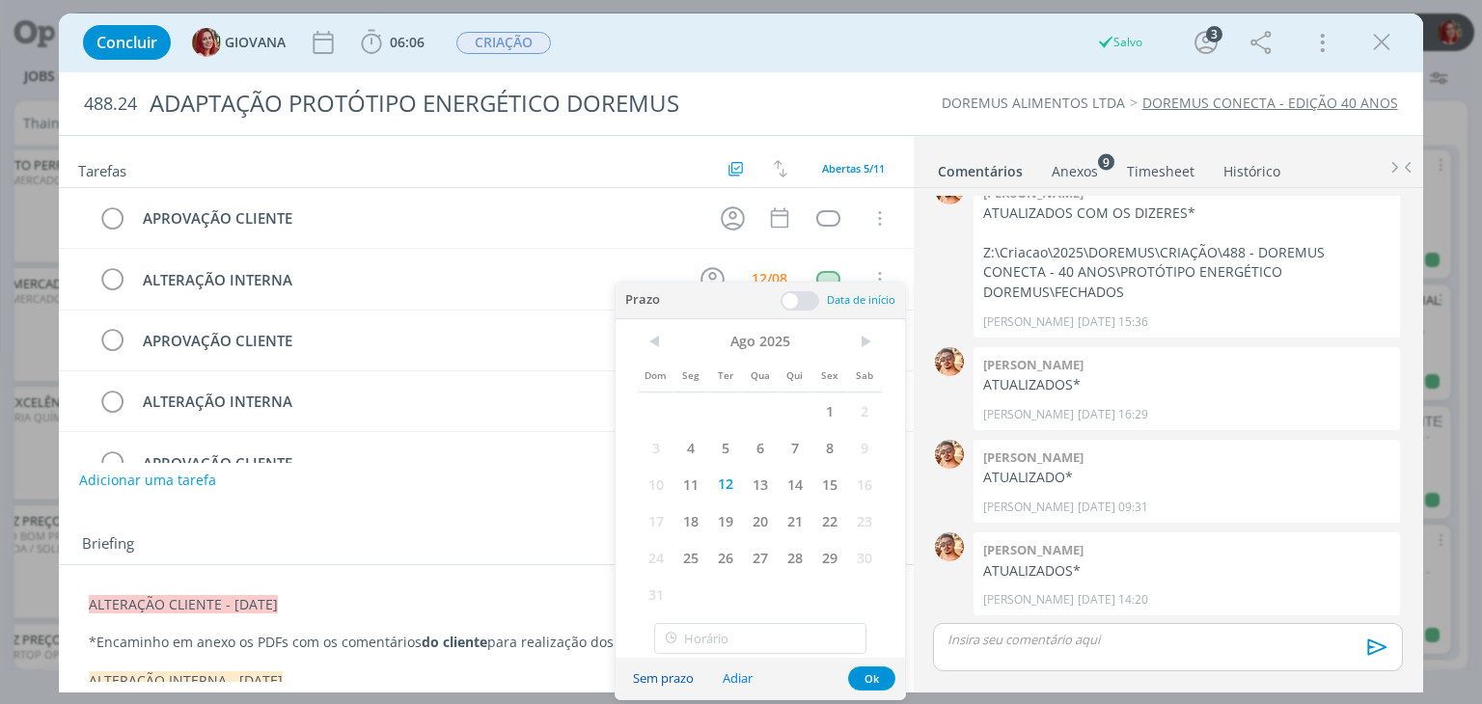
click at [667, 676] on button "Sem prazo" at bounding box center [664, 679] width 86 height 26
click at [817, 279] on div "dialog" at bounding box center [828, 279] width 24 height 16
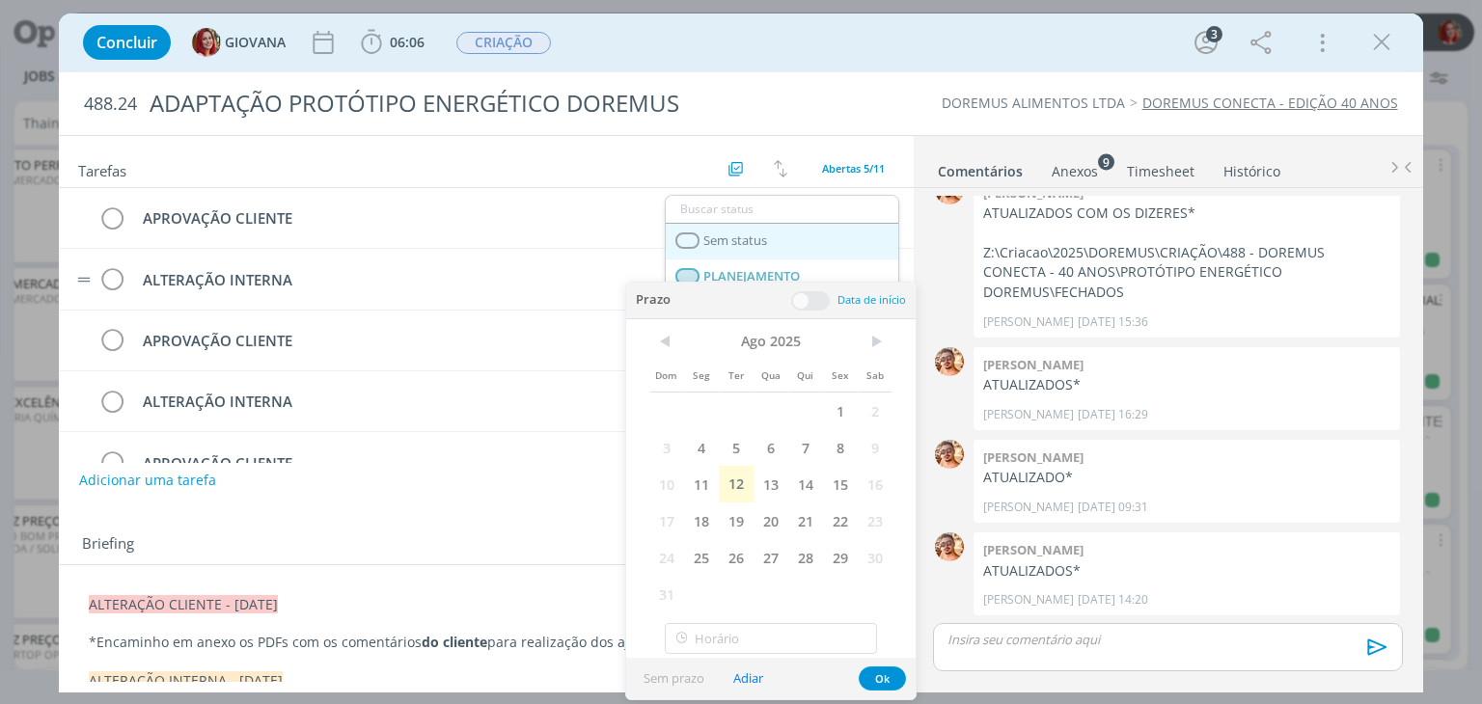
click at [771, 245] on link "Sem status" at bounding box center [782, 242] width 233 height 36
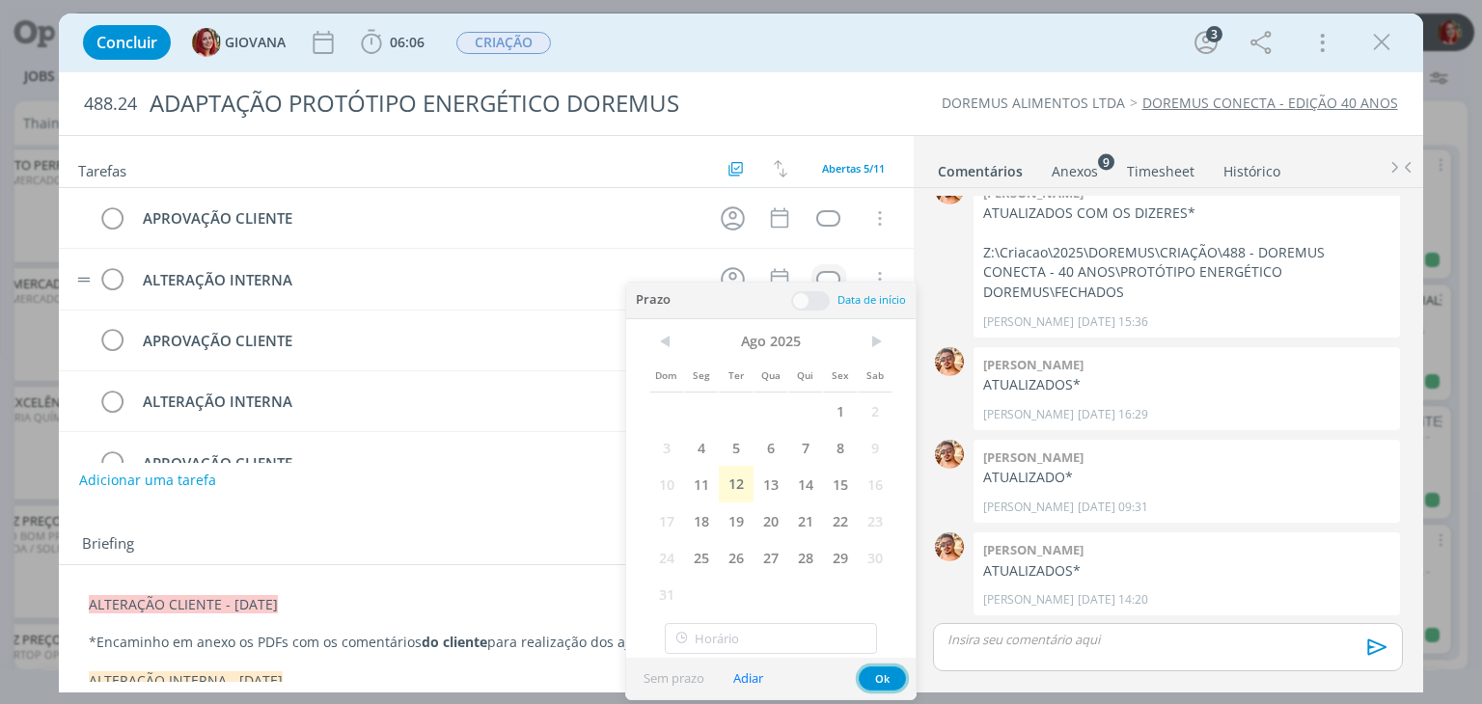
click at [876, 681] on button "Ok" at bounding box center [882, 679] width 47 height 24
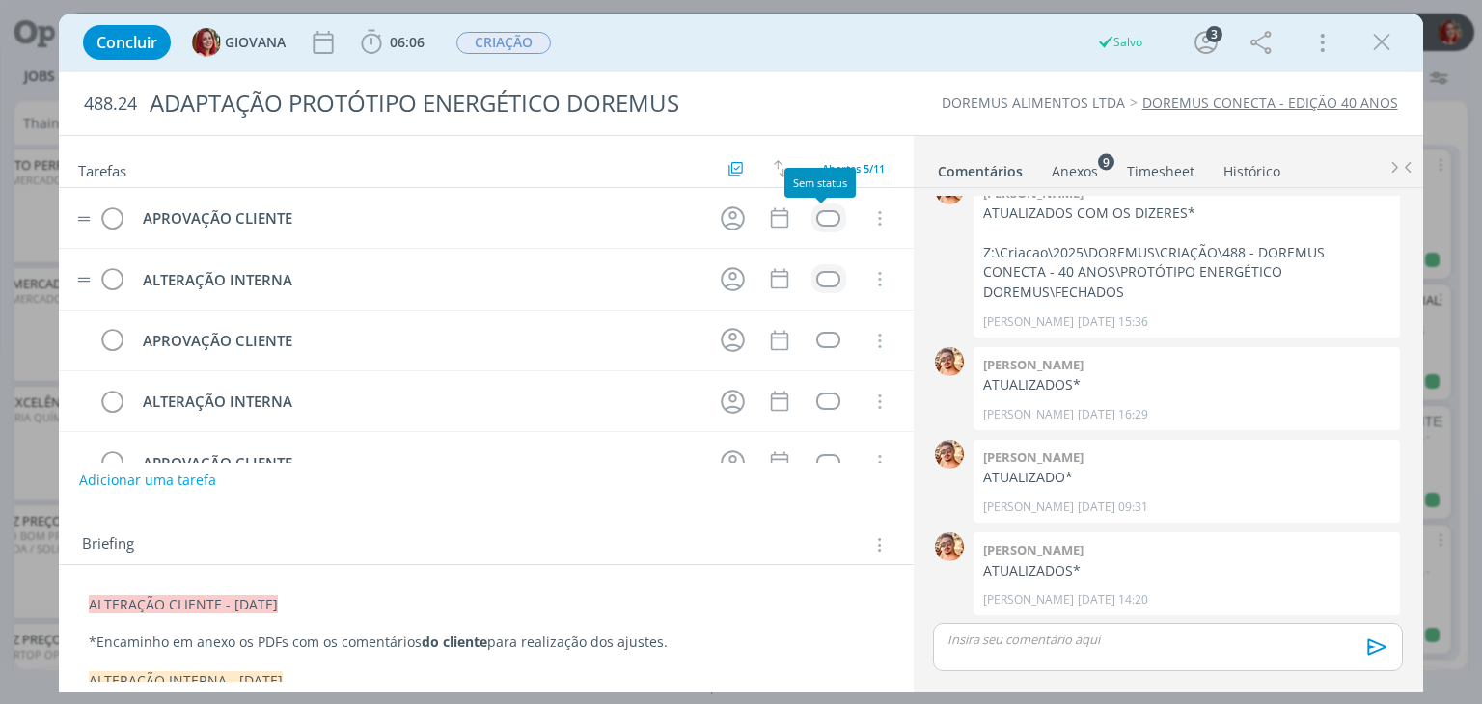
click at [821, 211] on div "dialog" at bounding box center [828, 218] width 24 height 16
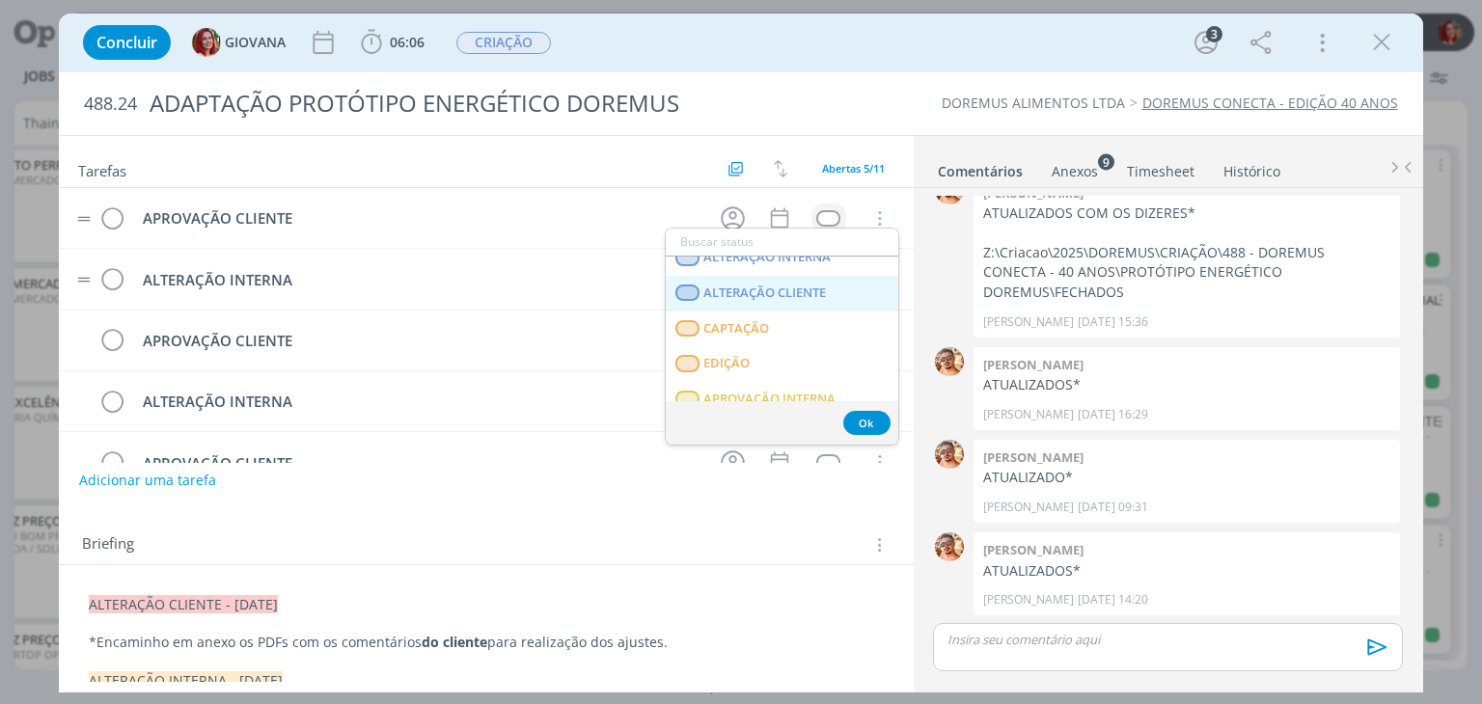
scroll to position [290, 0]
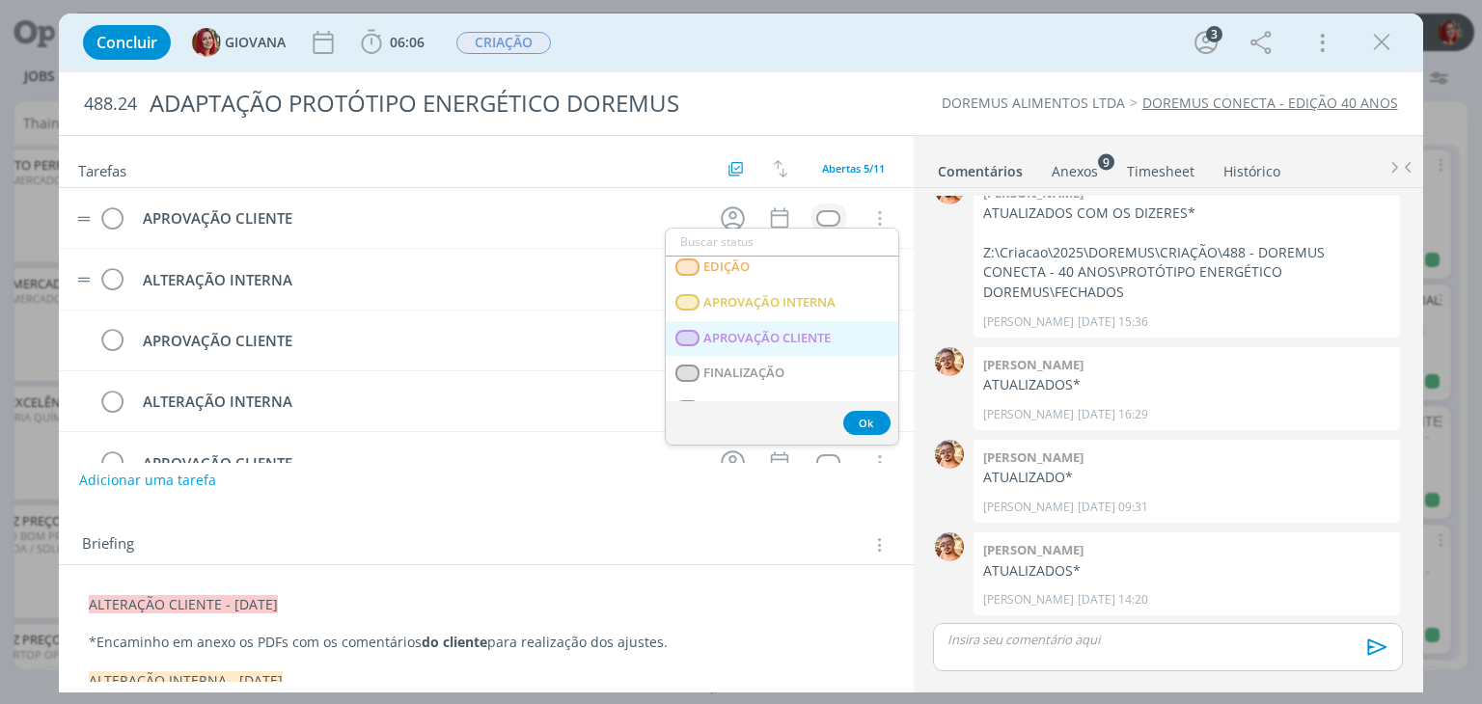
click at [770, 331] on span "APROVAÇÃO CLIENTE" at bounding box center [767, 338] width 127 height 15
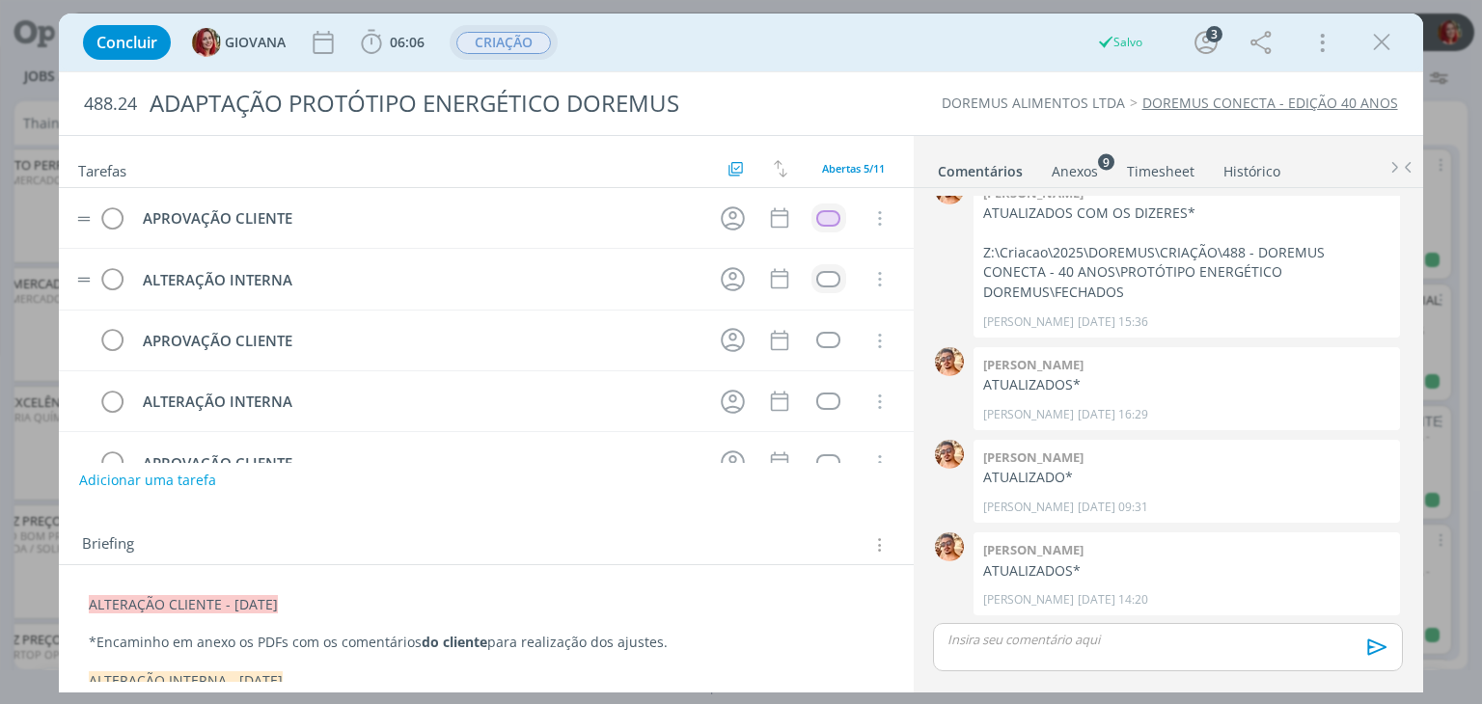
click at [533, 36] on span "CRIAÇÃO" at bounding box center [503, 43] width 95 height 22
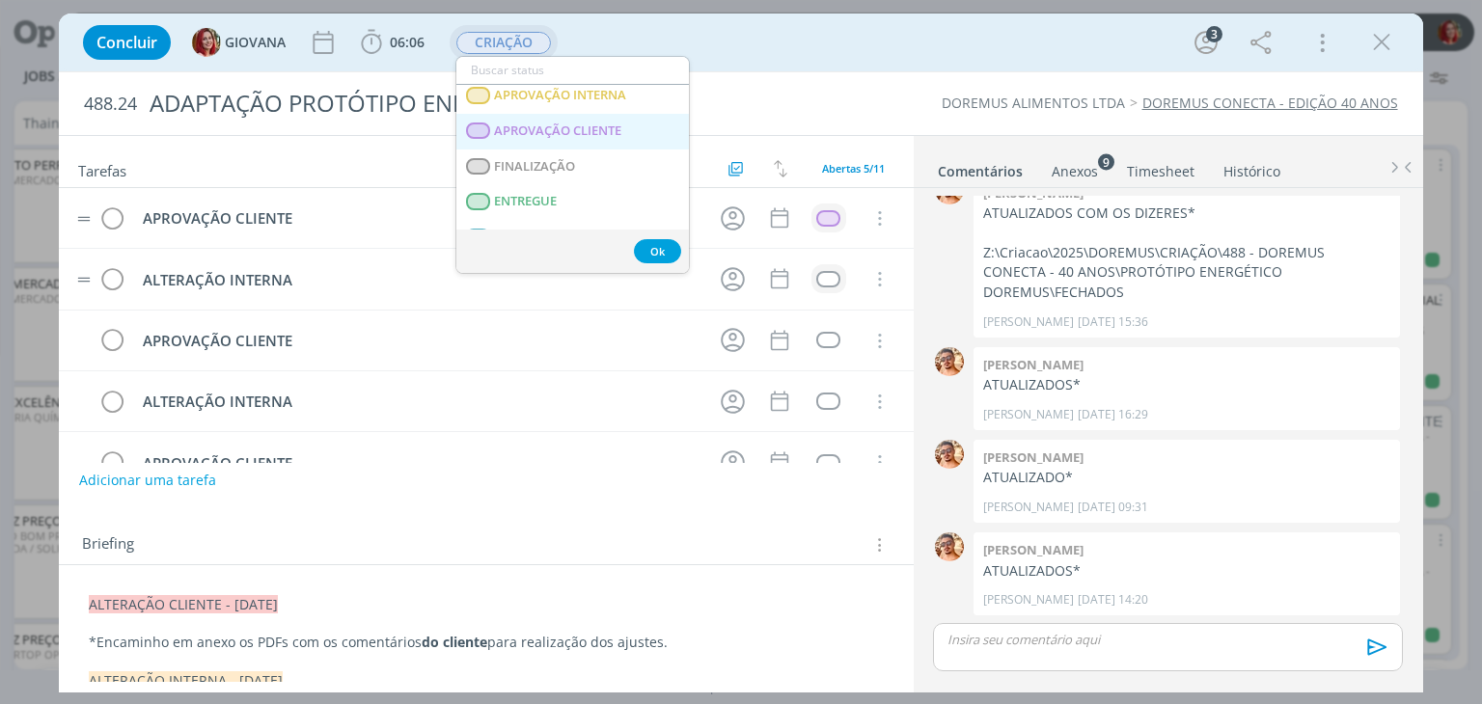
click at [615, 140] on CLIENTE "APROVAÇÃO CLIENTE" at bounding box center [572, 132] width 233 height 36
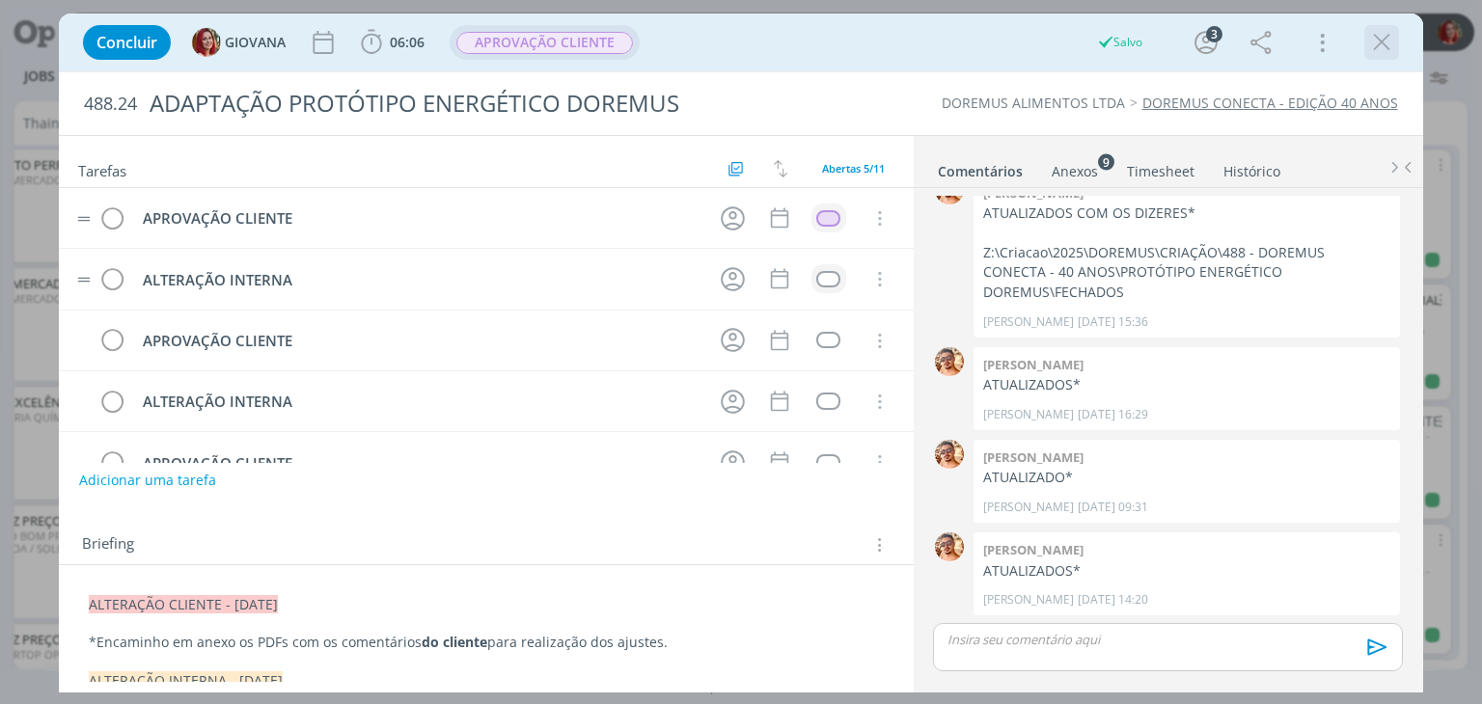
click at [1382, 35] on icon "dialog" at bounding box center [1381, 42] width 29 height 29
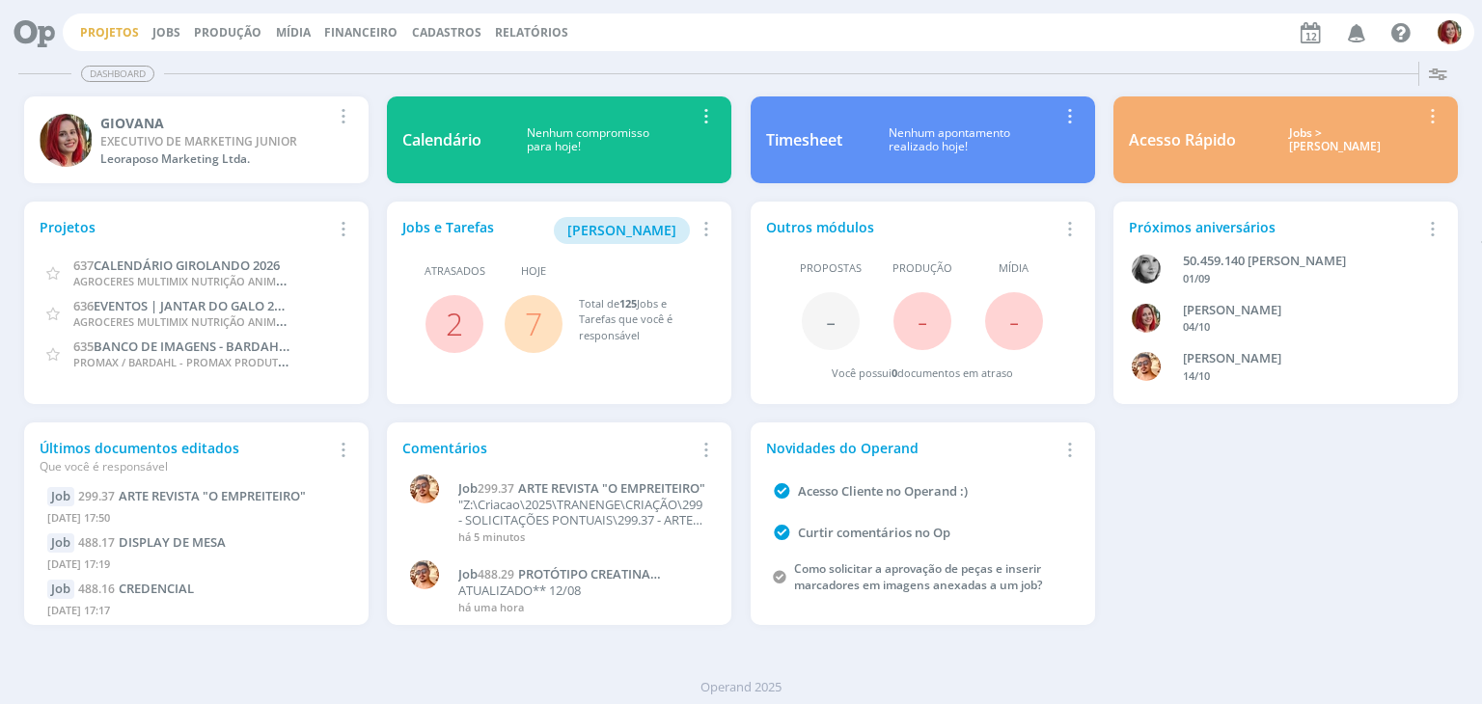
drag, startPoint x: 97, startPoint y: 27, endPoint x: 115, endPoint y: 28, distance: 17.4
click at [97, 27] on link "Projetos" at bounding box center [109, 32] width 59 height 16
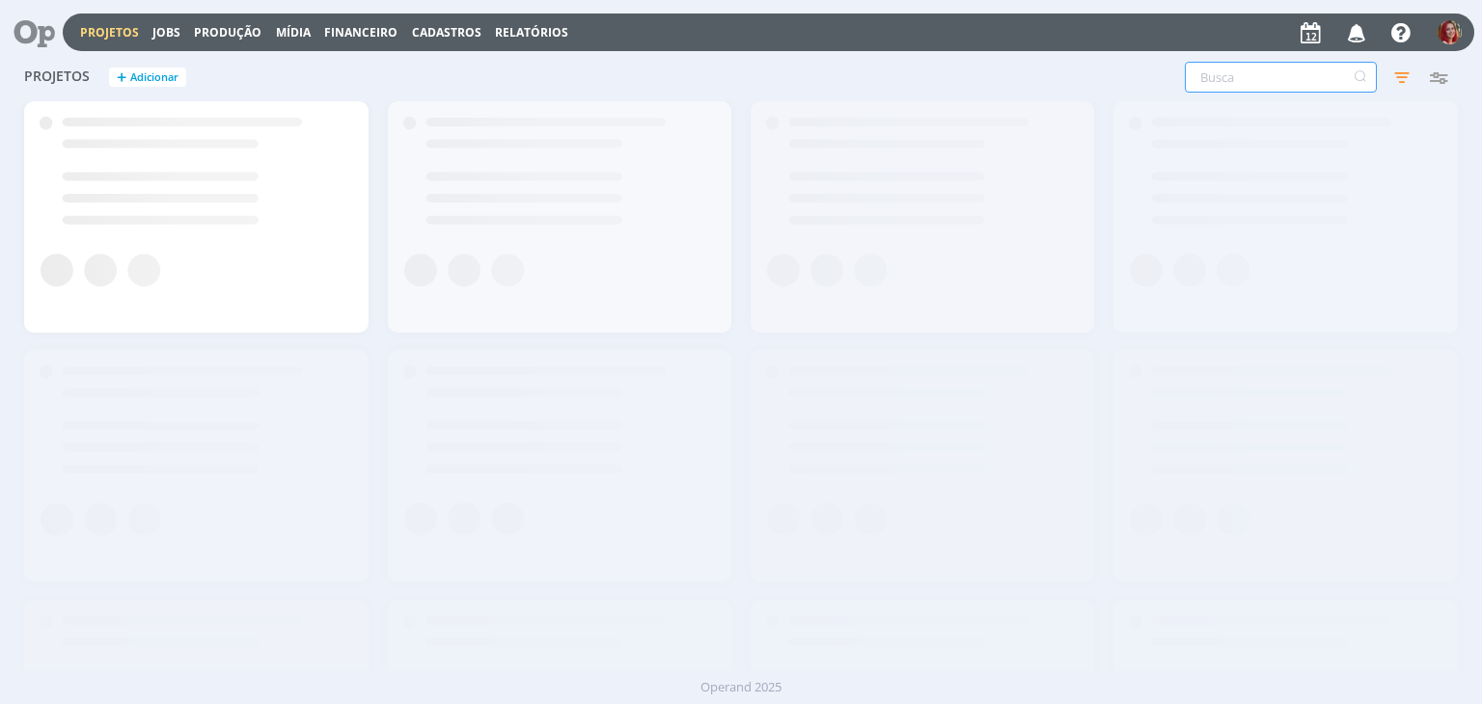
click at [1228, 80] on input "text" at bounding box center [1281, 77] width 192 height 31
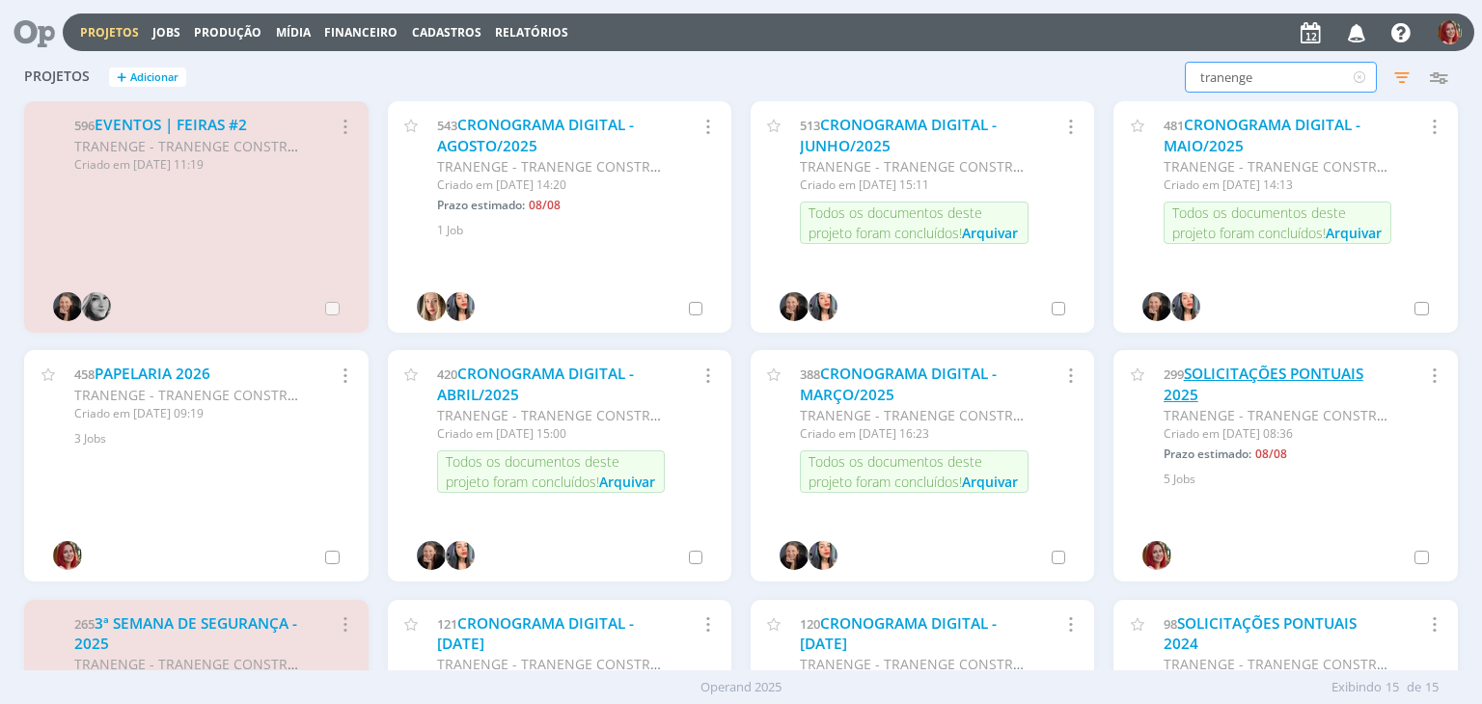
type input "tranenge"
click at [1313, 372] on link "SOLICITAÇÕES PONTUAIS 2025" at bounding box center [1264, 384] width 200 height 41
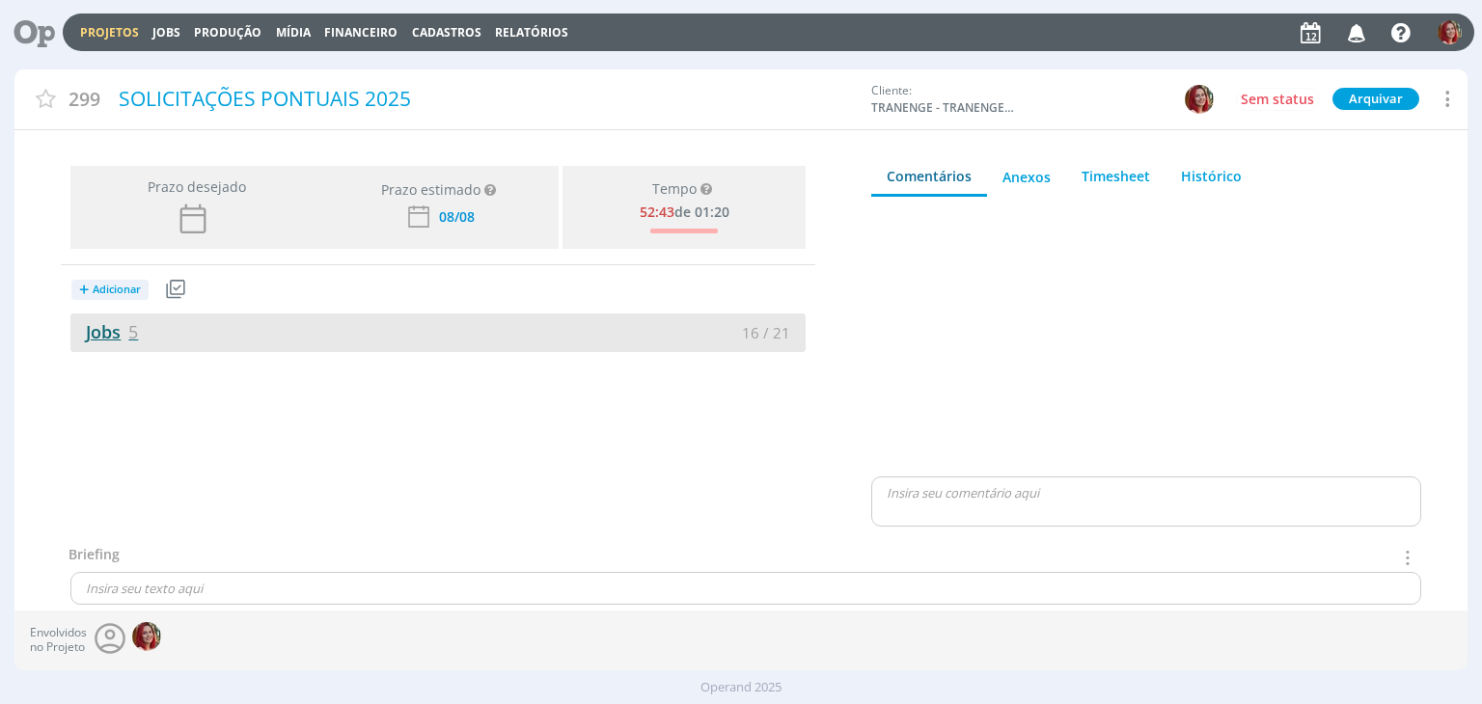
click at [96, 331] on link "Jobs 5" at bounding box center [104, 331] width 68 height 23
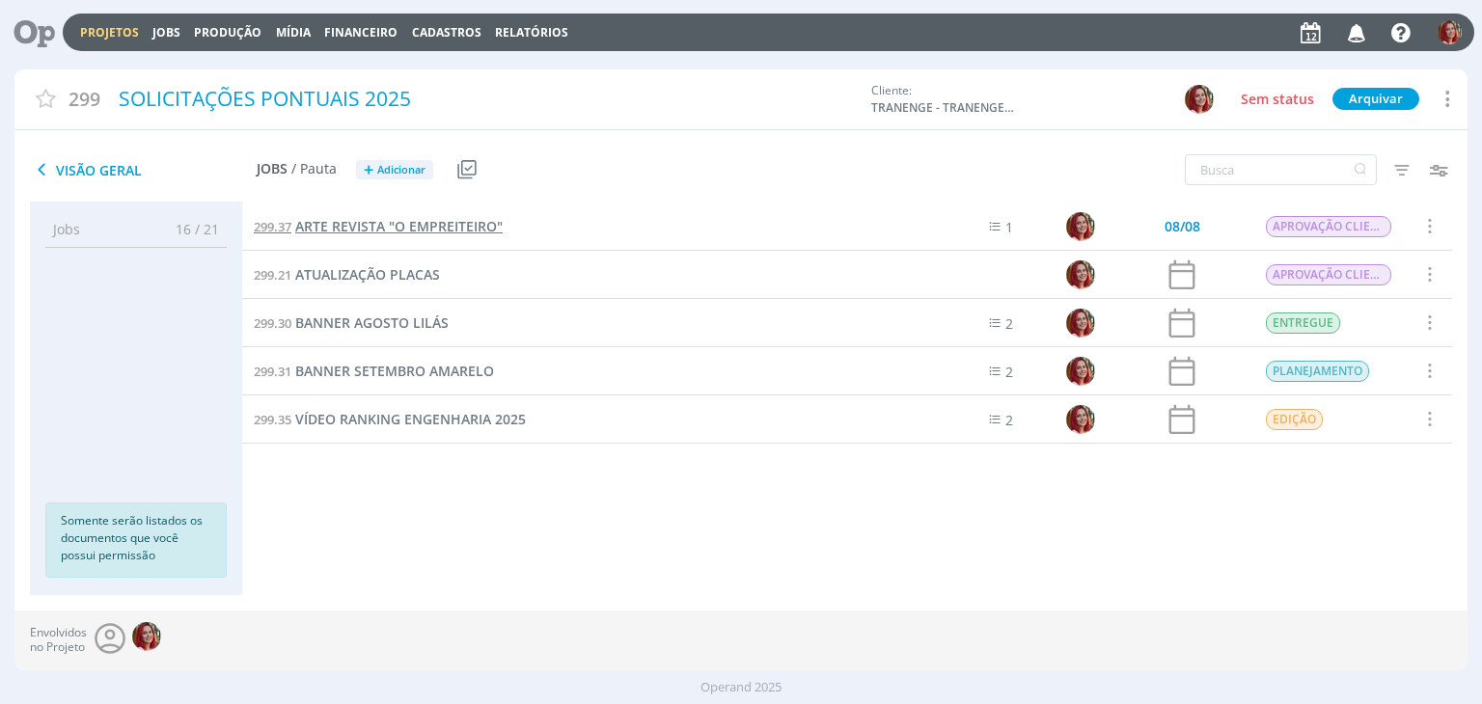
click at [350, 223] on span "ARTE REVISTA "O EMPREITEIRO"" at bounding box center [398, 226] width 207 height 18
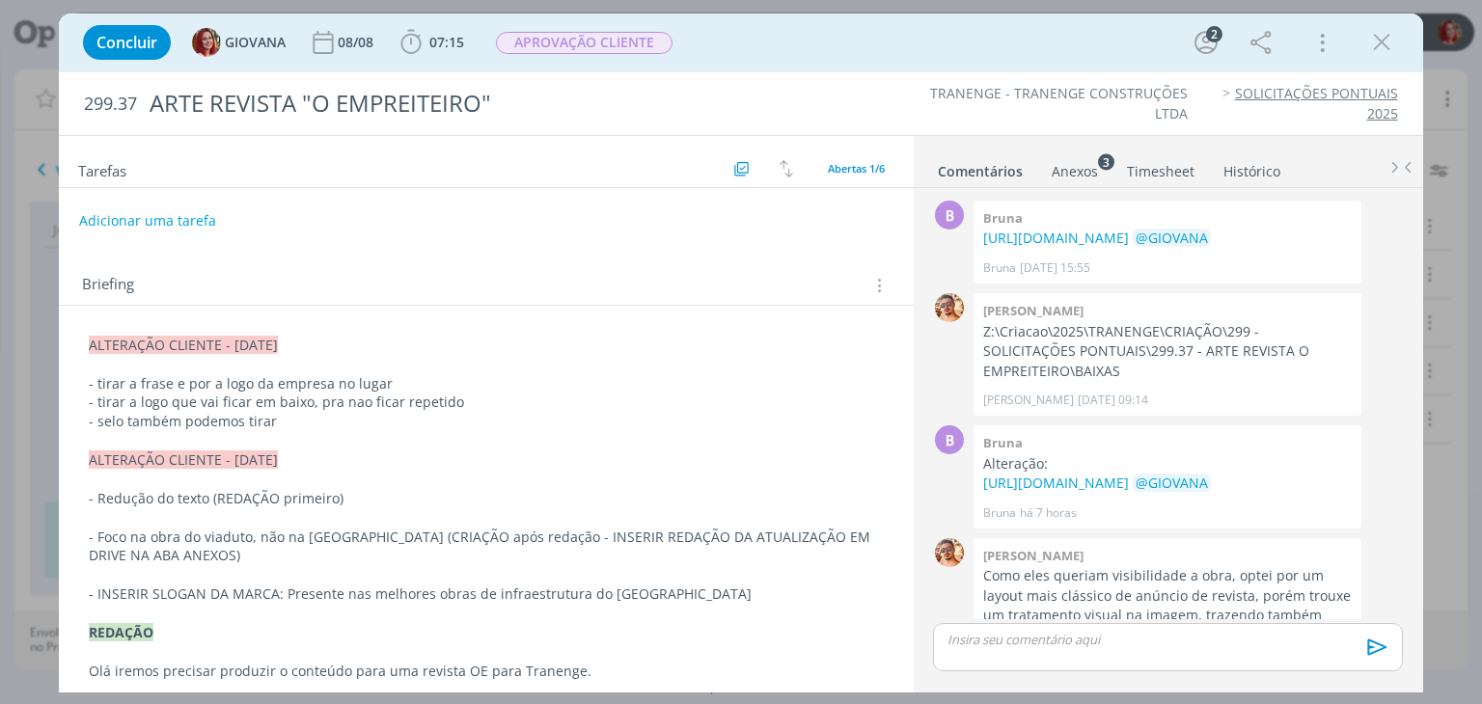
scroll to position [374, 0]
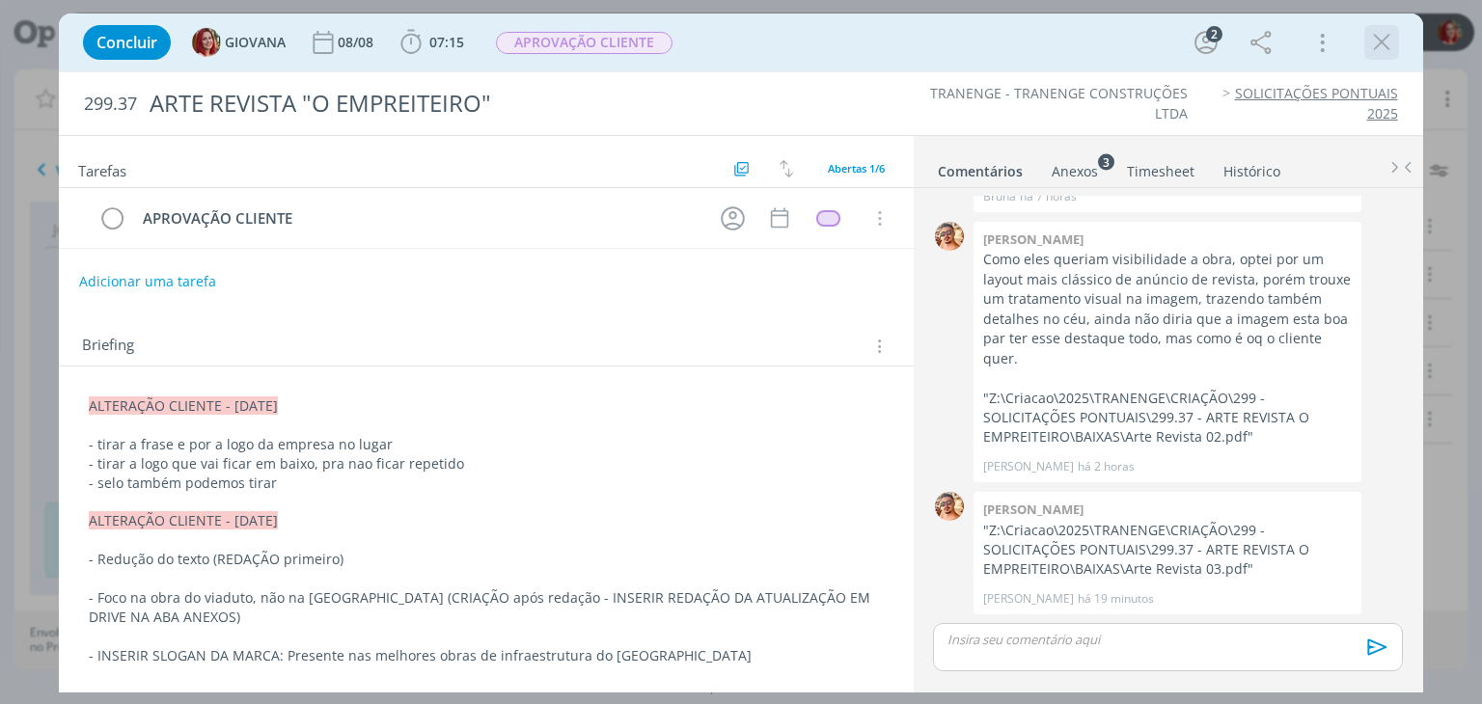
click at [1390, 36] on icon "dialog" at bounding box center [1381, 42] width 29 height 29
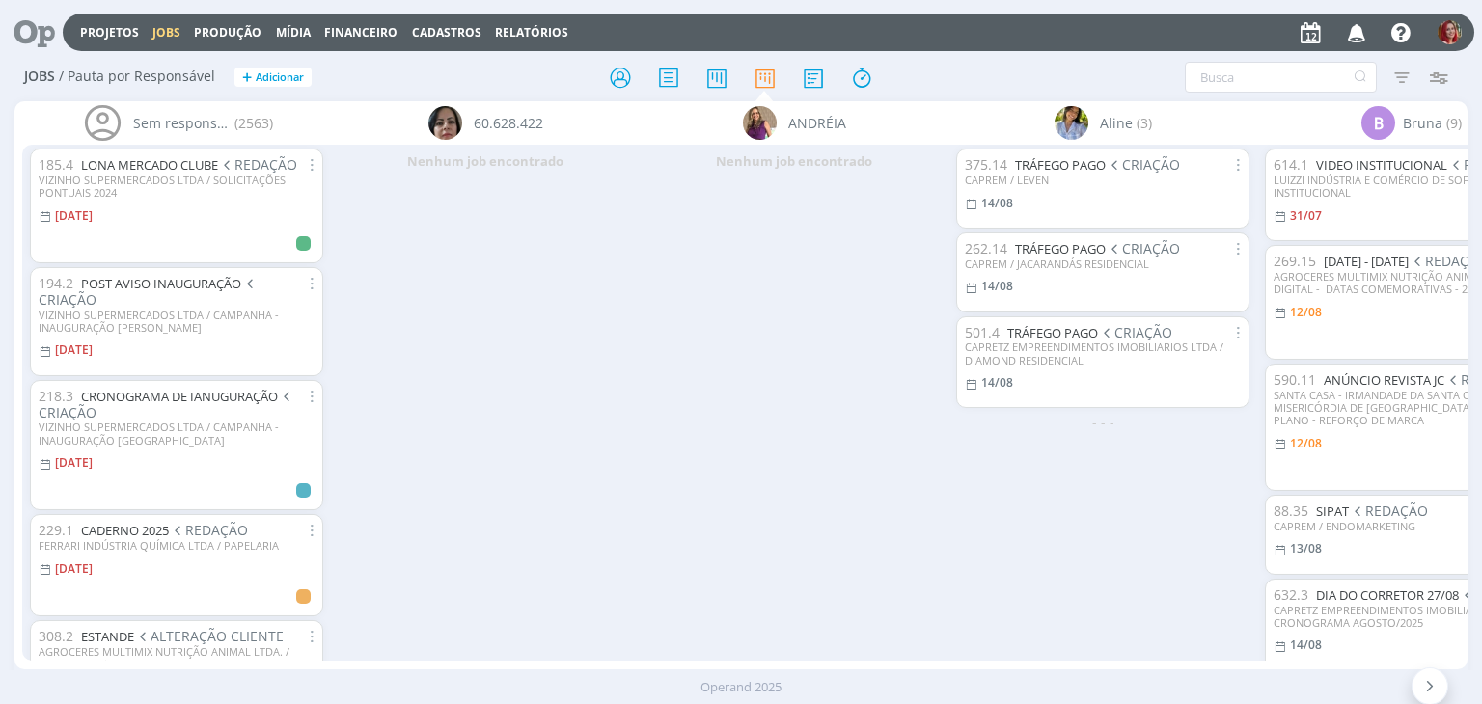
click at [1356, 24] on icon "button" at bounding box center [1357, 31] width 34 height 33
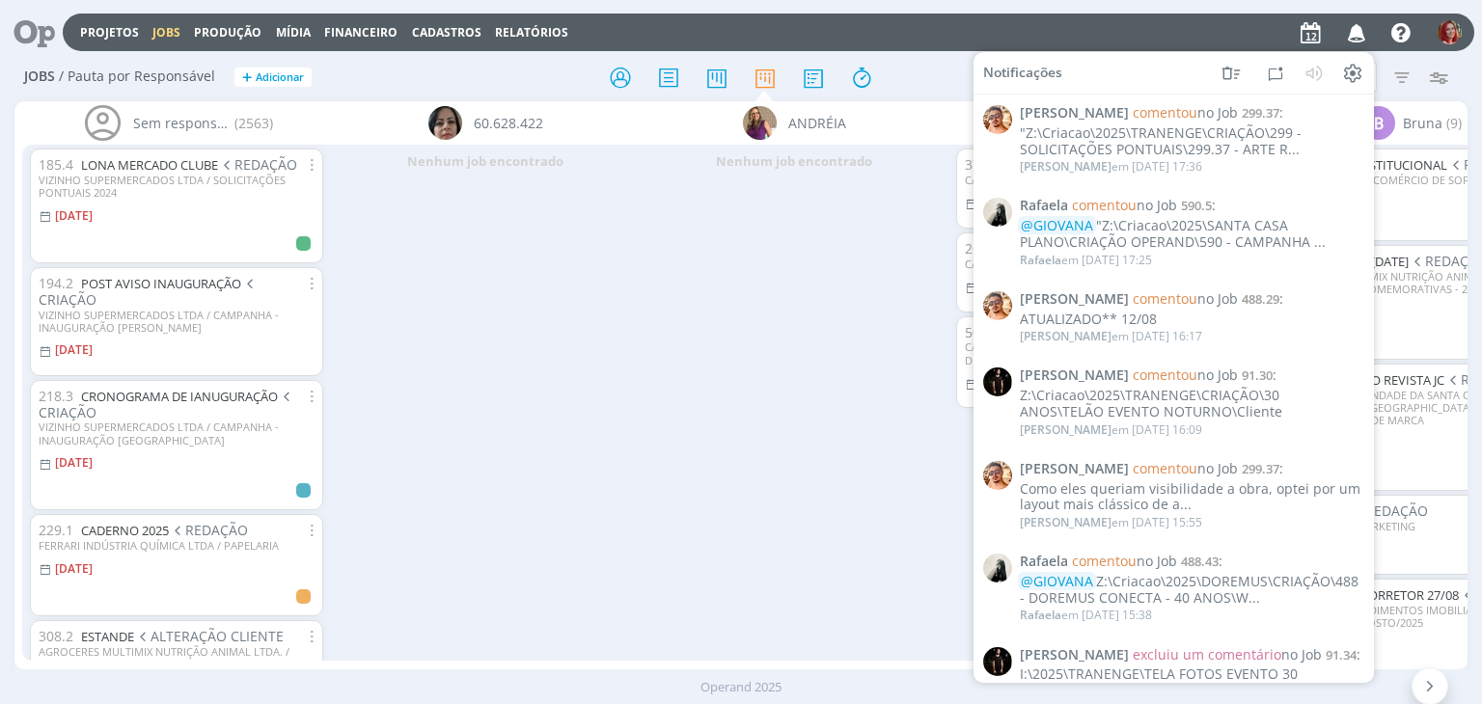
click at [676, 276] on div "Nenhum job encontrado" at bounding box center [794, 402] width 309 height 515
